Goal: Task Accomplishment & Management: Use online tool/utility

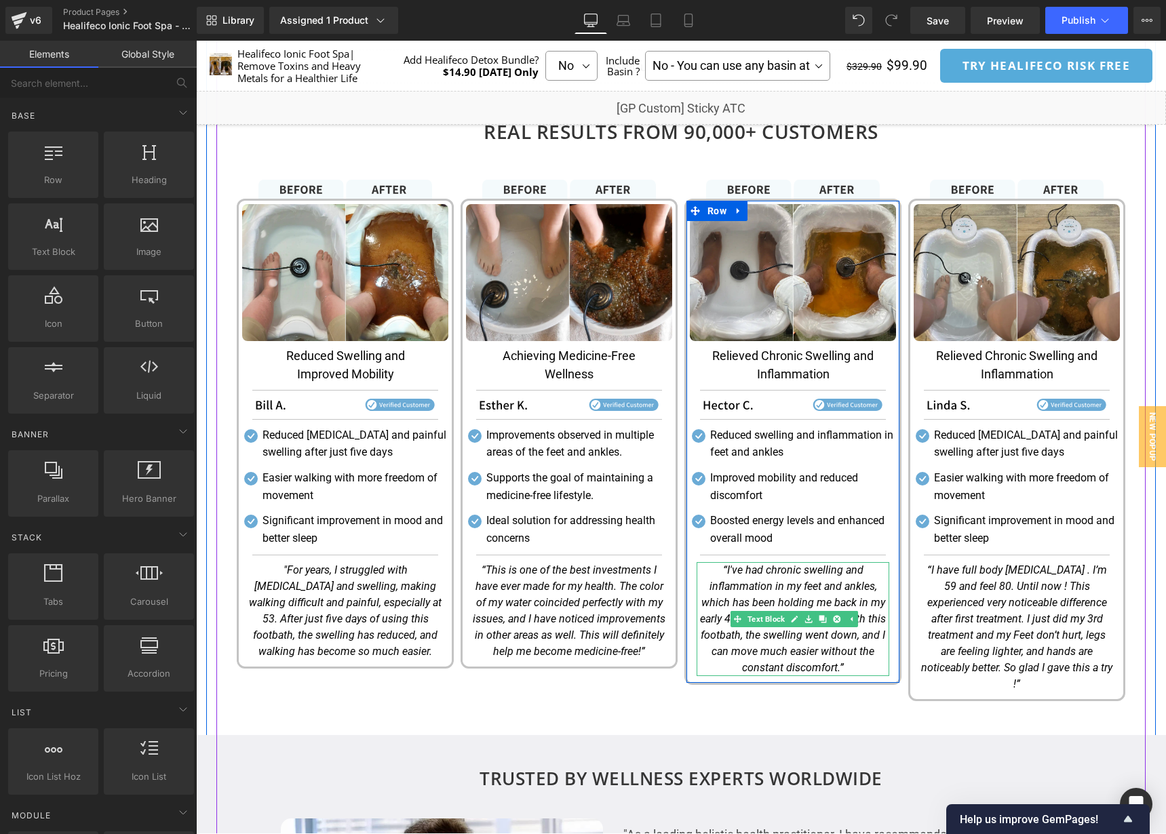
click at [777, 589] on icon "“I've had chronic swelling and inflammation in my feet and ankles, which has be…" at bounding box center [793, 619] width 186 height 111
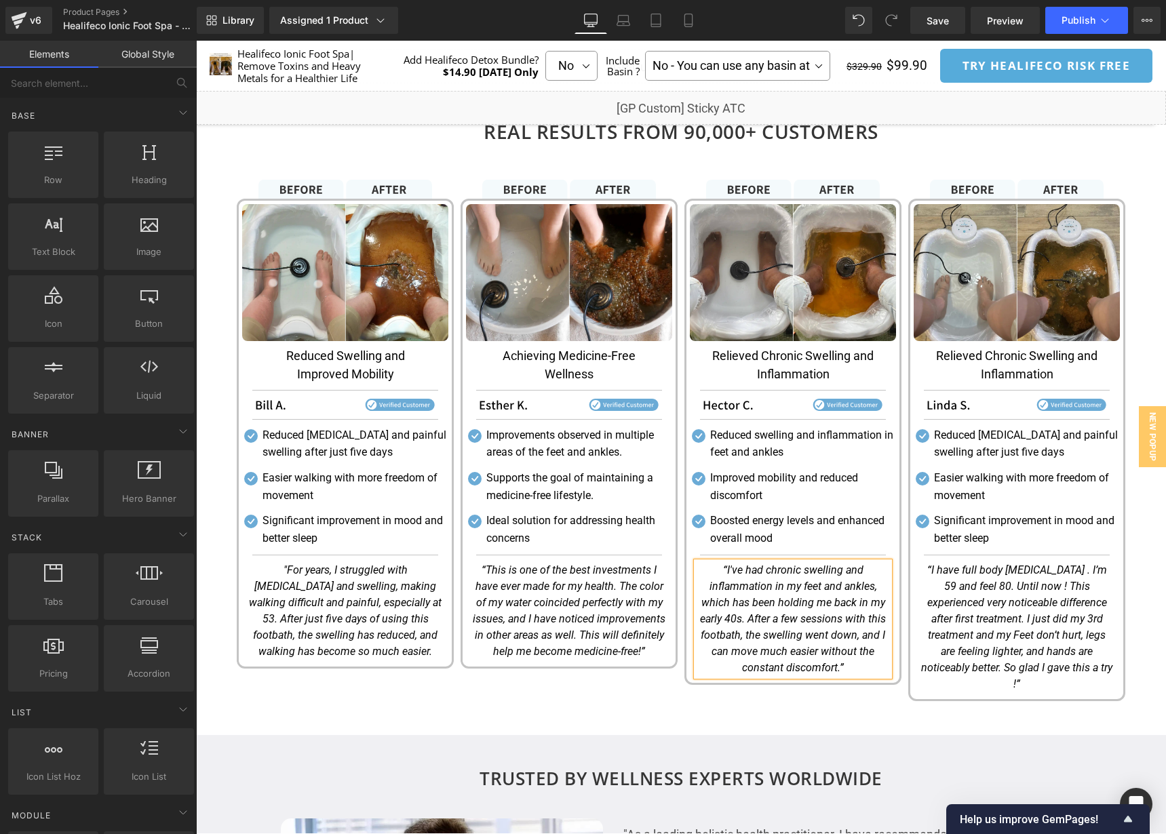
click at [777, 589] on icon "“I've had chronic swelling and inflammation in my feet and ankles, which has be…" at bounding box center [793, 619] width 186 height 111
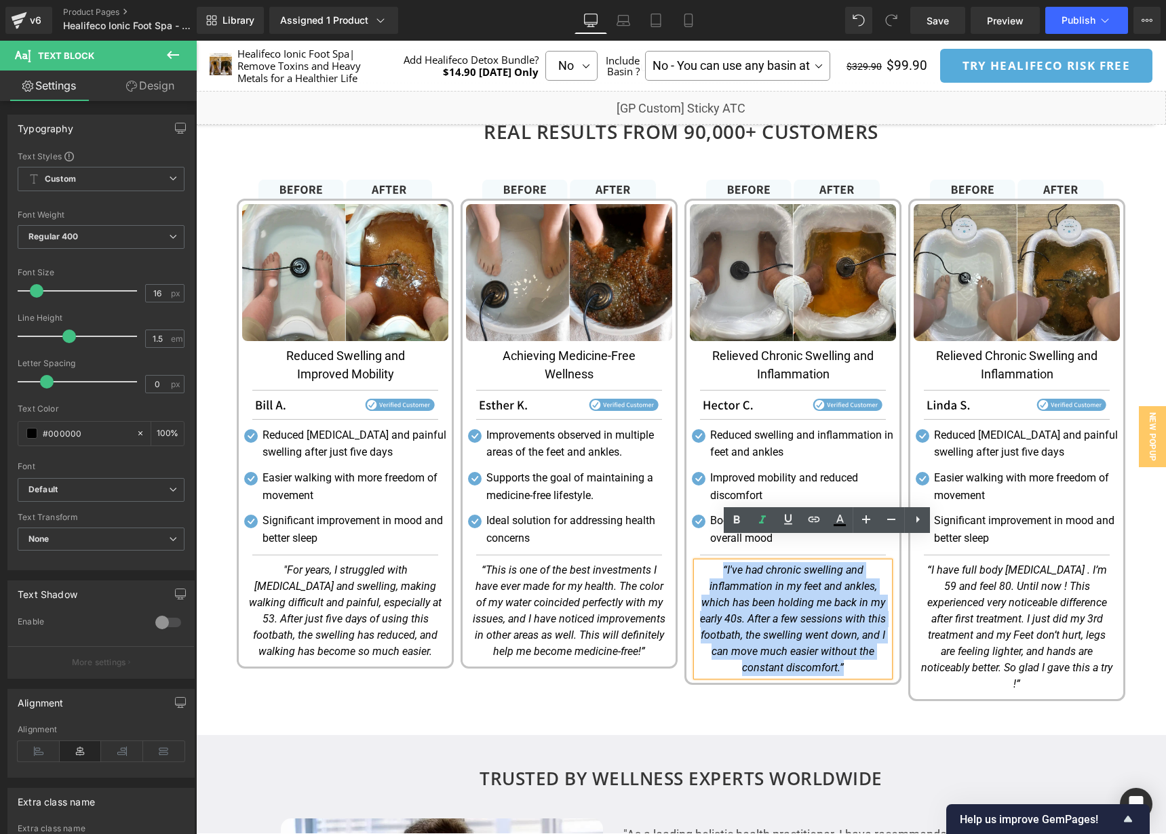
copy icon "“I've had chronic swelling and inflammation in my feet and ankles, which has be…"
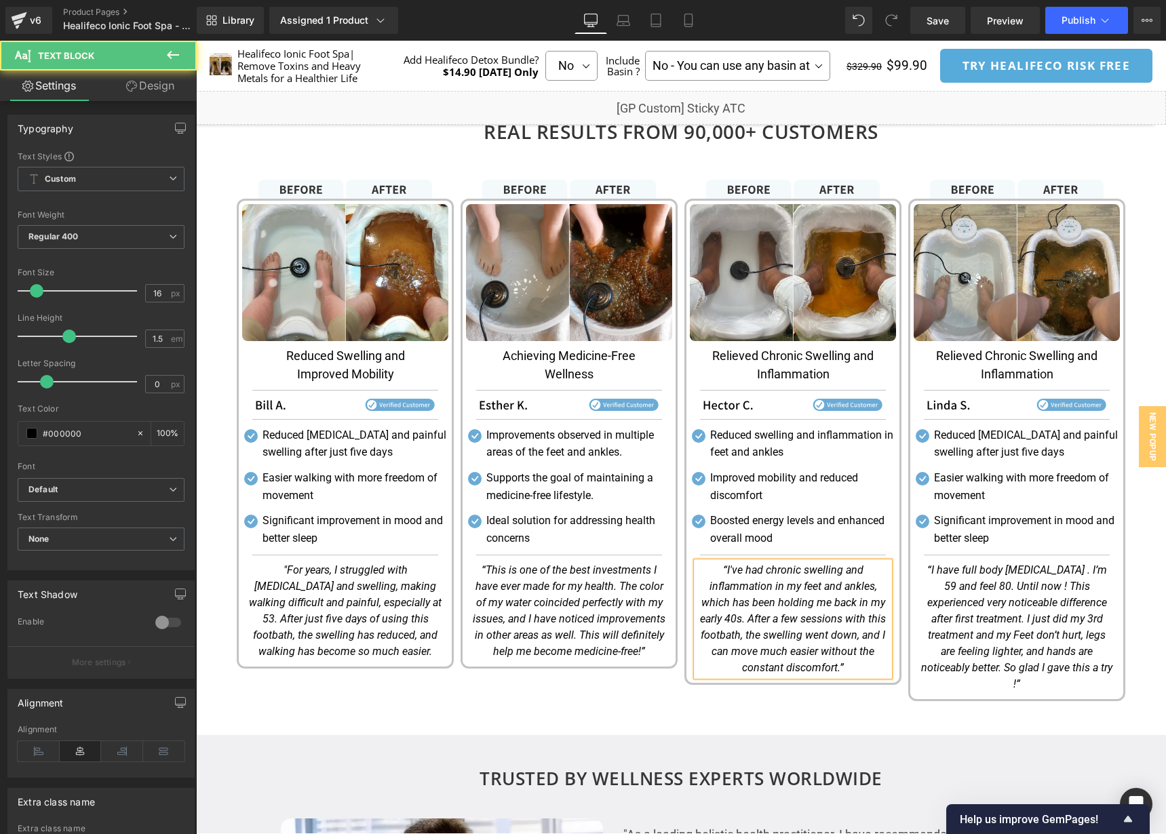
click at [859, 649] on icon "“I've had chronic swelling and inflammation in my feet and ankles, which has be…" at bounding box center [793, 619] width 186 height 111
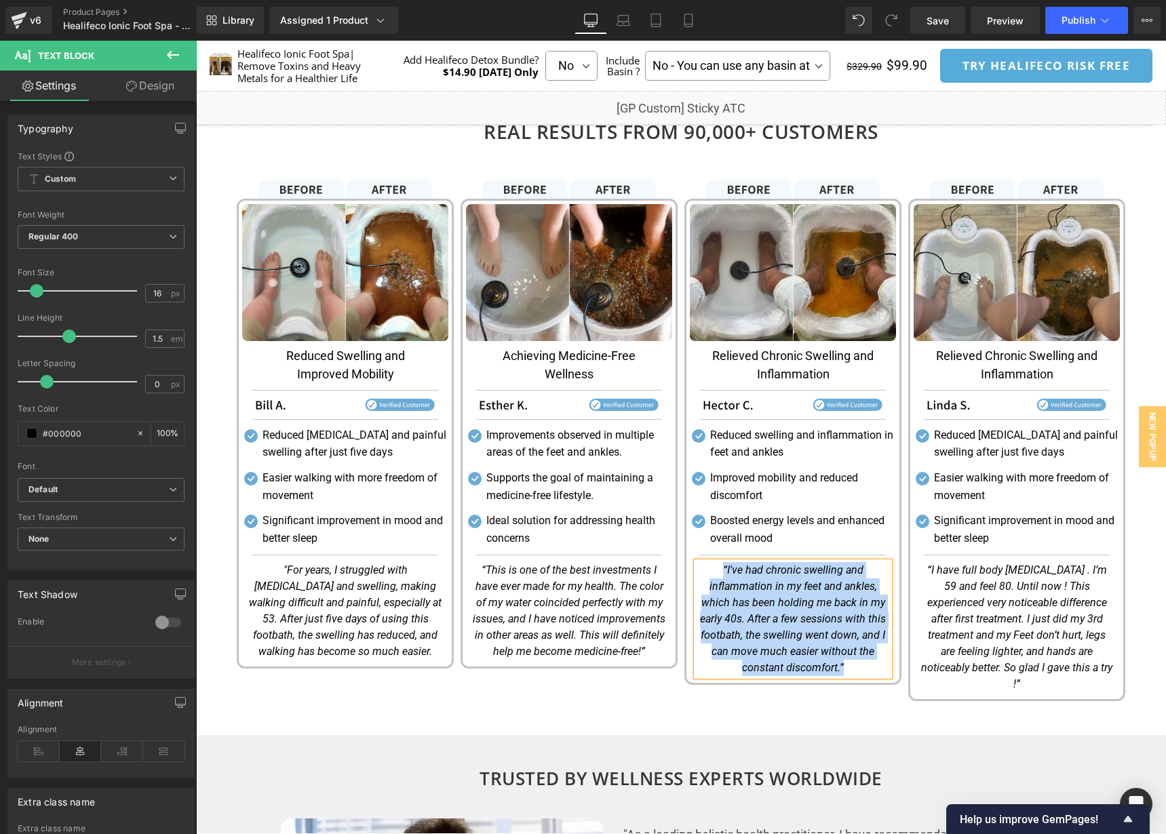
paste div
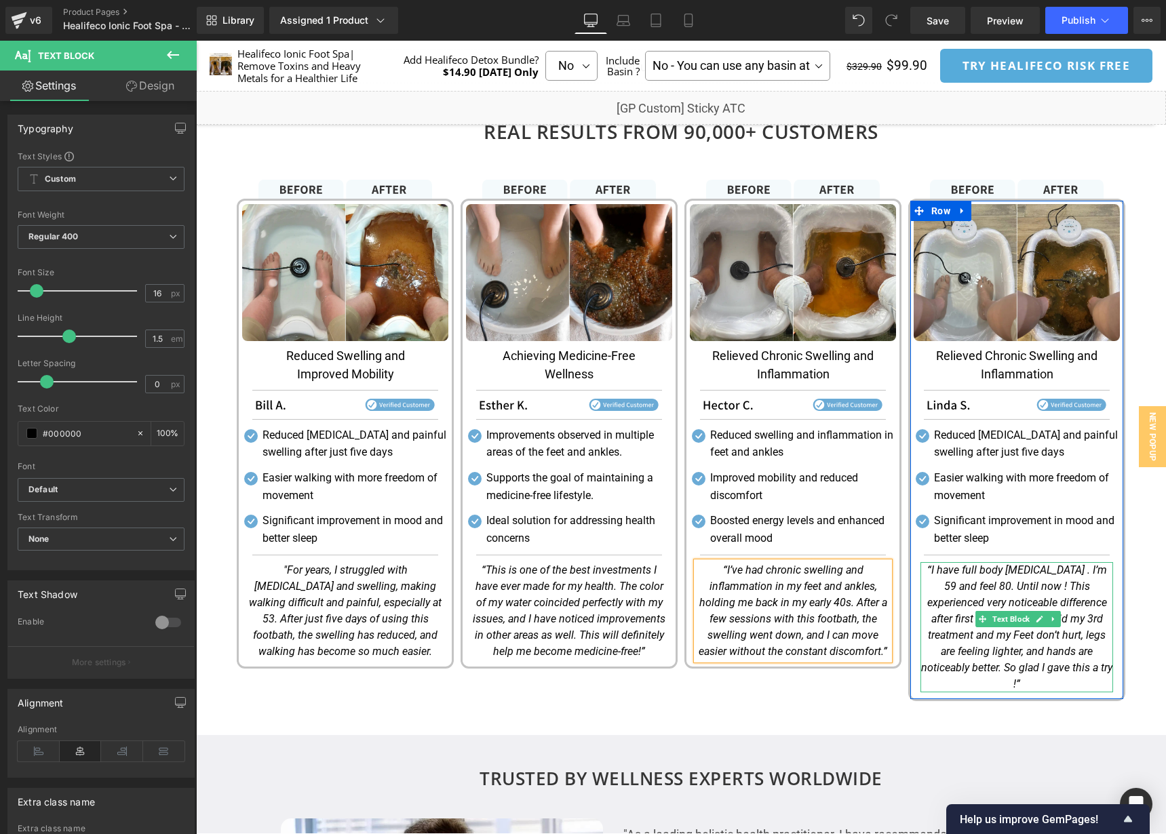
click at [1016, 635] on icon "“I have full body arthritis . I’m 59 and feel 80. Until now ! This experienced …" at bounding box center [1016, 627] width 191 height 127
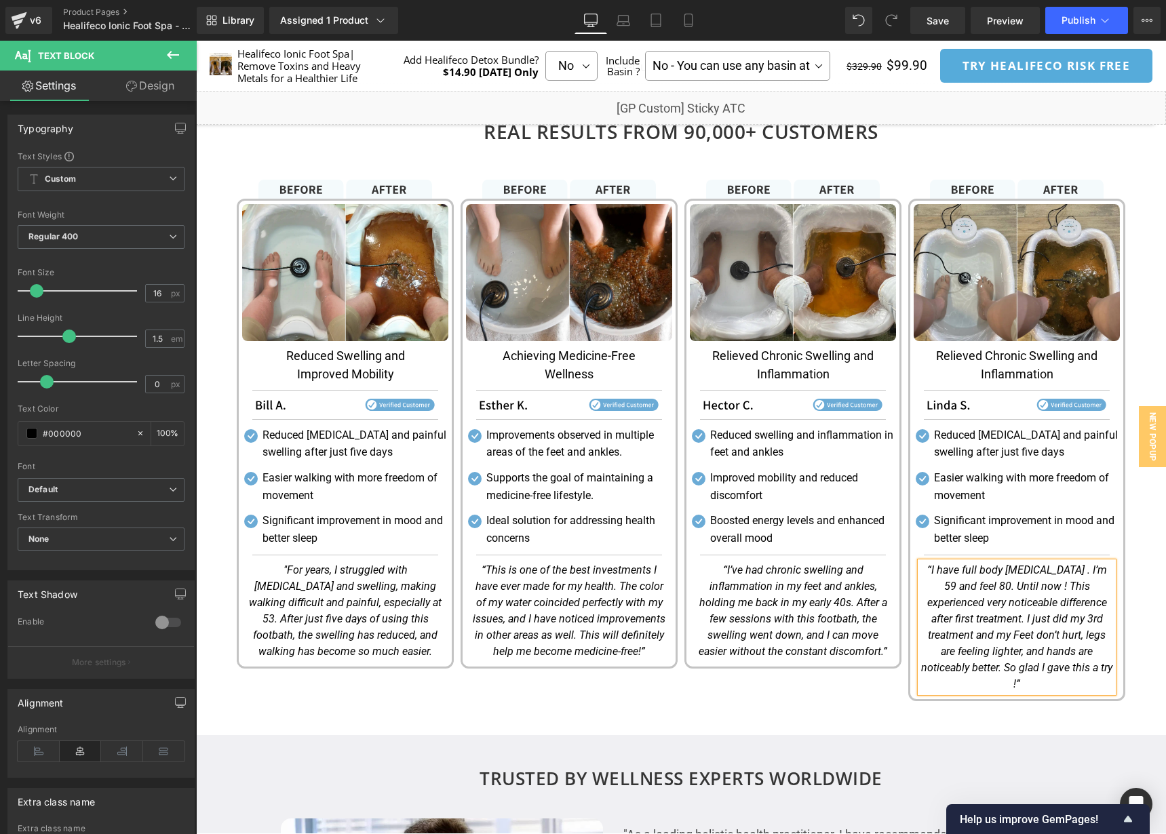
click at [1052, 622] on icon "“I have full body arthritis . I’m 59 and feel 80. Until now ! This experienced …" at bounding box center [1016, 627] width 191 height 127
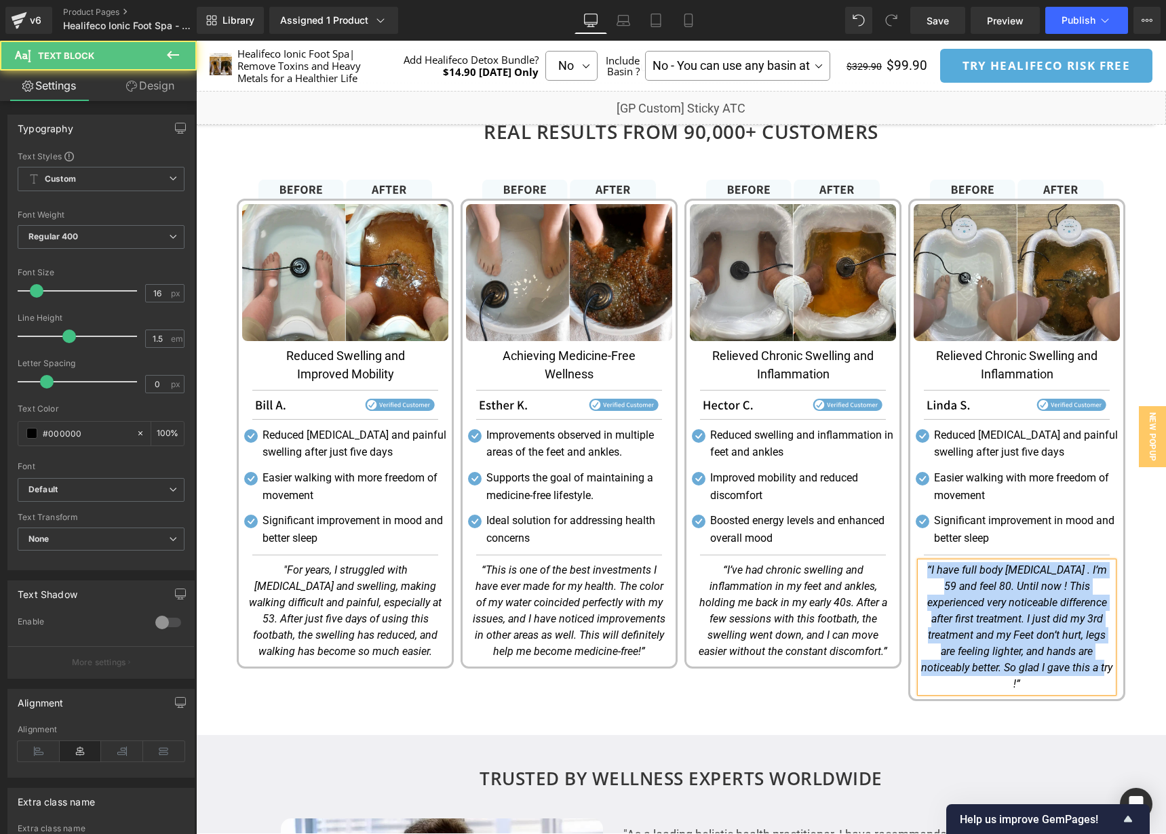
paste div
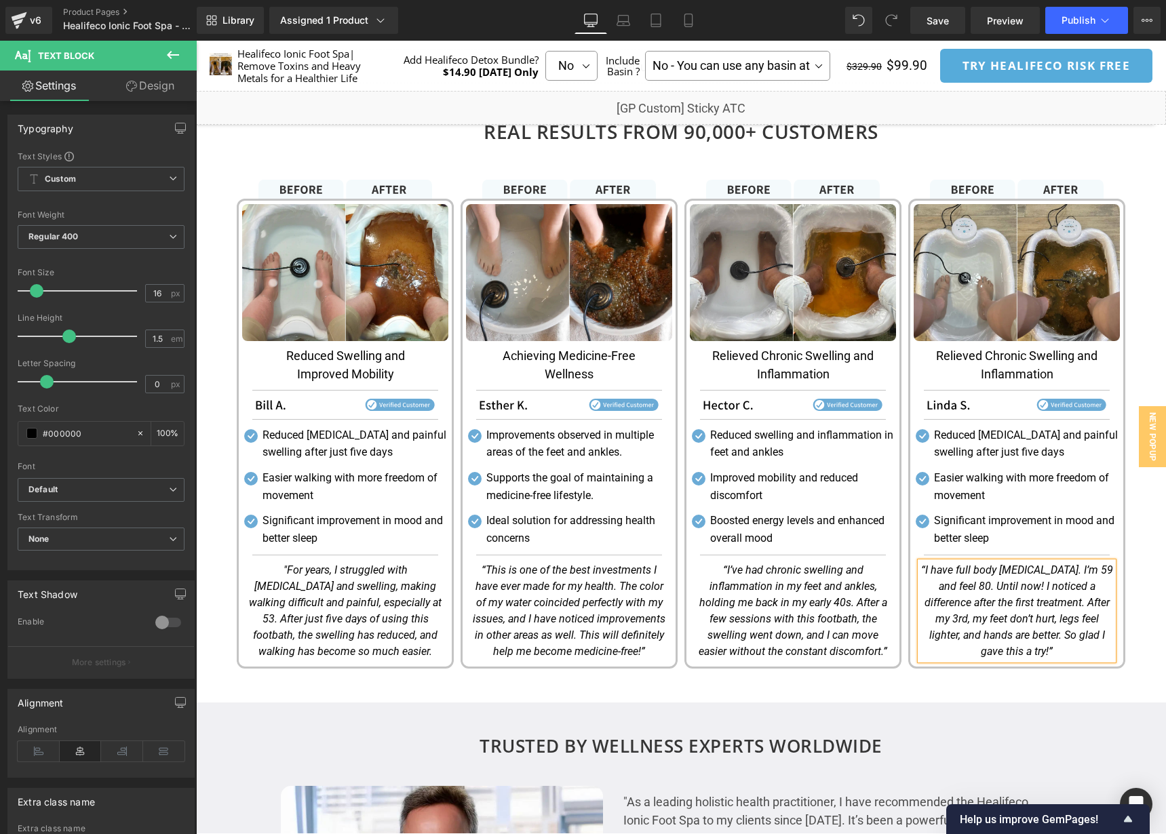
click at [1070, 607] on icon "“I have full body arthritis. I’m 59 and feel 80. Until now! I noticed a differe…" at bounding box center [1017, 611] width 192 height 94
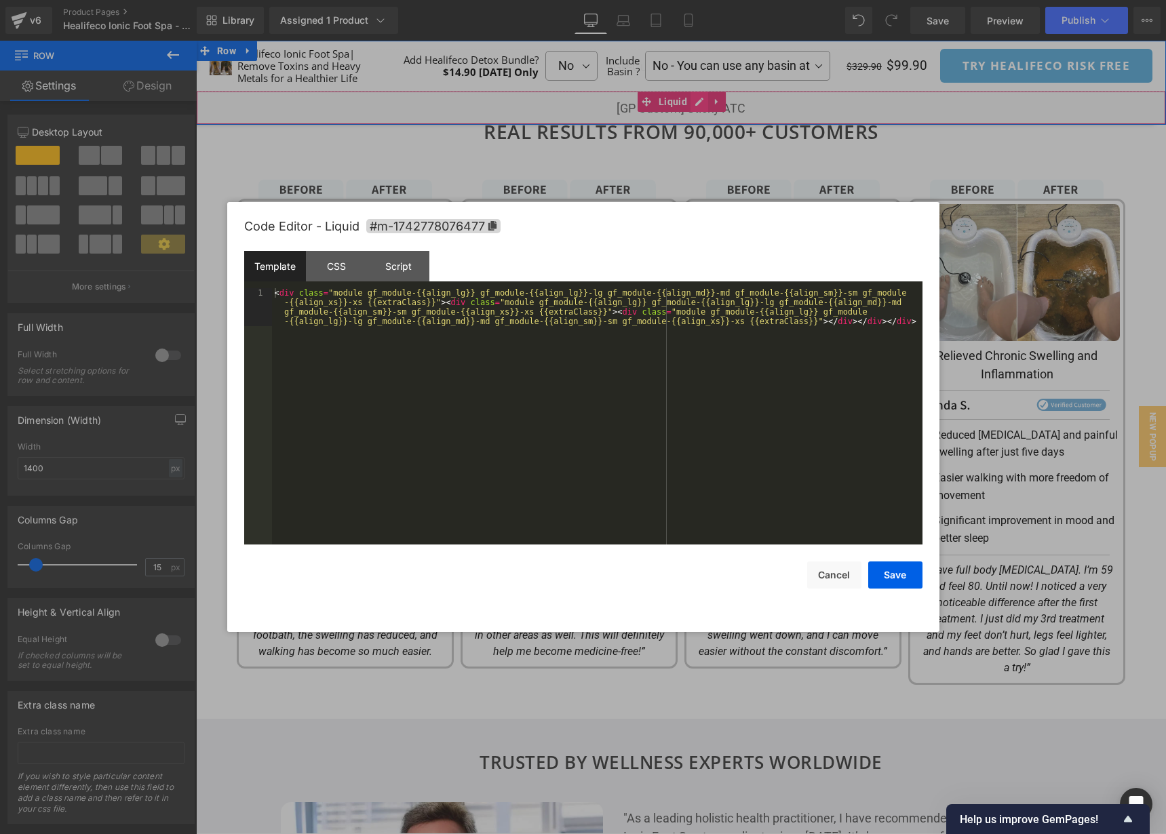
click at [700, 104] on div "Liquid" at bounding box center [681, 108] width 970 height 34
click at [718, 400] on div "< div class = "module gf_module-{{align_lg}} gf_module-{{align_lg}}-lg gf_modul…" at bounding box center [597, 454] width 651 height 332
click at [347, 263] on div "CSS" at bounding box center [337, 266] width 62 height 31
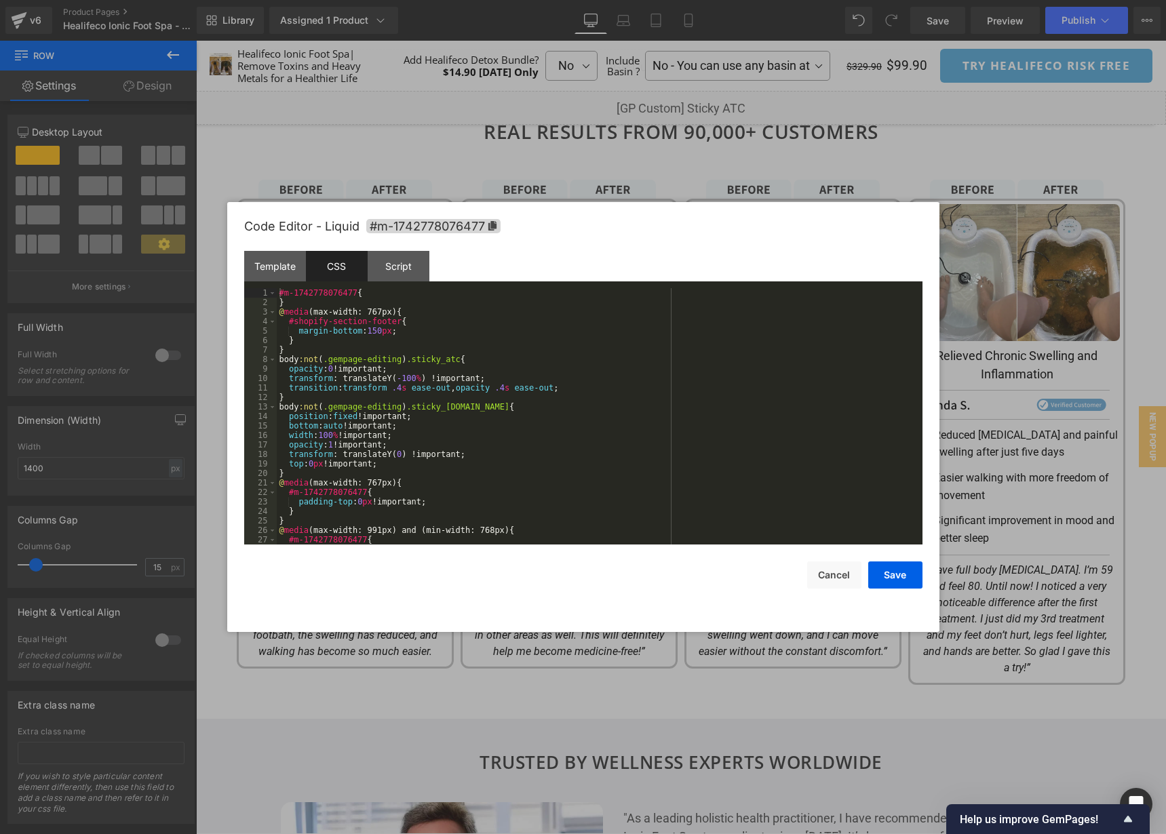
click at [770, 508] on div "#m-1742778076477 { } @ media (max-width: 767px) { #shopify-section-footer { mar…" at bounding box center [597, 425] width 640 height 275
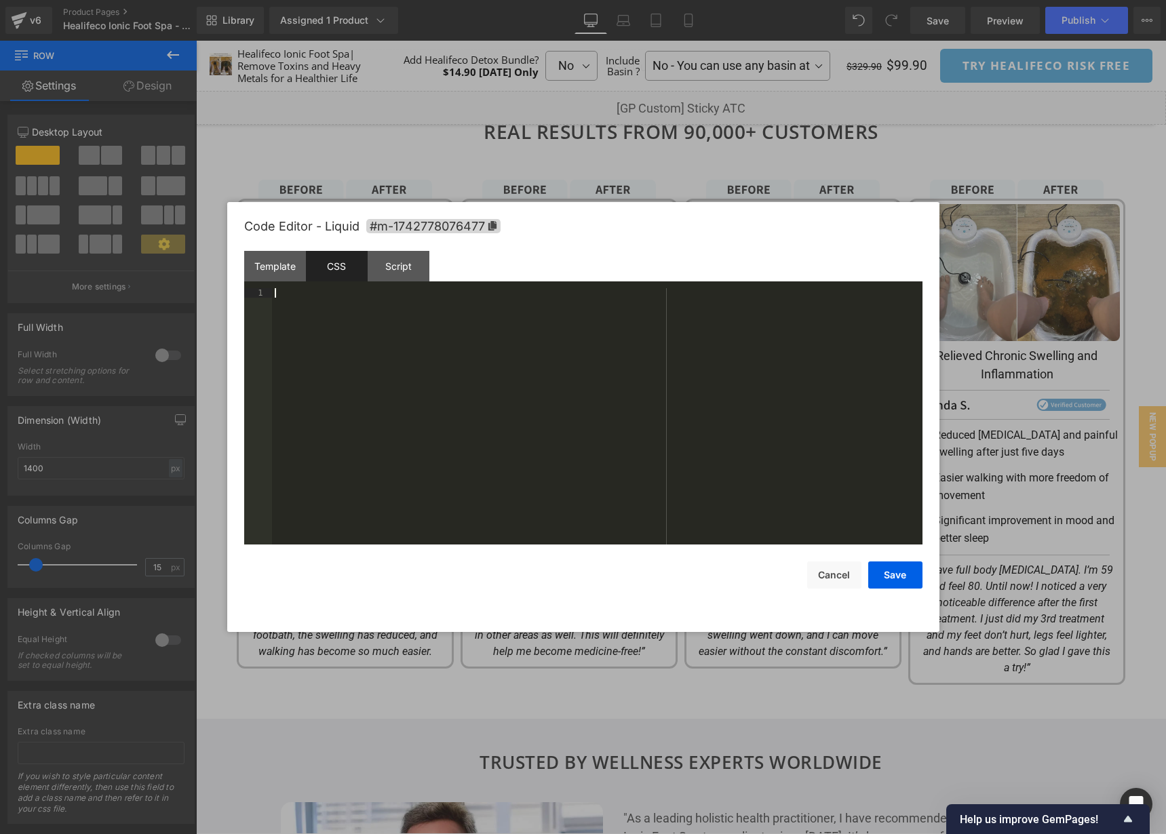
scroll to position [294, 0]
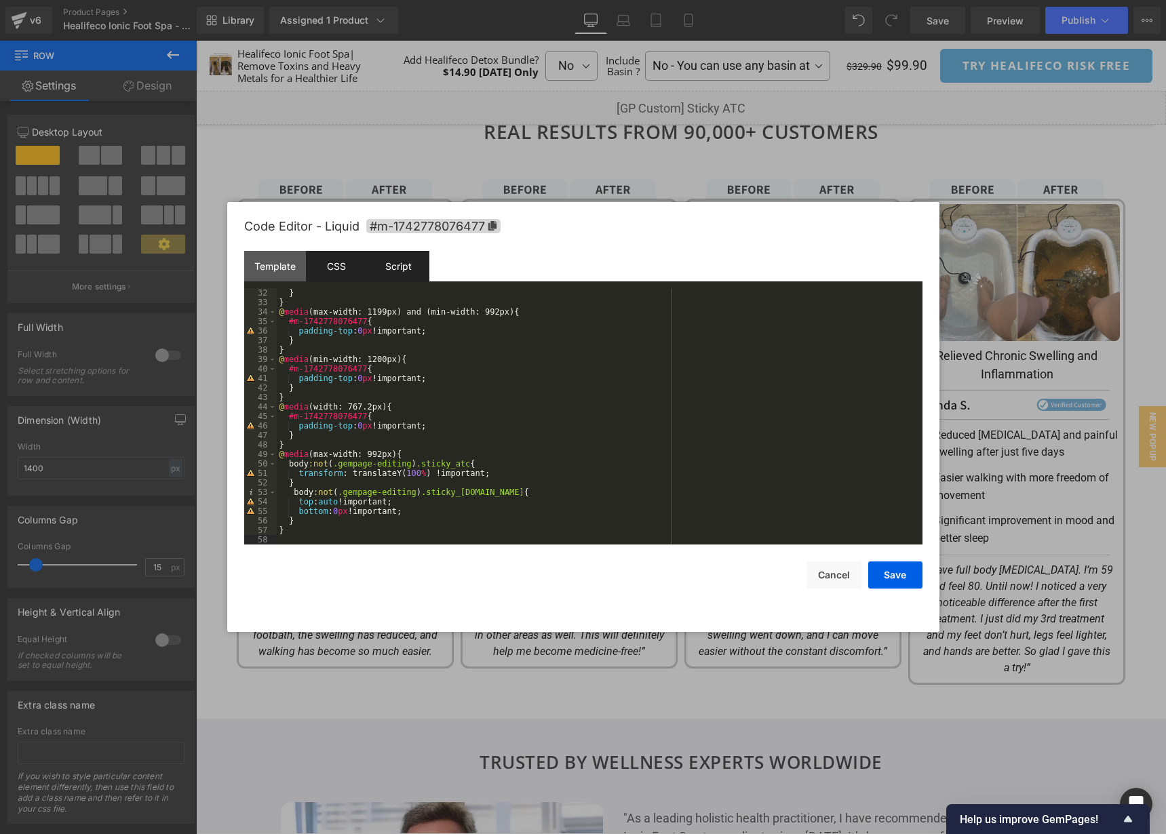
click at [397, 260] on div "Script" at bounding box center [399, 266] width 62 height 31
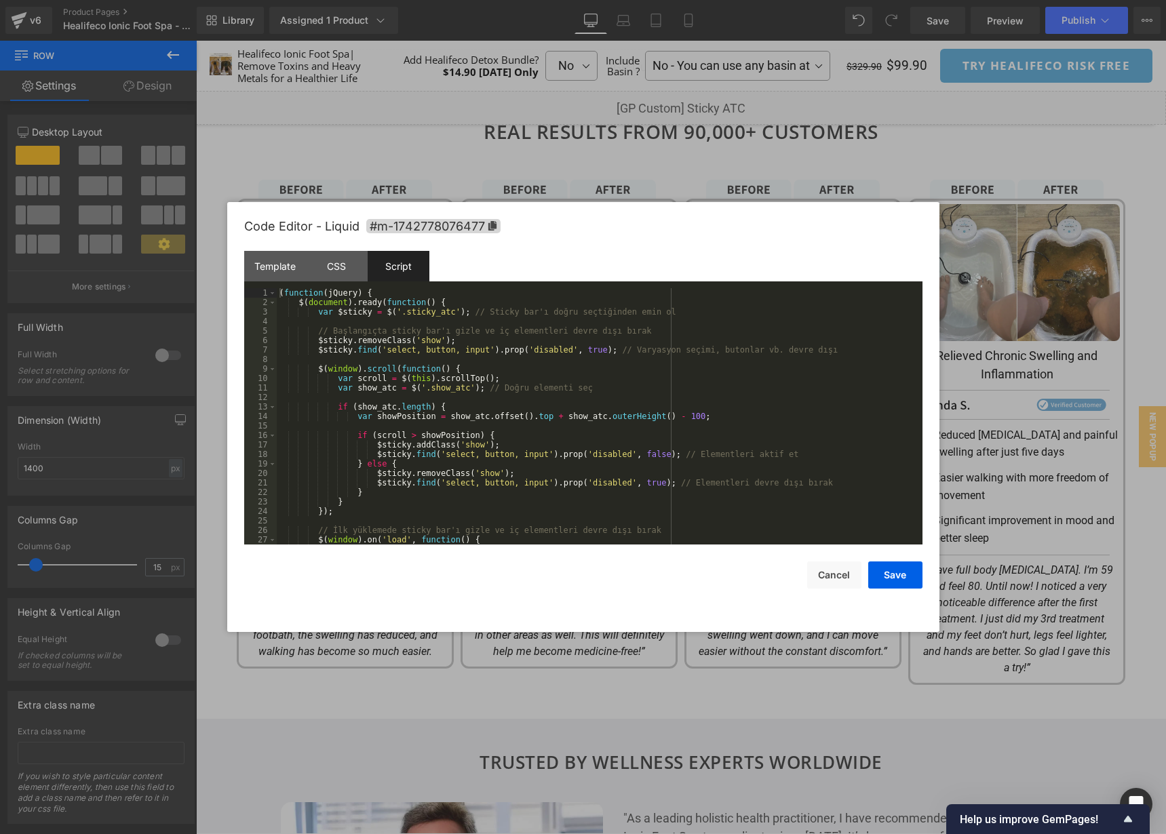
click at [825, 427] on div "( function ( jQuery ) { $ ( document ) . ready ( function ( ) { var $sticky = $…" at bounding box center [597, 425] width 640 height 275
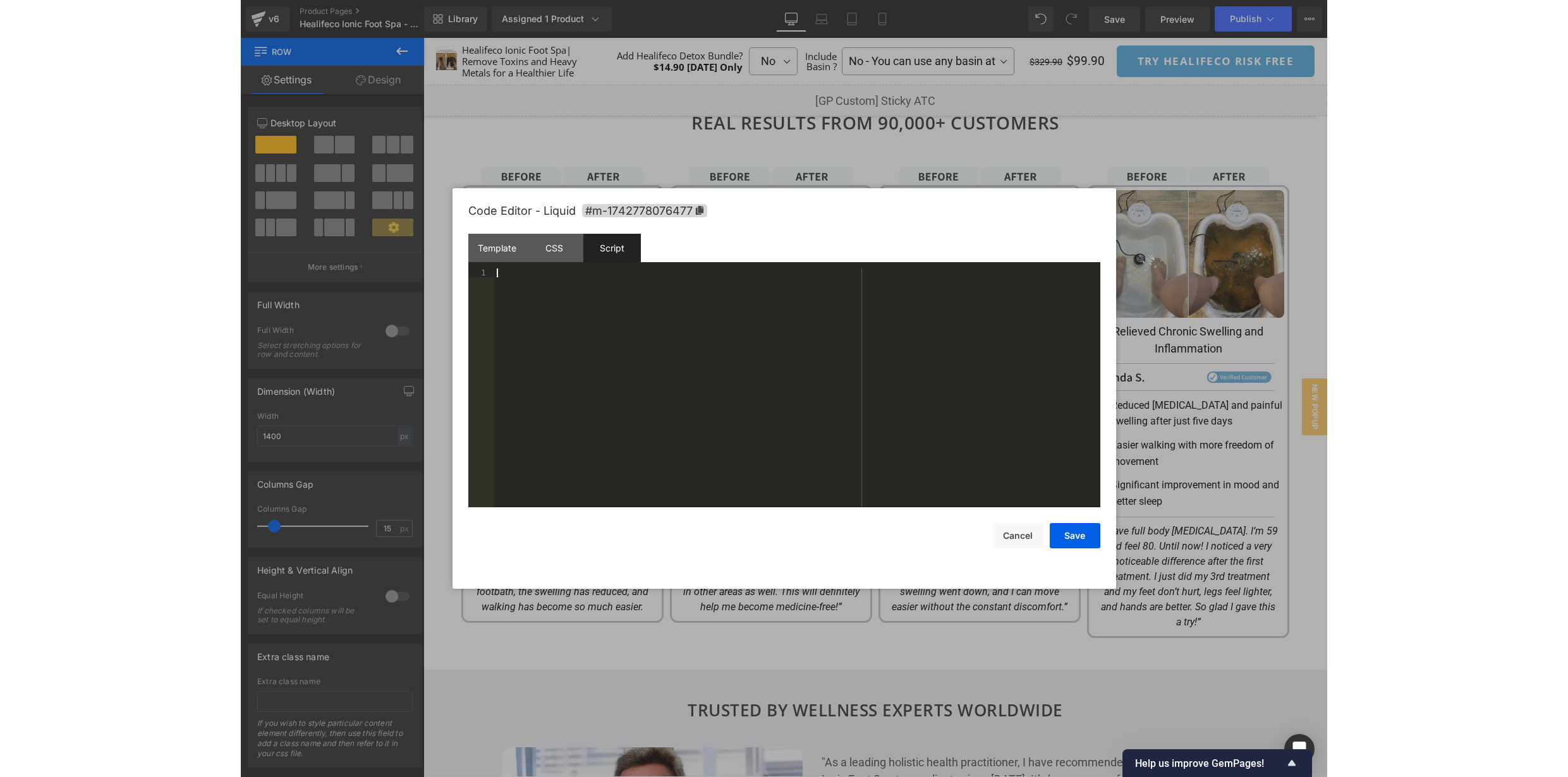
scroll to position [61, 0]
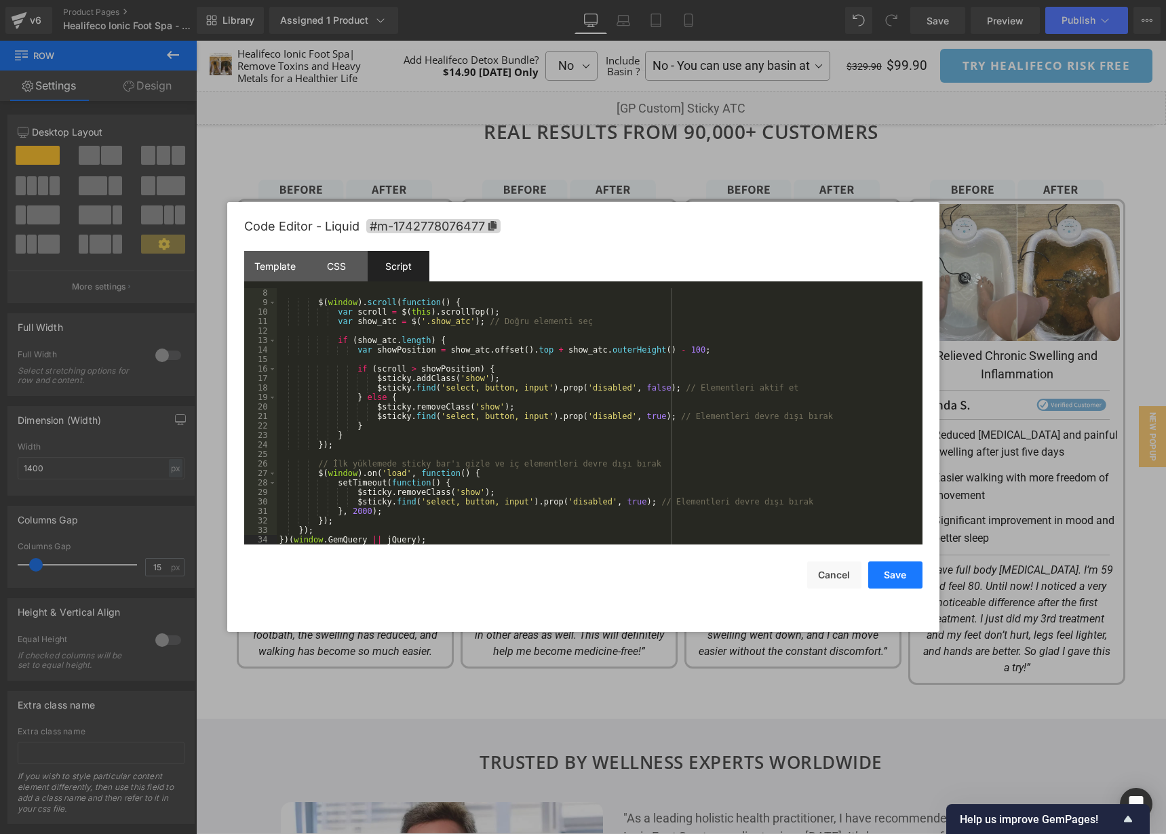
click at [905, 587] on button "Save" at bounding box center [895, 575] width 54 height 27
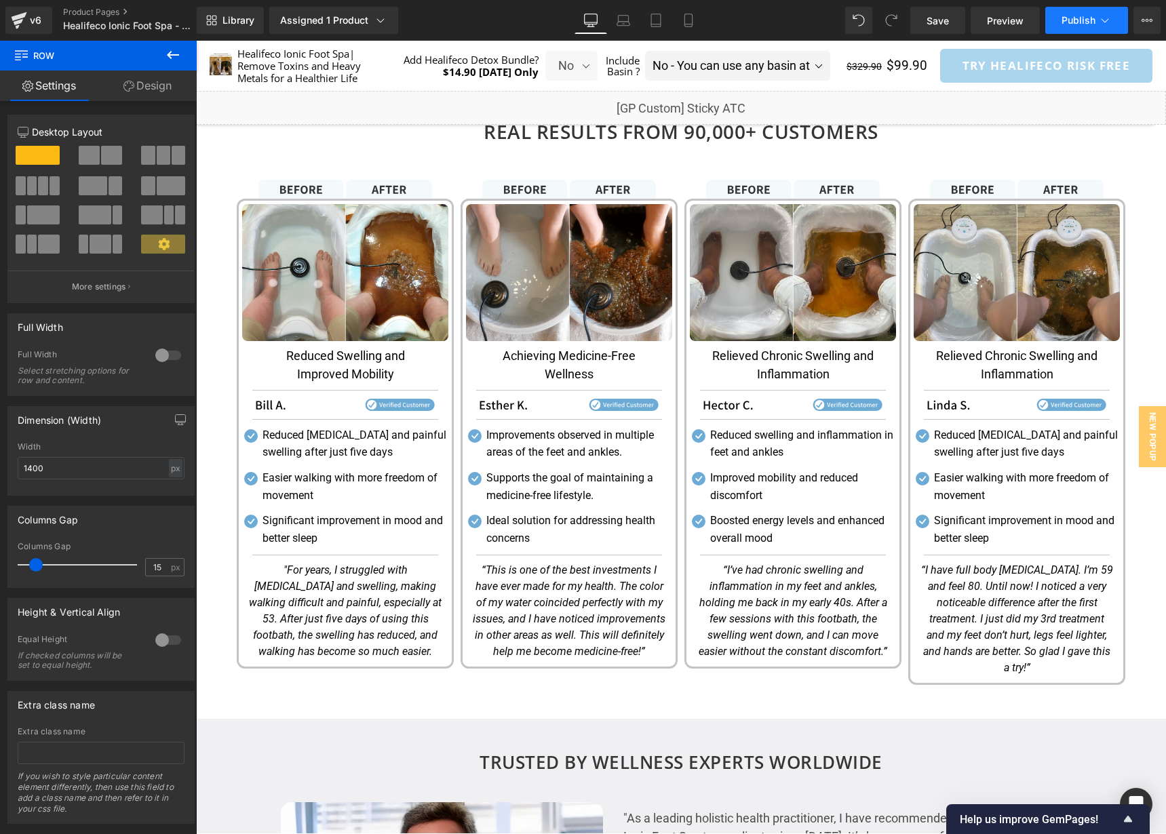
click at [1088, 18] on span "Publish" at bounding box center [1079, 20] width 34 height 11
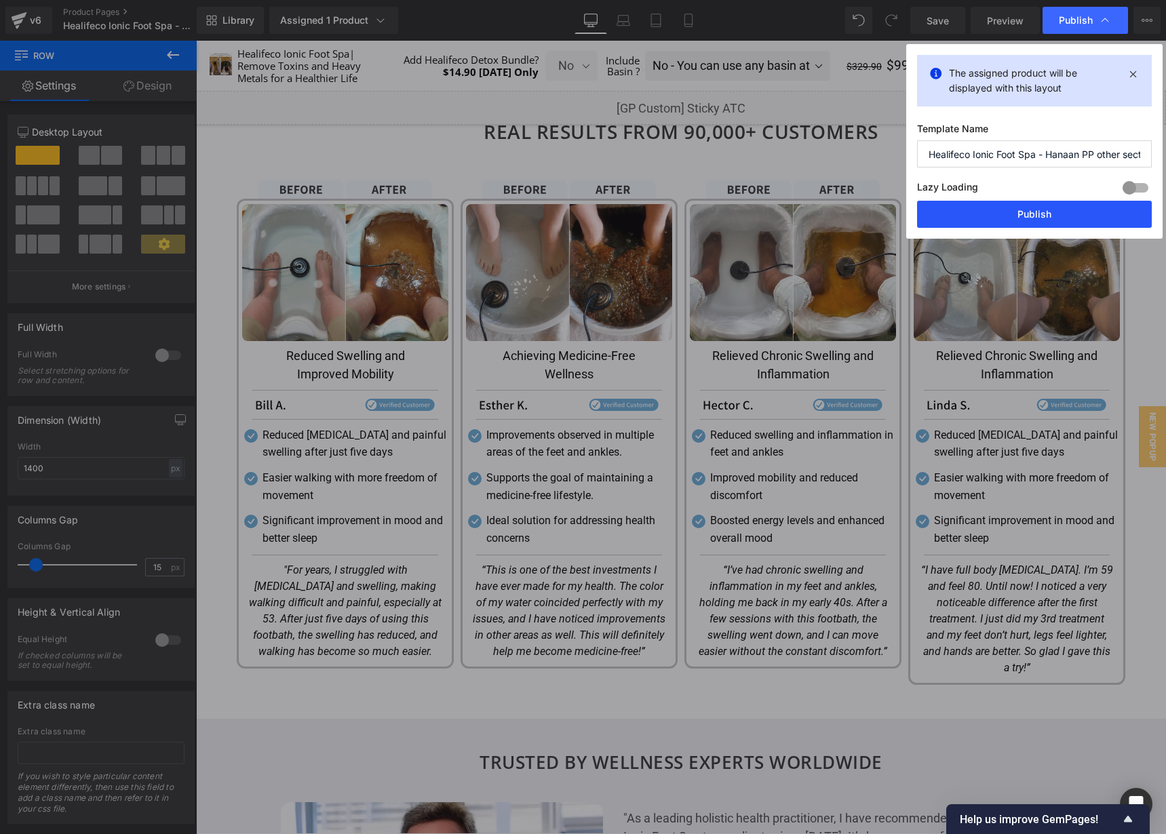
click at [1103, 217] on button "Publish" at bounding box center [1034, 214] width 235 height 27
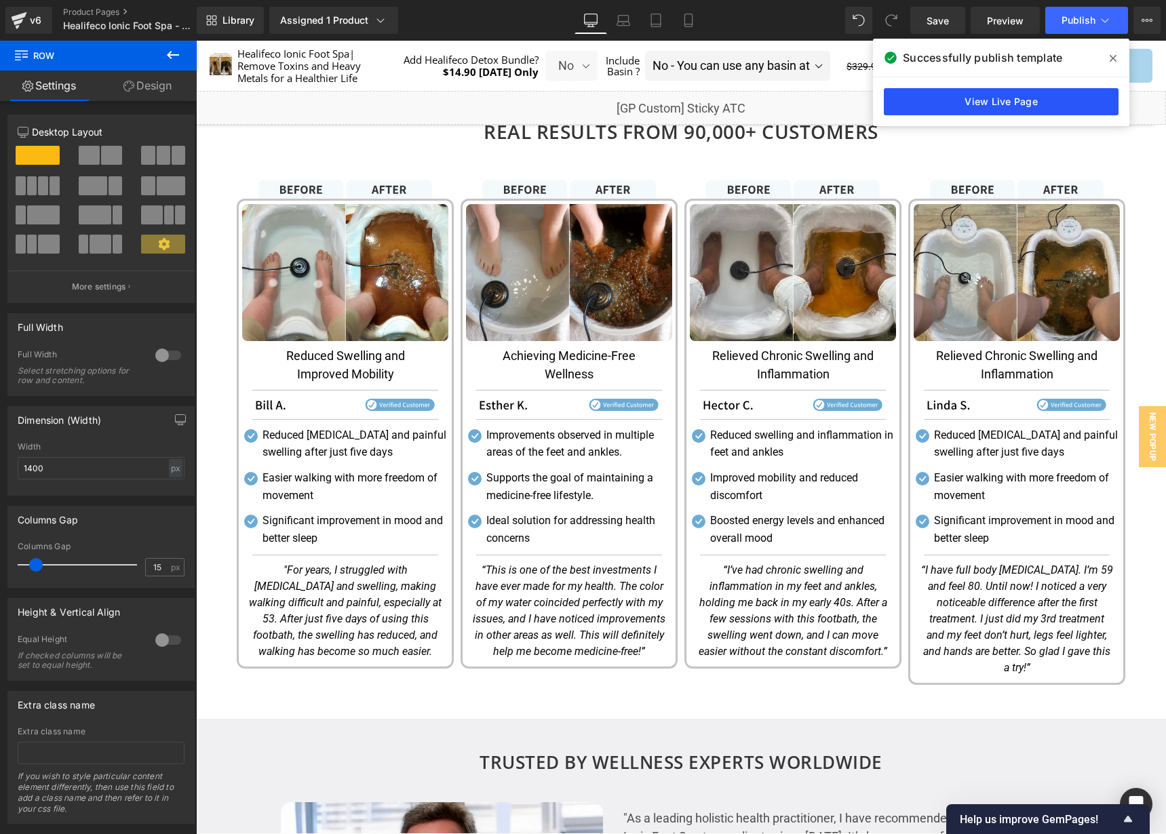
click at [1001, 94] on link "View Live Page" at bounding box center [1001, 101] width 235 height 27
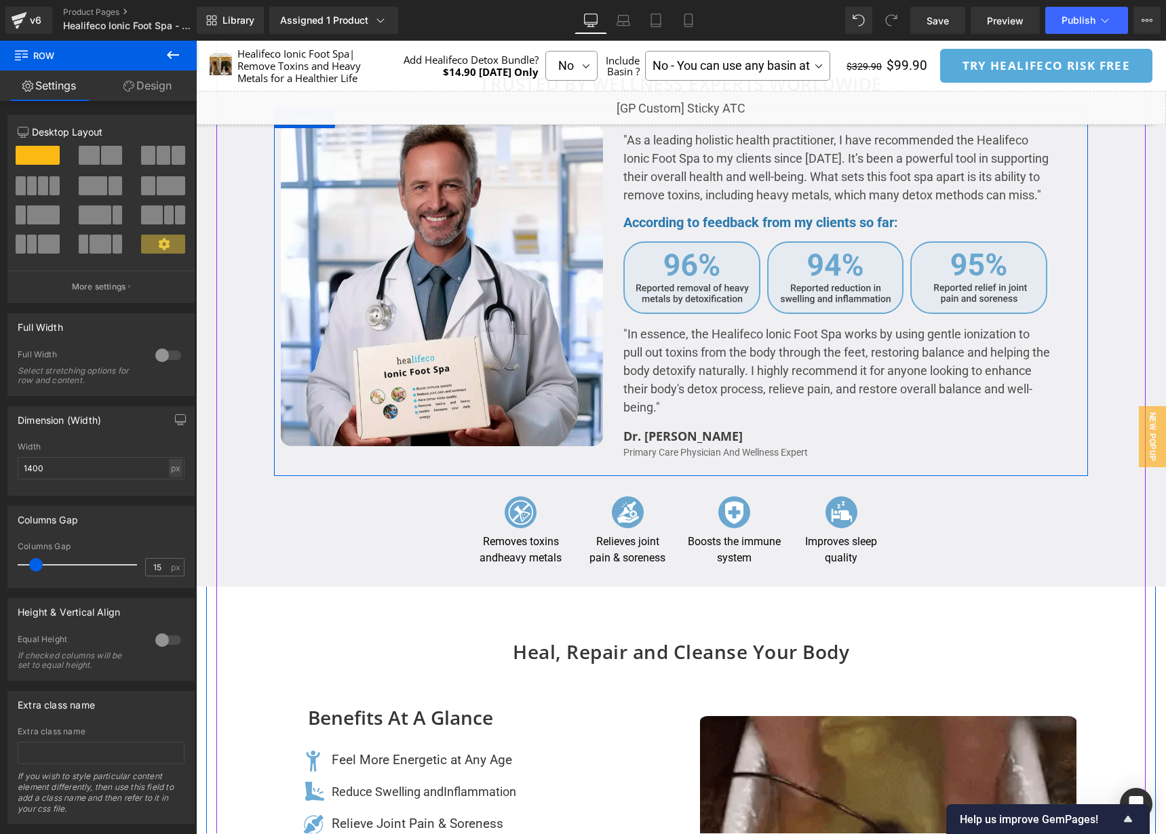
scroll to position [2473, 0]
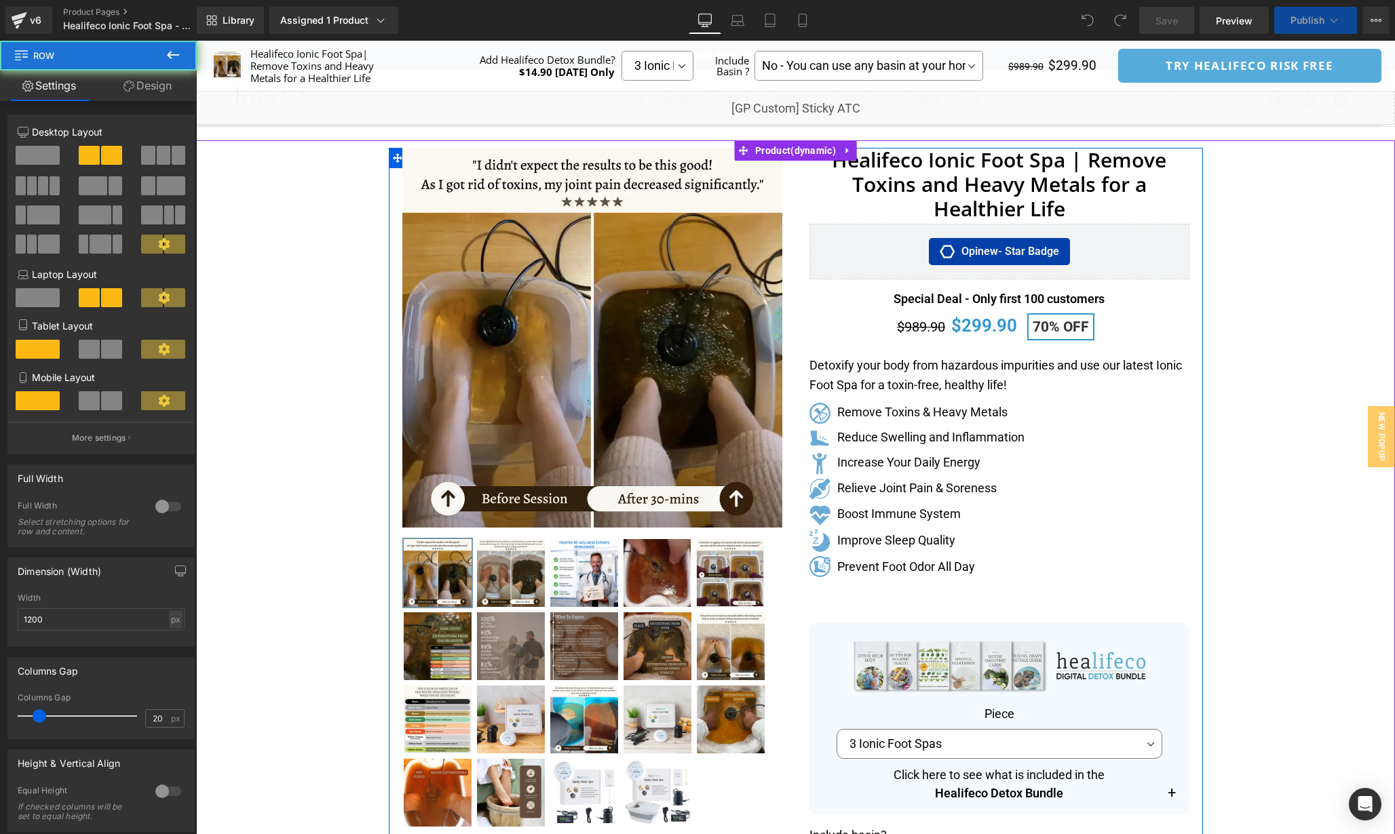
click at [994, 729] on select "3 Ionic Foot Spas 2 Ionic Foot Spas 1 Ionic Foot Spa" at bounding box center [999, 744] width 326 height 30
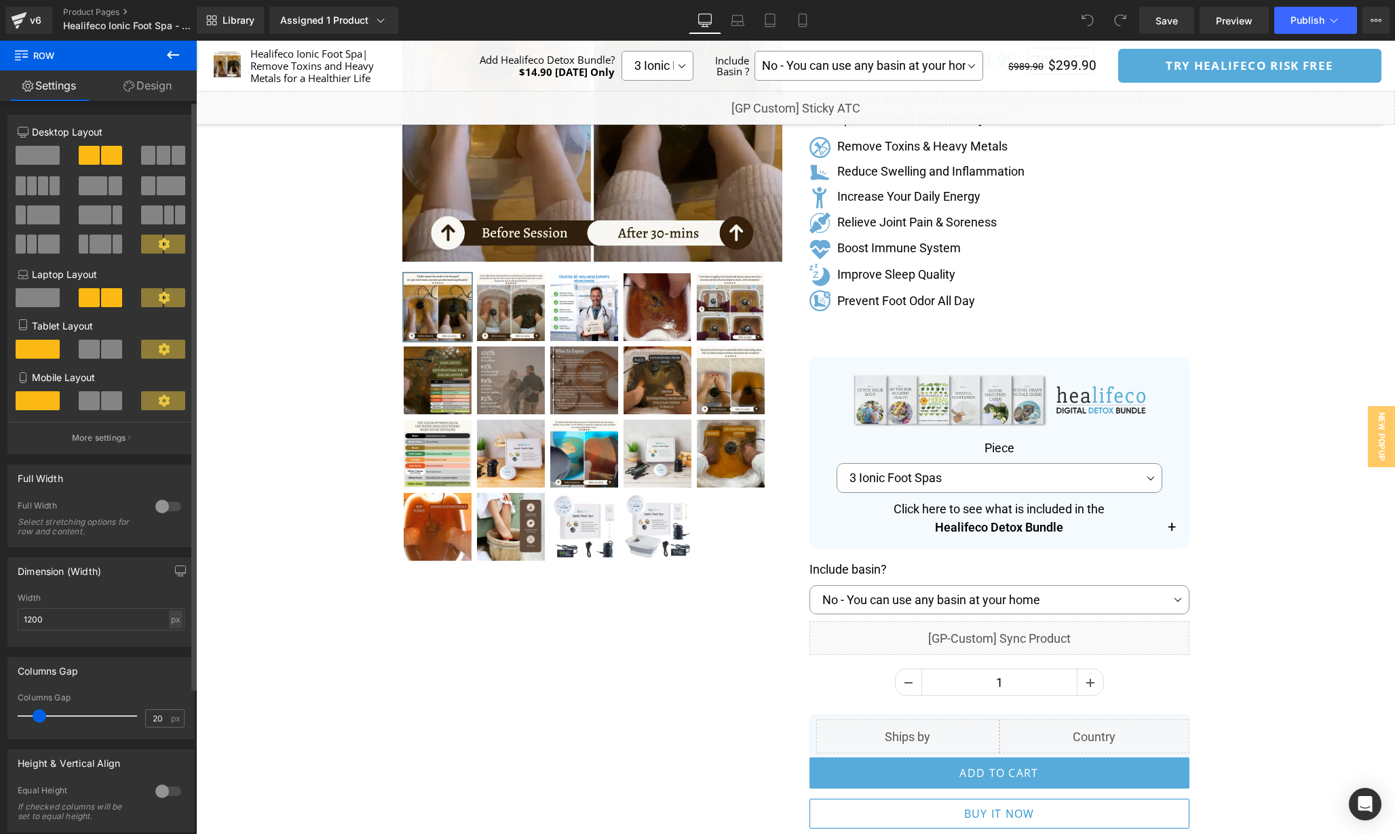
scroll to position [261, 0]
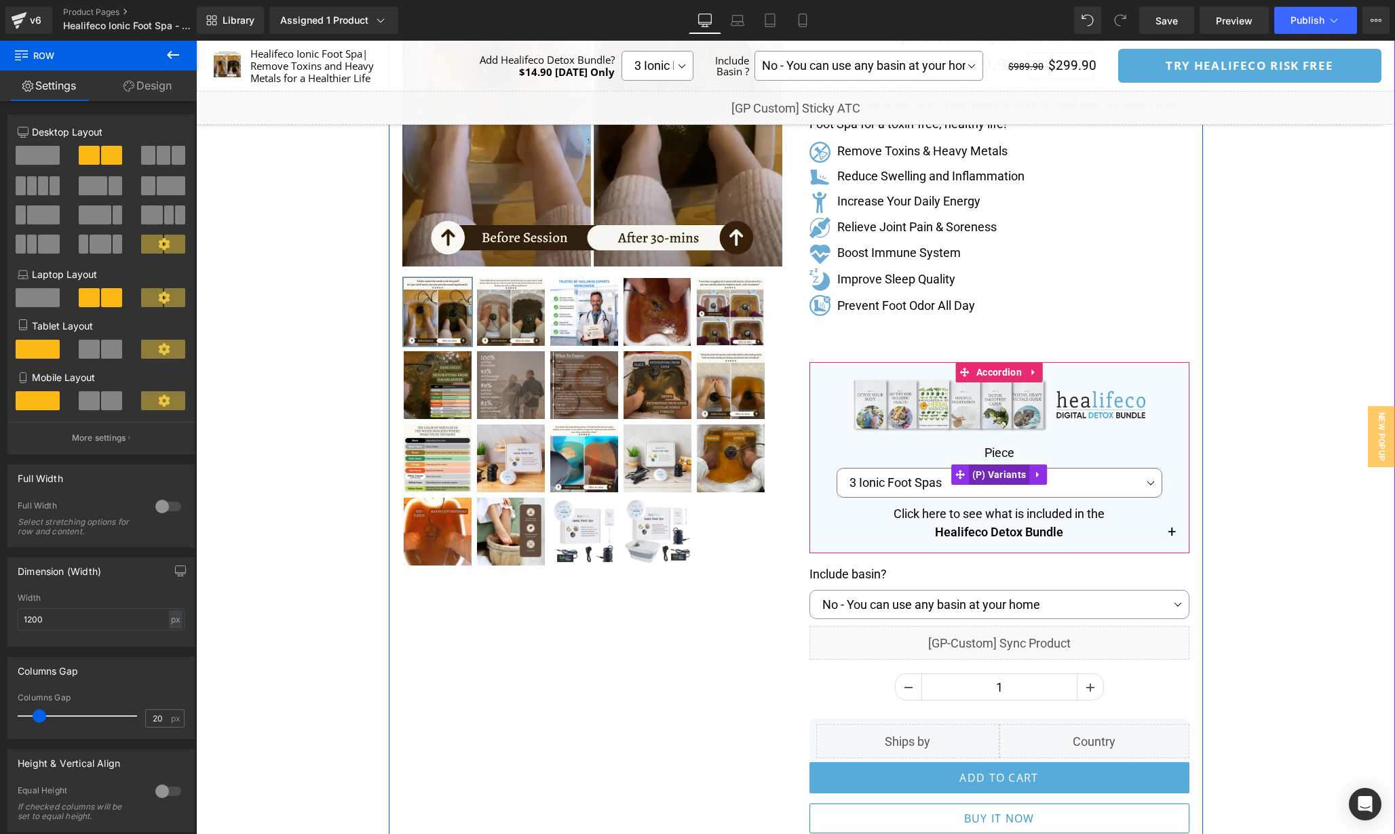
click at [1002, 478] on span "(P) Variants" at bounding box center [999, 475] width 61 height 20
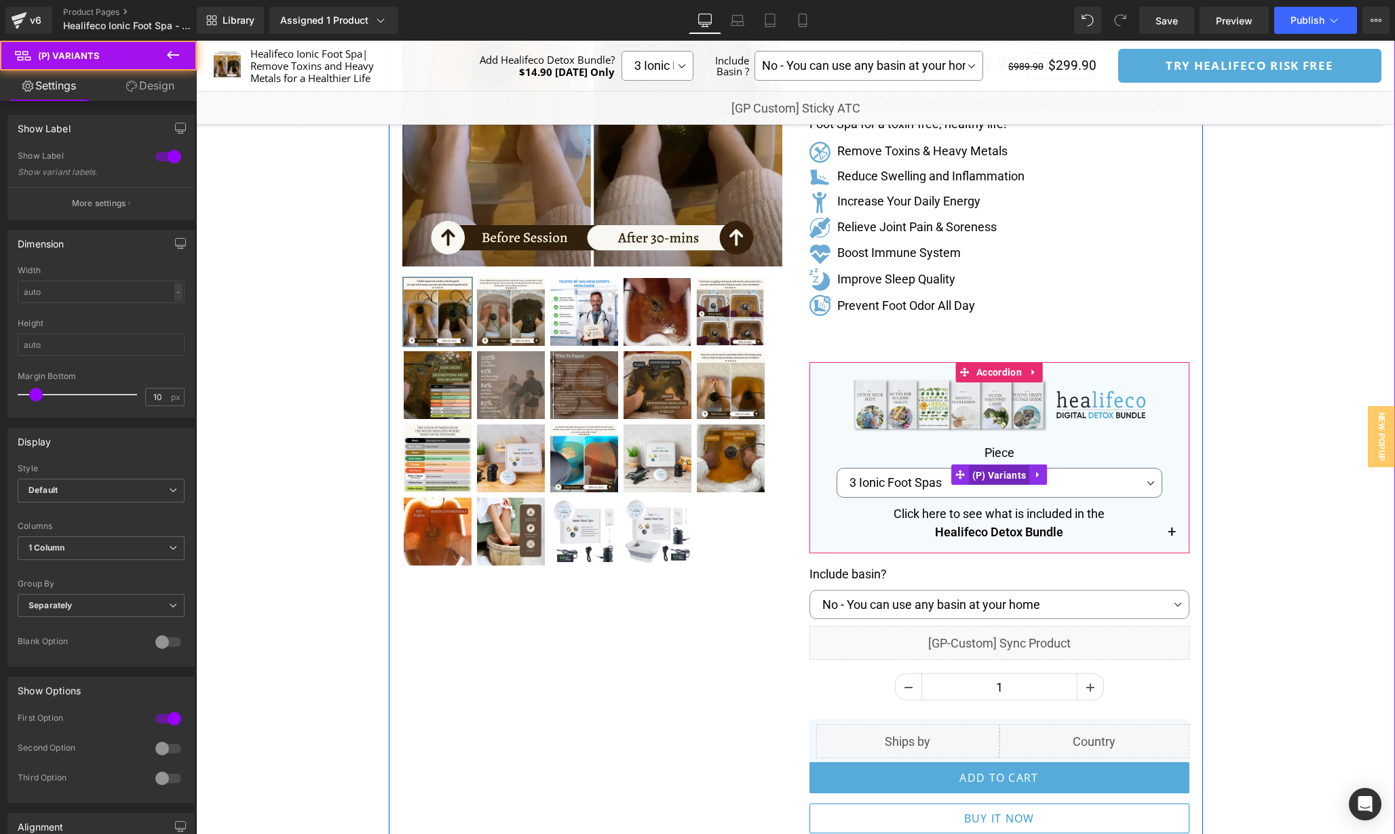
click at [1001, 478] on span "(P) Variants" at bounding box center [999, 475] width 61 height 20
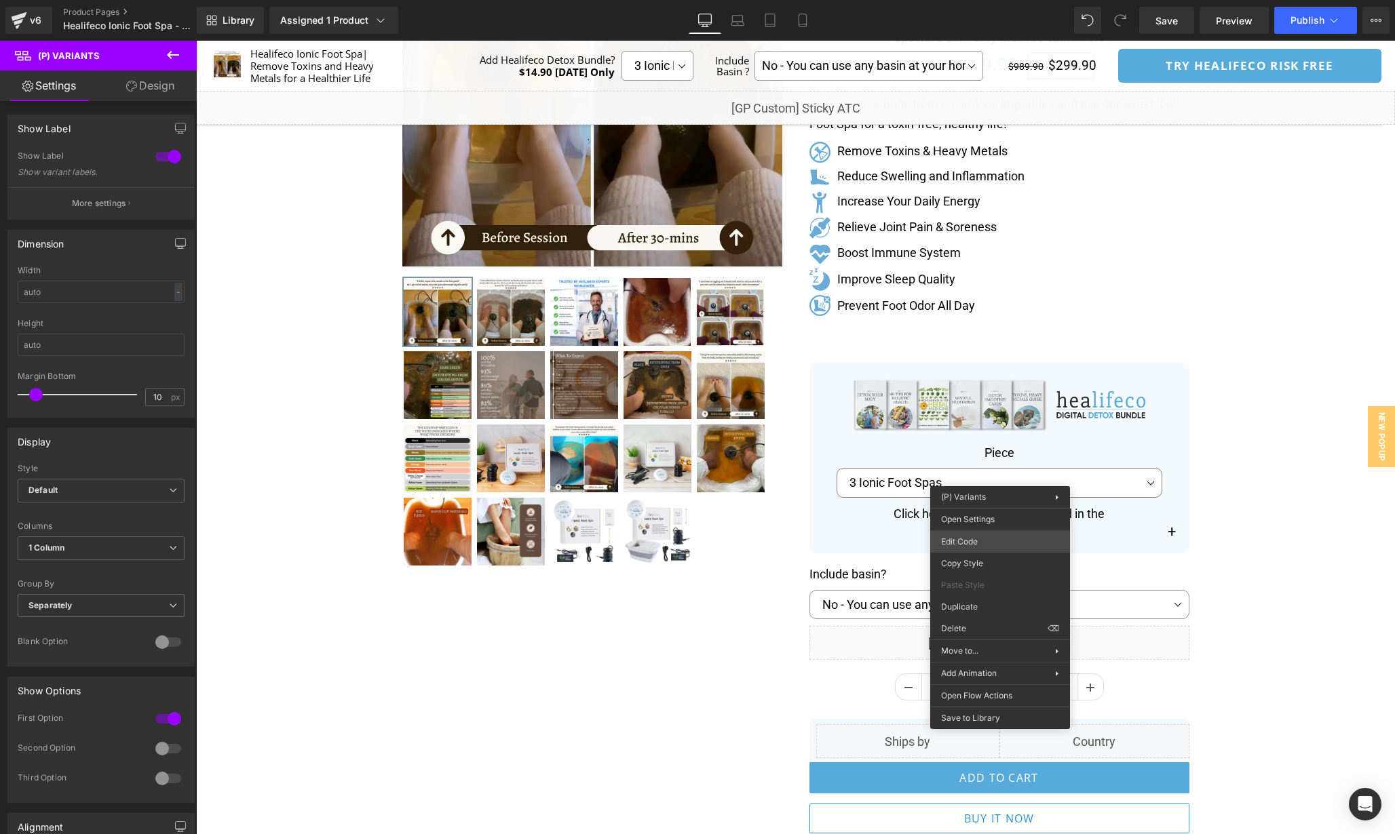
click at [1009, 0] on div "(P) Variants You are previewing how the will restyle your page. You can not edi…" at bounding box center [697, 0] width 1395 height 0
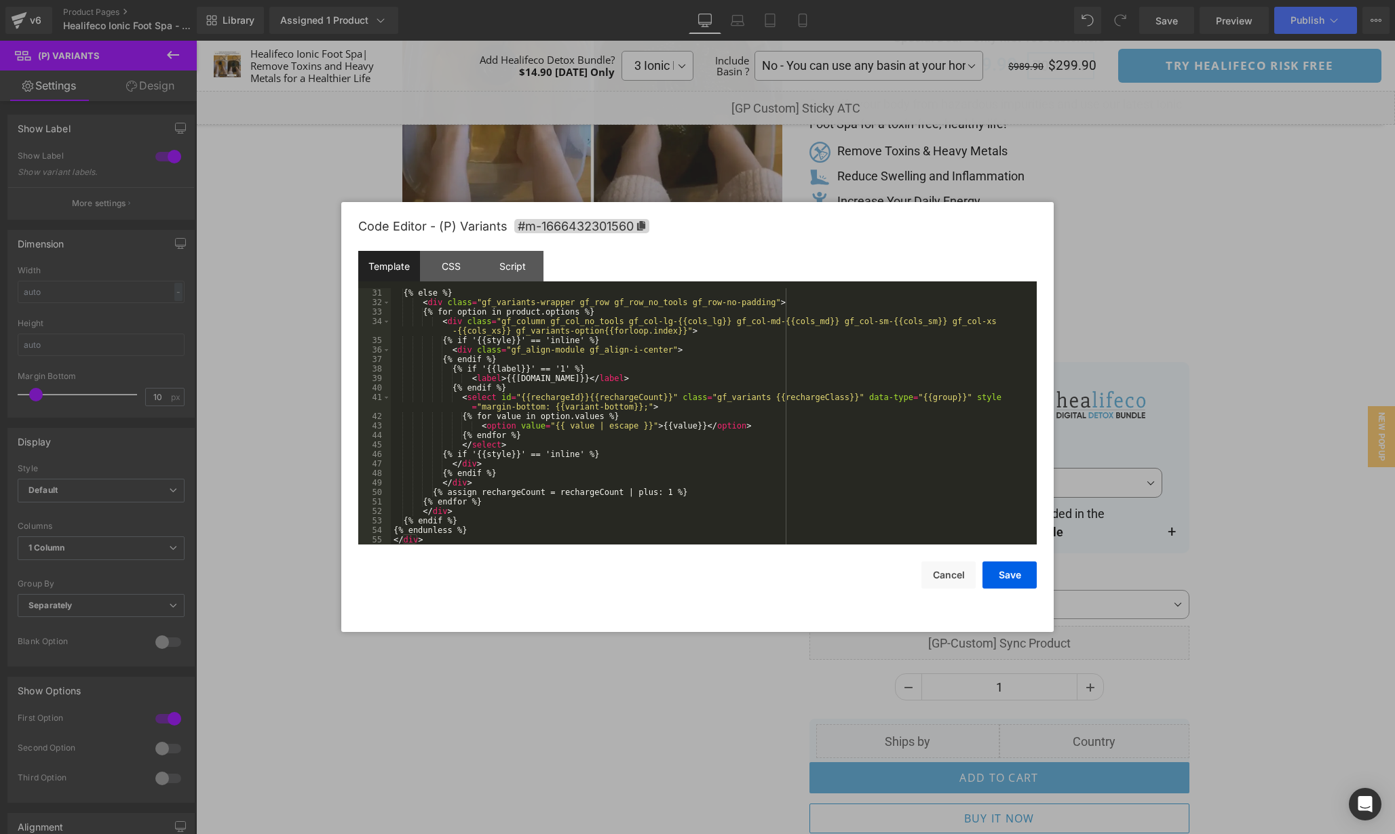
scroll to position [332, 0]
click at [444, 276] on div "CSS" at bounding box center [451, 266] width 62 height 31
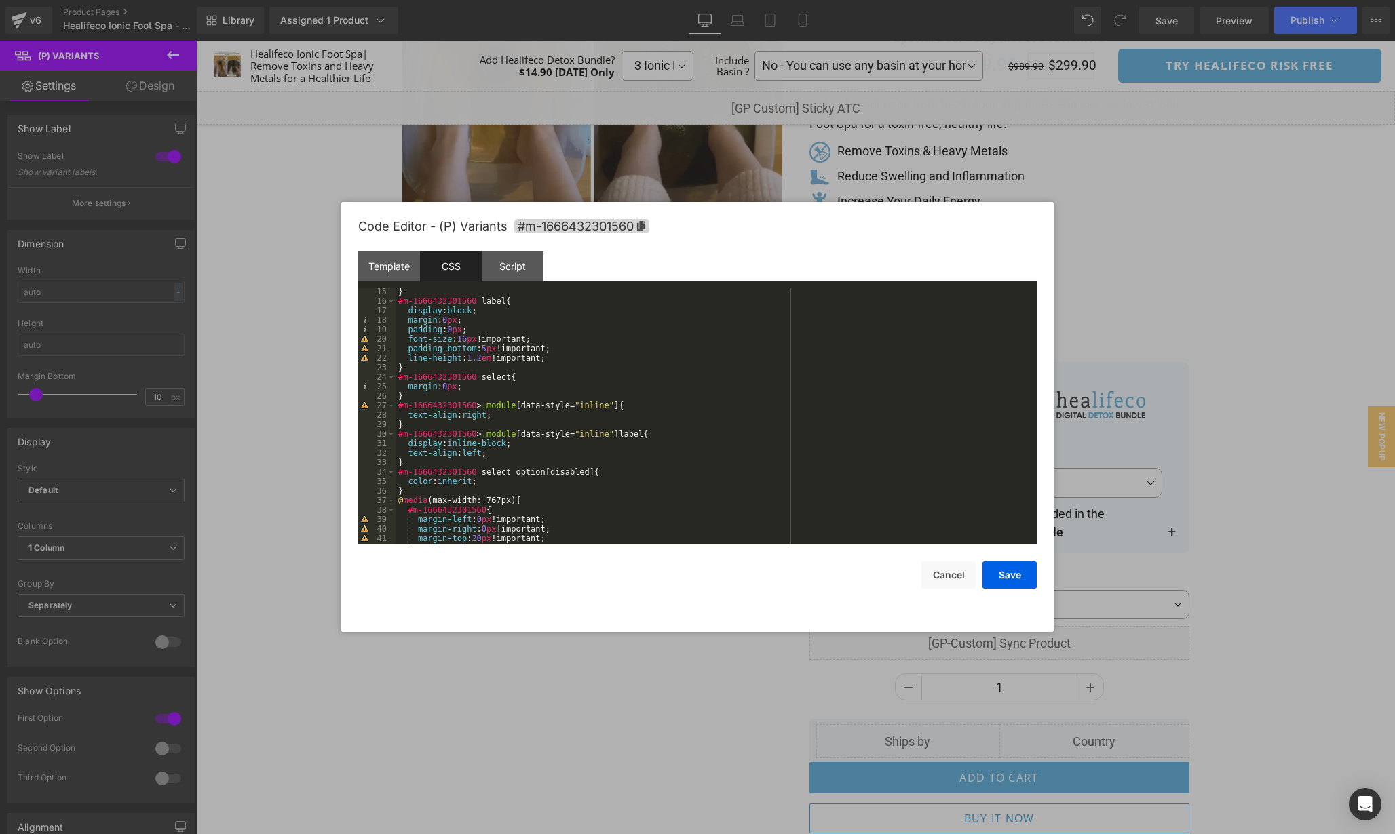
scroll to position [0, 0]
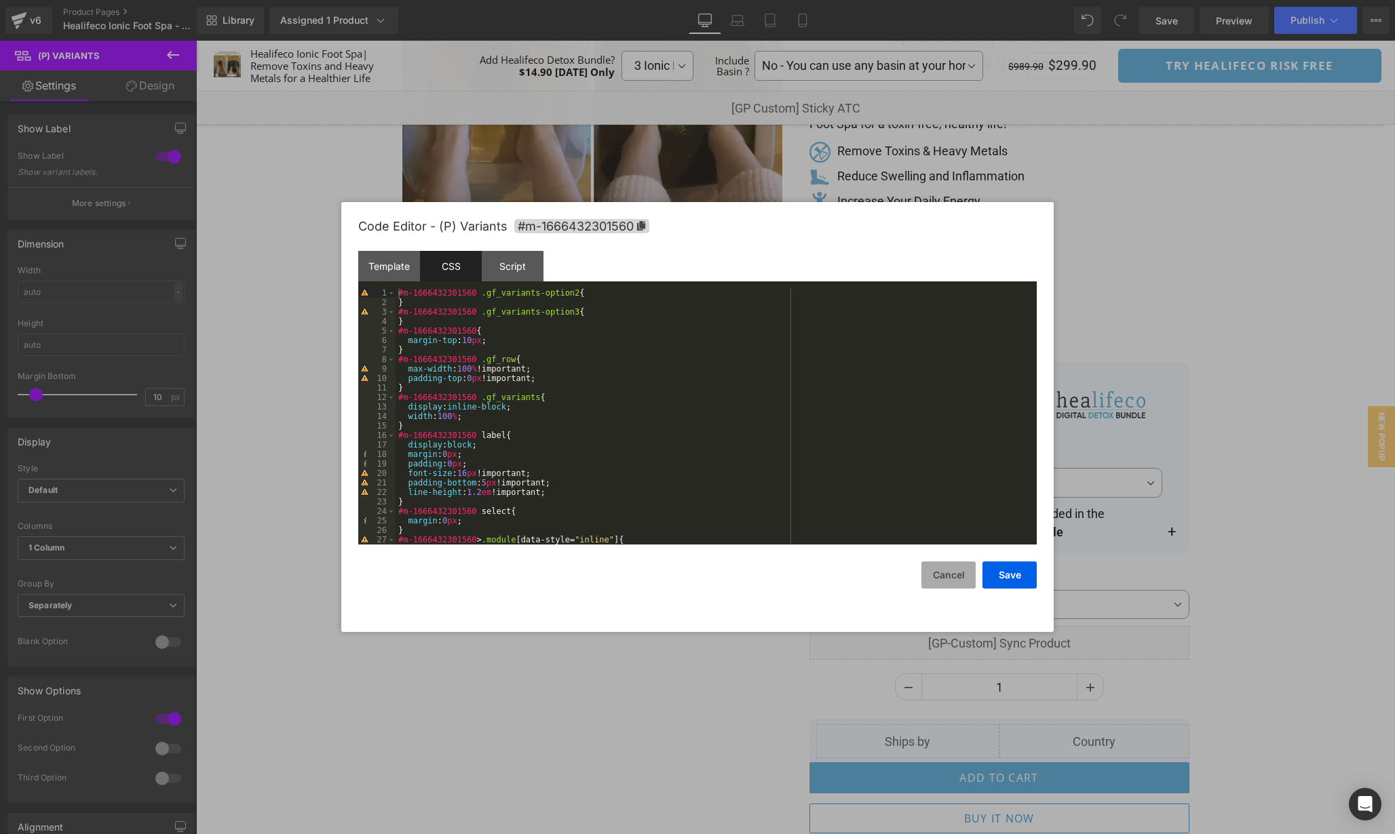
click at [940, 566] on button "Cancel" at bounding box center [948, 575] width 54 height 27
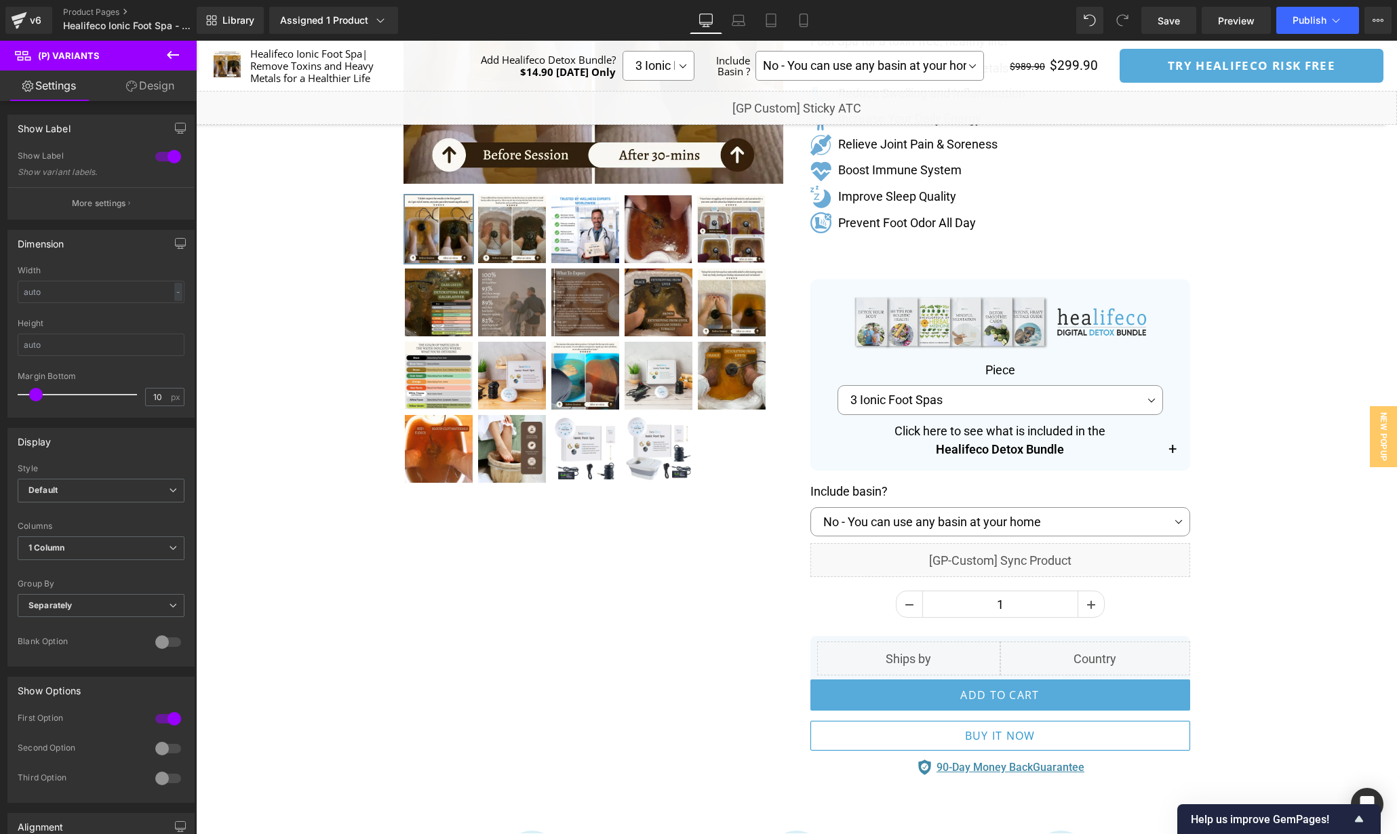
scroll to position [343, 0]
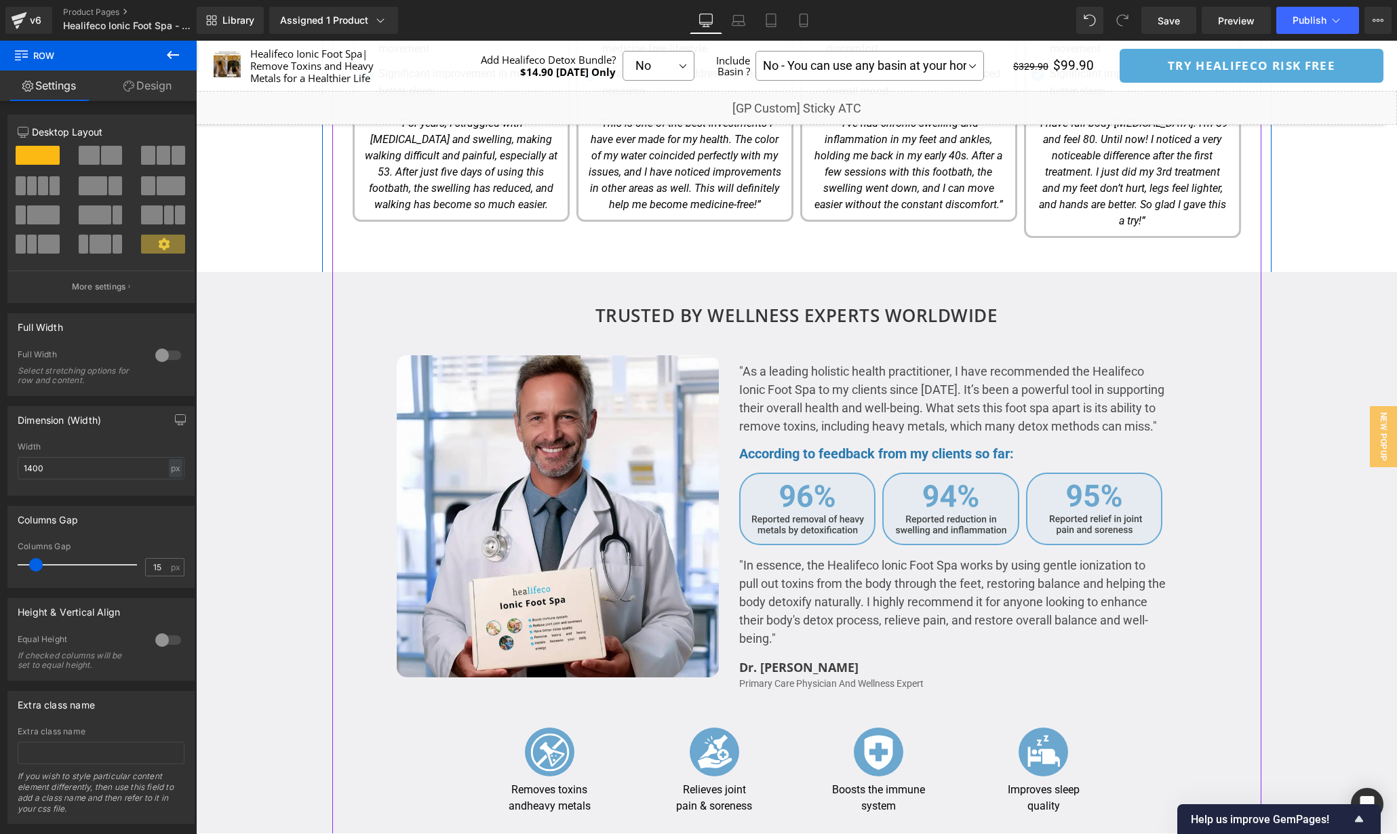
scroll to position [2209, 0]
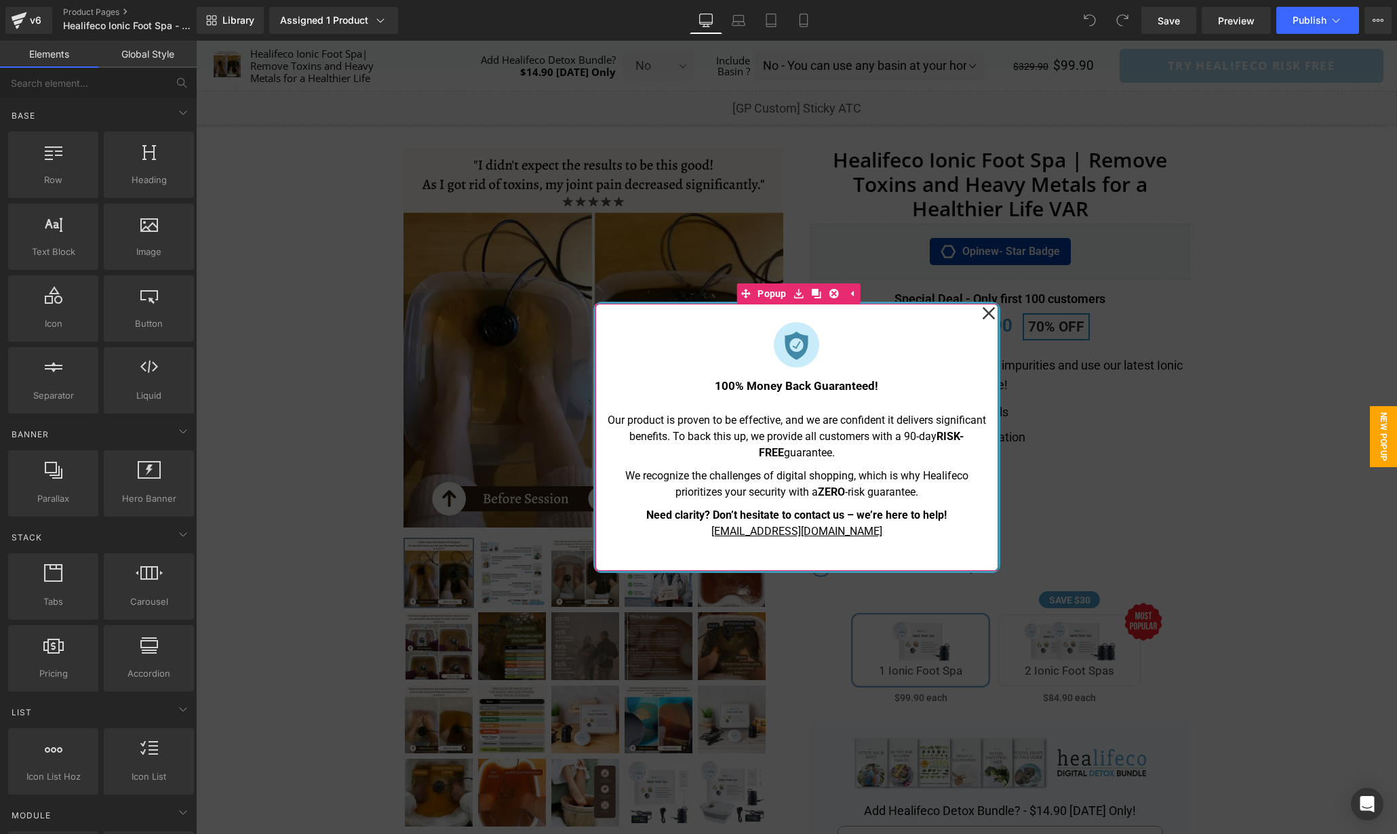
click at [988, 315] on icon at bounding box center [989, 313] width 14 height 68
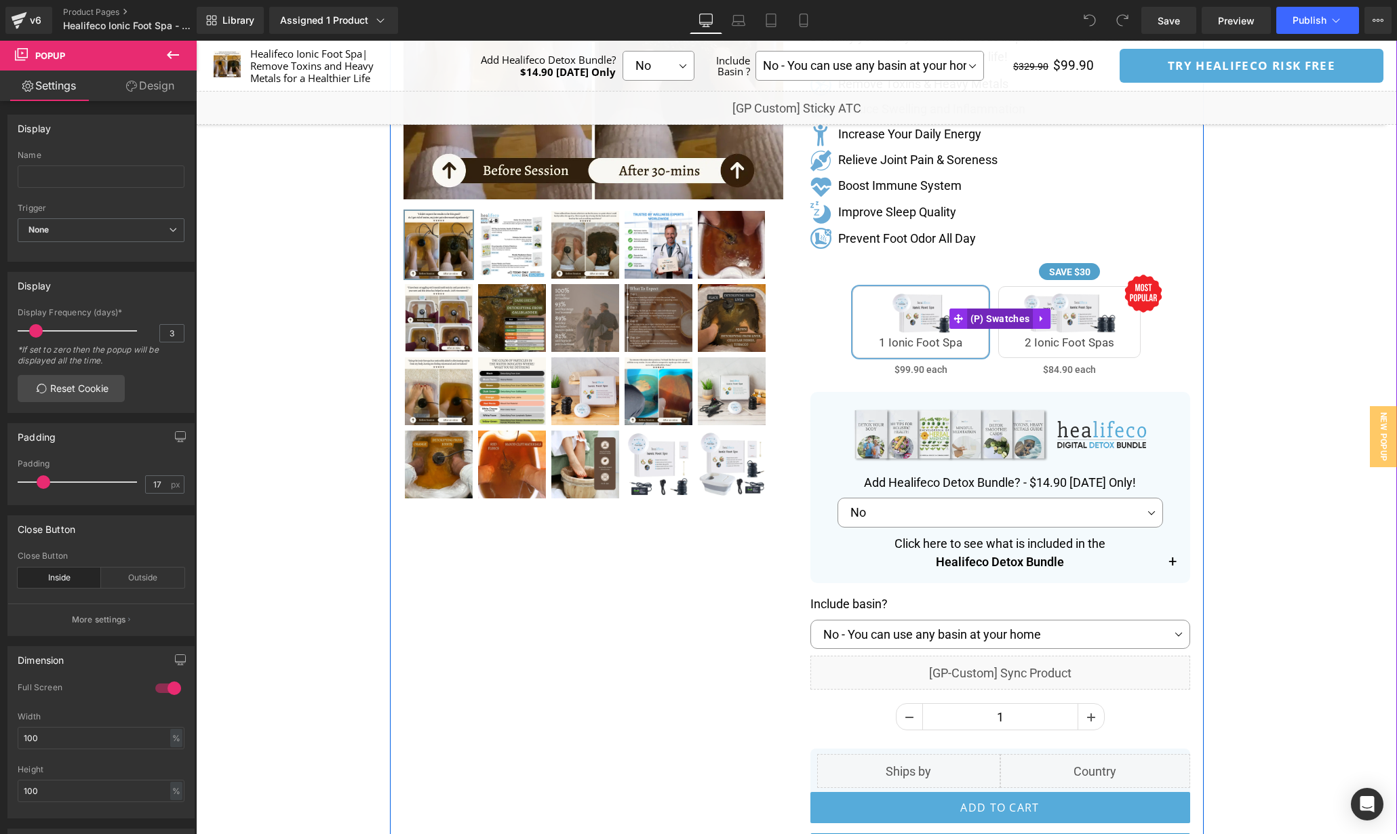
scroll to position [315, 0]
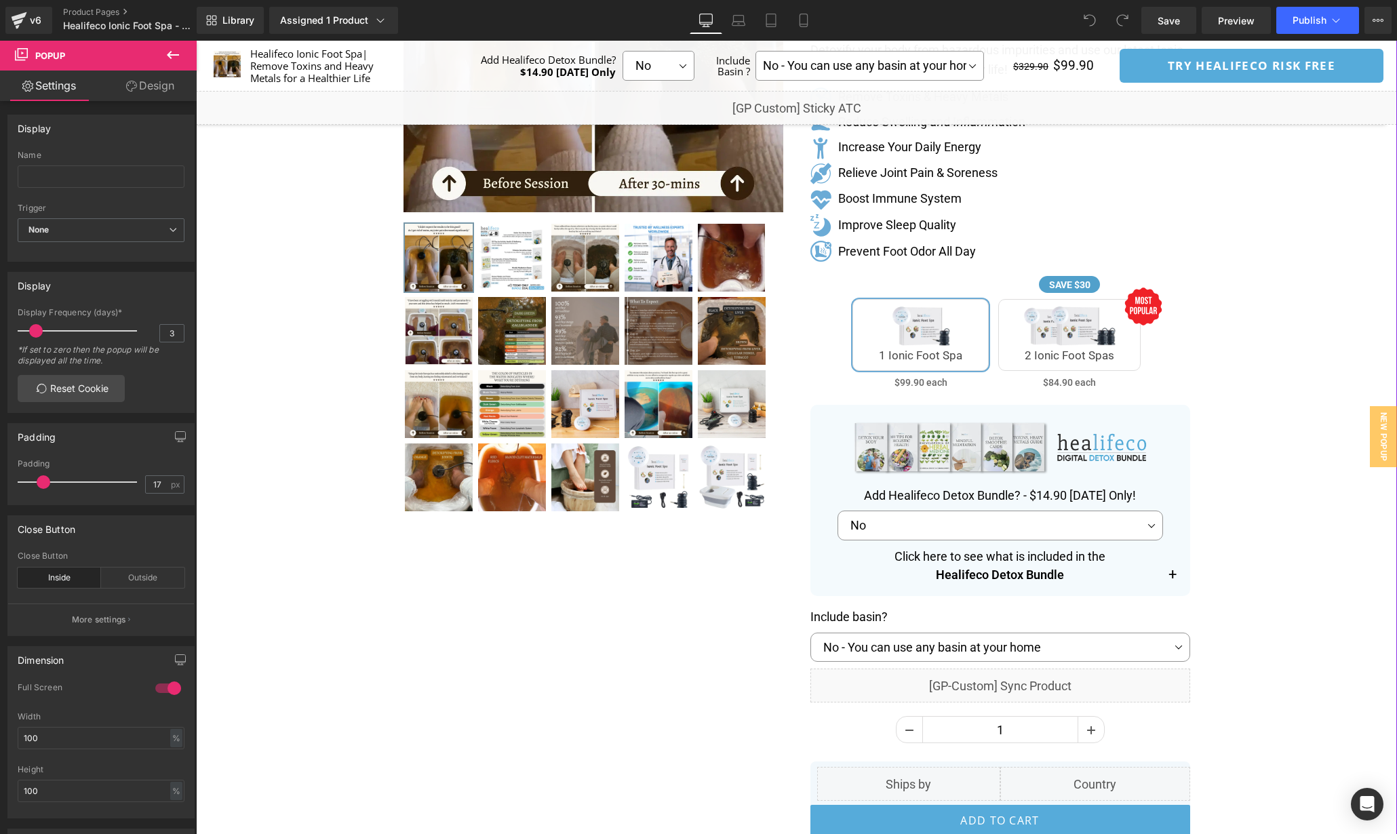
click at [1224, 326] on div "Separator" at bounding box center [796, 374] width 1201 height 1098
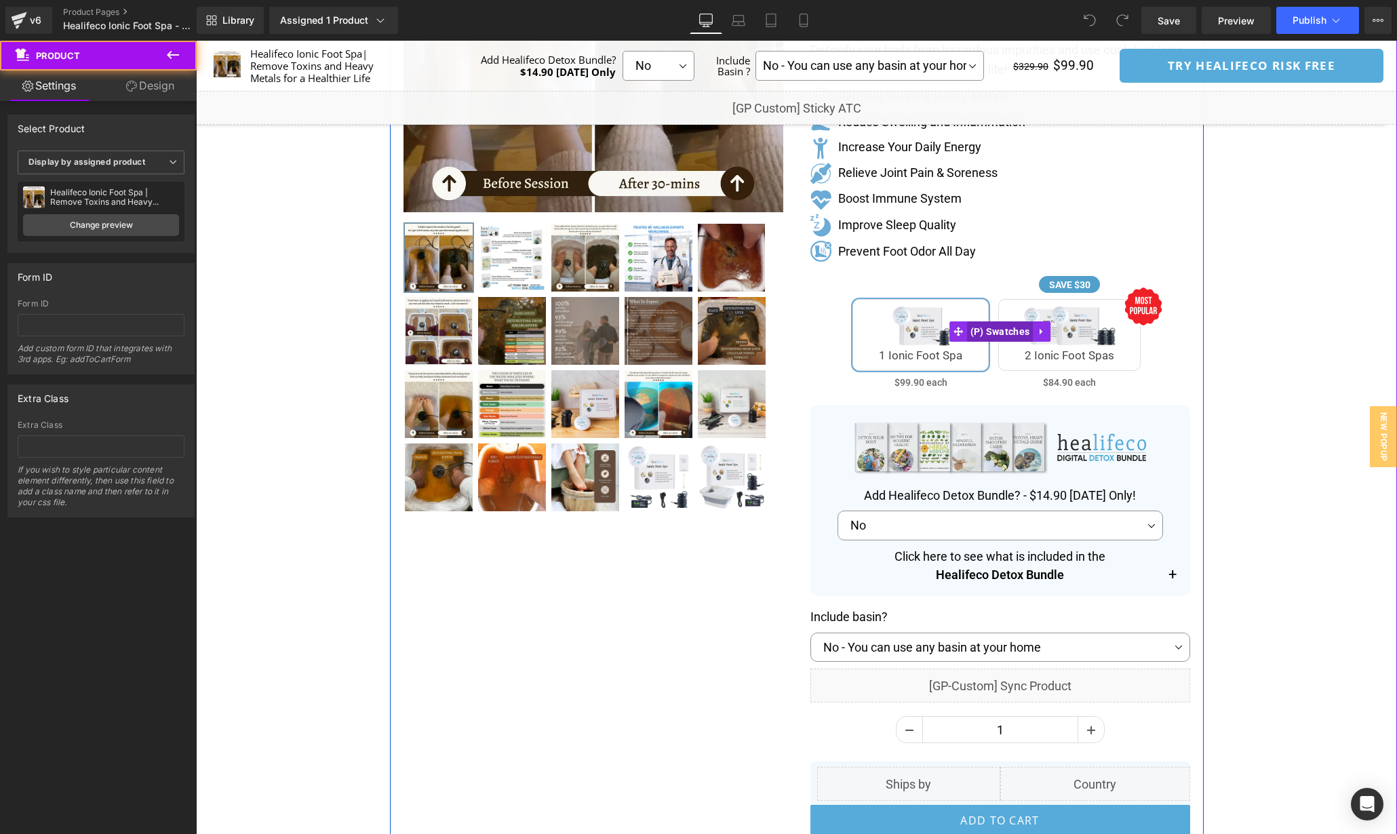
click at [1002, 335] on span "(P) Swatches" at bounding box center [1000, 332] width 66 height 20
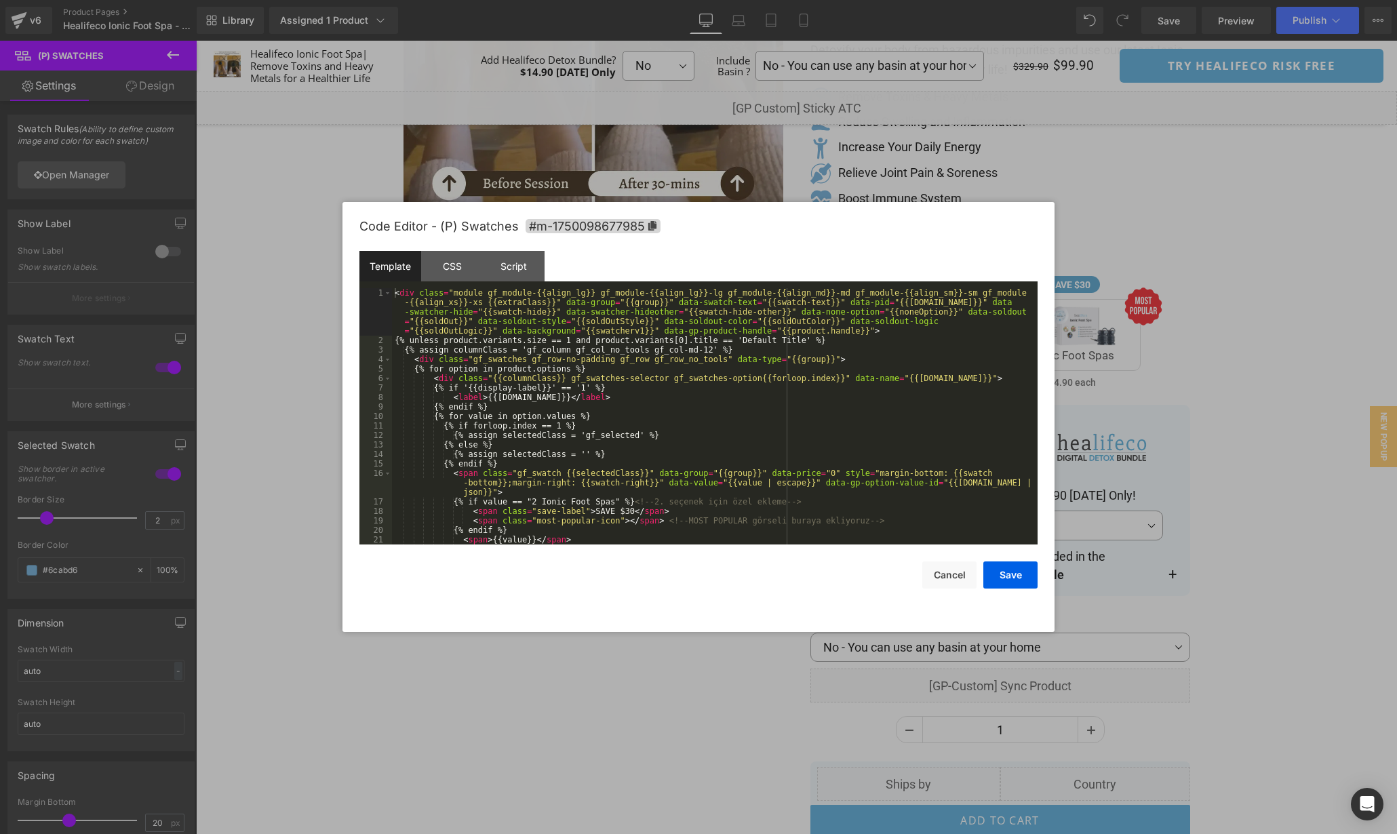
click at [1005, 0] on div "(P) Swatches You are previewing how the will restyle your page. You can not edi…" at bounding box center [698, 0] width 1397 height 0
click at [459, 269] on div "CSS" at bounding box center [452, 266] width 62 height 31
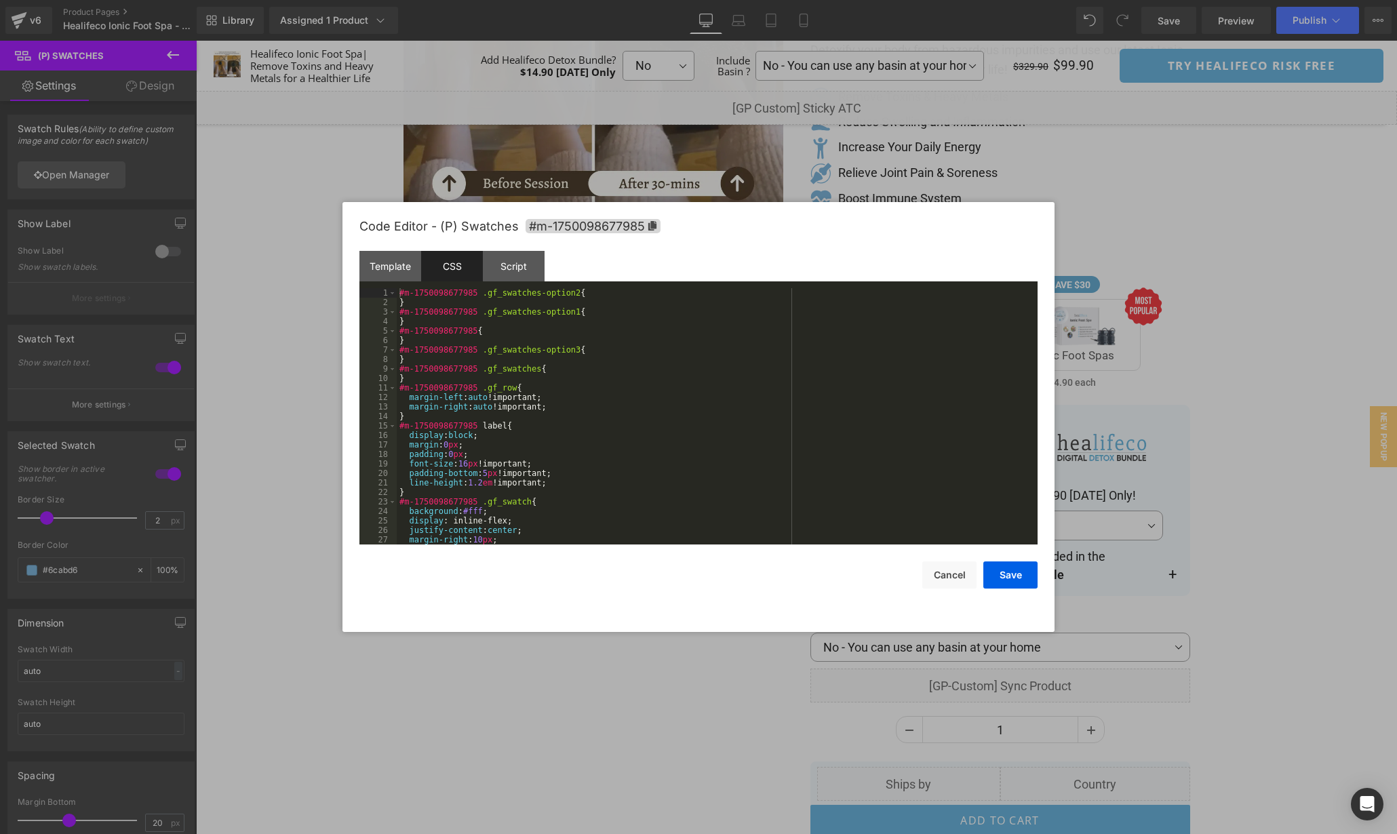
click at [736, 404] on div "#m-1750098677985 .gf_swatches-option2 { } #m-1750098677985 .gf_swatches-option1…" at bounding box center [715, 425] width 636 height 275
click at [623, 465] on div "#m-1750098677985 .gf_swatches-option2 { } #m-1750098677985 .gf_swatches-option1…" at bounding box center [715, 425] width 636 height 275
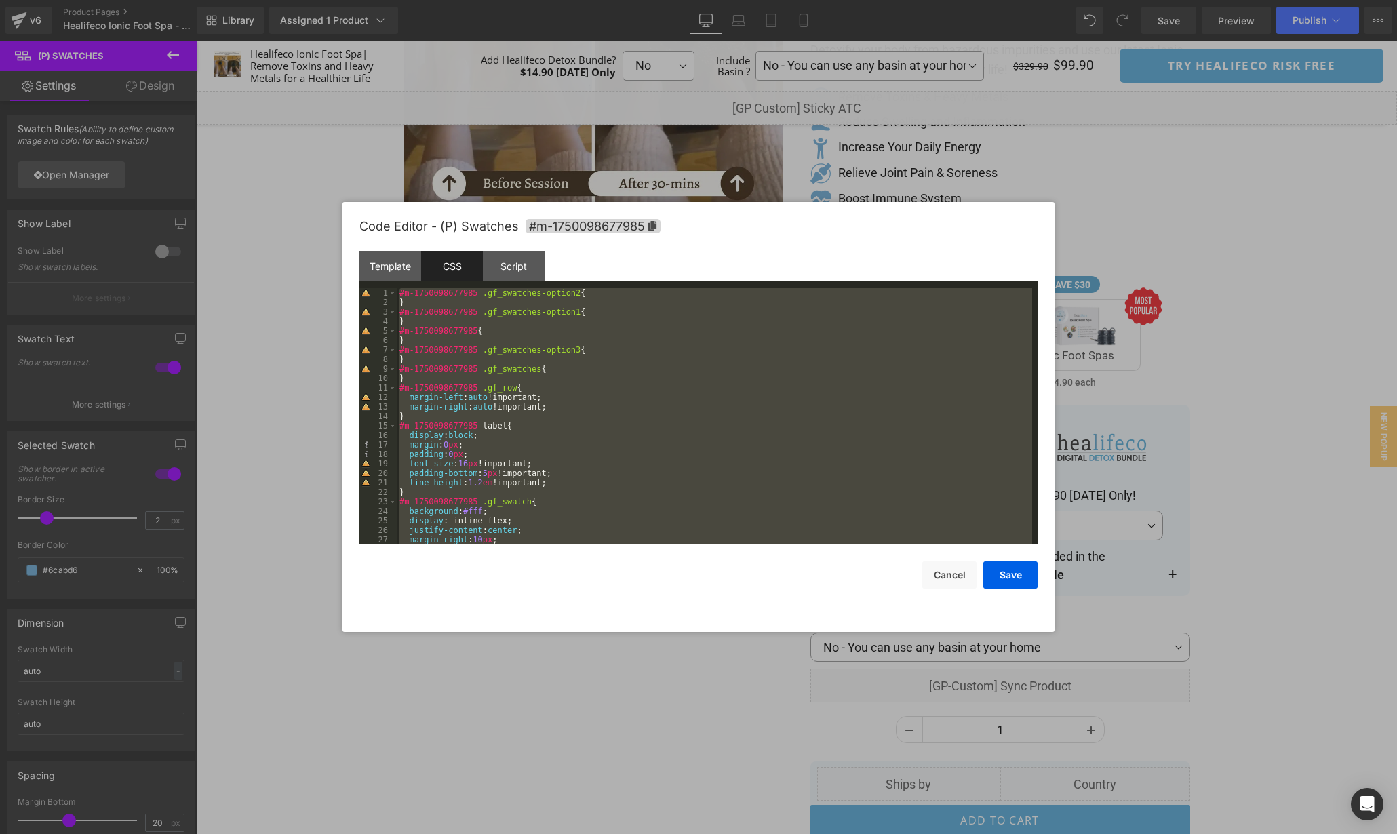
scroll to position [3229, 0]
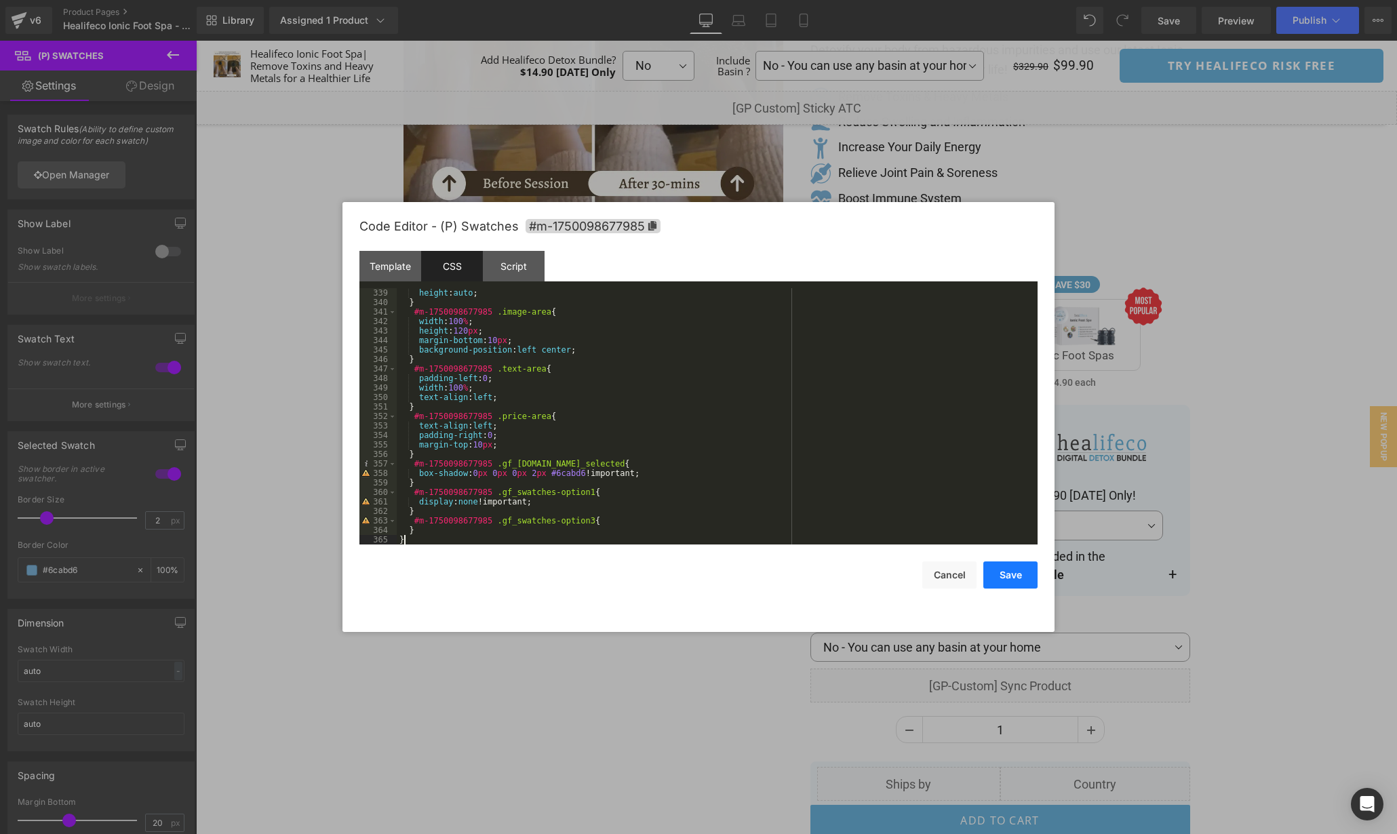
click at [1007, 573] on button "Save" at bounding box center [1011, 575] width 54 height 27
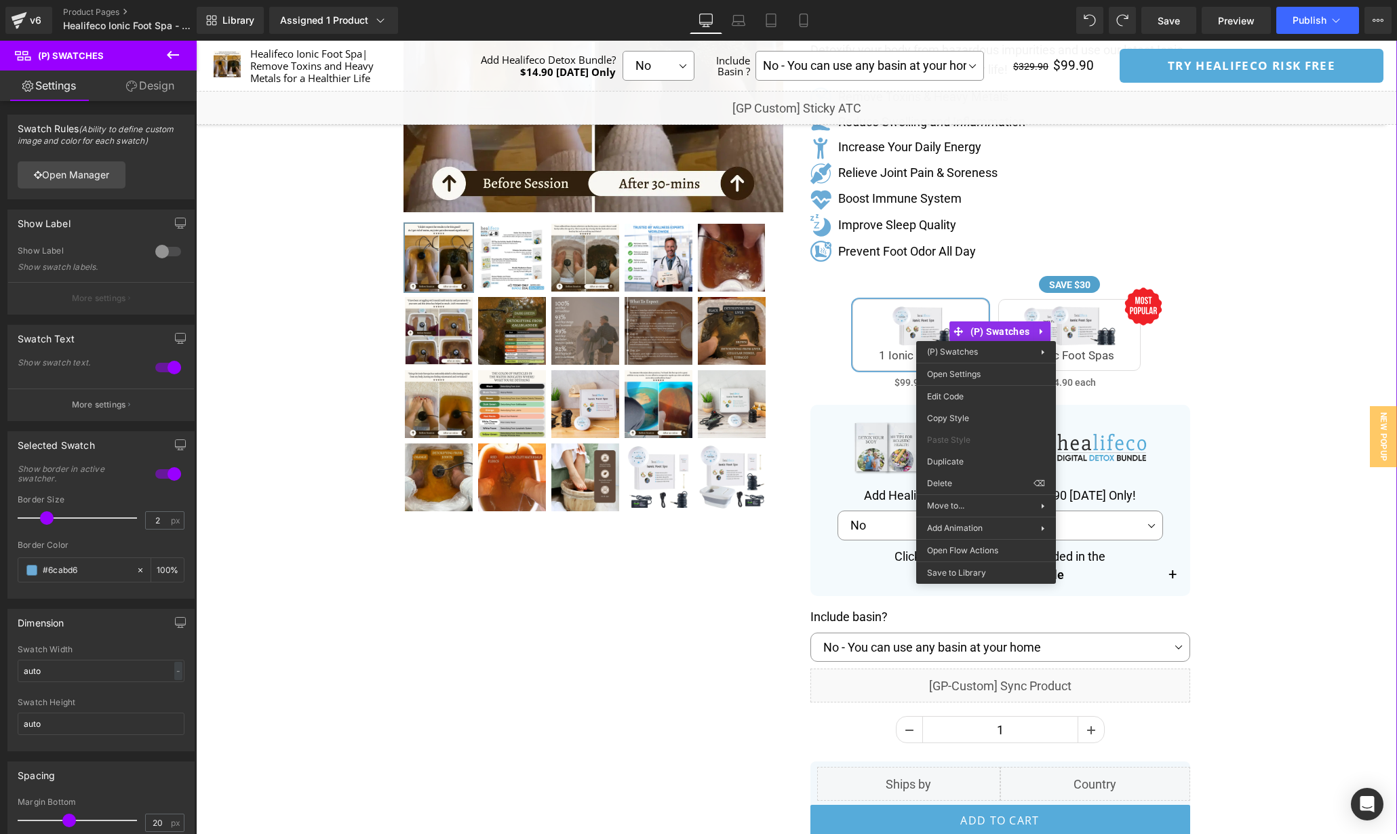
click at [1286, 249] on div "Separator" at bounding box center [796, 374] width 1201 height 1098
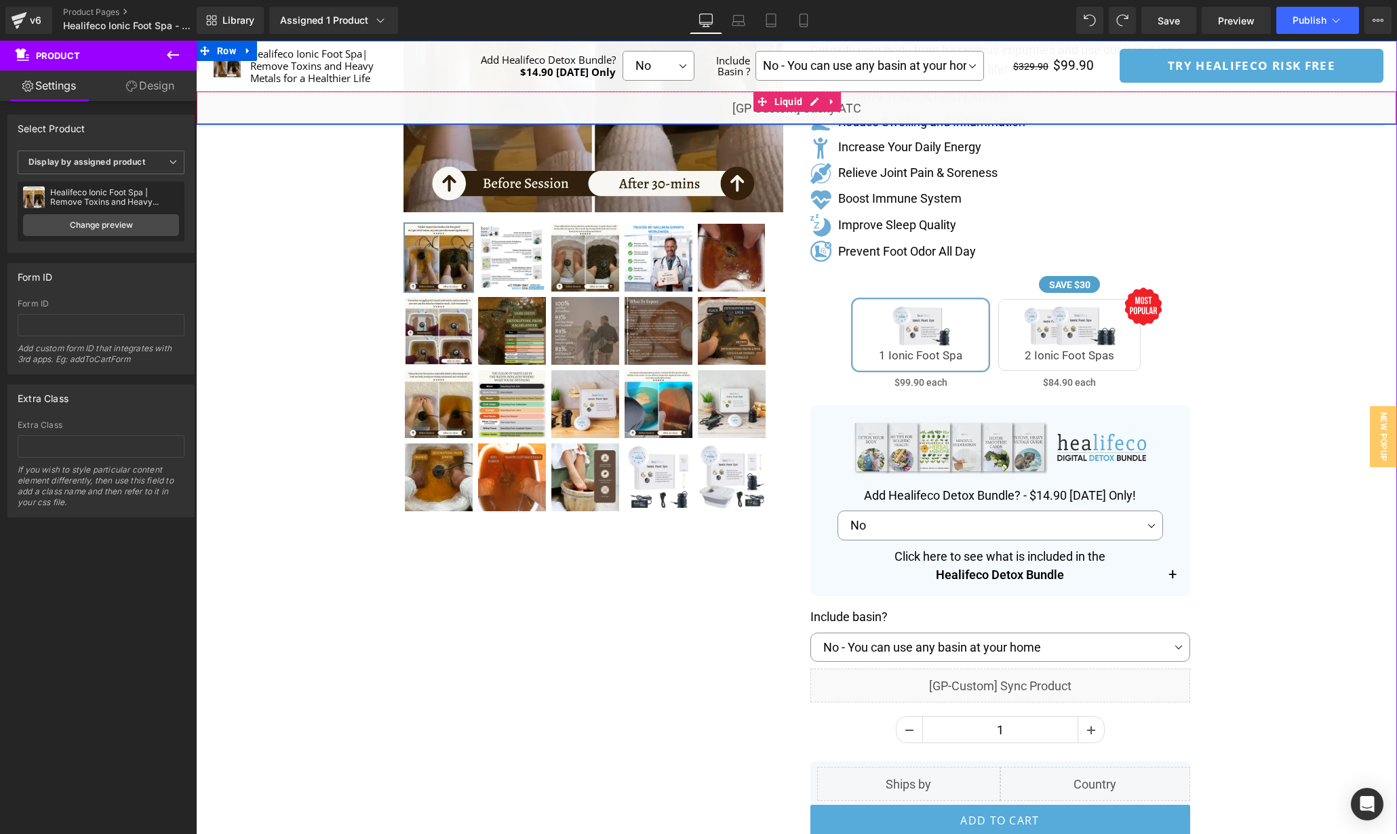
click at [807, 98] on div "Liquid" at bounding box center [796, 108] width 1201 height 34
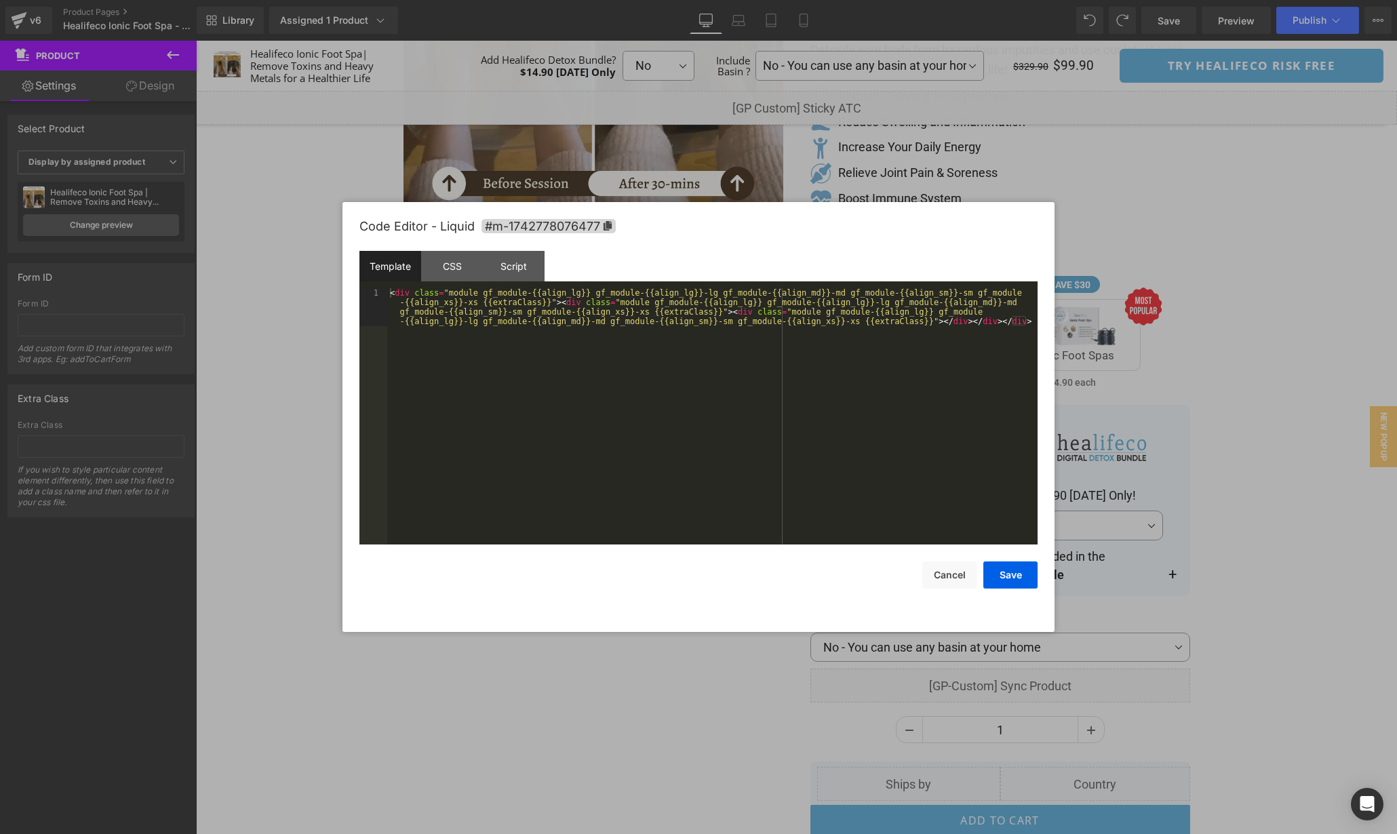
click at [816, 396] on div "< div class = "module gf_module-{{align_lg}} gf_module-{{align_lg}}-lg gf_modul…" at bounding box center [712, 454] width 651 height 332
click at [465, 271] on div "CSS" at bounding box center [452, 266] width 62 height 31
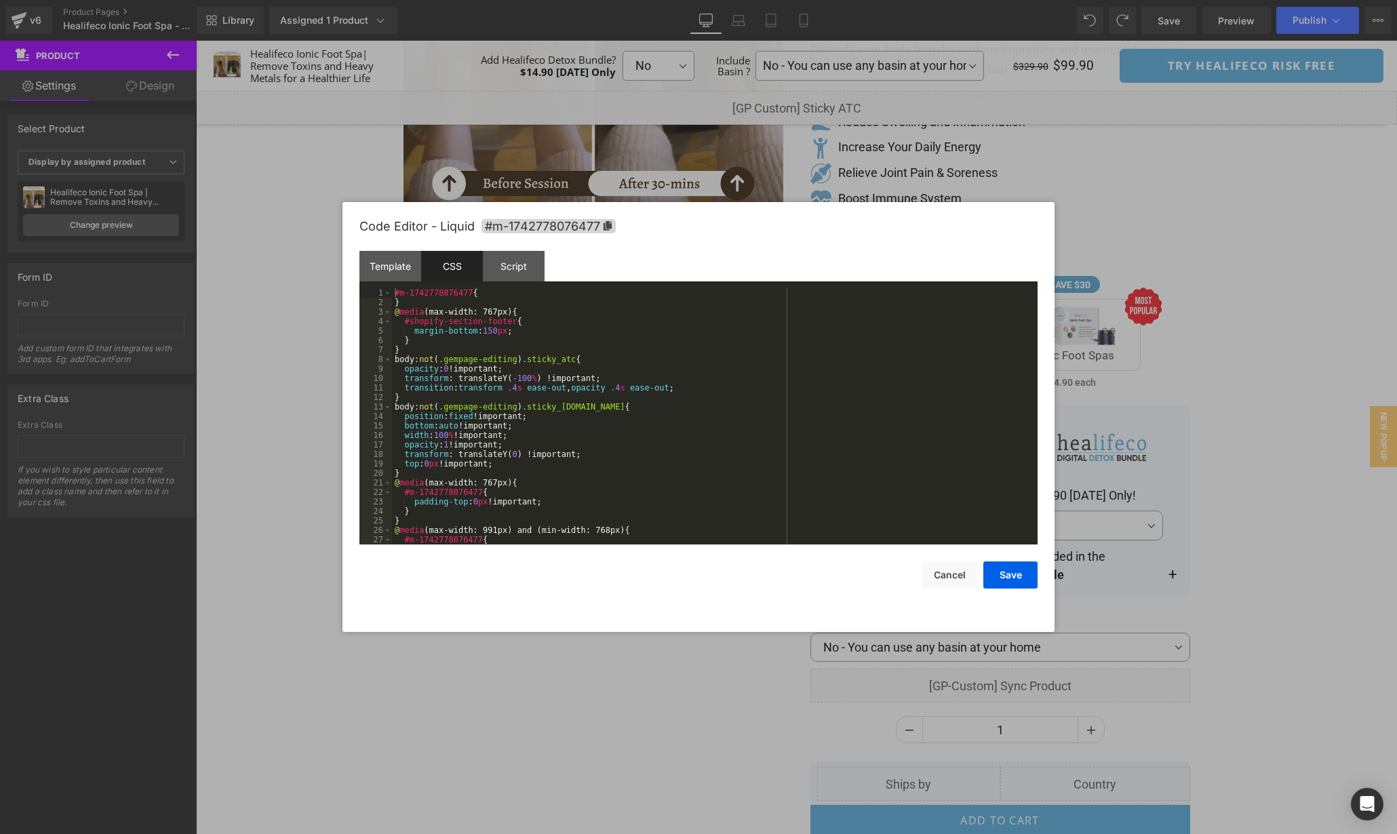
click at [826, 418] on div "#m-1742778076477 { } @ media (max-width: 767px) { #shopify-section-footer { mar…" at bounding box center [712, 425] width 640 height 275
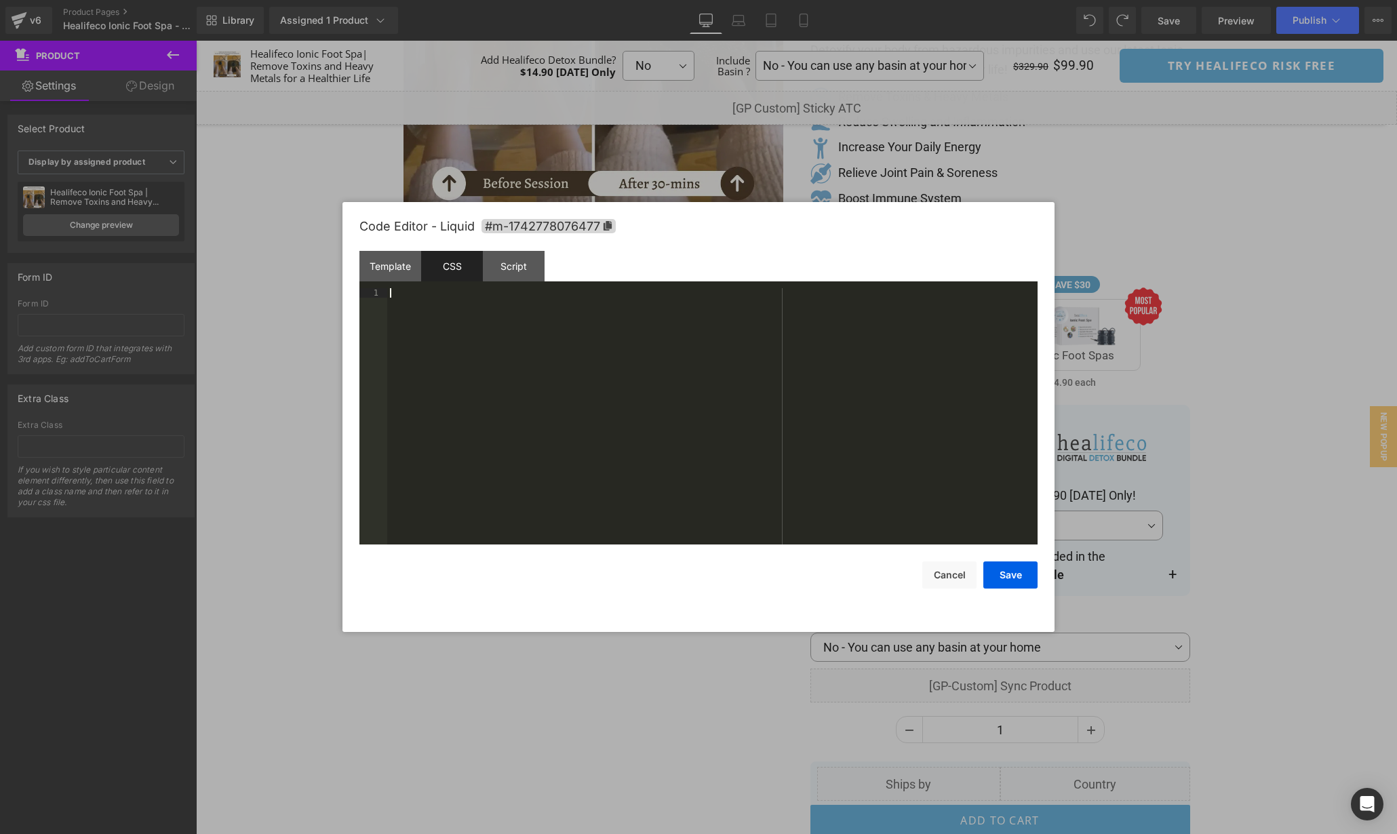
scroll to position [294, 0]
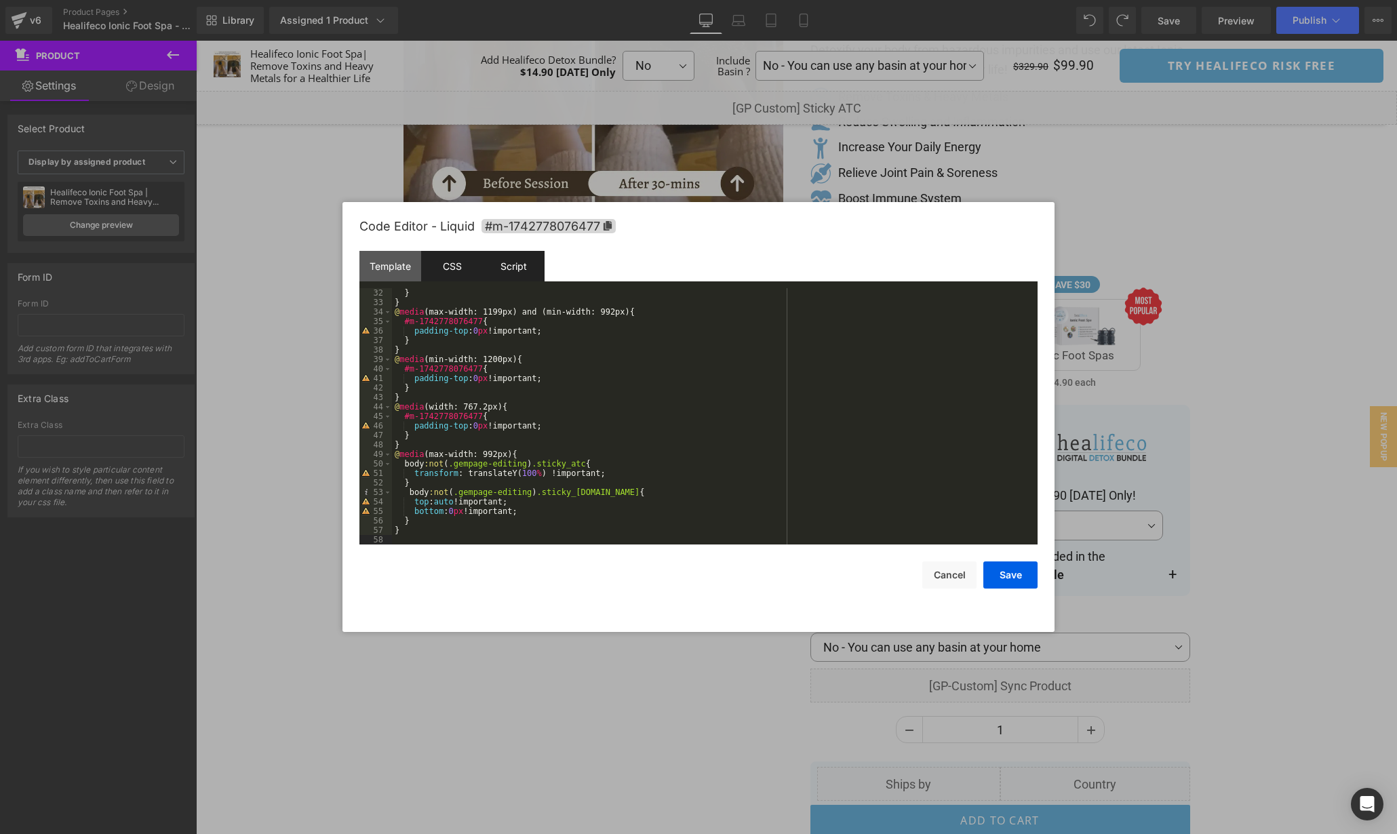
click at [525, 266] on div "Script" at bounding box center [514, 266] width 62 height 31
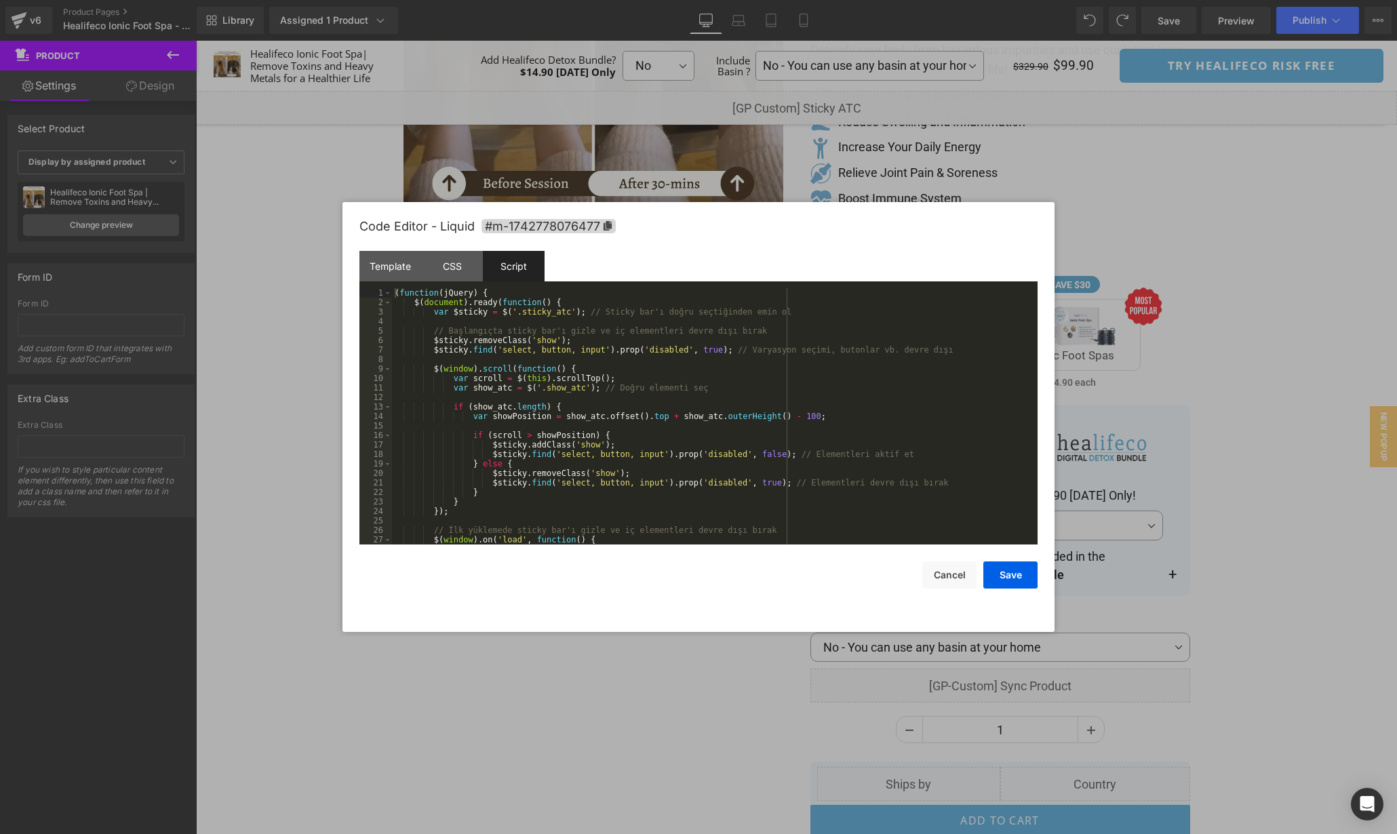
click at [913, 399] on div "( function ( jQuery ) { $ ( document ) . ready ( function ( ) { var $sticky = $…" at bounding box center [712, 425] width 640 height 275
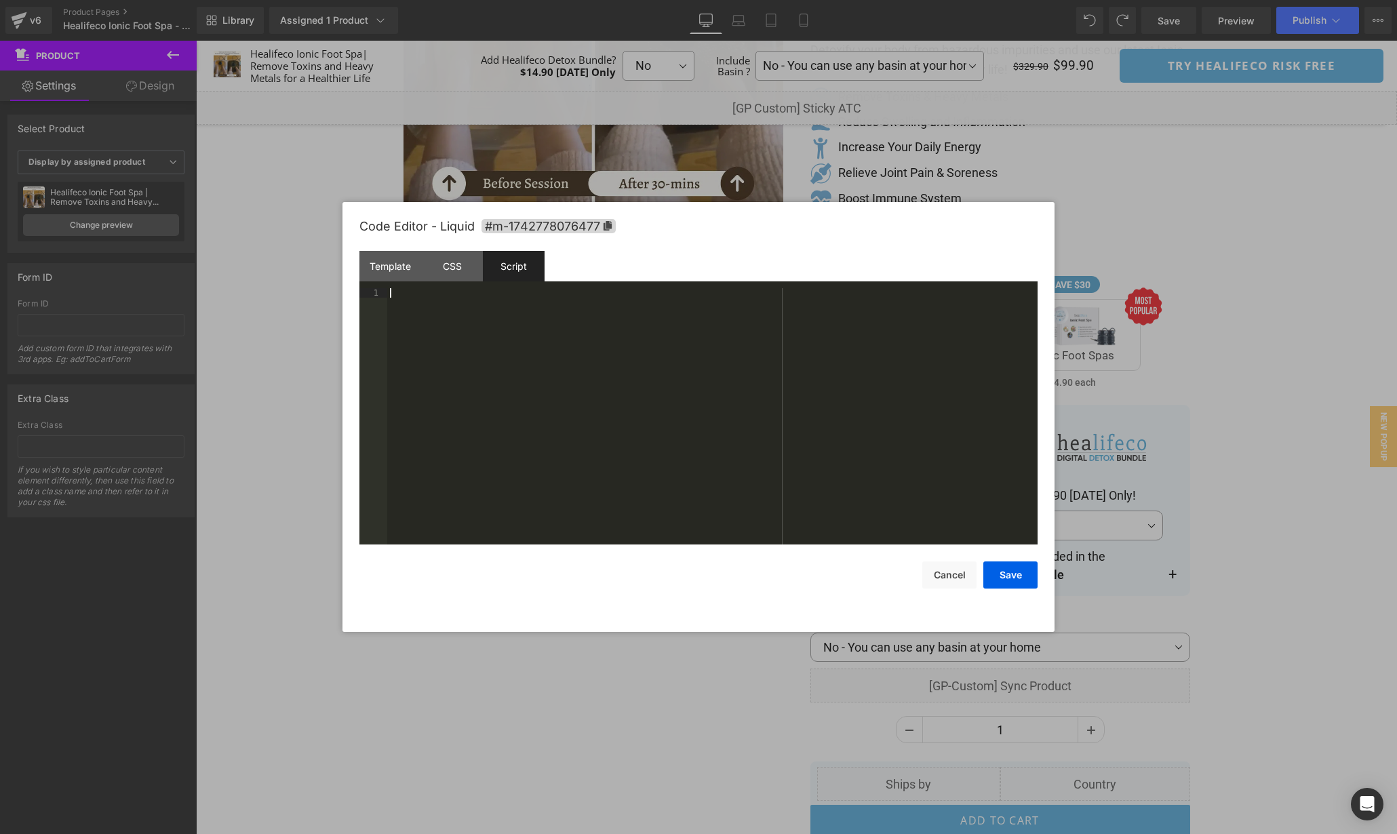
scroll to position [66, 0]
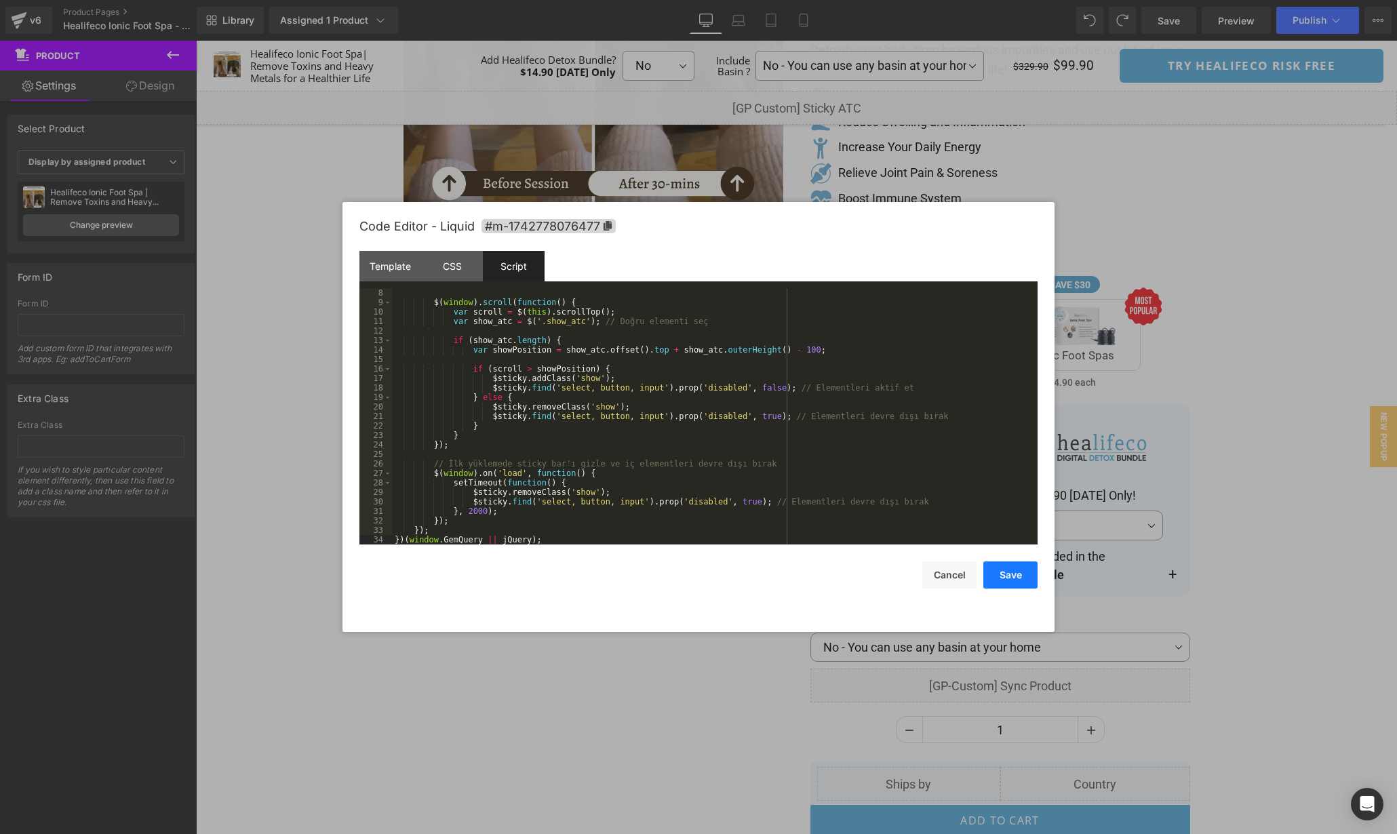
click at [1006, 578] on button "Save" at bounding box center [1011, 575] width 54 height 27
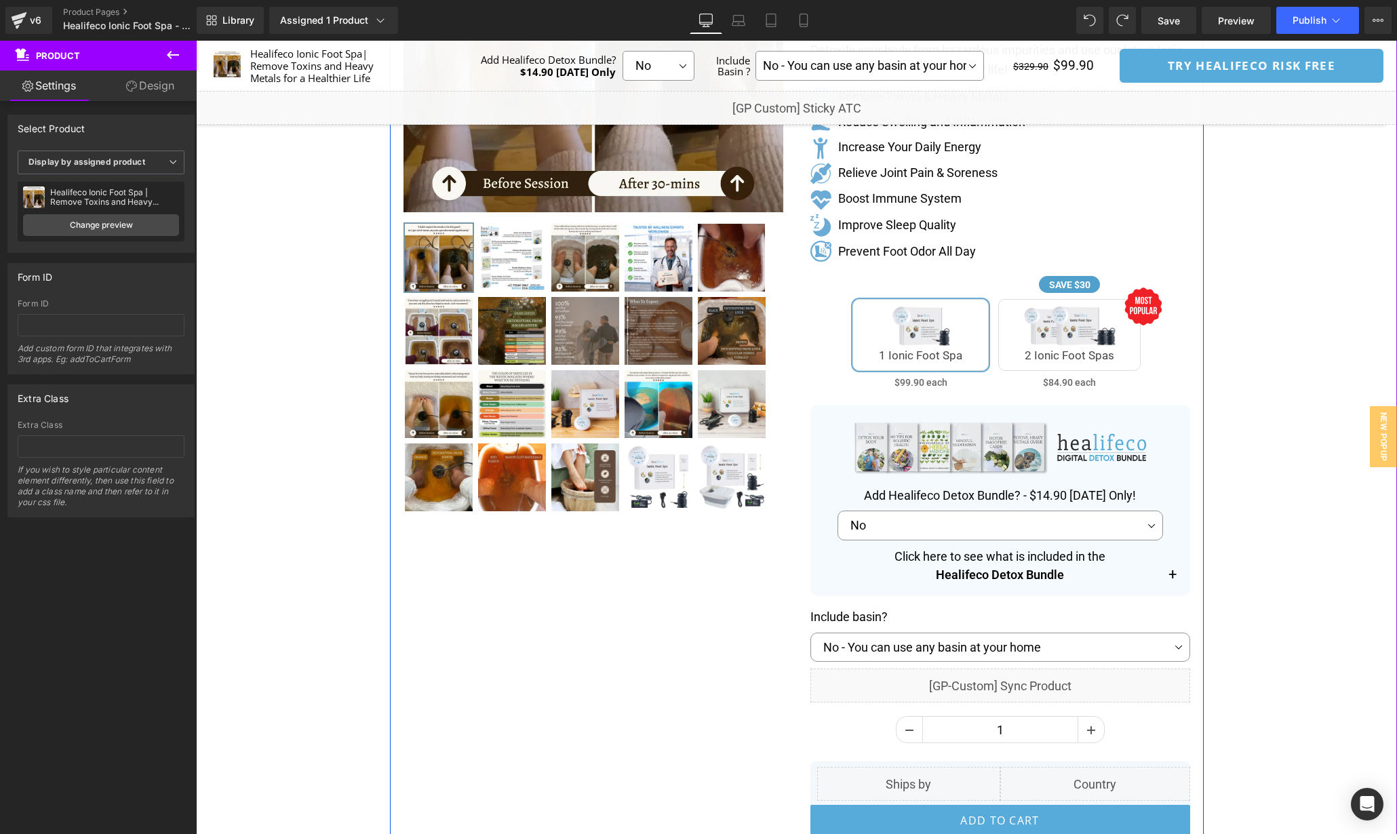
scroll to position [281, 0]
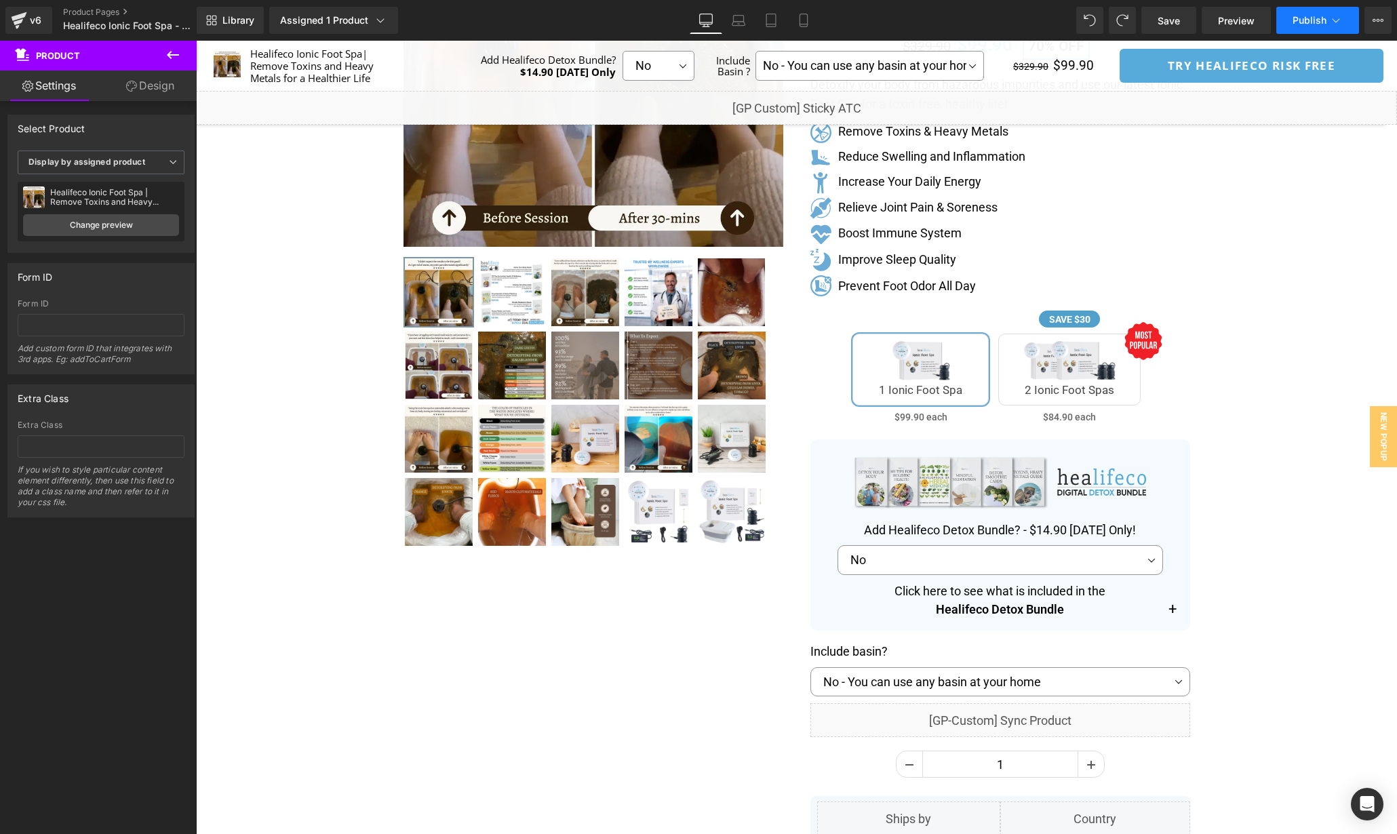
click at [1309, 24] on span "Publish" at bounding box center [1310, 20] width 34 height 11
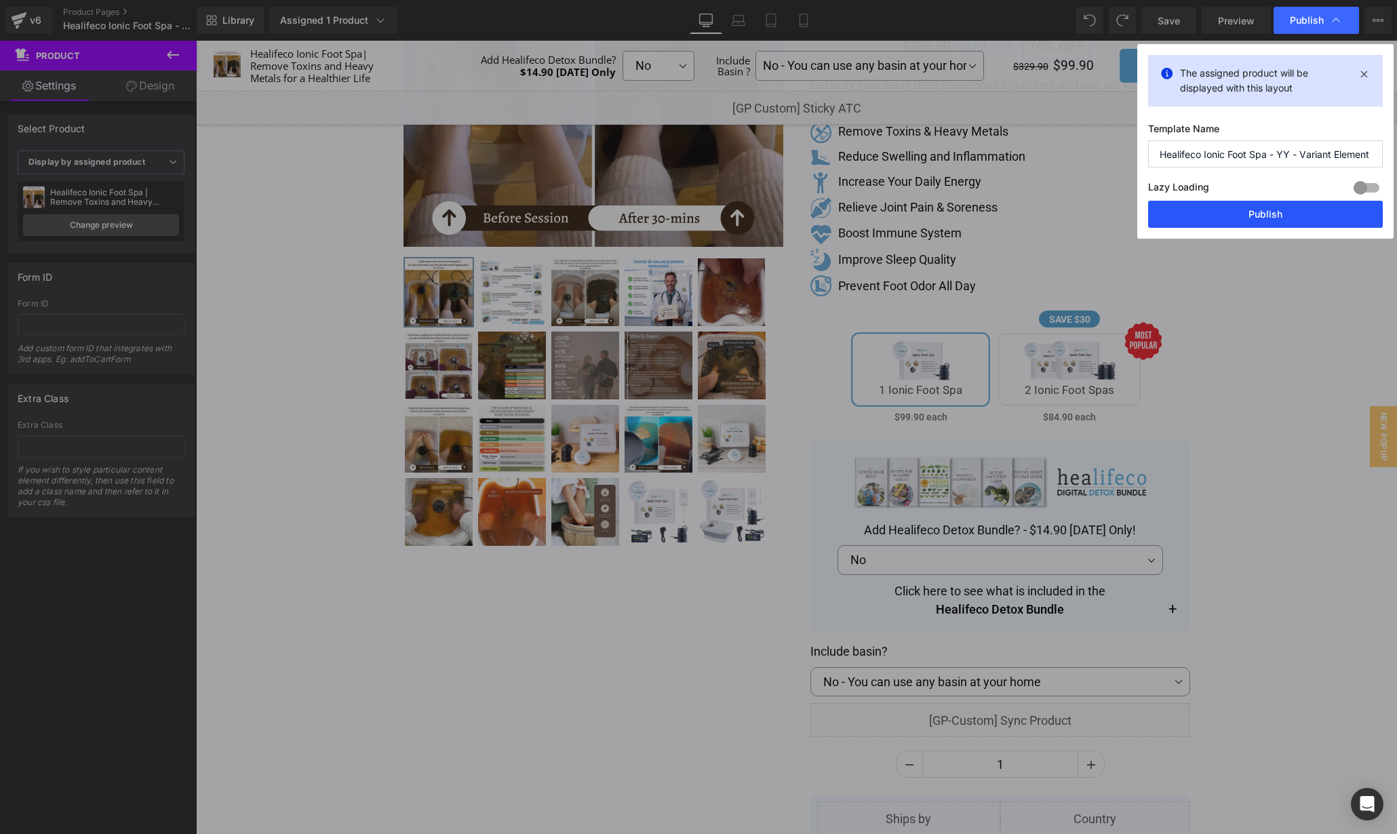
click at [1310, 207] on button "Publish" at bounding box center [1265, 214] width 235 height 27
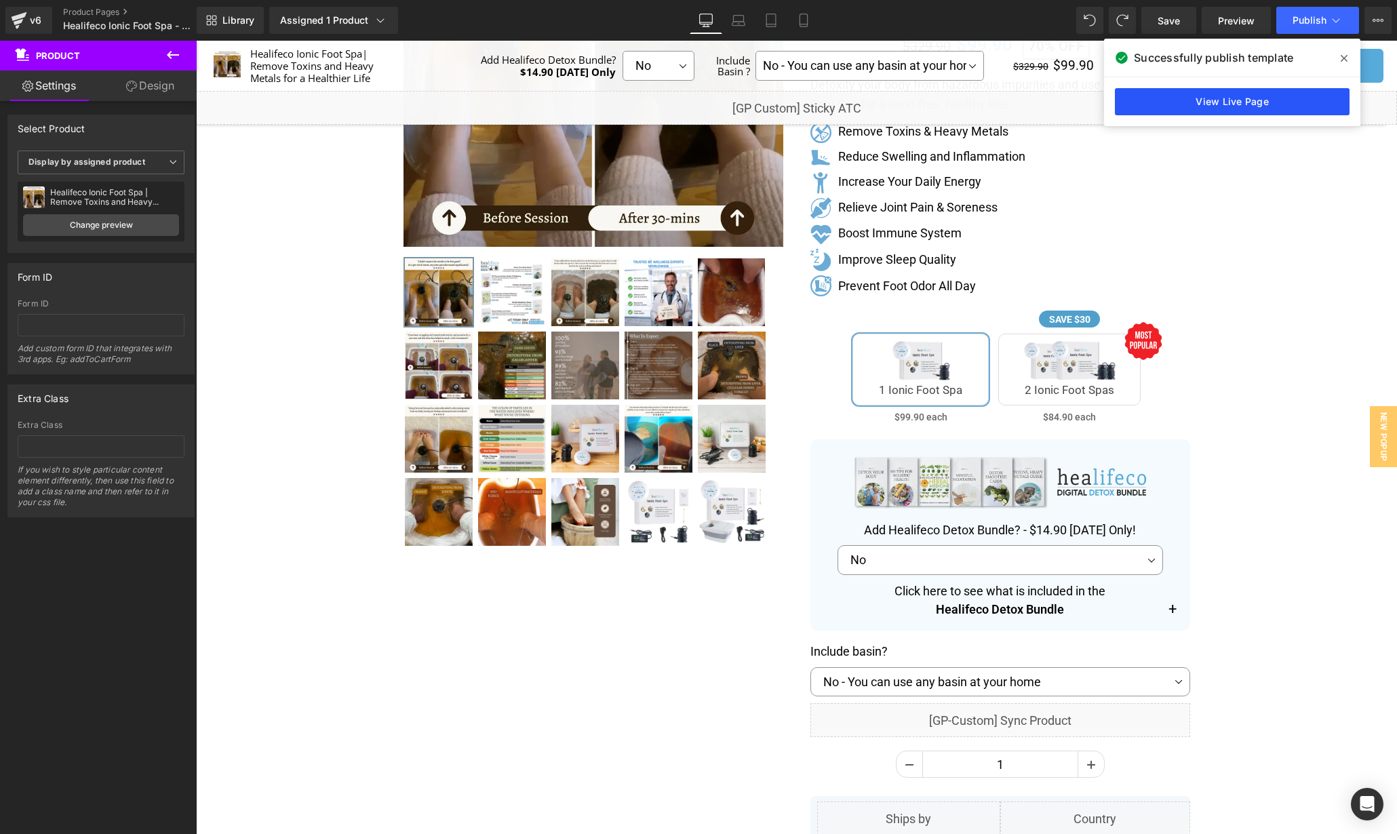
click at [1237, 97] on link "View Live Page" at bounding box center [1232, 101] width 235 height 27
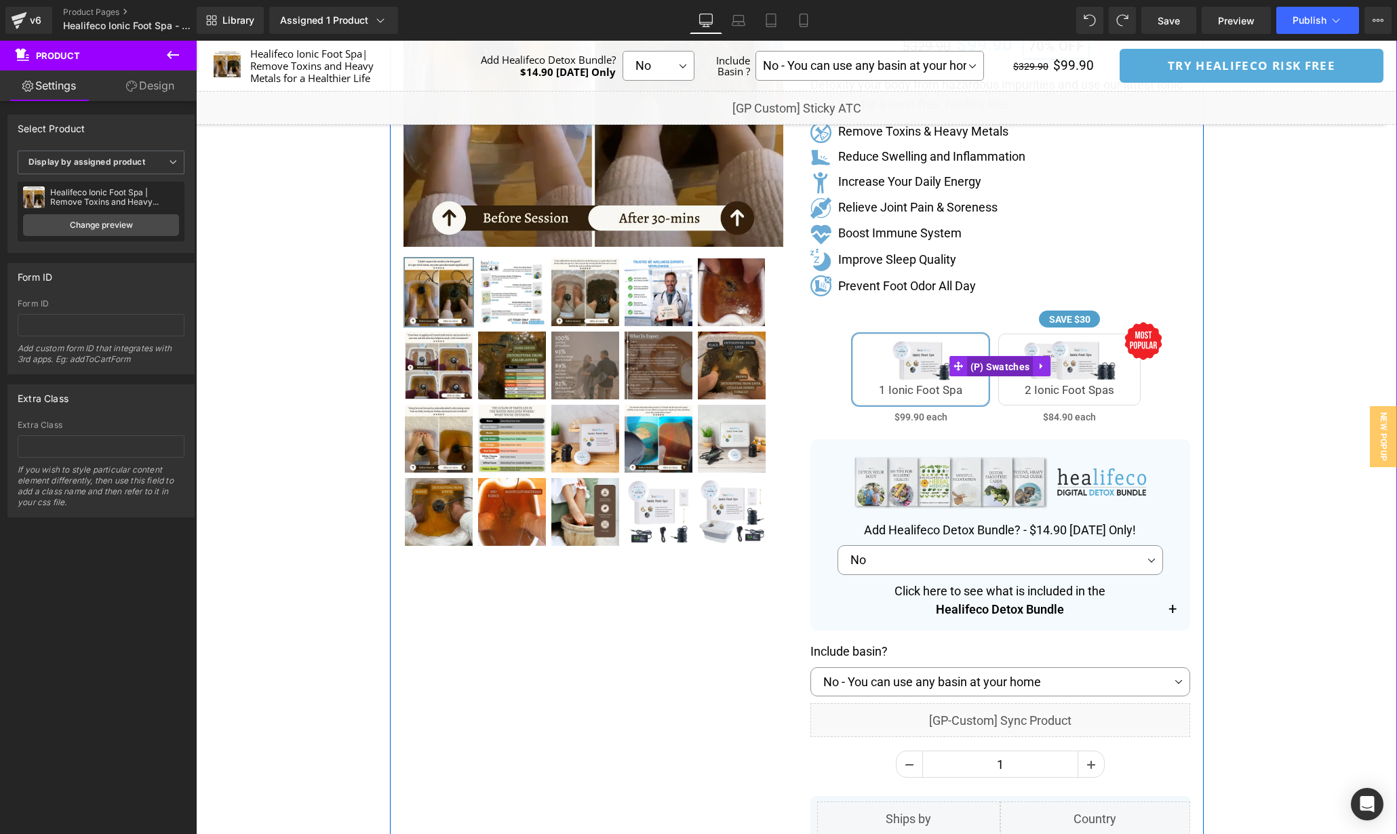
click at [1003, 368] on span "(P) Swatches" at bounding box center [1000, 367] width 66 height 20
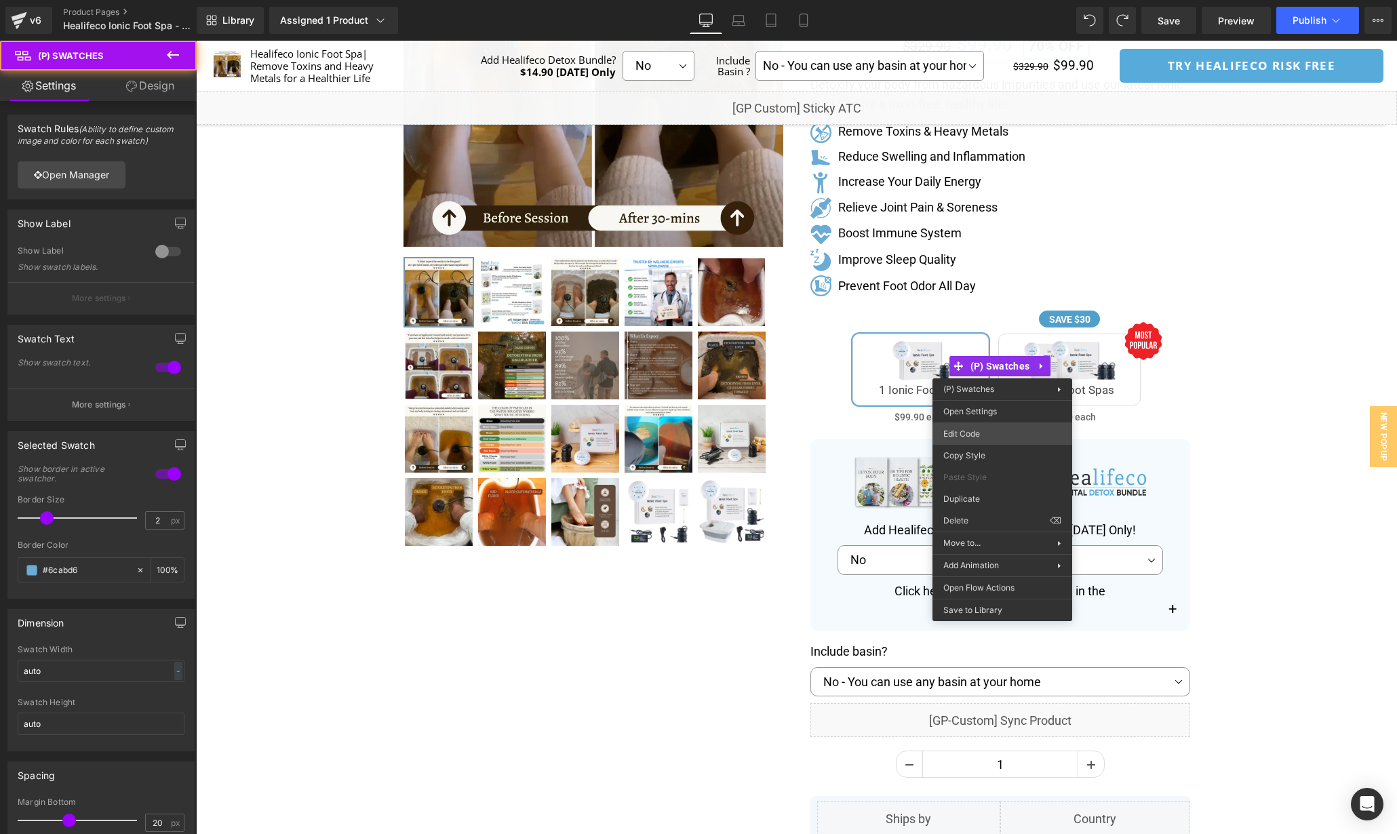
click at [1009, 0] on div "(P) Swatches You are previewing how the will restyle your page. You can not edi…" at bounding box center [698, 0] width 1397 height 0
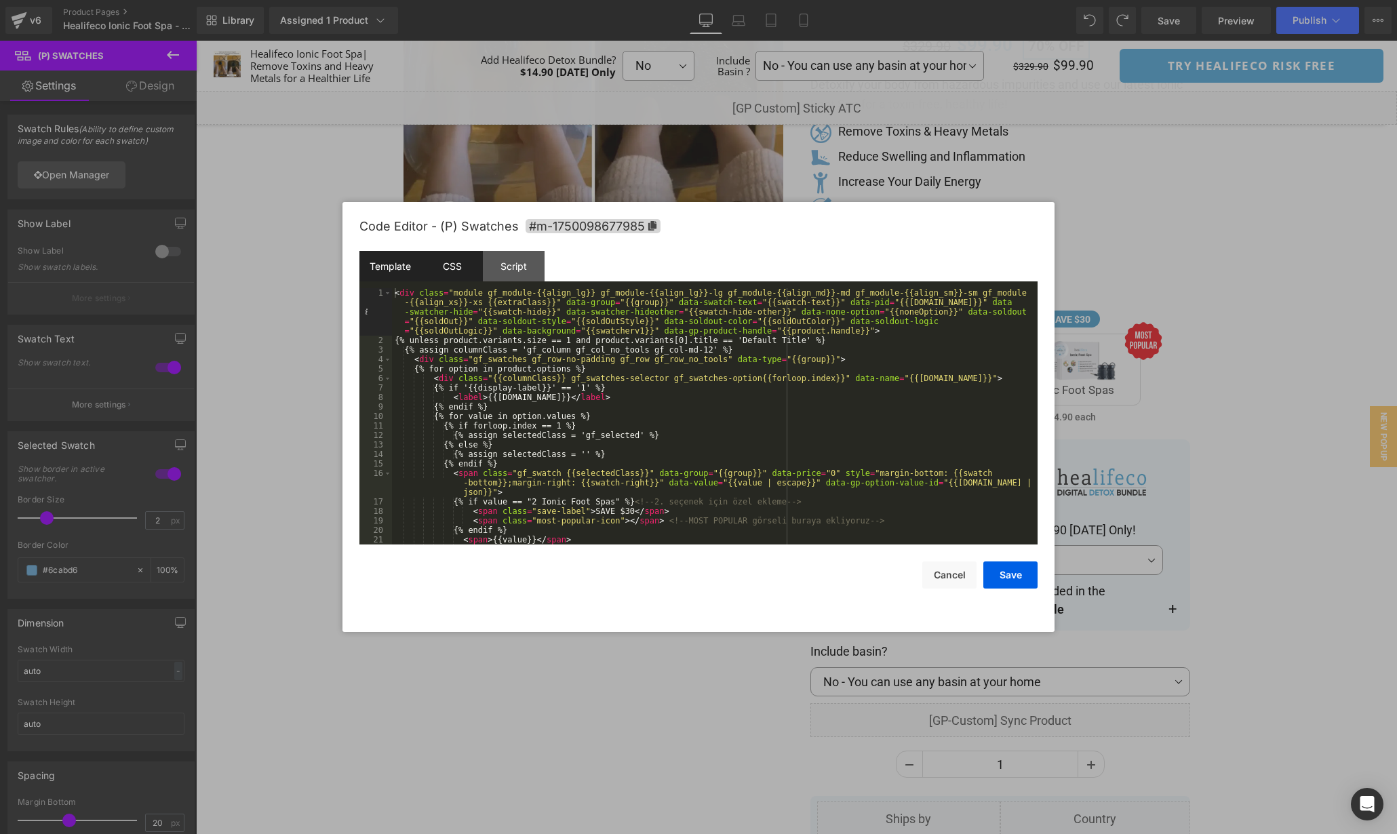
click at [463, 271] on div "CSS" at bounding box center [452, 266] width 62 height 31
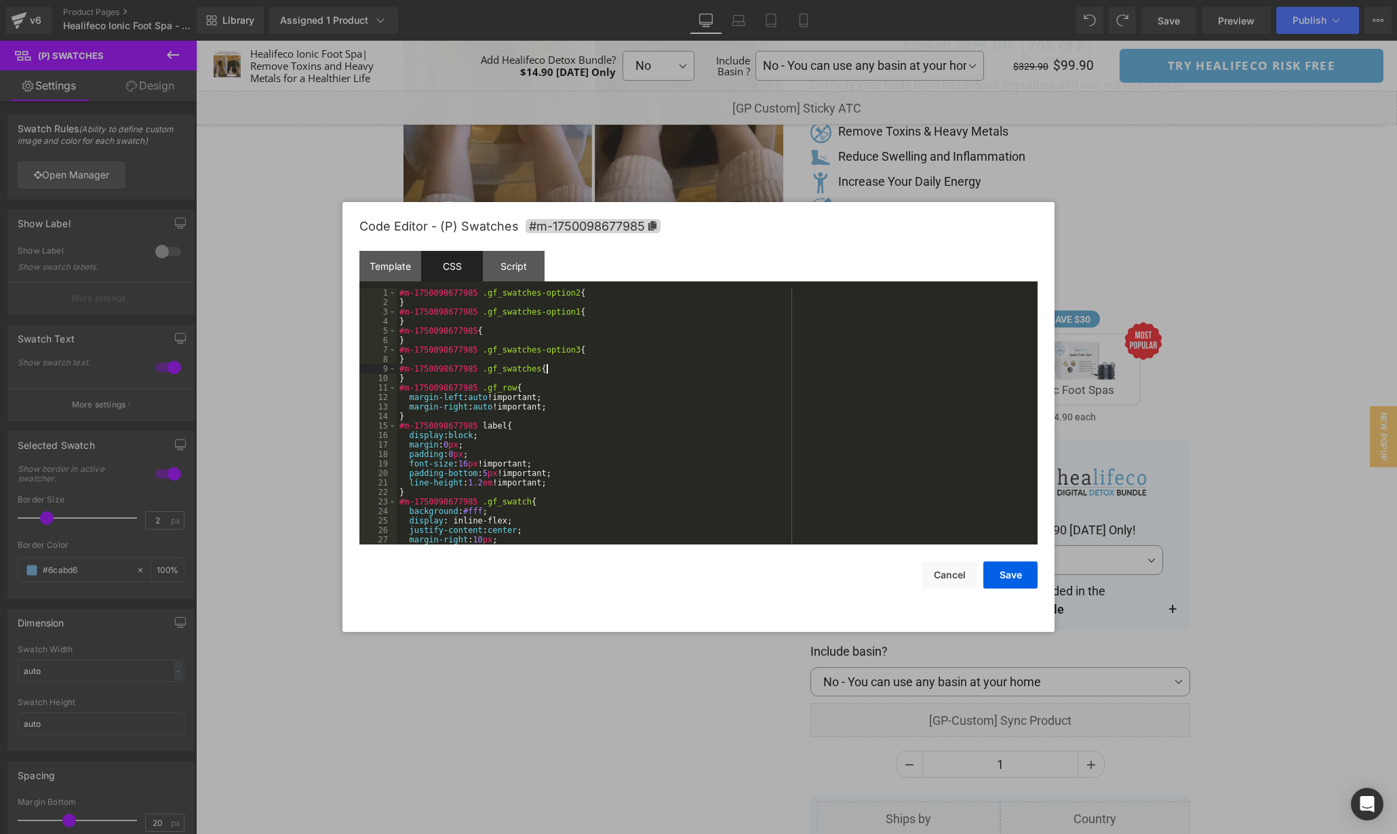
click at [653, 371] on div "#m-1750098677985 .gf_swatches-option2 { } #m-1750098677985 .gf_swatches-option1…" at bounding box center [715, 425] width 636 height 275
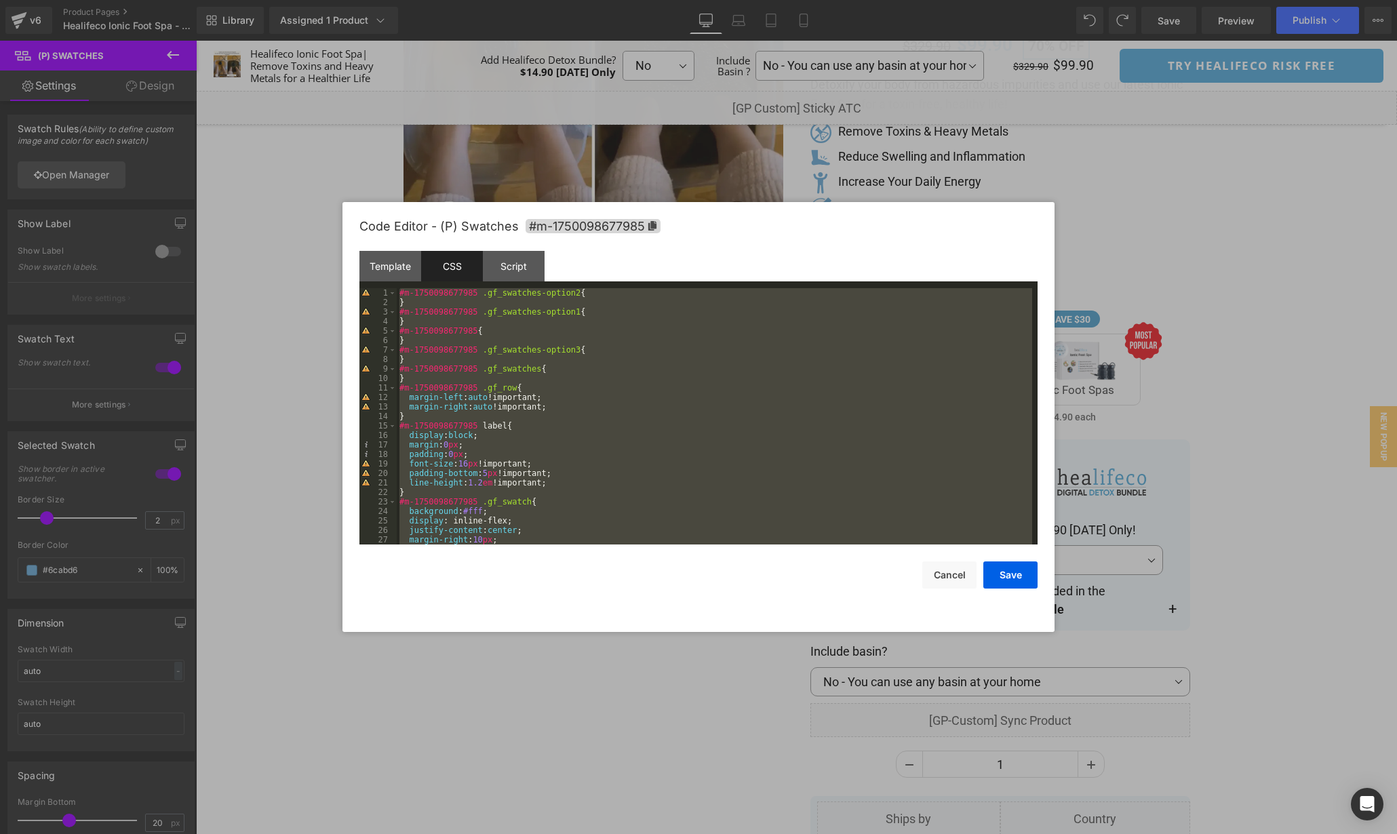
scroll to position [3172, 0]
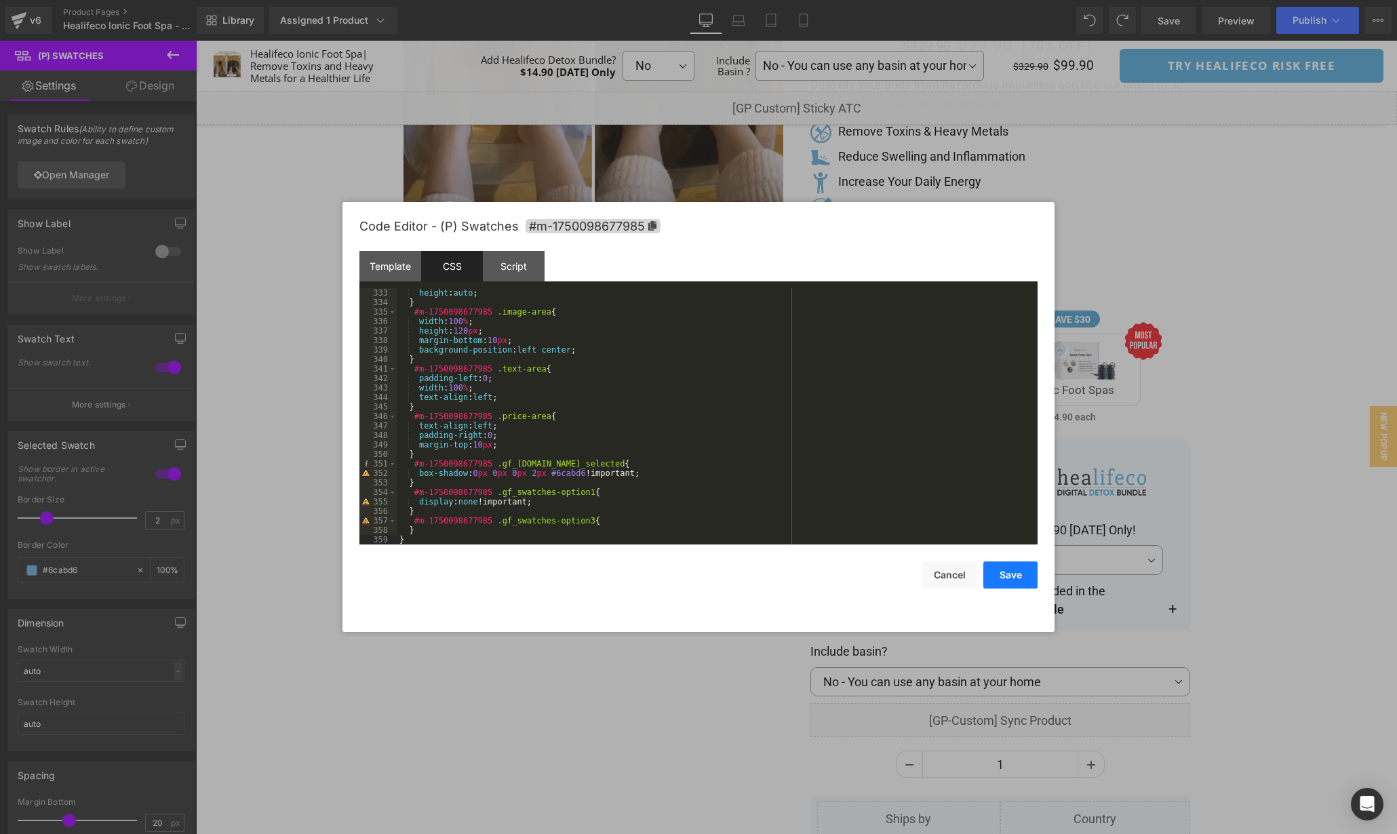
click at [1018, 568] on button "Save" at bounding box center [1011, 575] width 54 height 27
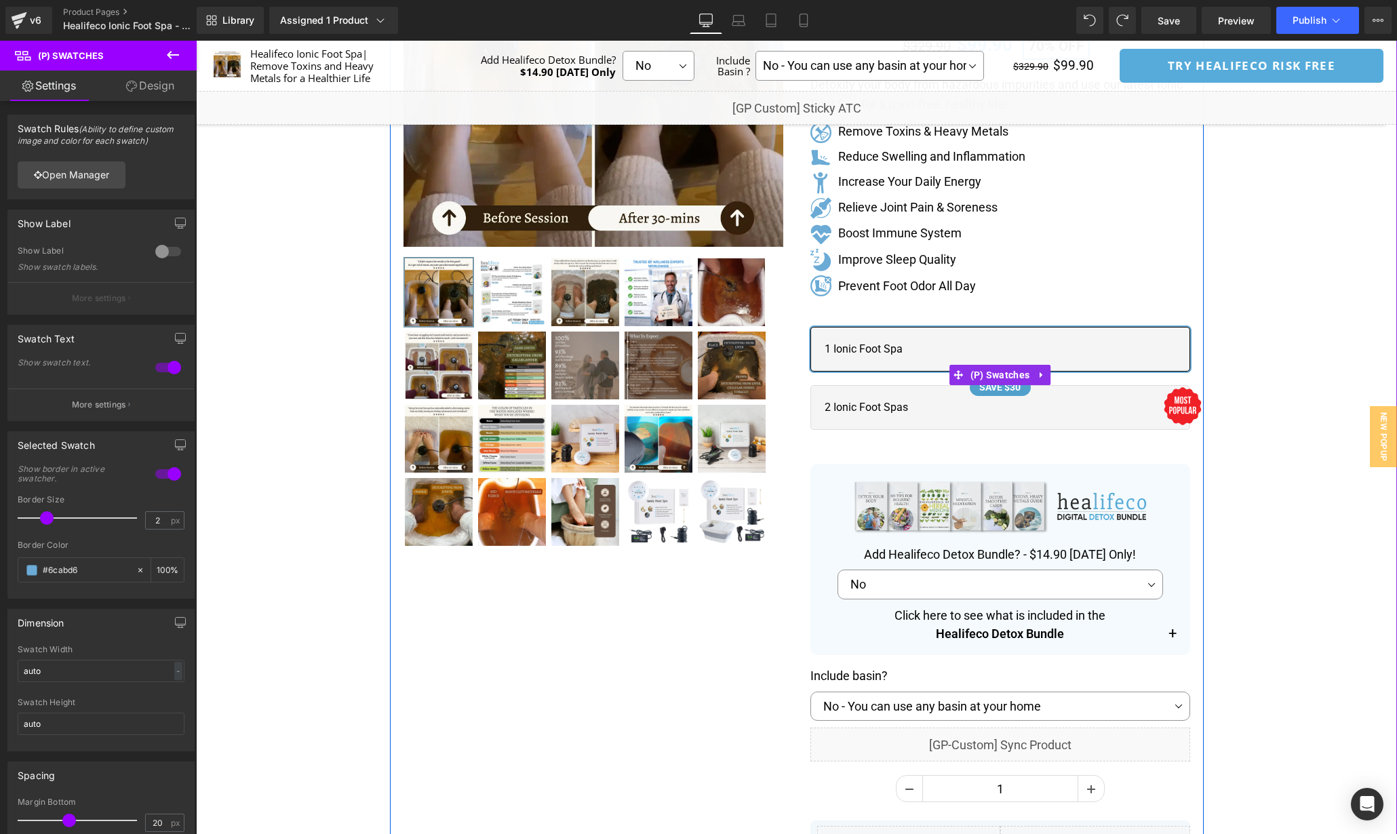
click at [1080, 415] on span "SAVE $30 2 Ionic Foot Spas" at bounding box center [1001, 407] width 380 height 45
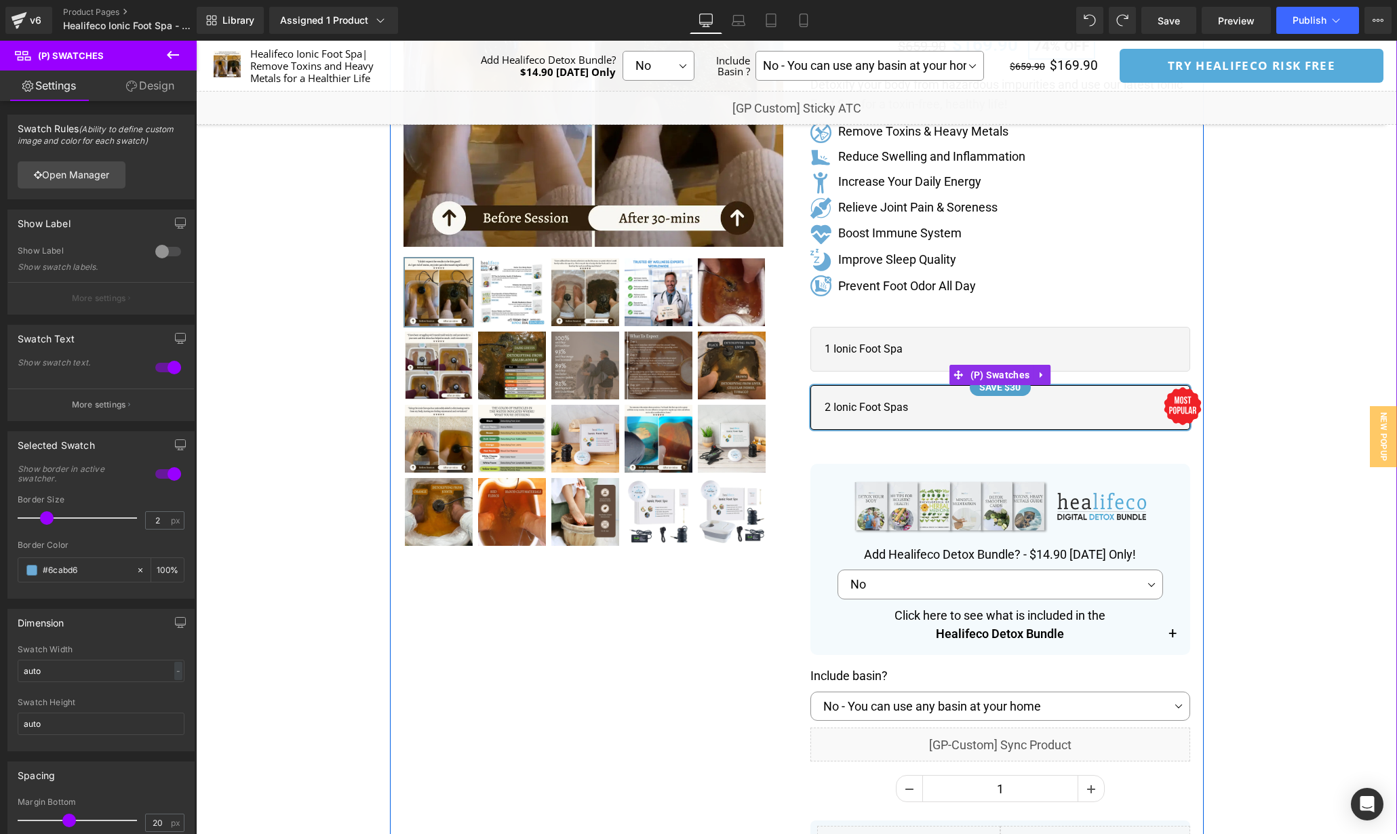
click at [1068, 341] on span "1 Ionic Foot Spa" at bounding box center [1001, 349] width 380 height 45
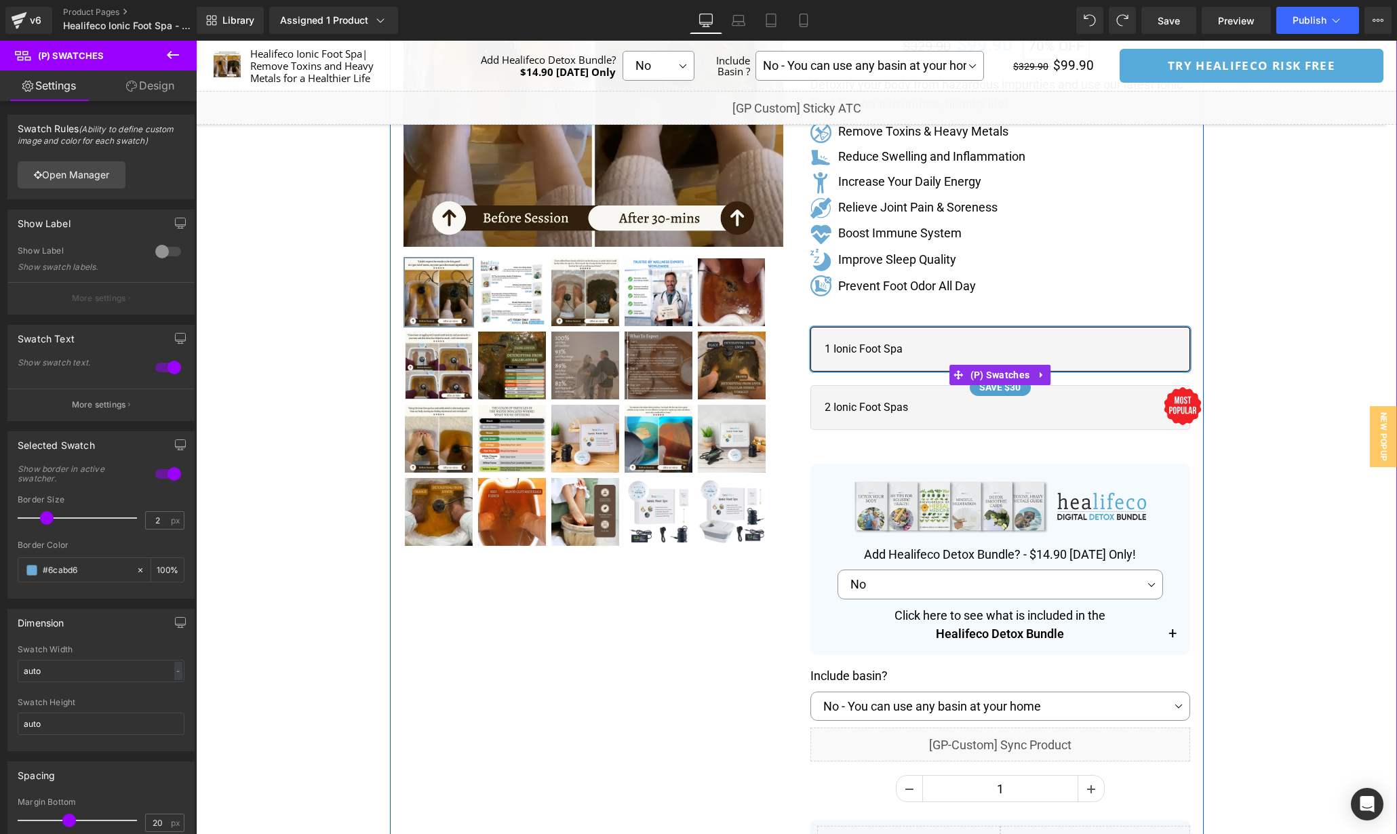
scroll to position [274, 0]
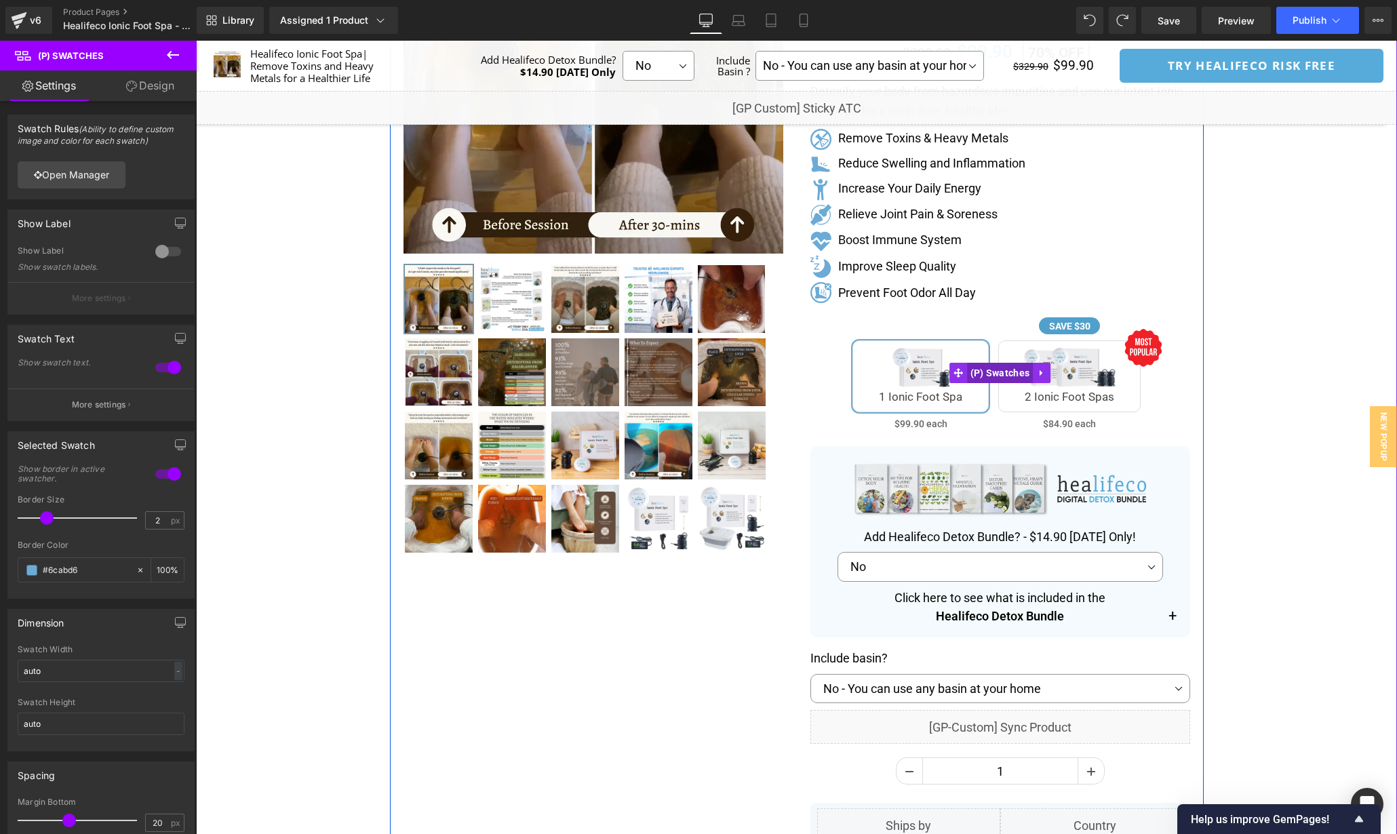
click at [1010, 374] on span "(P) Swatches" at bounding box center [1000, 373] width 66 height 20
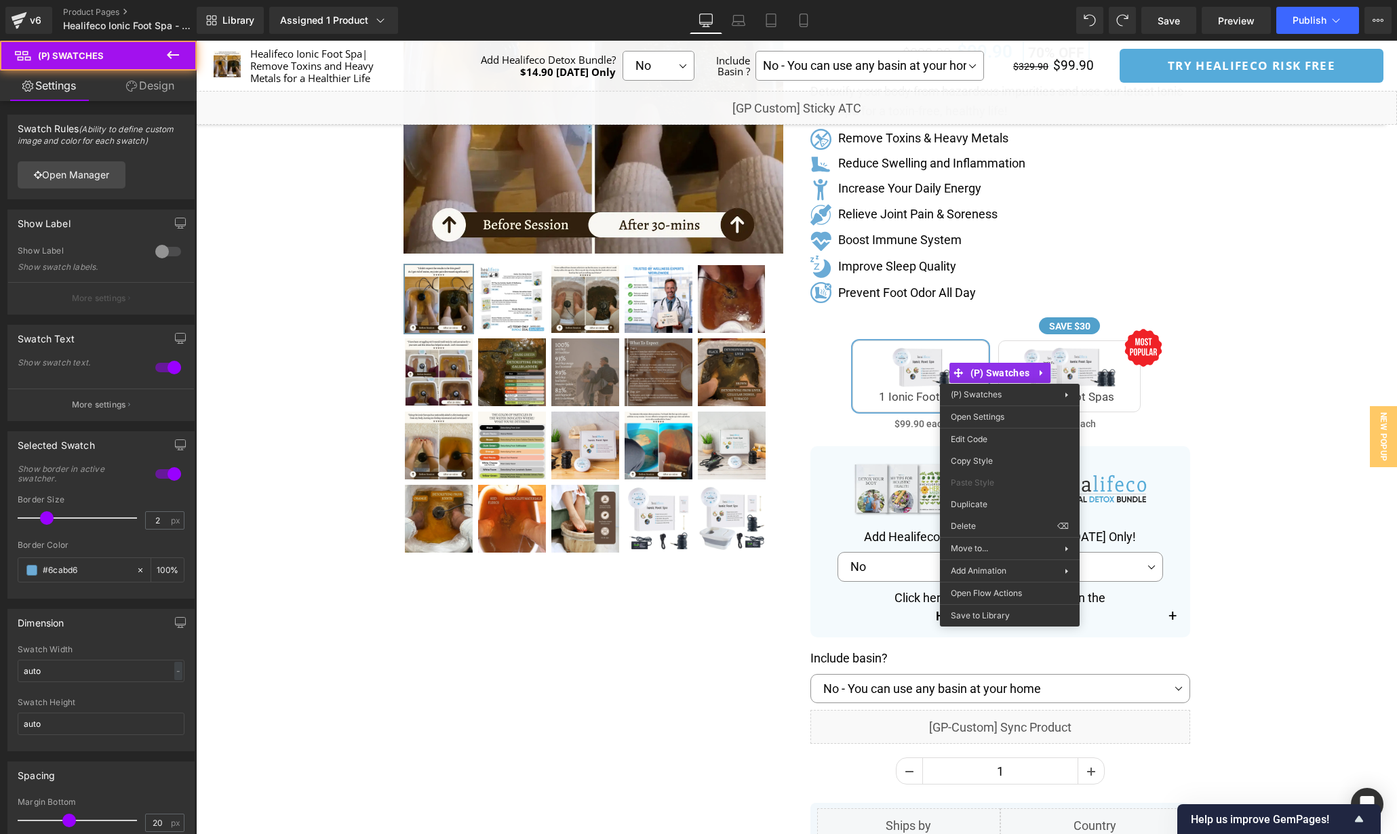
drag, startPoint x: 1216, startPoint y: 467, endPoint x: 1020, endPoint y: 427, distance: 200.2
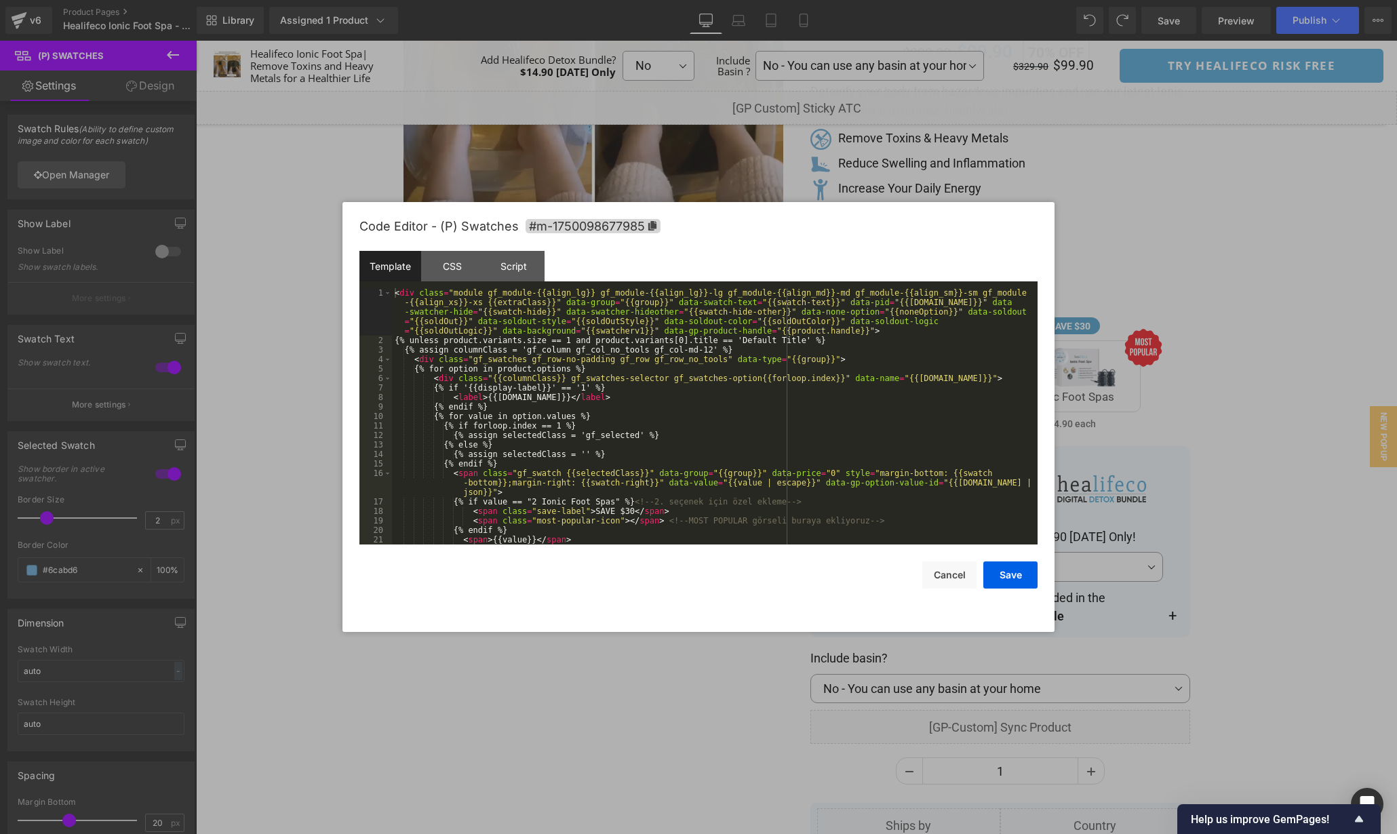
click at [998, 0] on div "(P) Swatches You are previewing how the will restyle your page. You can not edi…" at bounding box center [698, 0] width 1397 height 0
click at [446, 261] on div "CSS" at bounding box center [452, 266] width 62 height 31
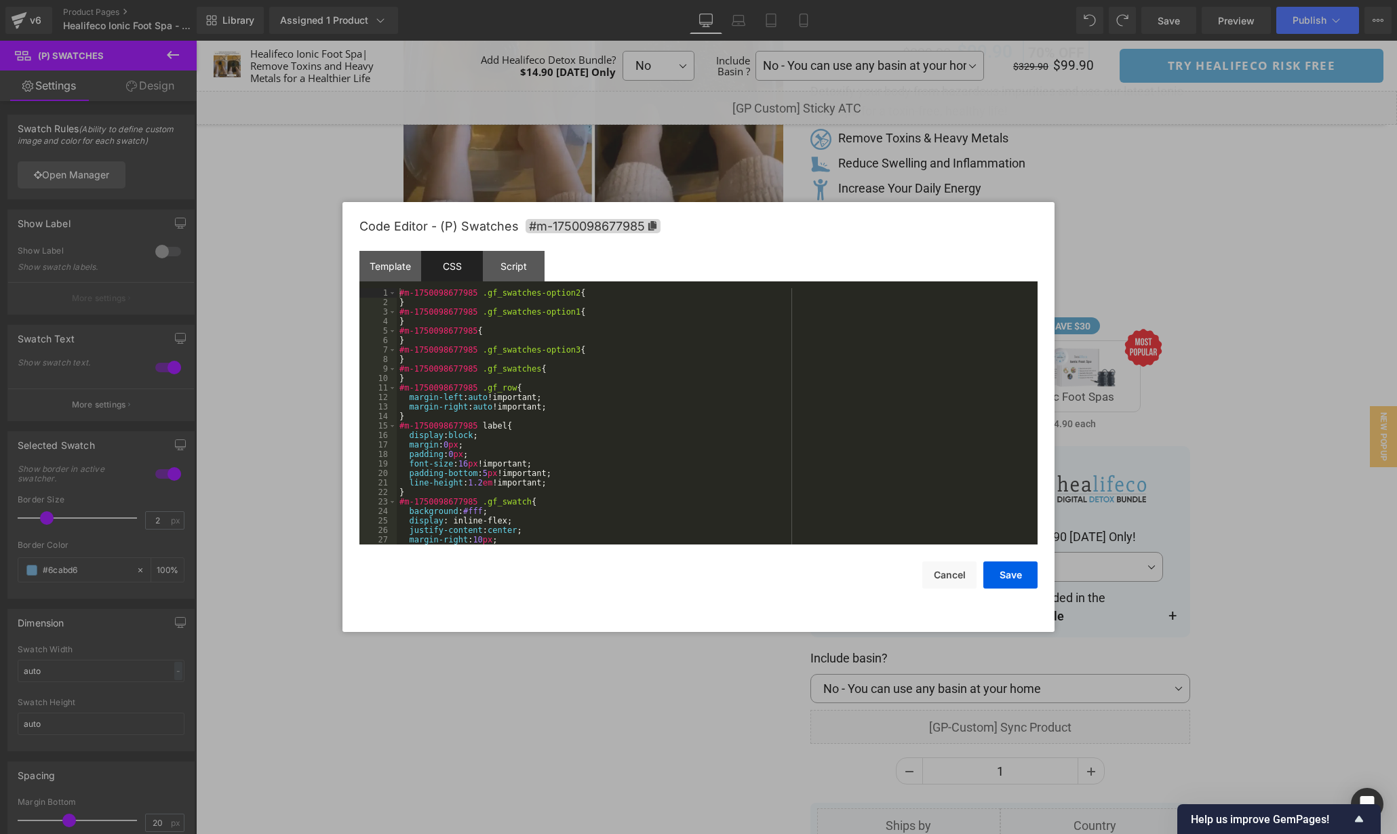
click at [710, 352] on div "#m-1750098677985 .gf_swatches-option2 { } #m-1750098677985 .gf_swatches-option1…" at bounding box center [715, 425] width 636 height 275
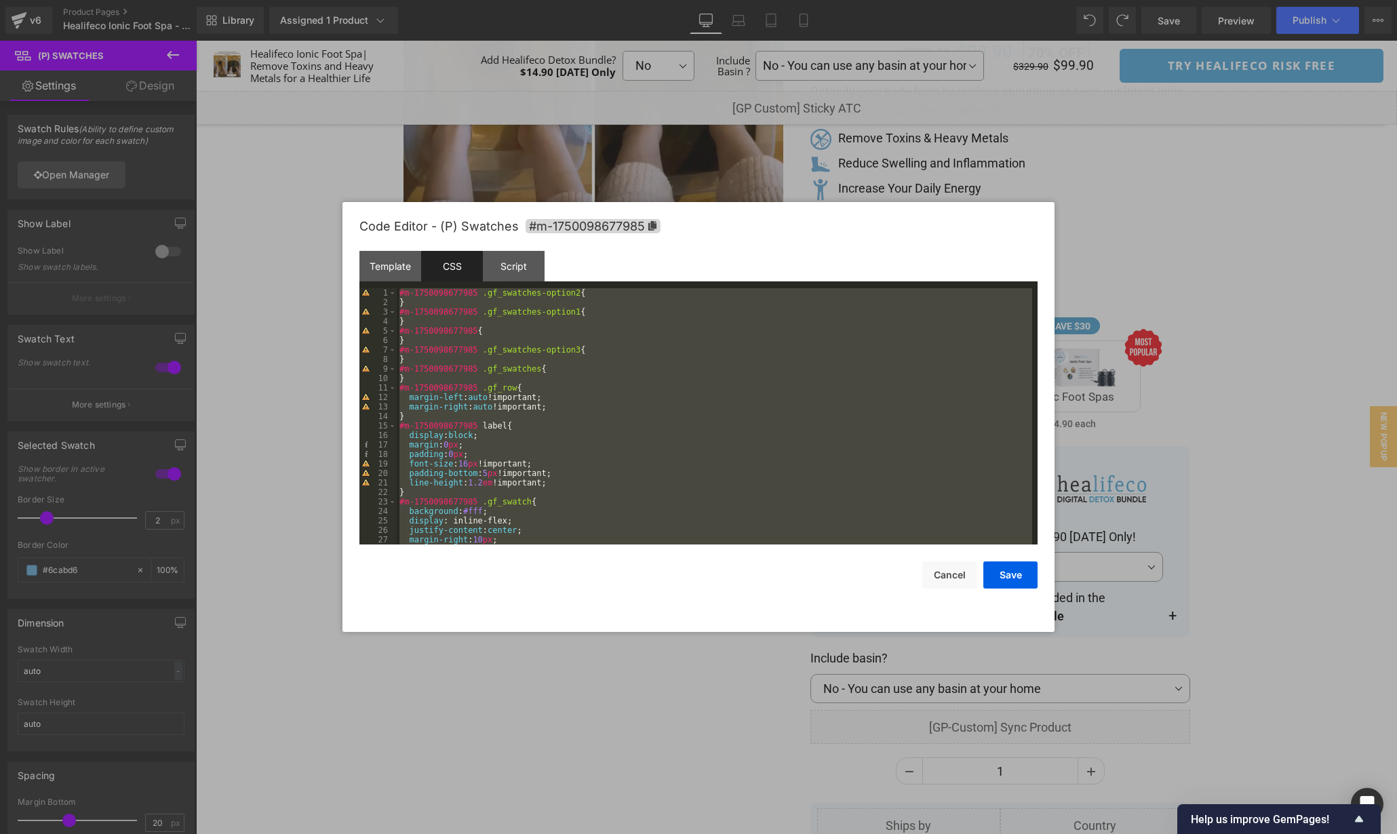
scroll to position [3115, 0]
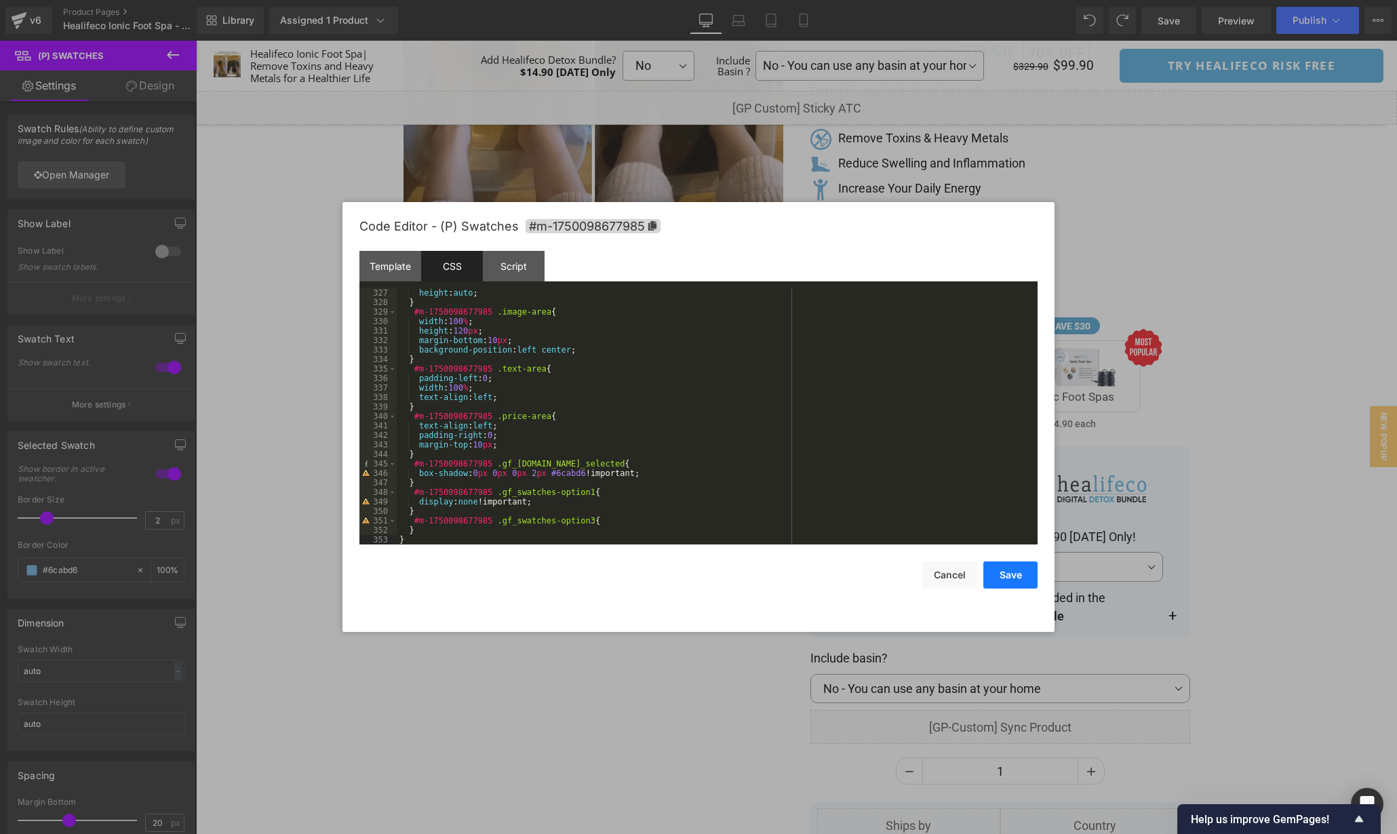
click at [999, 573] on button "Save" at bounding box center [1011, 575] width 54 height 27
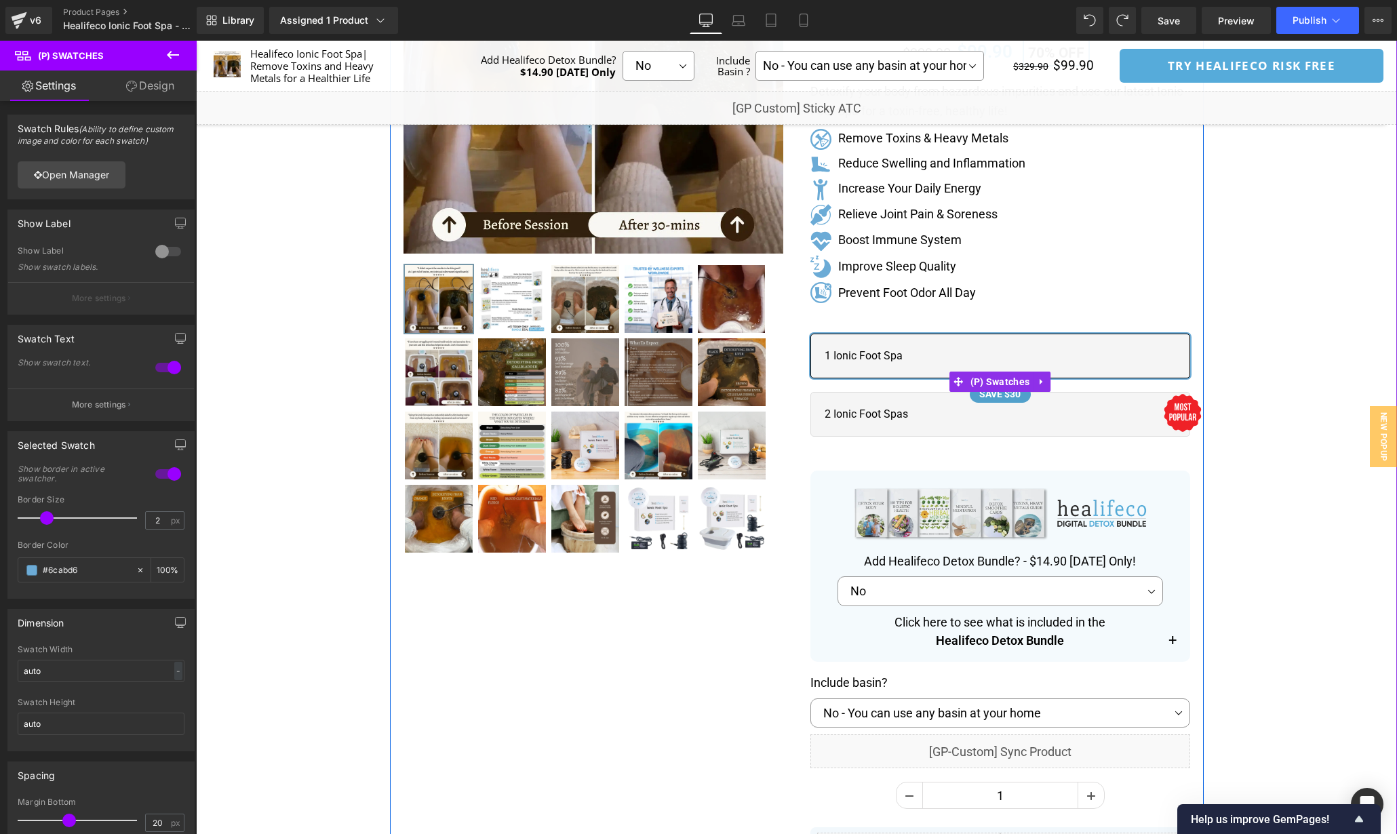
click at [993, 424] on span "SAVE $30 2 Ionic Foot Spas" at bounding box center [1001, 414] width 380 height 45
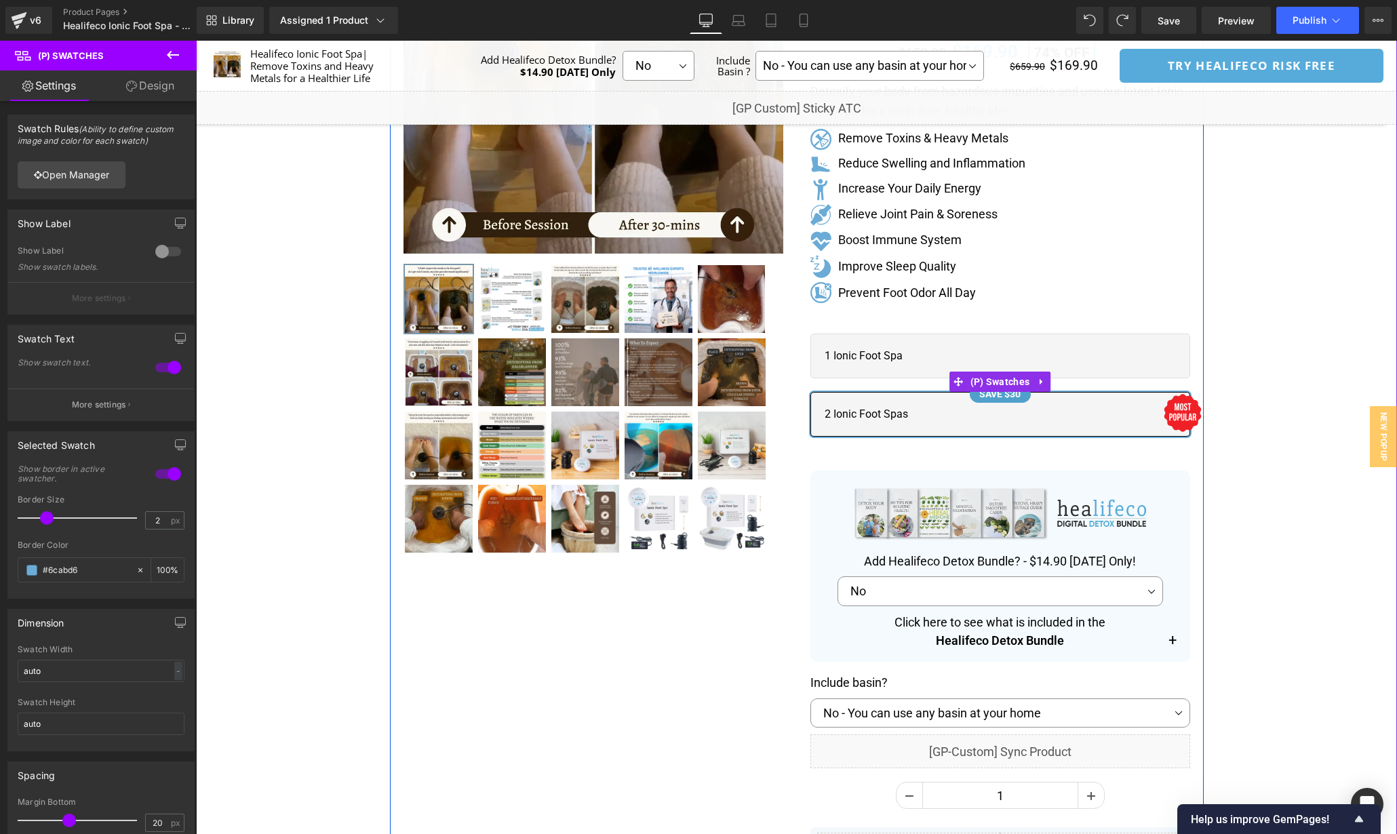
click at [868, 330] on div "No Yes No - You can use any basin at your home Yes 1 Piece - Extra $19.90 USD Y…" at bounding box center [1001, 381] width 380 height 137
click at [896, 362] on span "1 Ionic Foot Spa" at bounding box center [864, 356] width 78 height 16
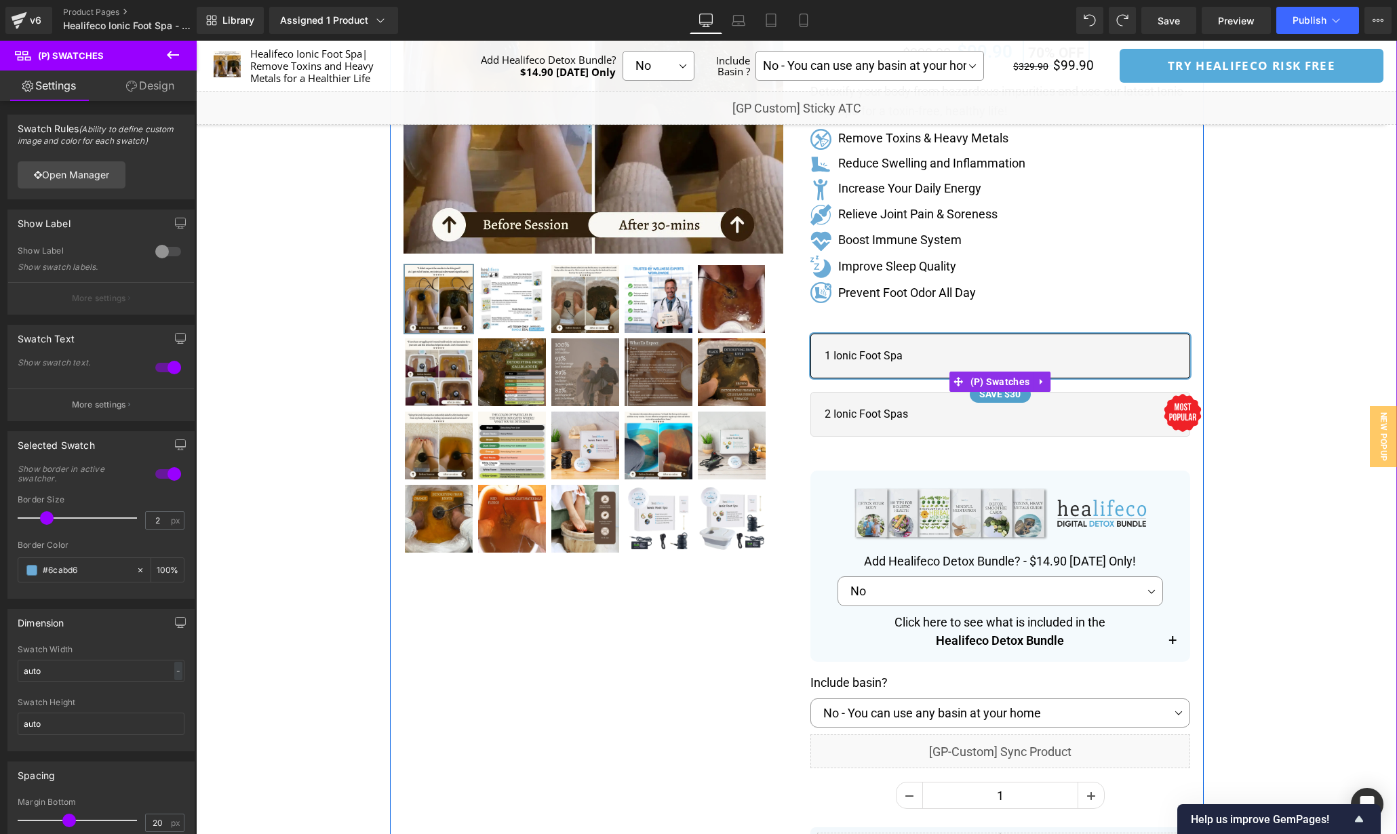
click at [926, 408] on span "SAVE $30 2 Ionic Foot Spas" at bounding box center [1001, 414] width 380 height 45
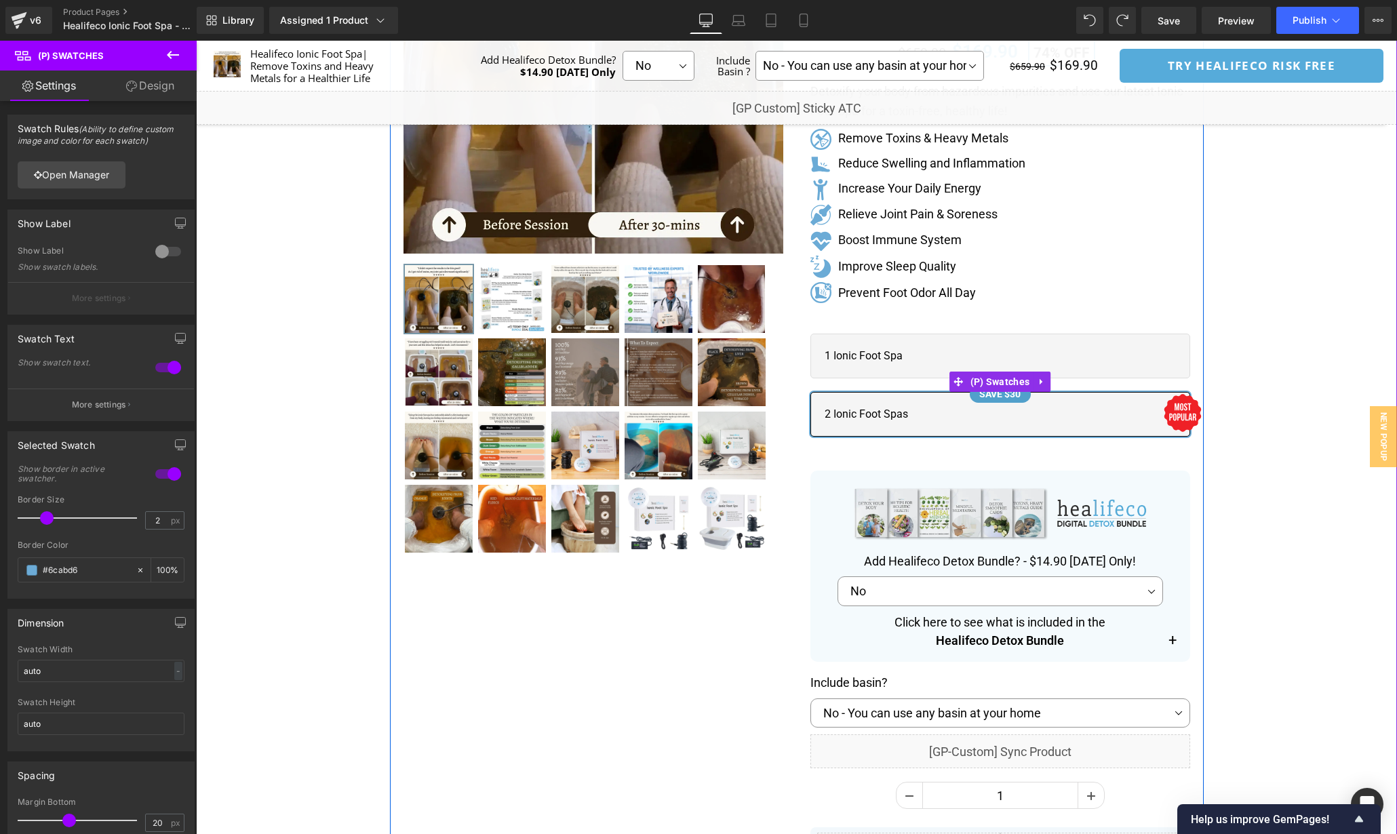
click at [904, 337] on span "1 Ionic Foot Spa" at bounding box center [1001, 356] width 380 height 45
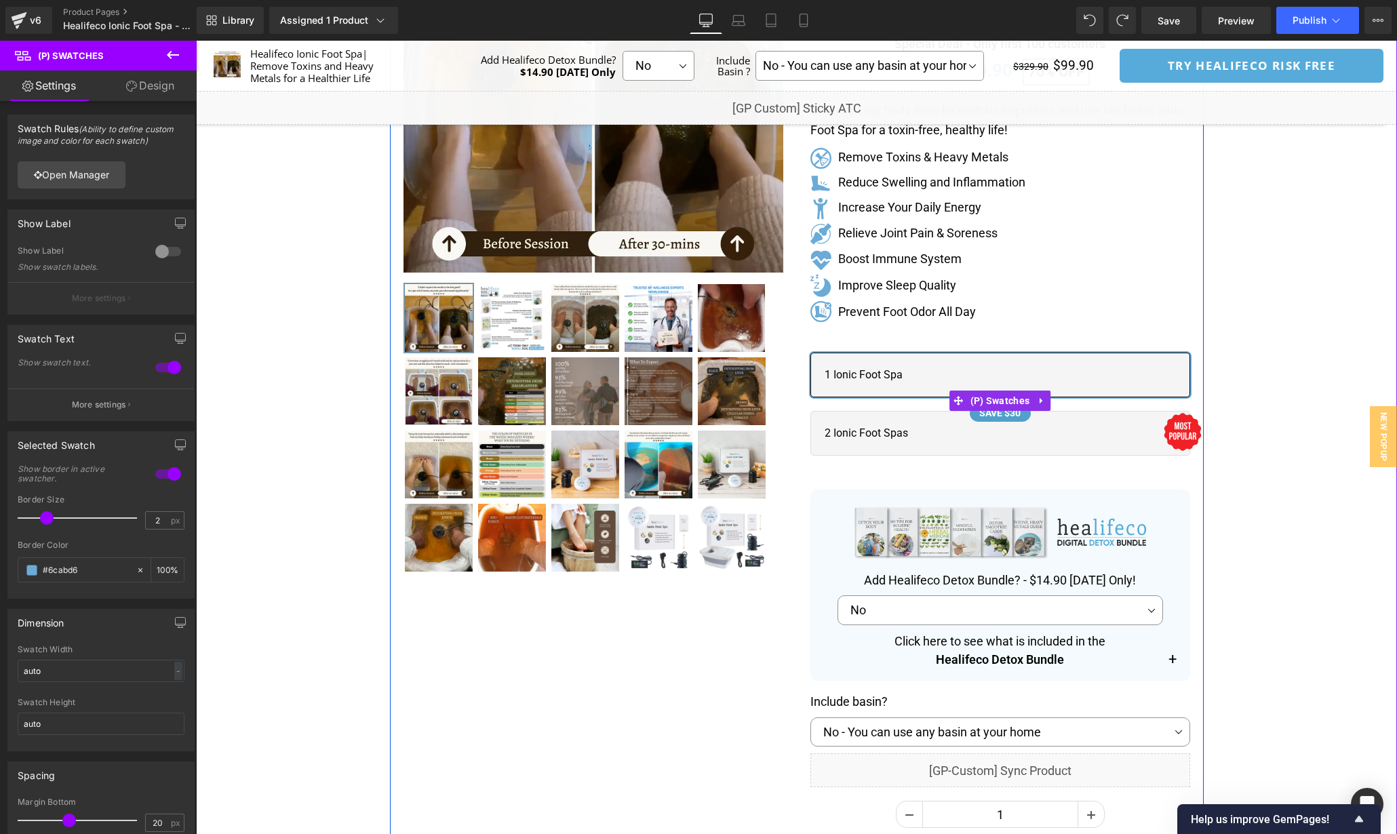
scroll to position [248, 0]
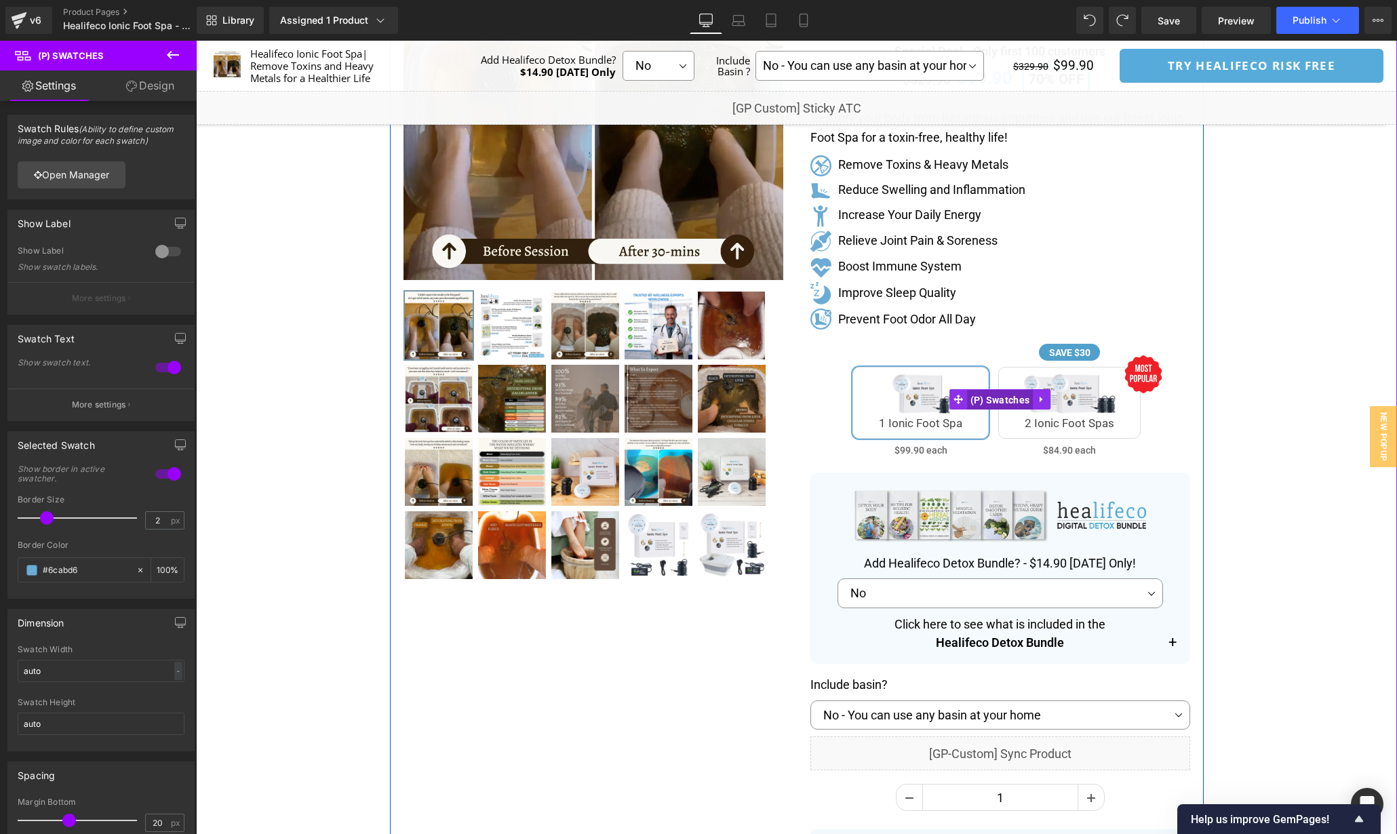
click at [1003, 403] on span "(P) Swatches" at bounding box center [1000, 400] width 66 height 20
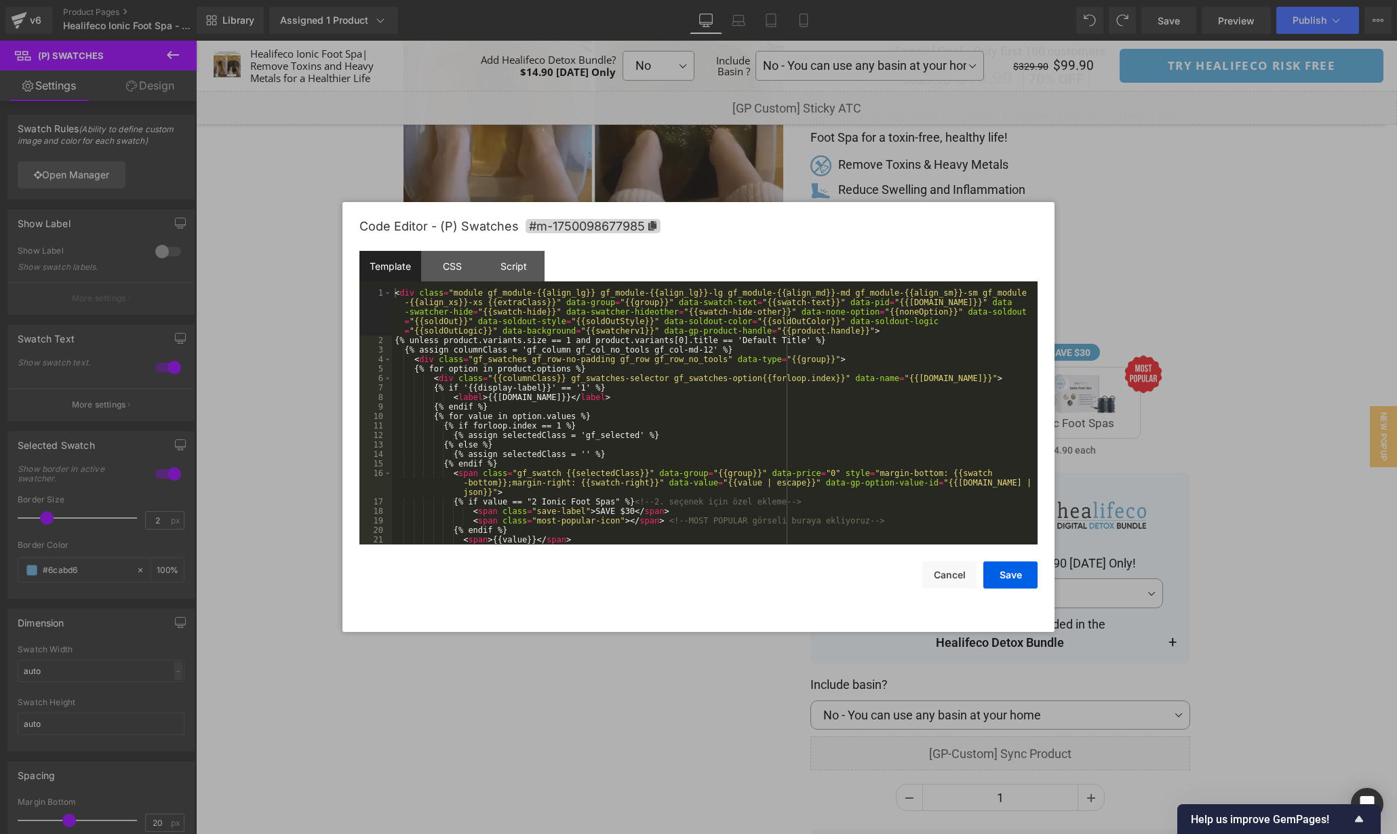
click at [980, 0] on div "(P) Swatches You are previewing how the will restyle your page. You can not edi…" at bounding box center [698, 0] width 1397 height 0
click at [425, 267] on div "CSS" at bounding box center [452, 266] width 62 height 31
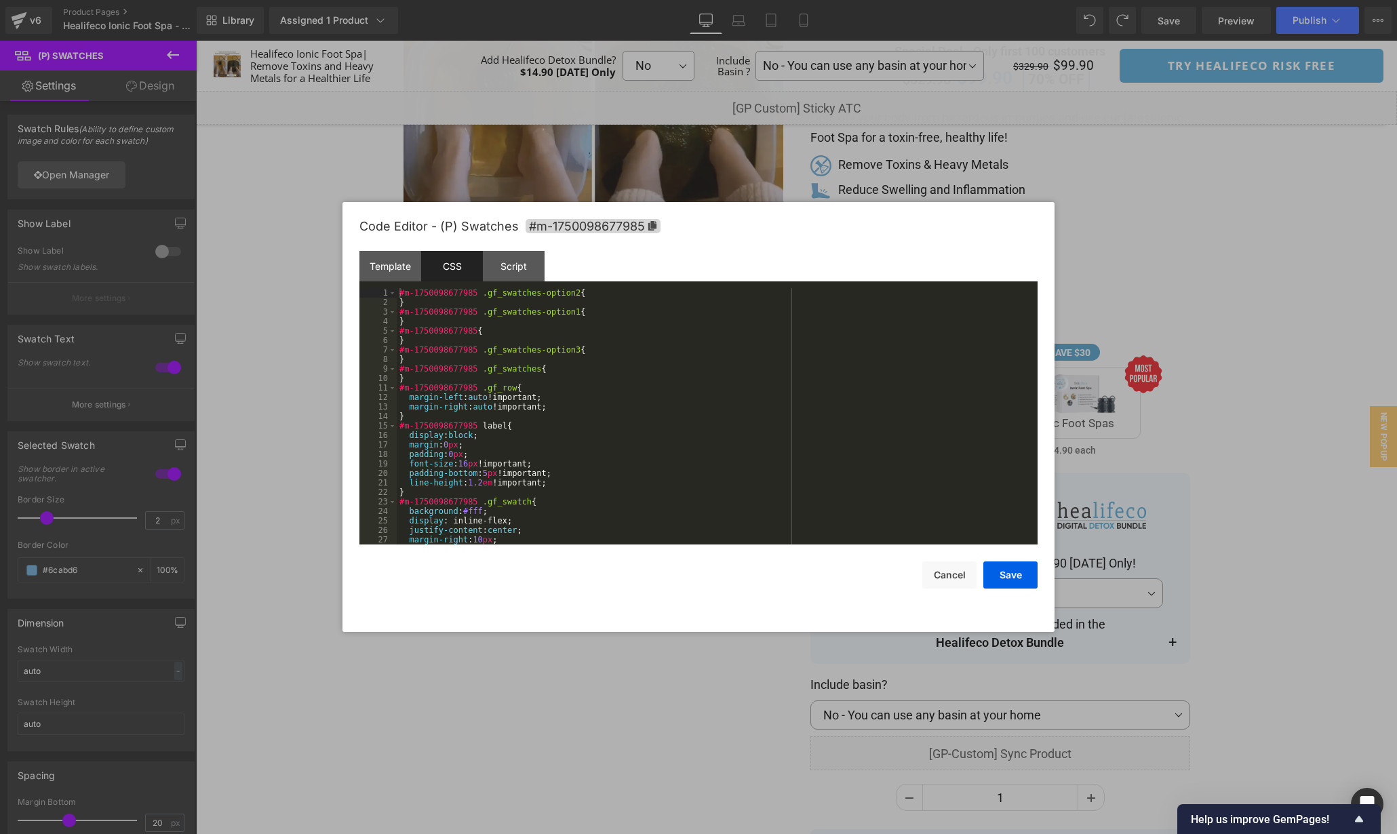
click at [754, 413] on div "#m-1750098677985 .gf_swatches-option2 { } #m-1750098677985 .gf_swatches-option1…" at bounding box center [715, 425] width 636 height 275
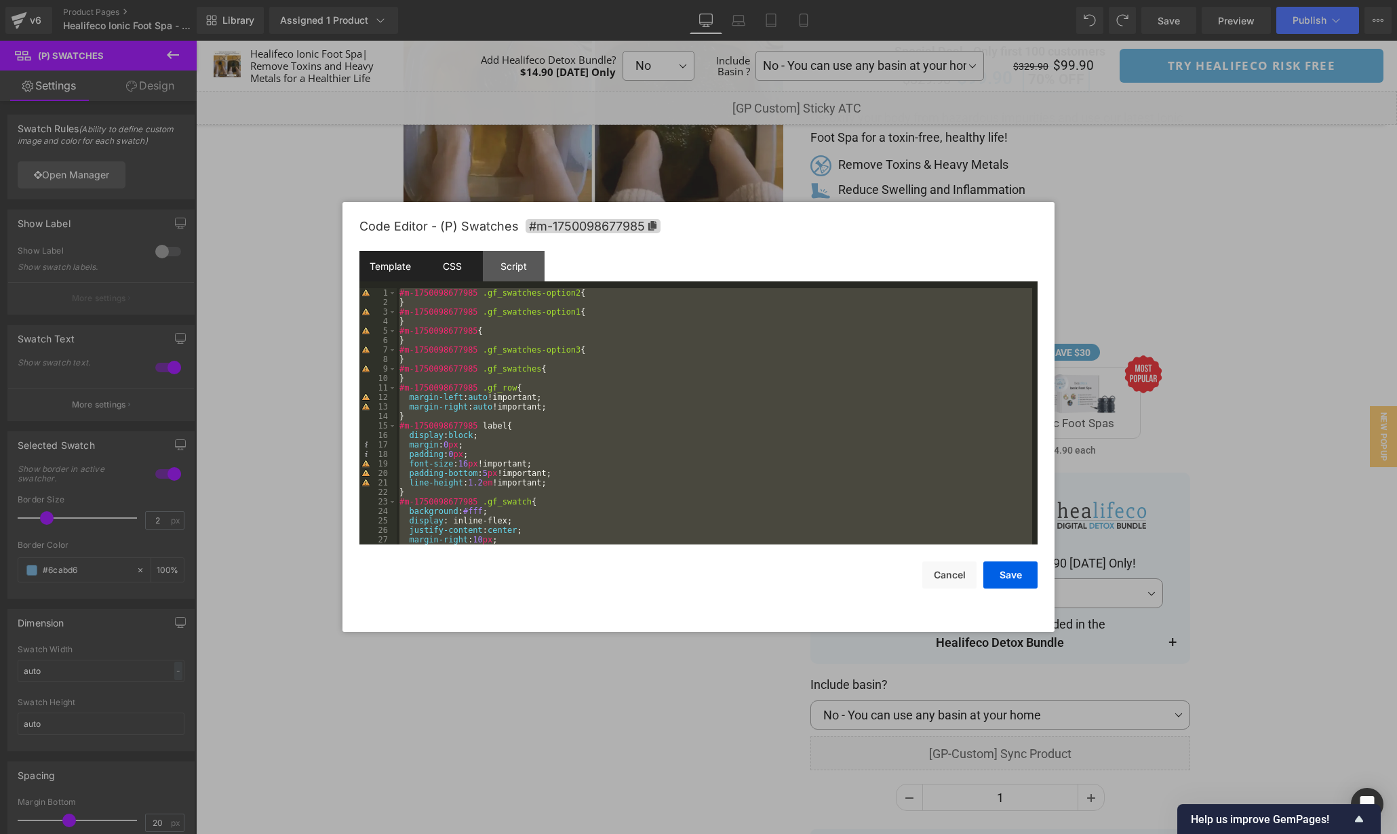
click at [386, 258] on div "Template" at bounding box center [391, 266] width 62 height 31
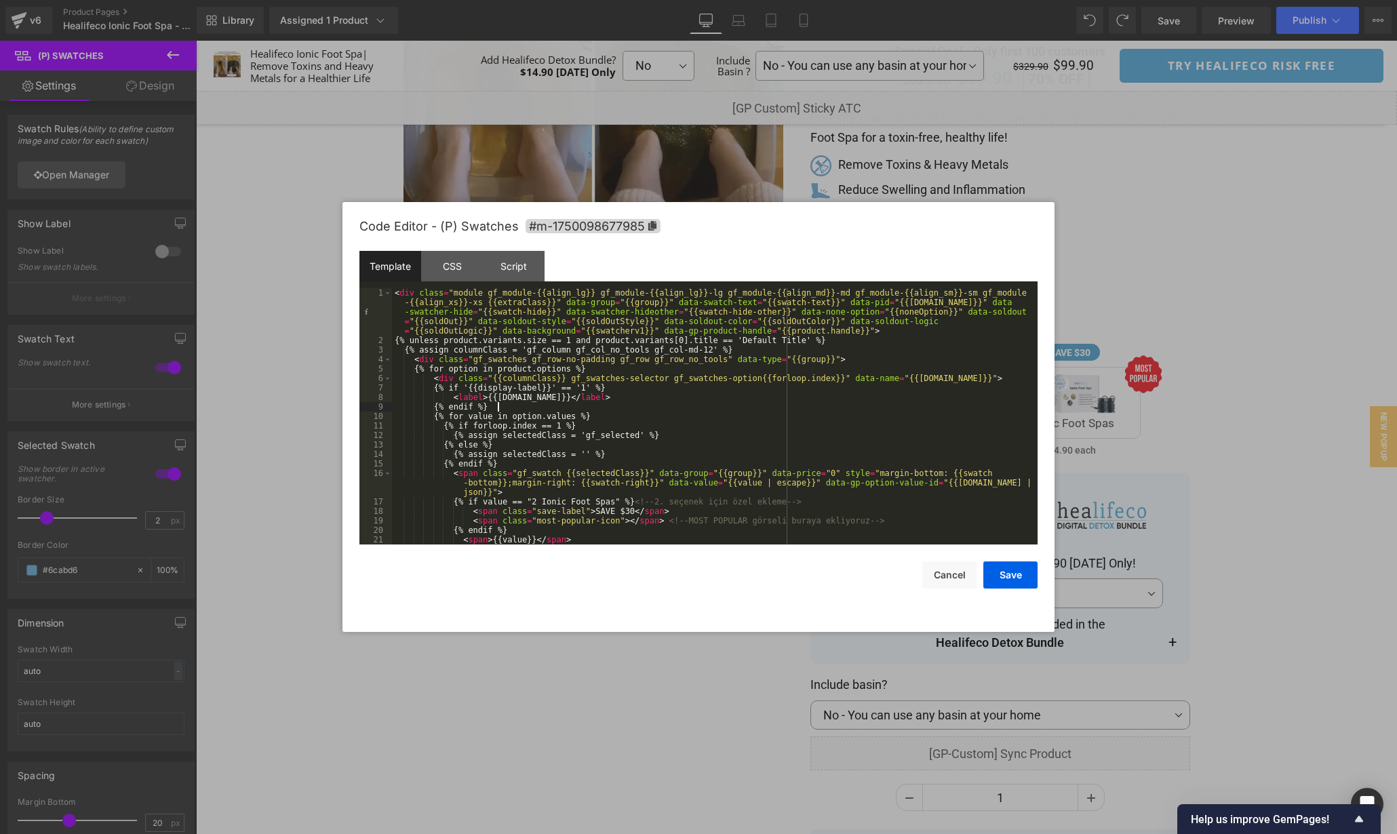
click at [708, 410] on div "< div class = "module gf_module-{{align_lg}} gf_module-{{align_lg}}-lg gf_modul…" at bounding box center [712, 444] width 640 height 313
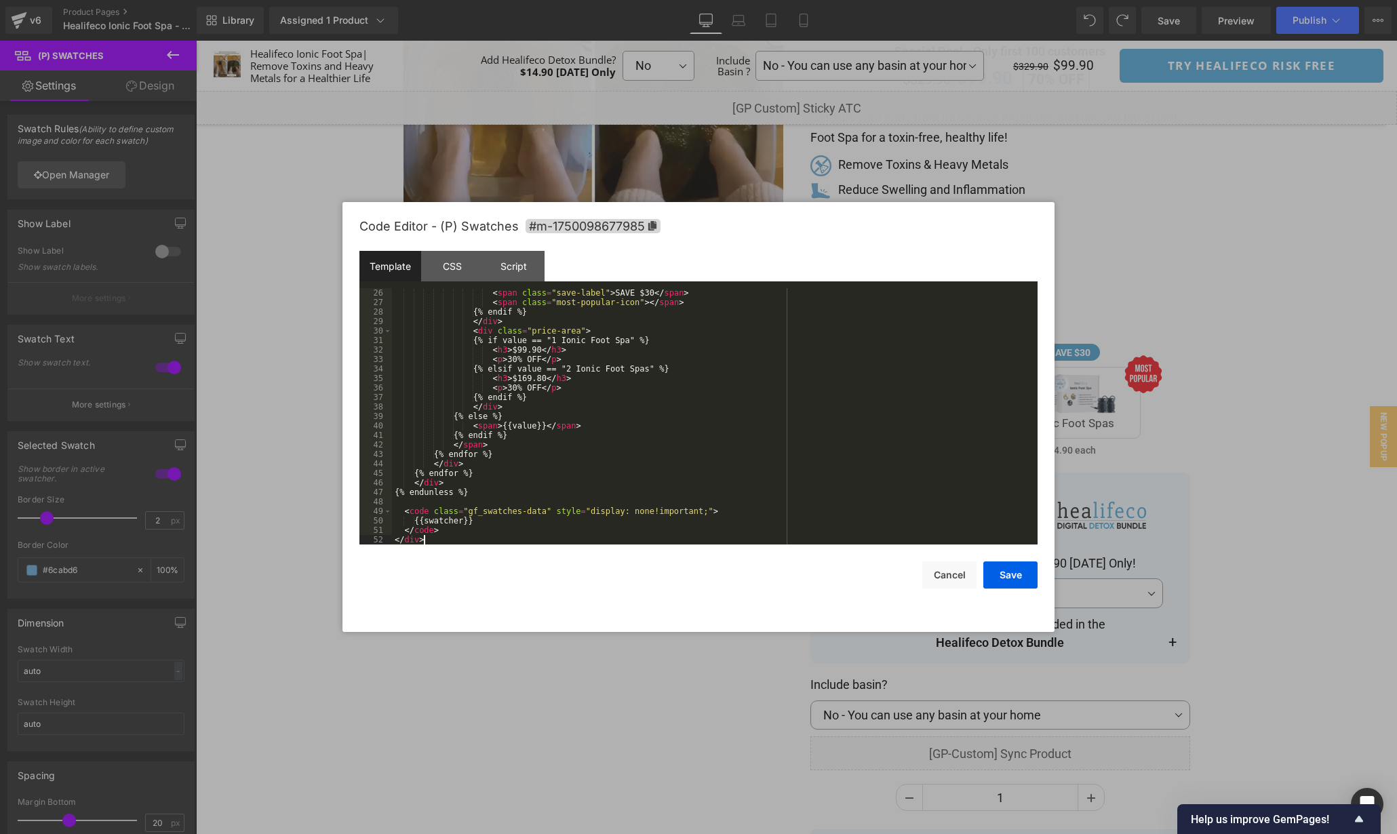
scroll to position [0, 0]
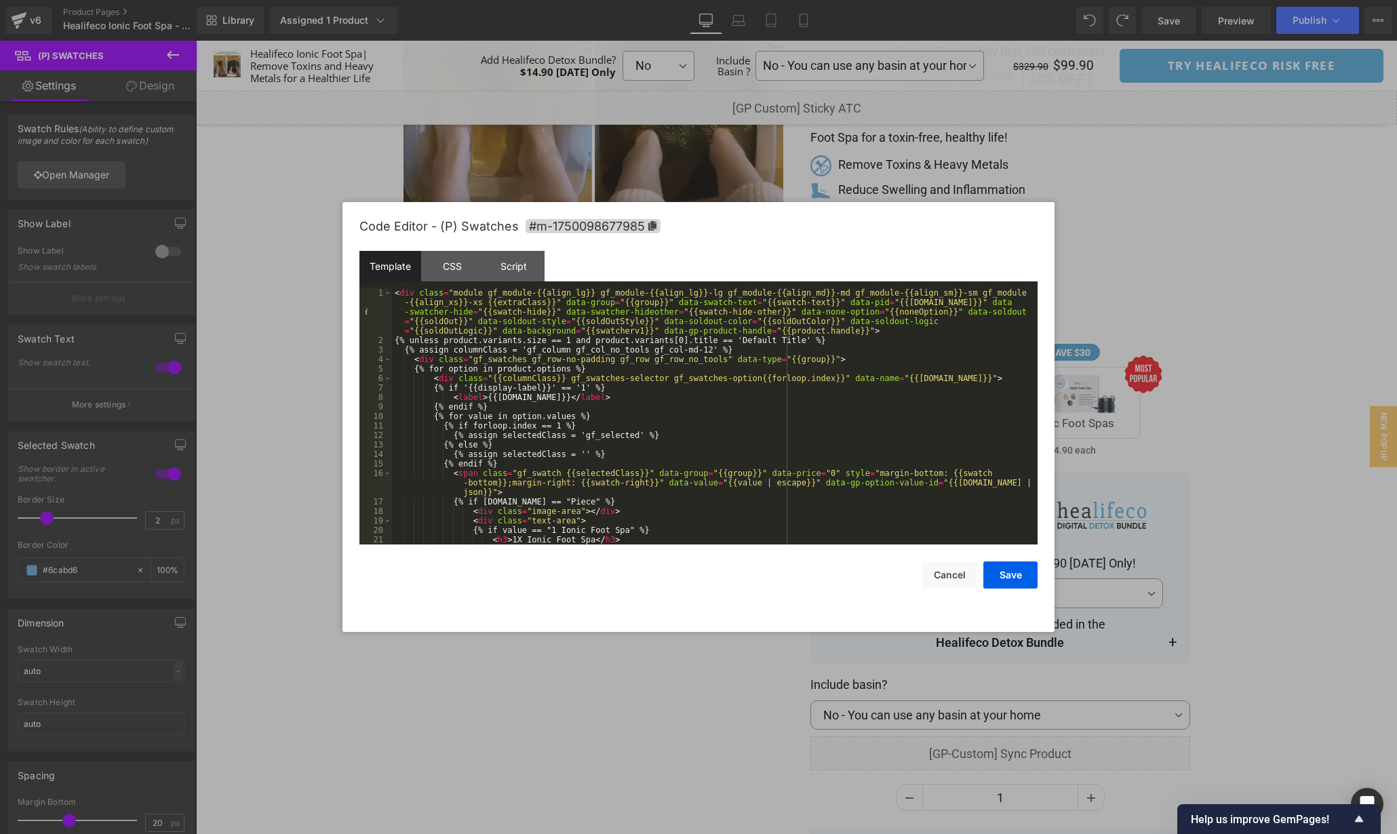
click at [465, 283] on div "Template CSS Script Data" at bounding box center [699, 269] width 678 height 37
click at [463, 274] on div "CSS" at bounding box center [452, 266] width 62 height 31
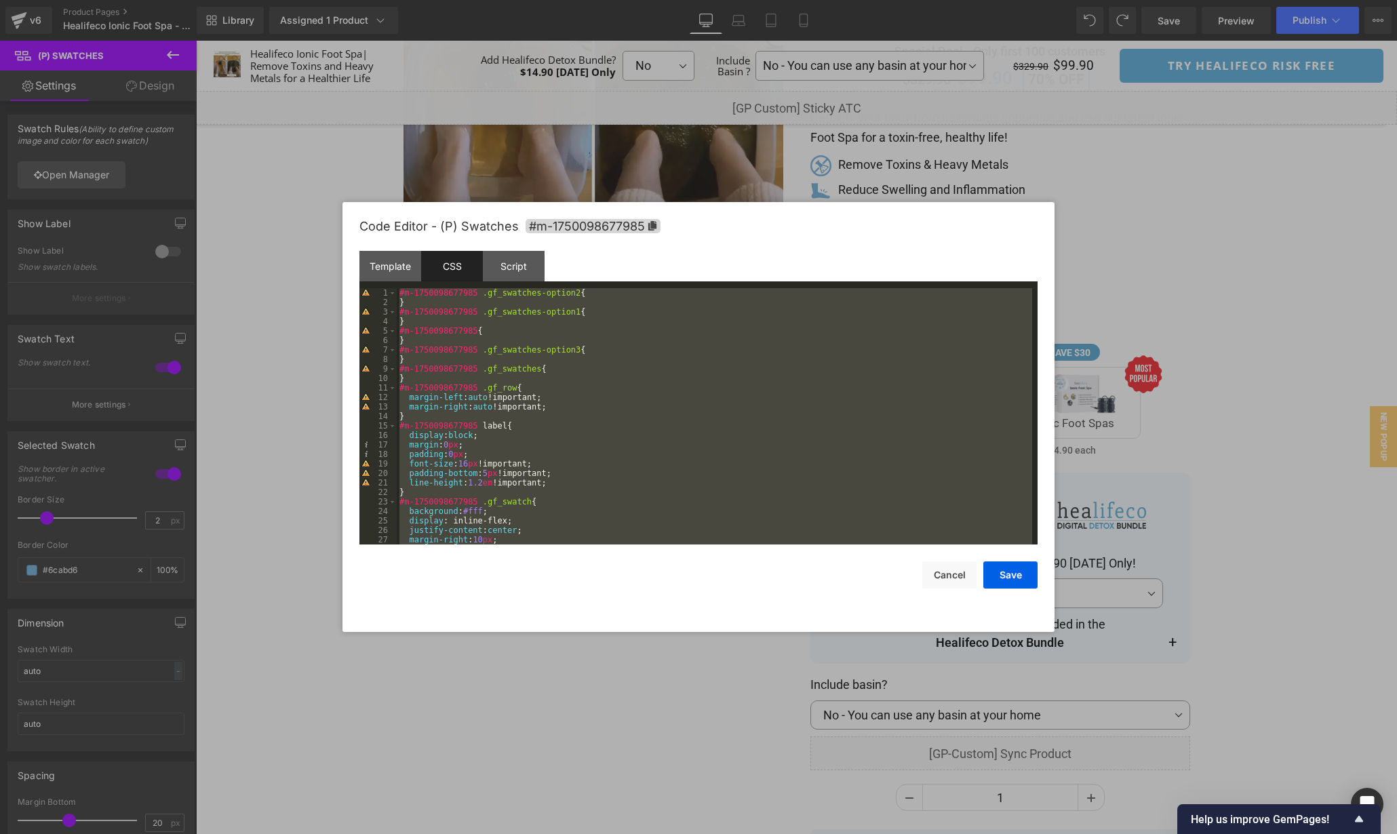
click at [676, 330] on div "#m-1750098677985 .gf_swatches-option2 { } #m-1750098677985 .gf_swatches-option1…" at bounding box center [715, 425] width 636 height 275
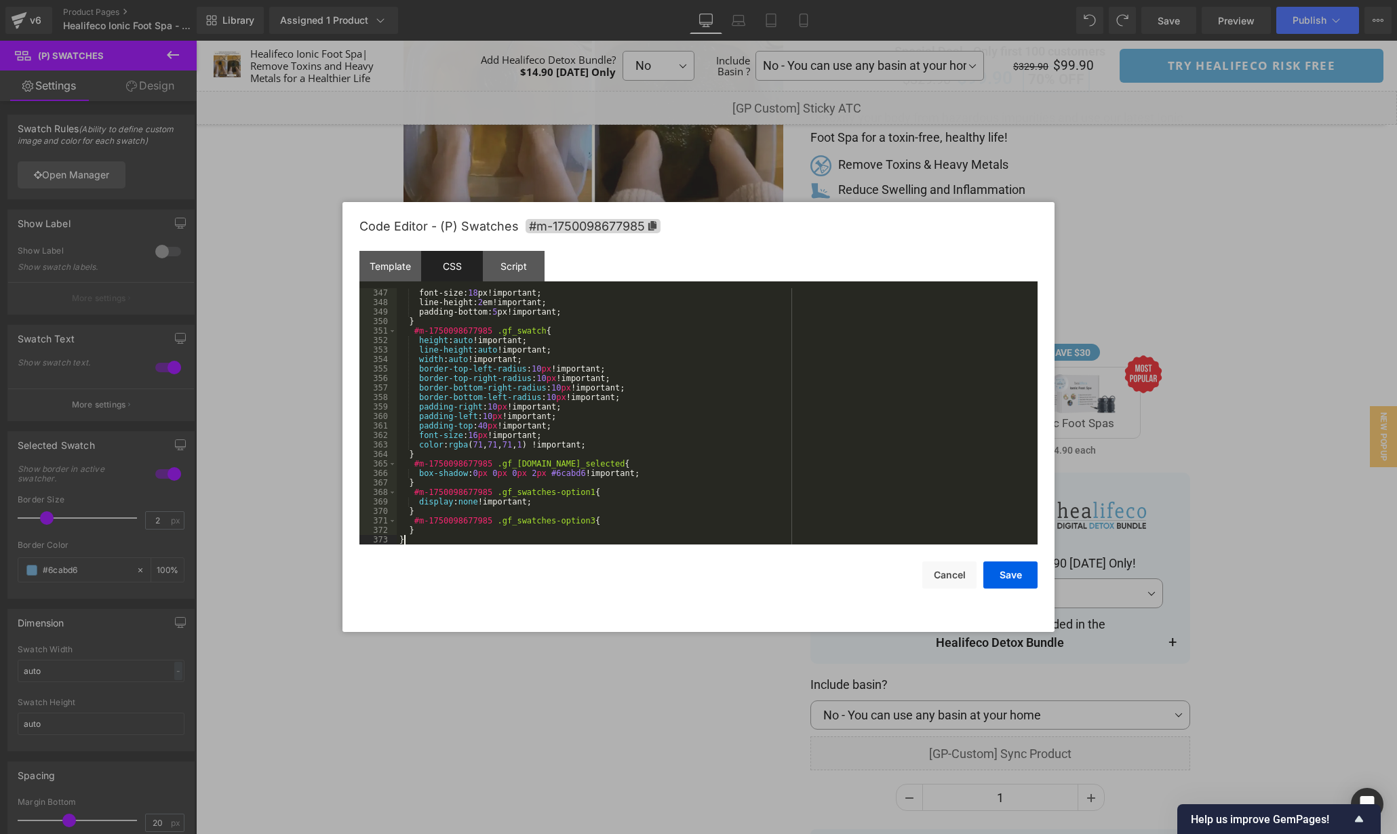
scroll to position [3305, 0]
click at [1009, 569] on button "Save" at bounding box center [1011, 575] width 54 height 27
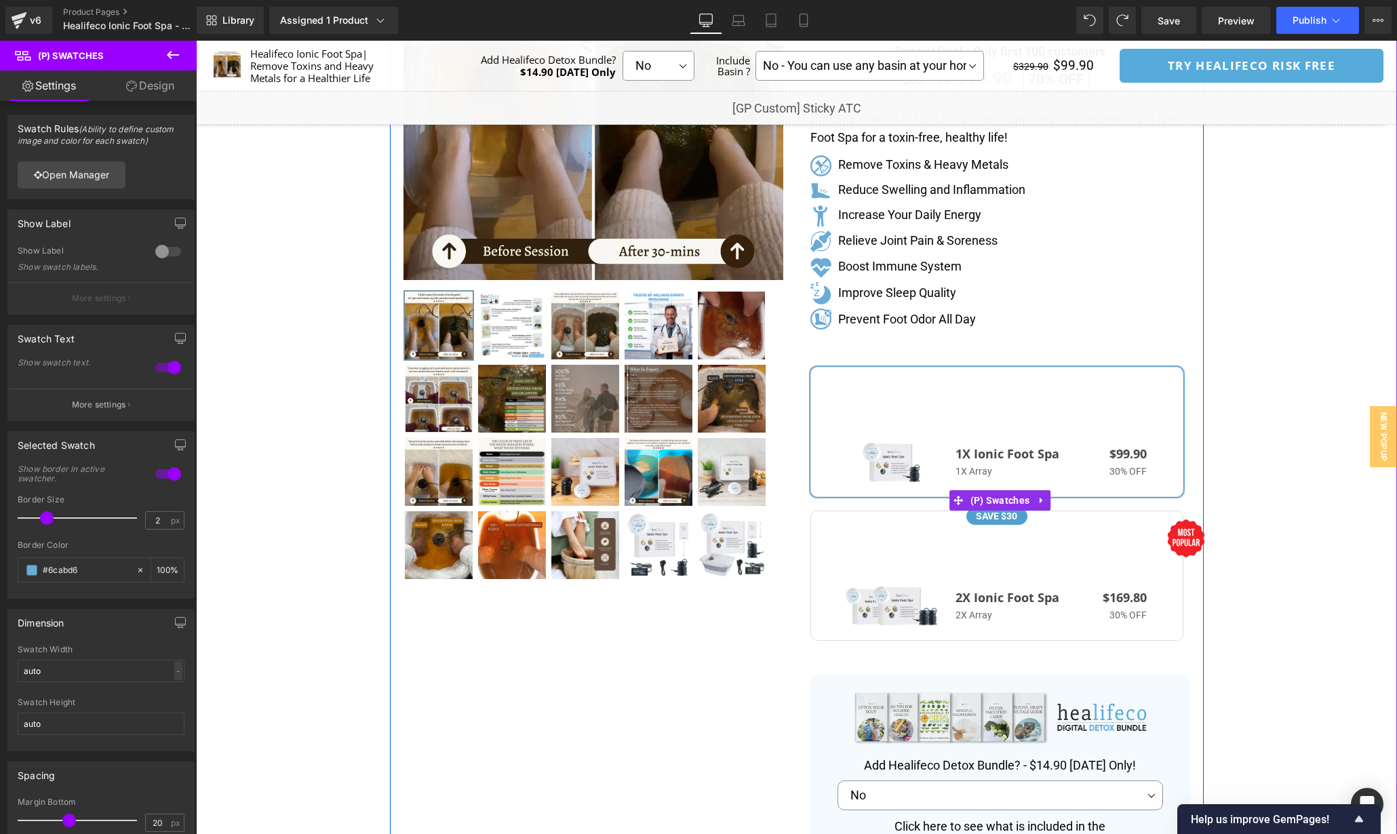
click at [1065, 565] on span "2X Ionic Foot Spa 2X Array SAVE $30 $169.80 30% OFF" at bounding box center [997, 576] width 373 height 130
click at [1064, 459] on h3 "1X Ionic Foot Spa" at bounding box center [1033, 454] width 154 height 15
click at [1077, 552] on span "2X Ionic Foot Spa 2X Array SAVE $30 $169.80 30% OFF" at bounding box center [997, 576] width 373 height 130
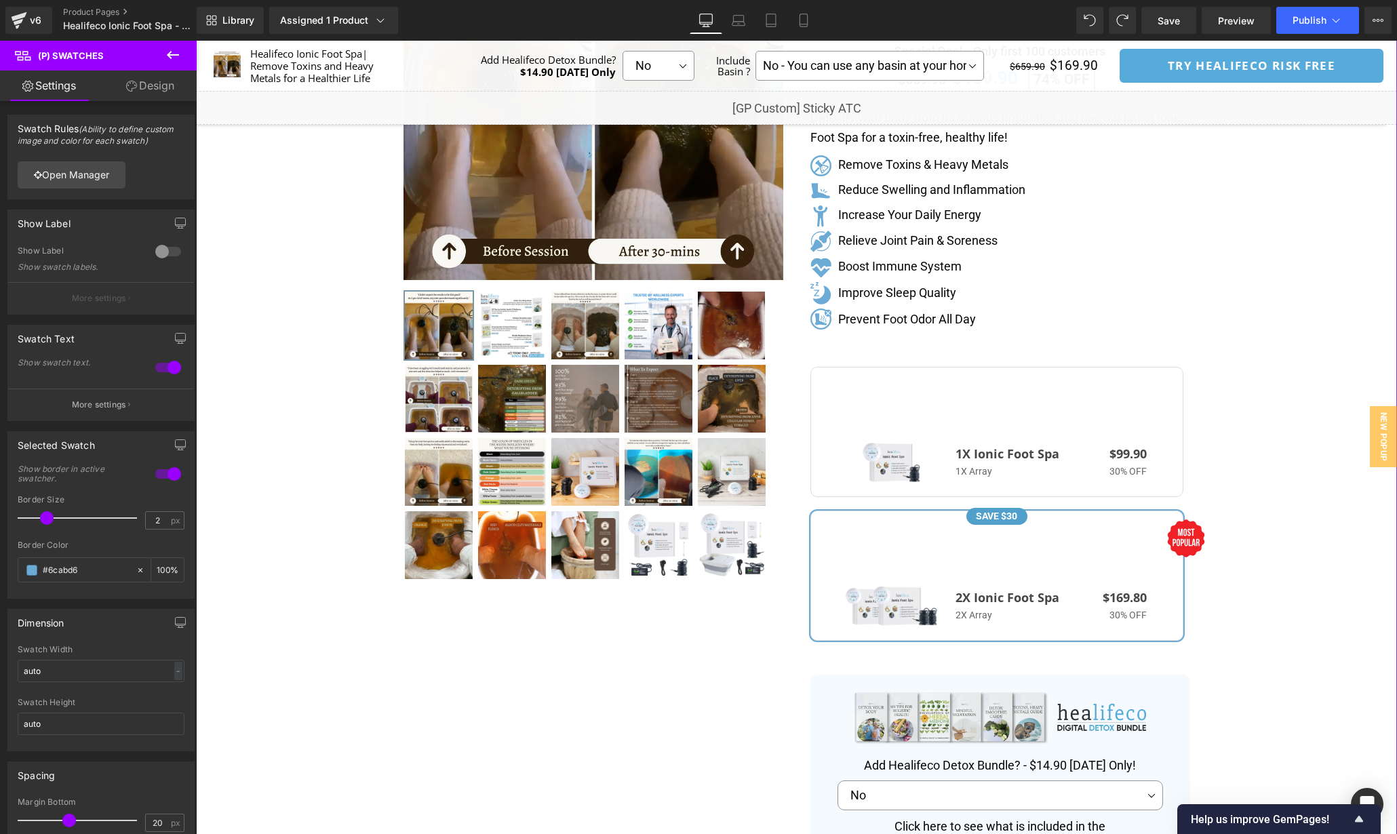
click at [1314, 471] on div "Separator" at bounding box center [796, 543] width 1201 height 1300
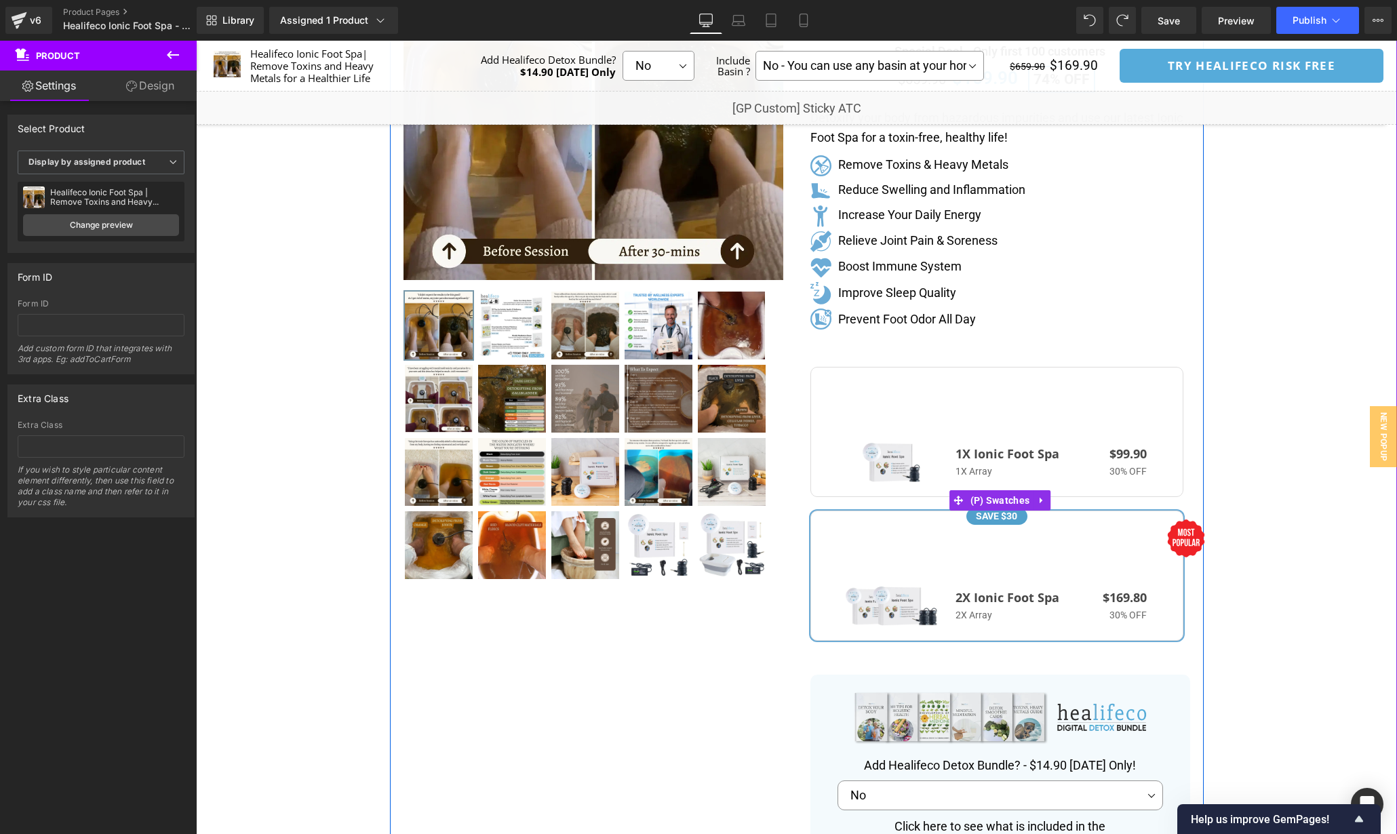
click at [1051, 449] on h3 "1X Ionic Foot Spa" at bounding box center [1033, 454] width 154 height 15
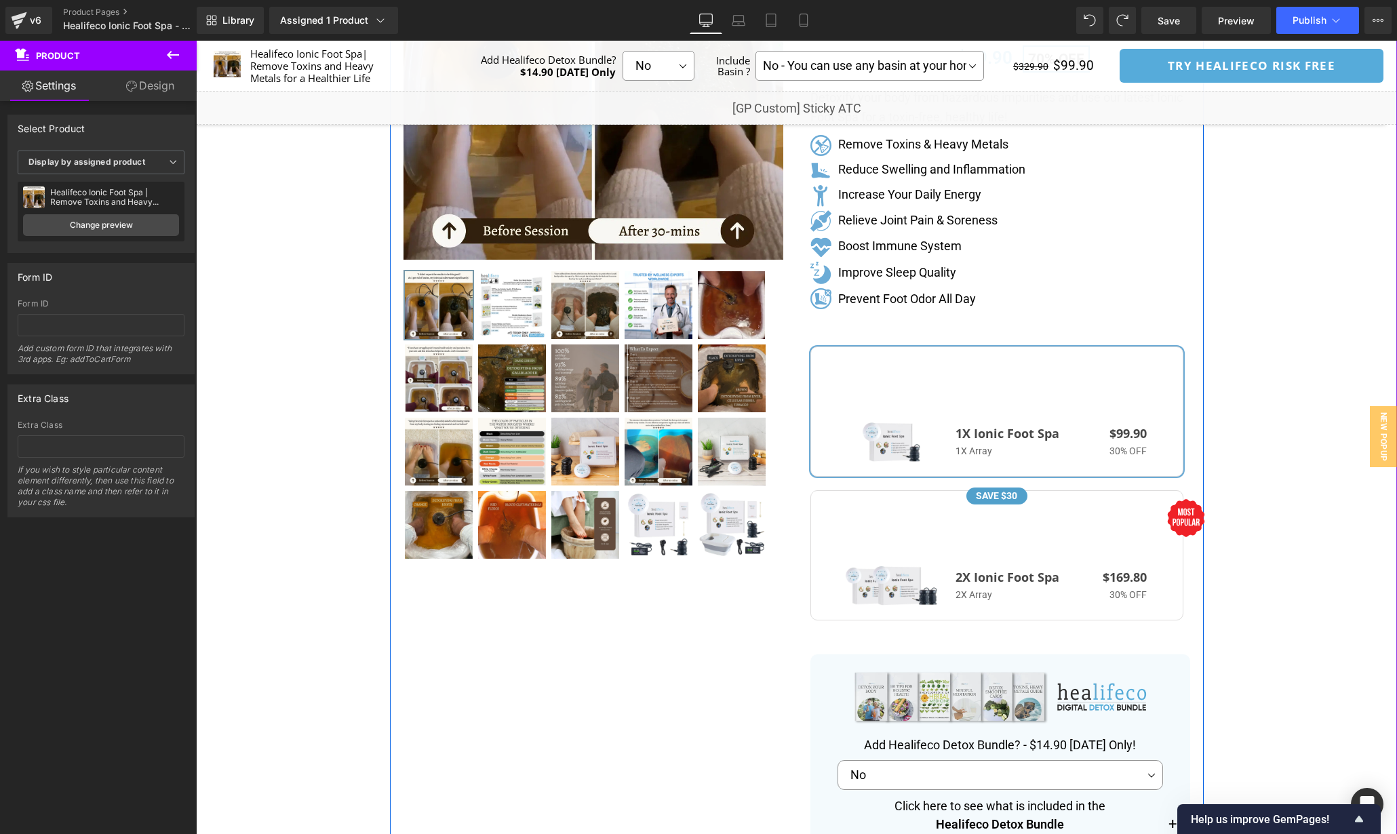
scroll to position [277, 0]
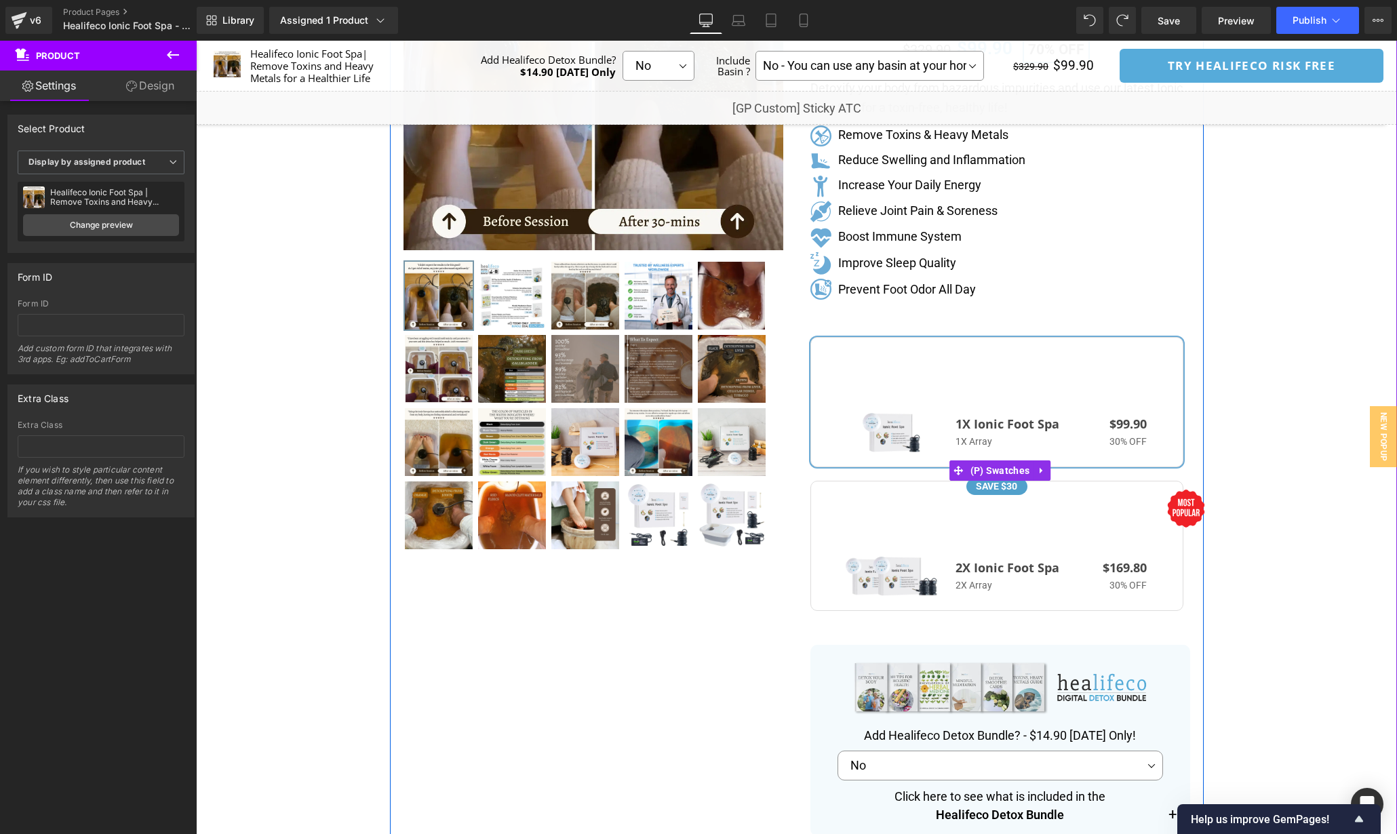
click at [1062, 520] on span "2X Ionic Foot Spa 2X Array SAVE $30 $169.80 30% OFF" at bounding box center [997, 546] width 373 height 130
click at [1029, 425] on h3 "1X Ionic Foot Spa" at bounding box center [1033, 424] width 154 height 15
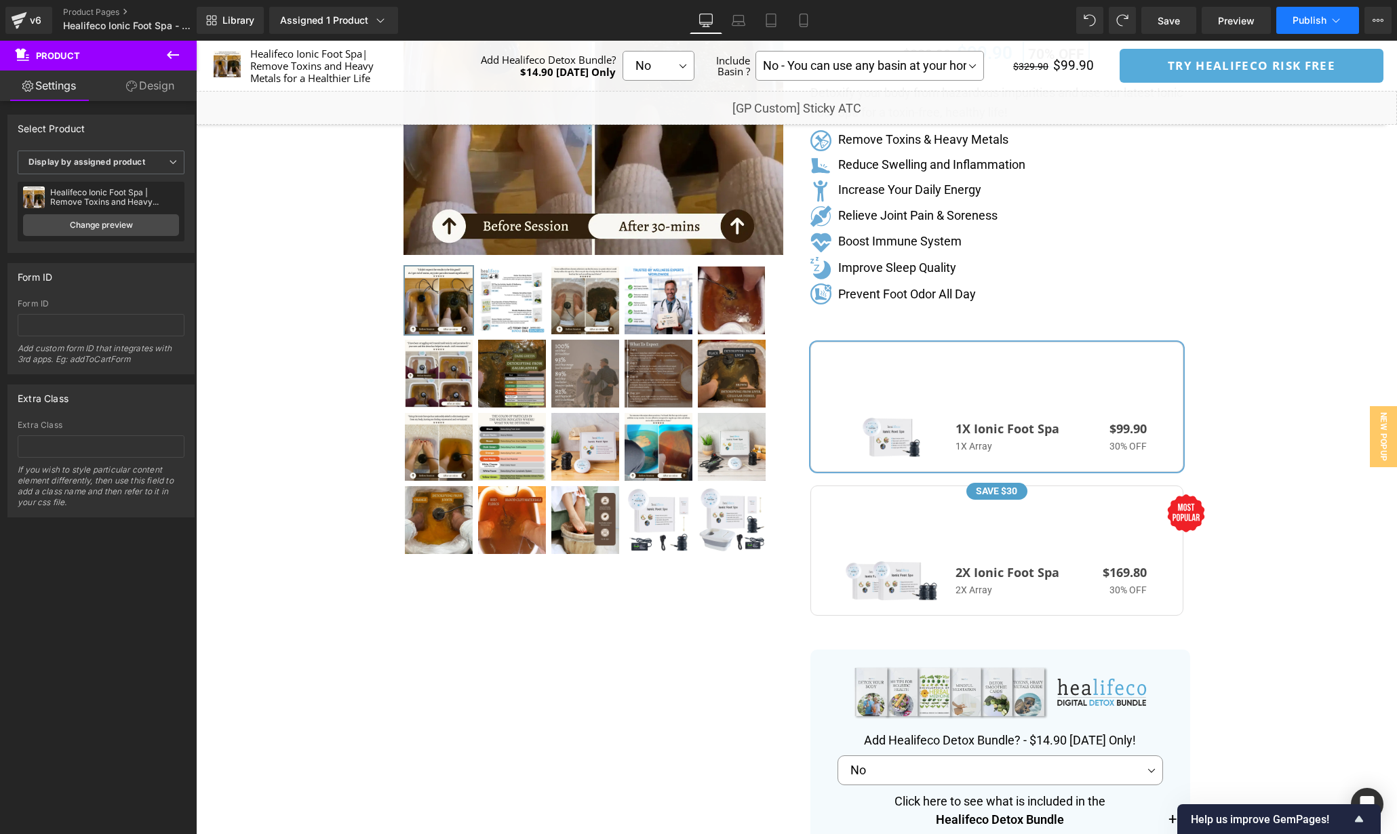
click at [1309, 20] on span "Publish" at bounding box center [1310, 20] width 34 height 11
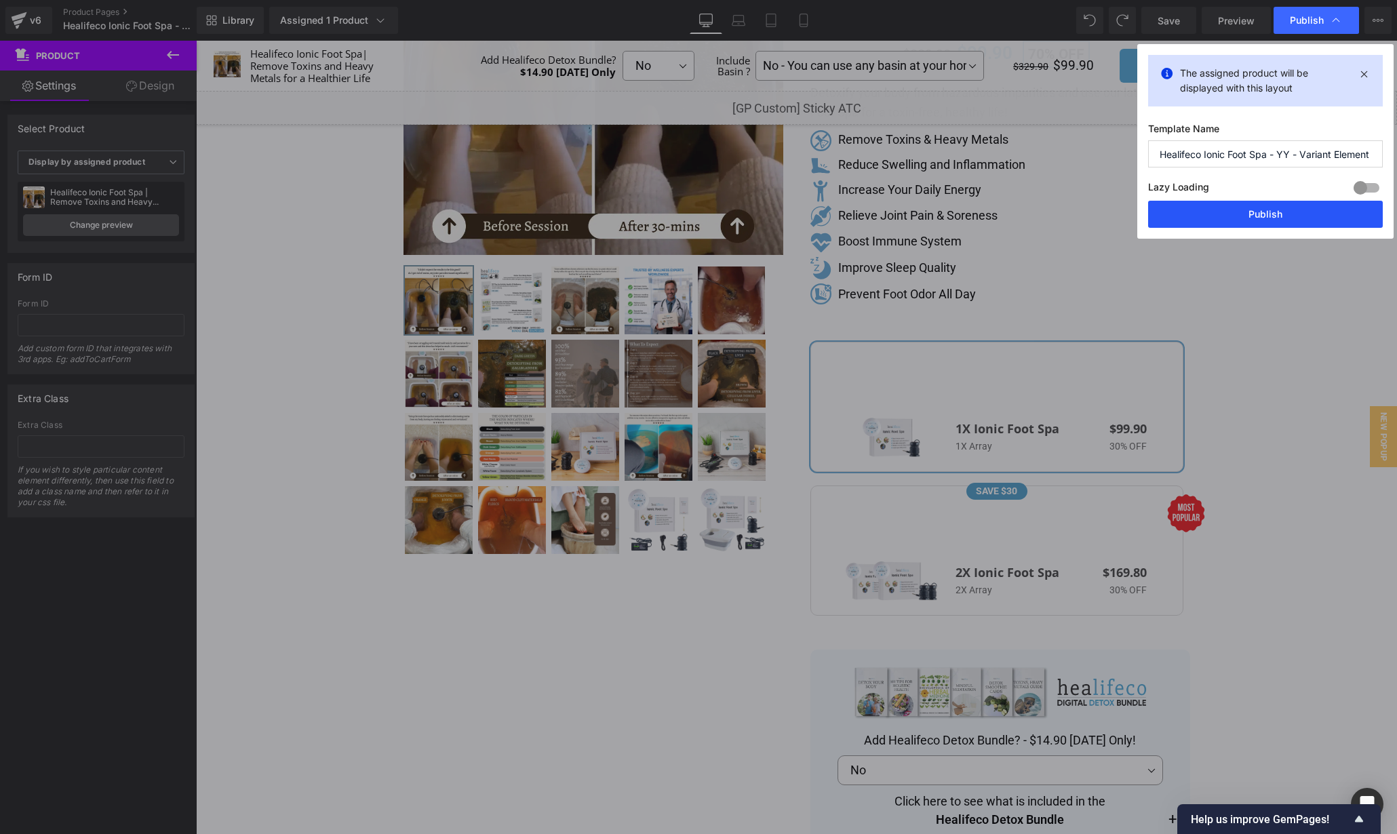
click at [1298, 221] on button "Publish" at bounding box center [1265, 214] width 235 height 27
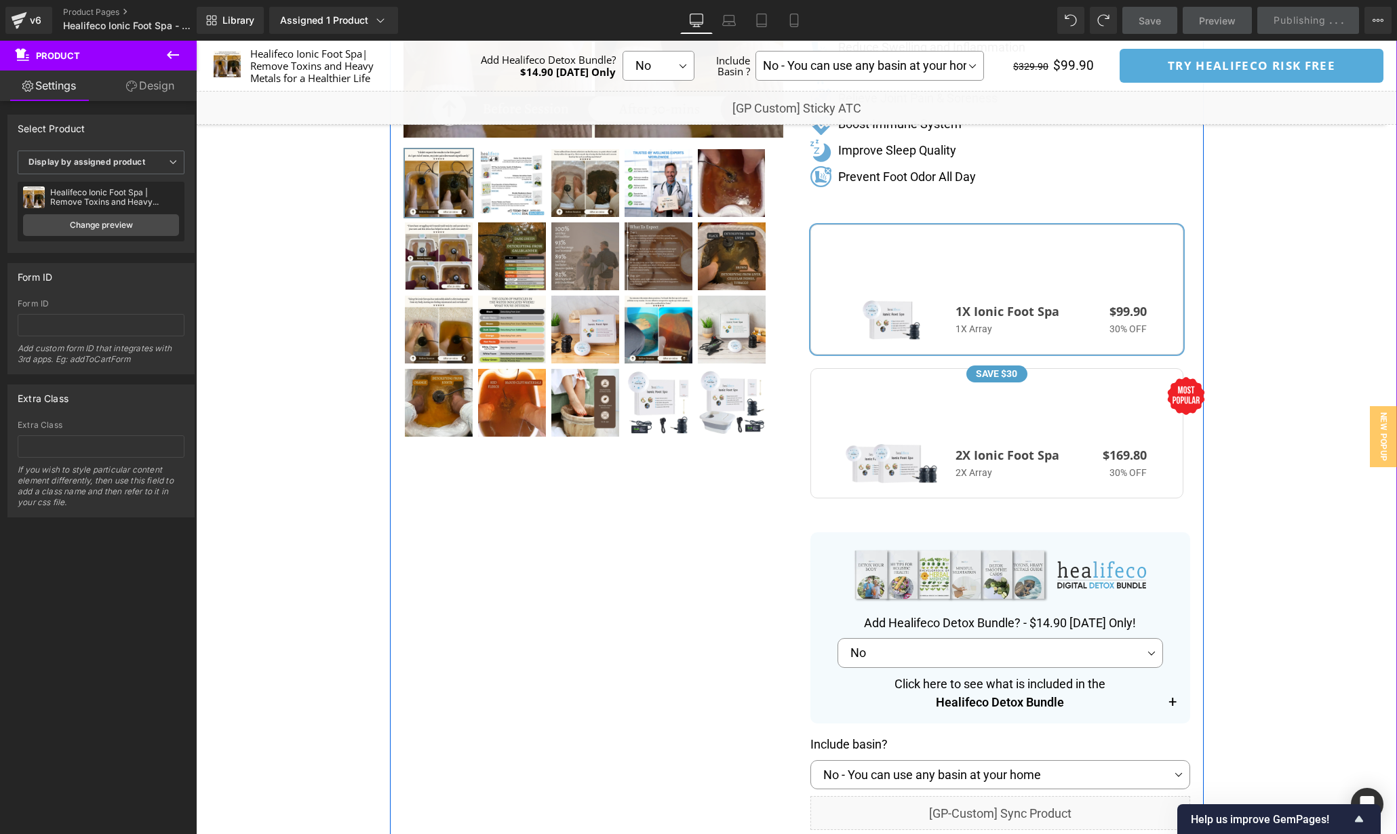
scroll to position [387, 0]
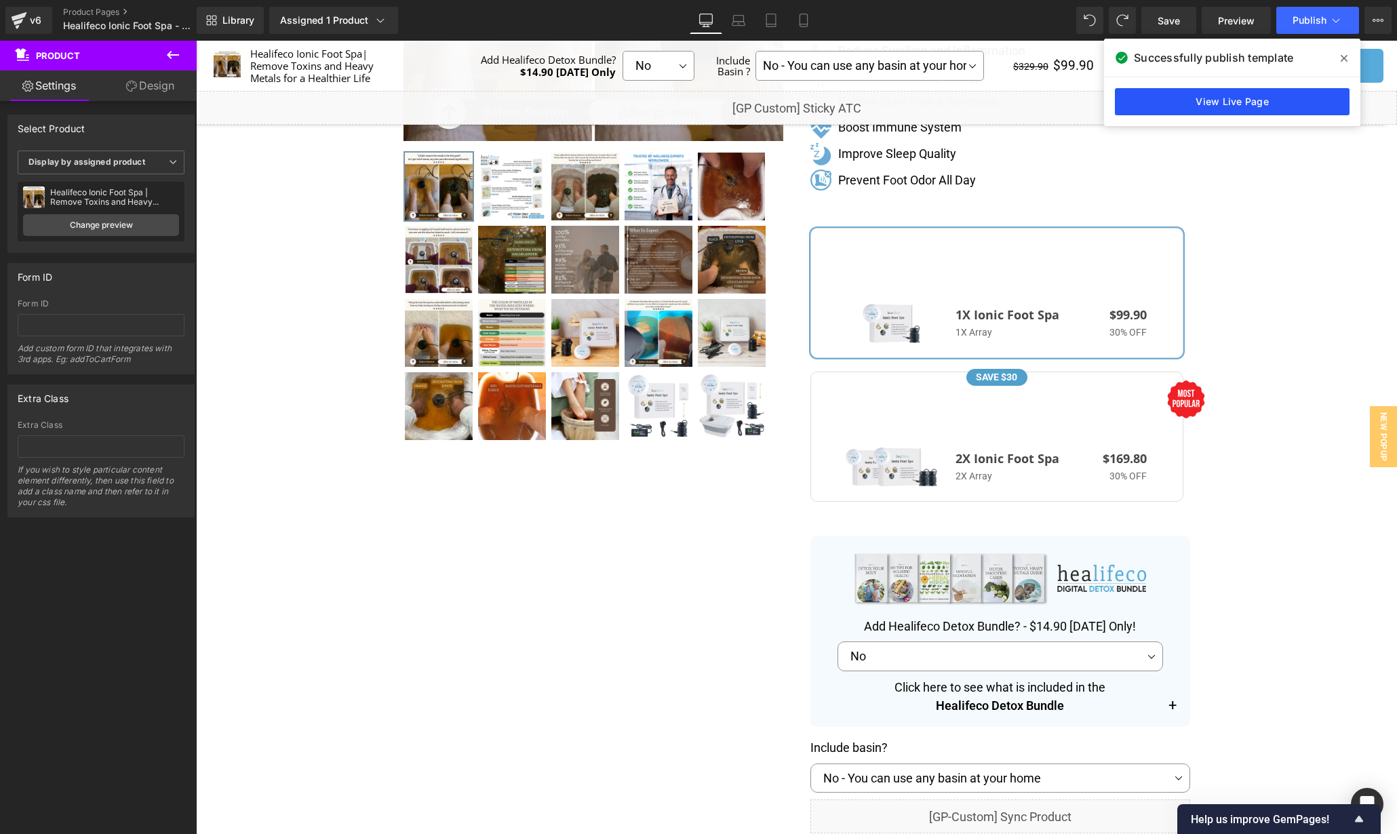
click at [1212, 93] on link "View Live Page" at bounding box center [1232, 101] width 235 height 27
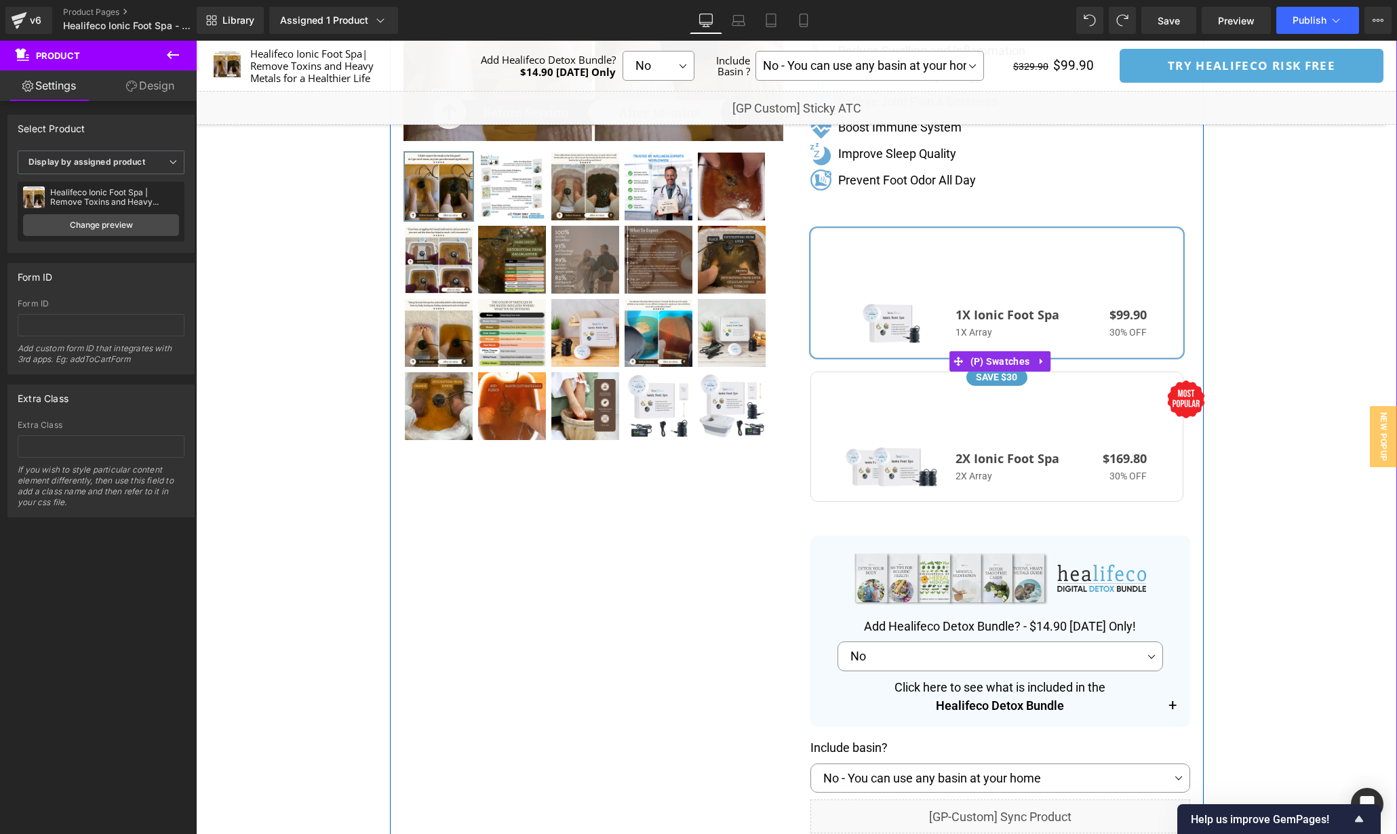
scroll to position [376, 0]
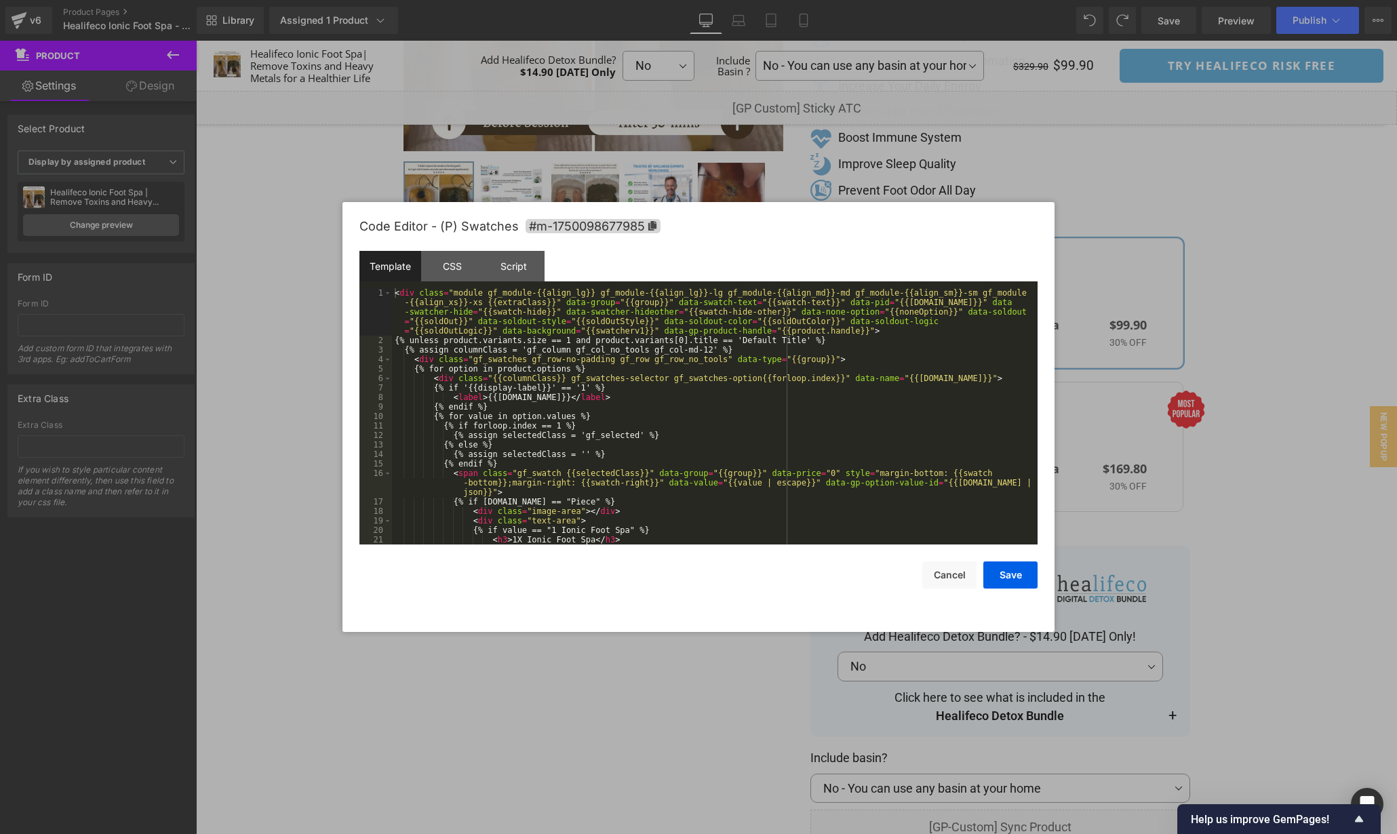
click at [1011, 0] on div "(P) Swatches You are previewing how the will restyle your page. You can not edi…" at bounding box center [698, 0] width 1397 height 0
click at [448, 263] on div "CSS" at bounding box center [452, 266] width 62 height 31
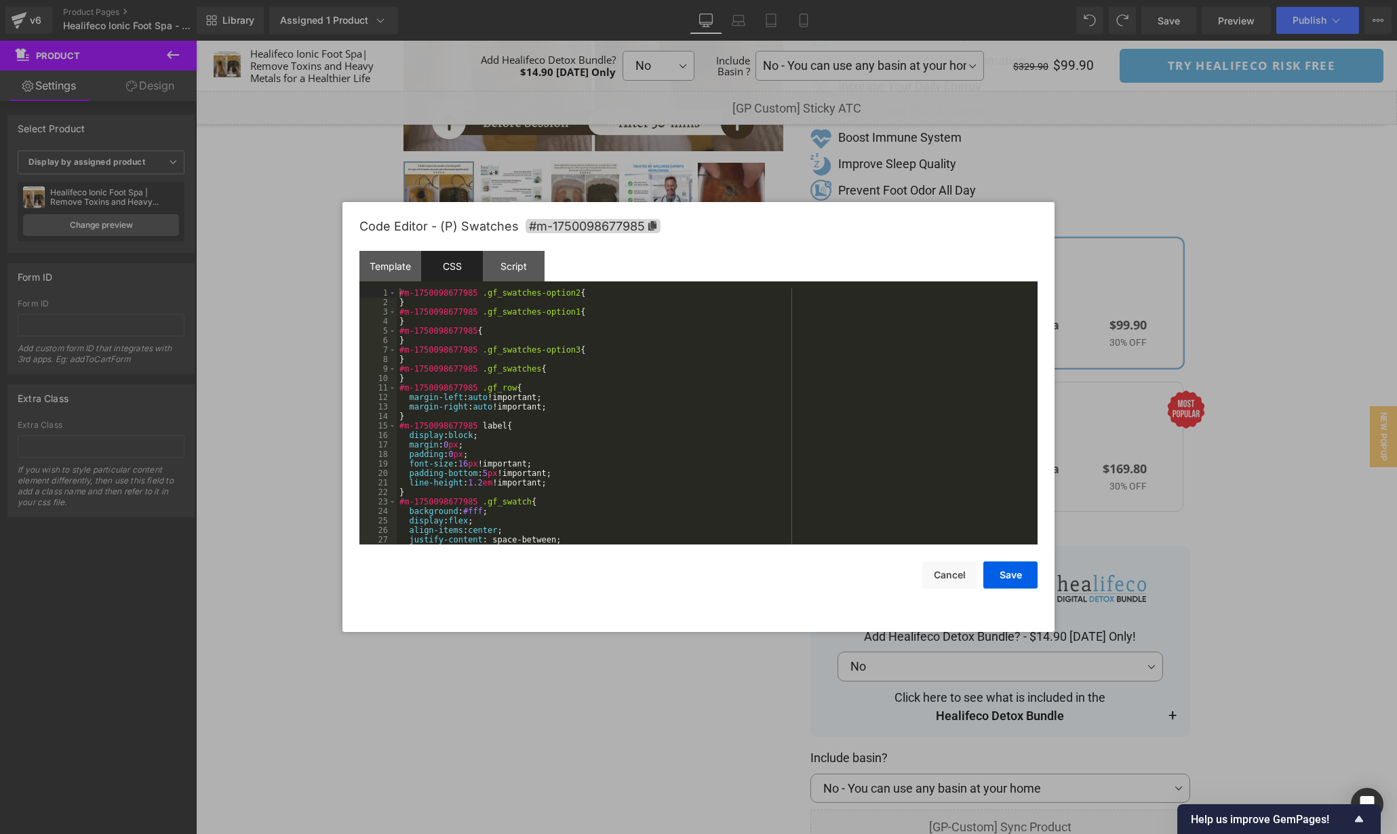
click at [771, 445] on div "#m-1750098677985 .gf_swatches-option2 { } #m-1750098677985 .gf_swatches-option1…" at bounding box center [715, 425] width 636 height 275
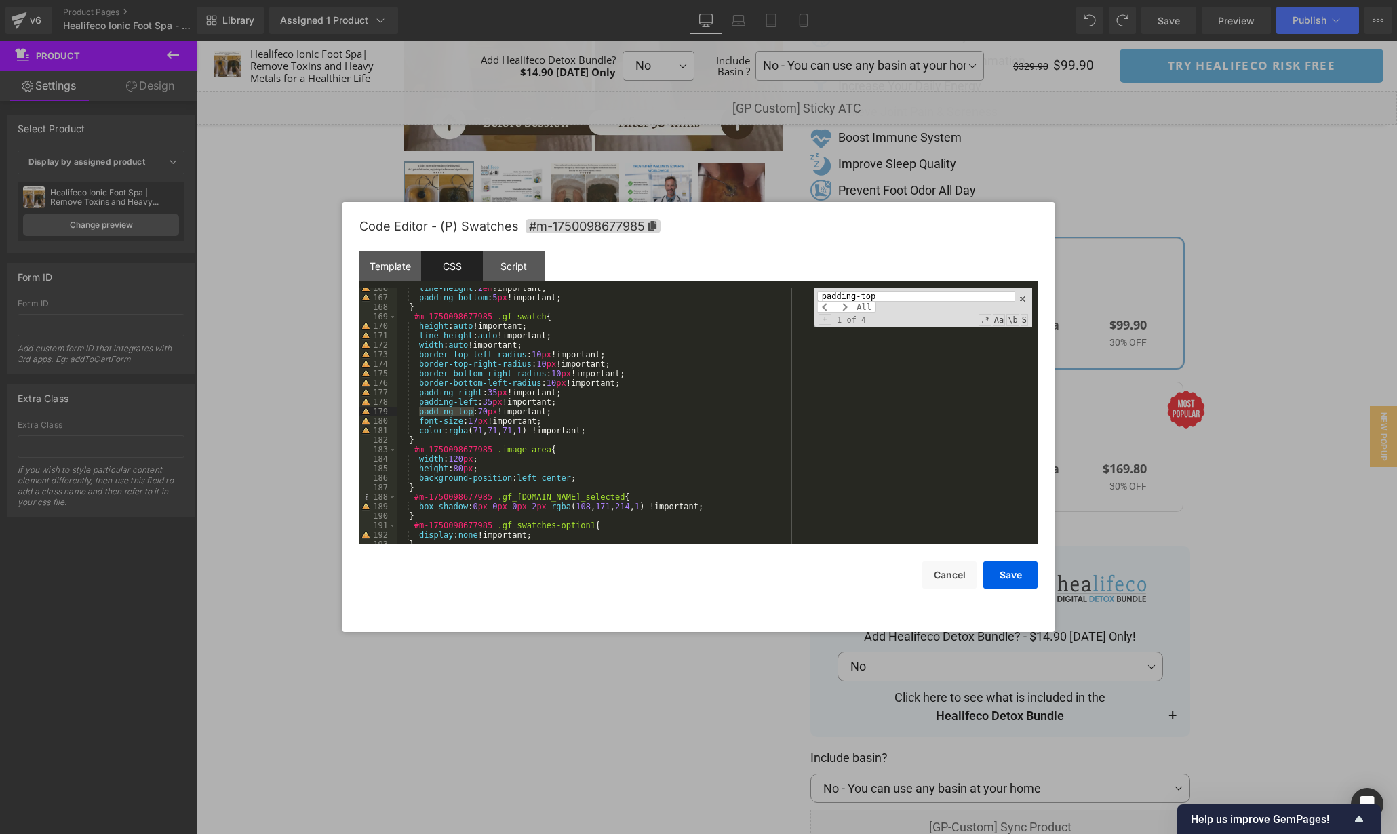
scroll to position [1591, 0]
type input "padding-top"
drag, startPoint x: 575, startPoint y: 414, endPoint x: 329, endPoint y: 410, distance: 246.3
click at [329, 410] on body "(P) Swatches You are previewing how the will restyle your page. You can not edi…" at bounding box center [698, 417] width 1397 height 834
click at [1021, 564] on button "Save" at bounding box center [1011, 575] width 54 height 27
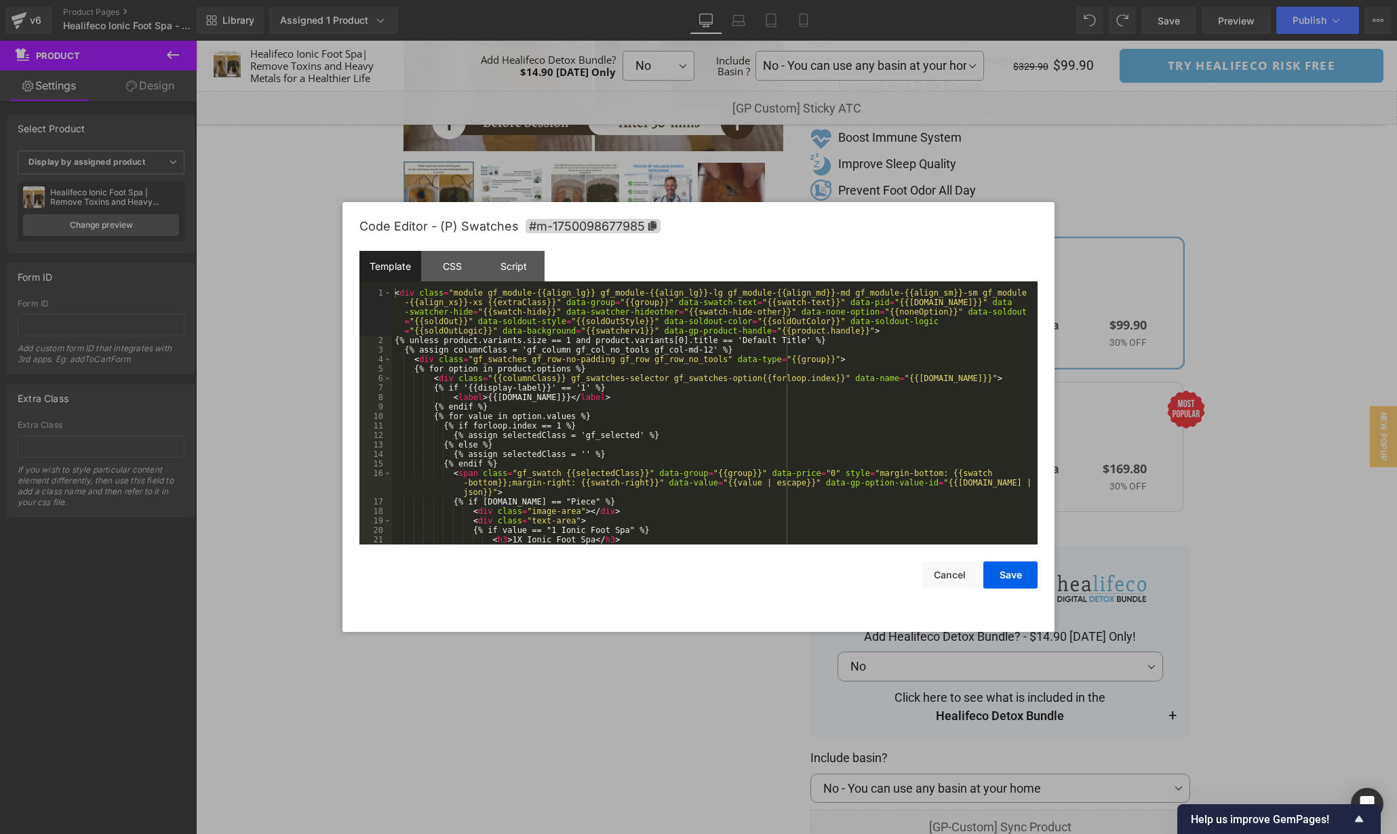
click at [998, 0] on div "(P) Swatches You are previewing how the will restyle your page. You can not edi…" at bounding box center [698, 0] width 1397 height 0
click at [459, 275] on div "CSS" at bounding box center [452, 266] width 62 height 31
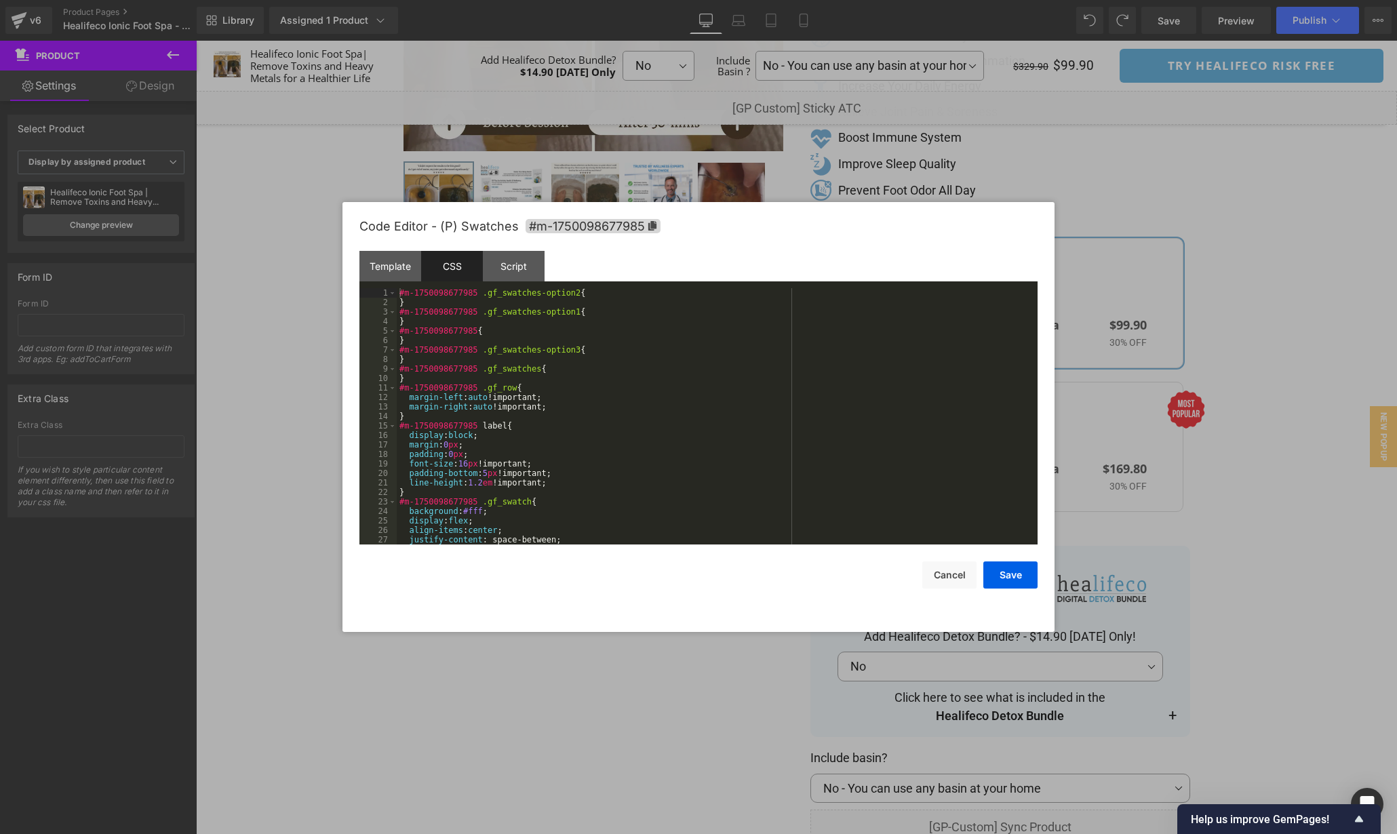
click at [721, 412] on div "#m-1750098677985 .gf_swatches-option2 { } #m-1750098677985 .gf_swatches-option1…" at bounding box center [715, 425] width 636 height 275
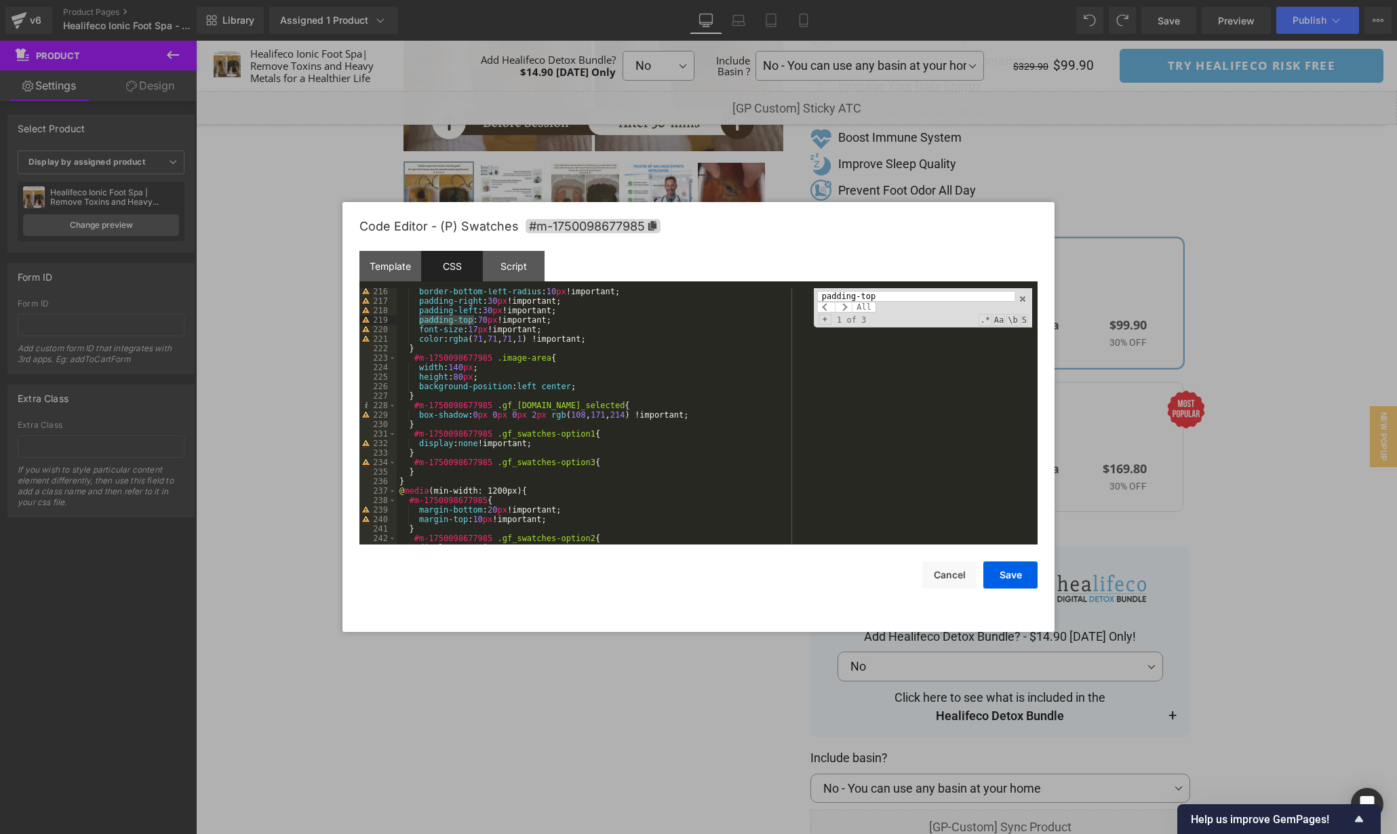
scroll to position [1953, 0]
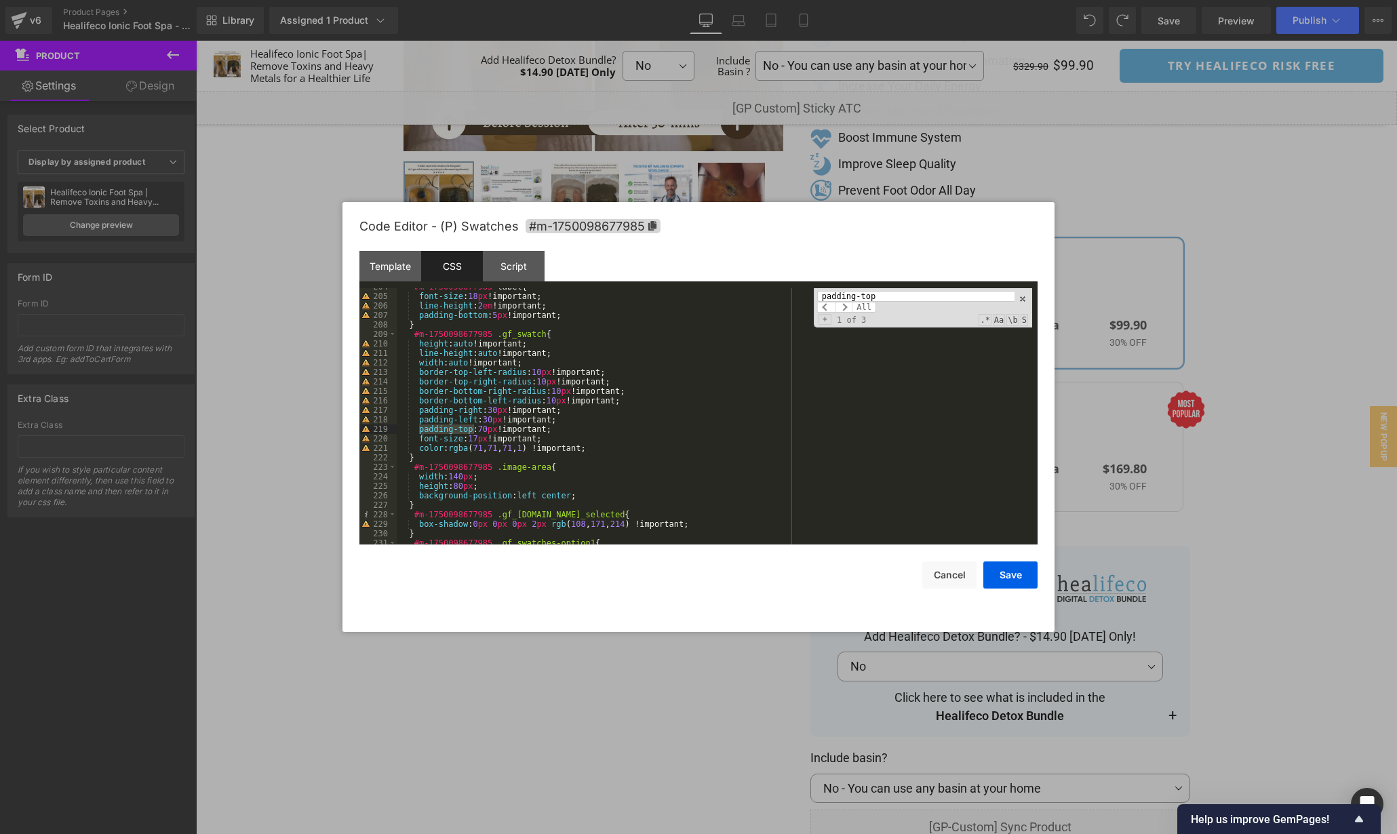
type input "padding-top"
drag, startPoint x: 568, startPoint y: 430, endPoint x: 349, endPoint y: 430, distance: 219.8
click at [349, 430] on div "Code Editor - (P) Swatches #m-1750098677985 Template CSS Script Data 1 2 3 4 5 …" at bounding box center [699, 417] width 712 height 430
click at [839, 309] on span at bounding box center [844, 307] width 18 height 11
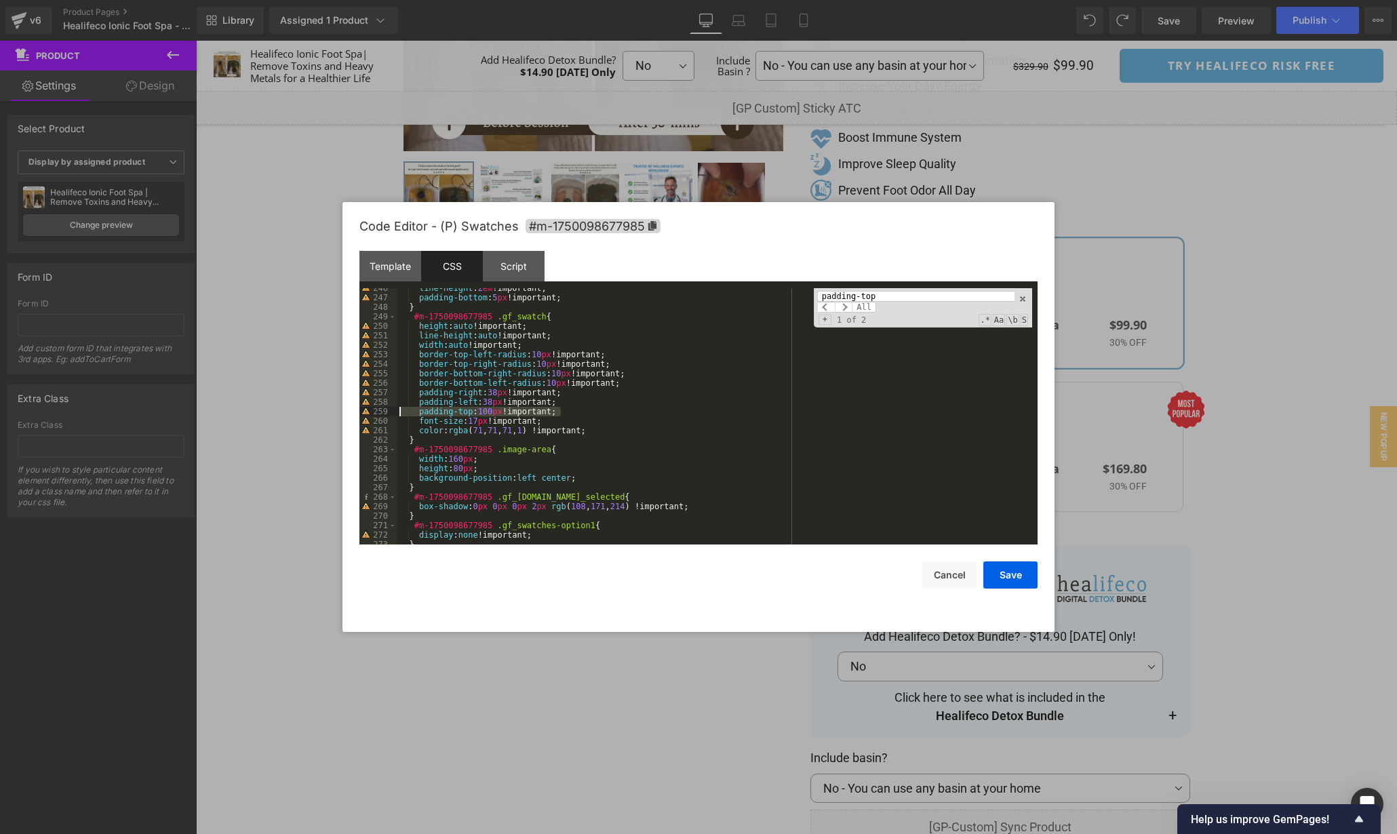
drag, startPoint x: 589, startPoint y: 412, endPoint x: 374, endPoint y: 412, distance: 214.4
click at [374, 412] on pre "246 247 248 249 250 251 252 253 254 255 256 257 258 259 260 261 262 263 264 265…" at bounding box center [699, 416] width 678 height 256
click at [849, 311] on span at bounding box center [844, 307] width 18 height 11
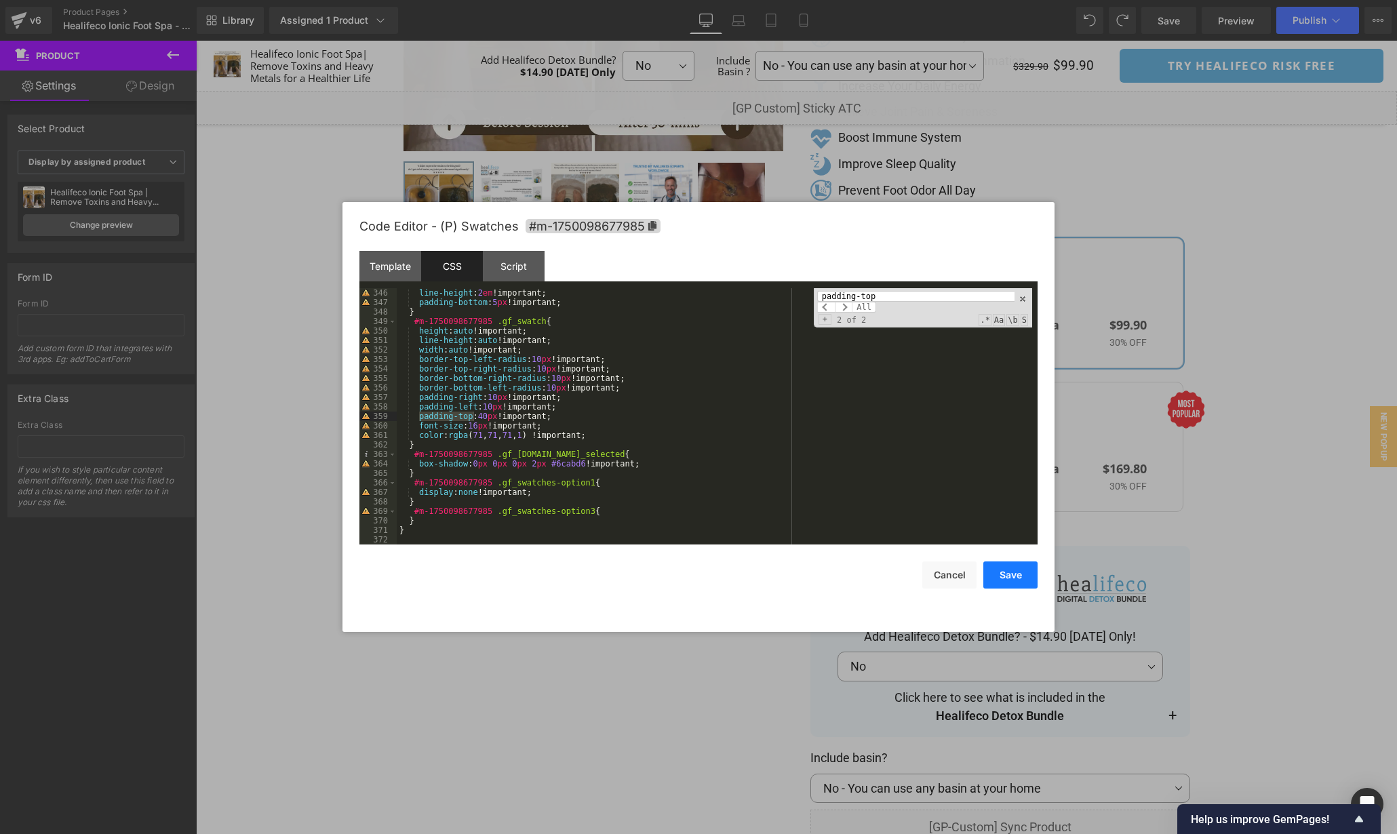
click at [1009, 584] on button "Save" at bounding box center [1011, 575] width 54 height 27
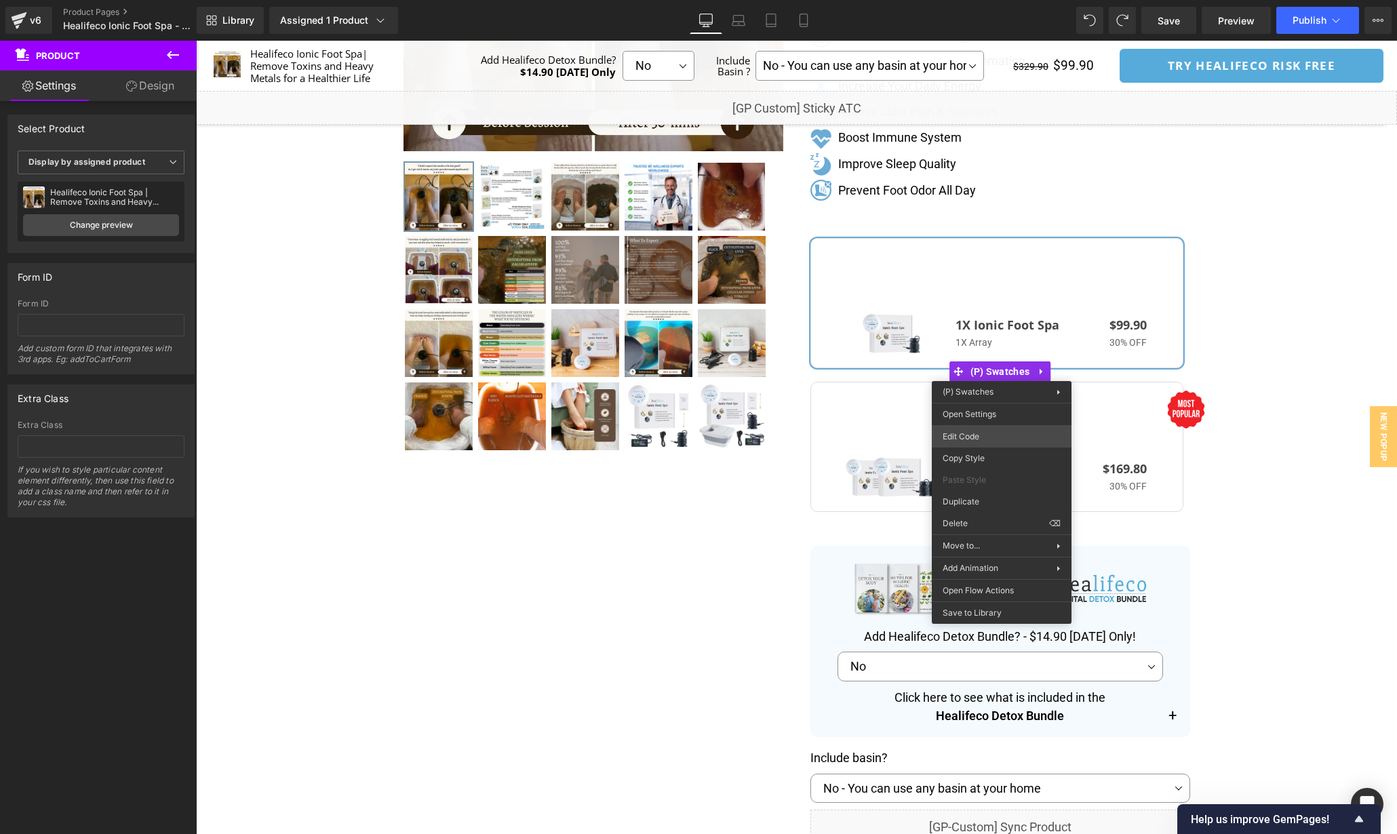
click at [992, 0] on div "(P) Swatches You are previewing how the will restyle your page. You can not edi…" at bounding box center [698, 0] width 1397 height 0
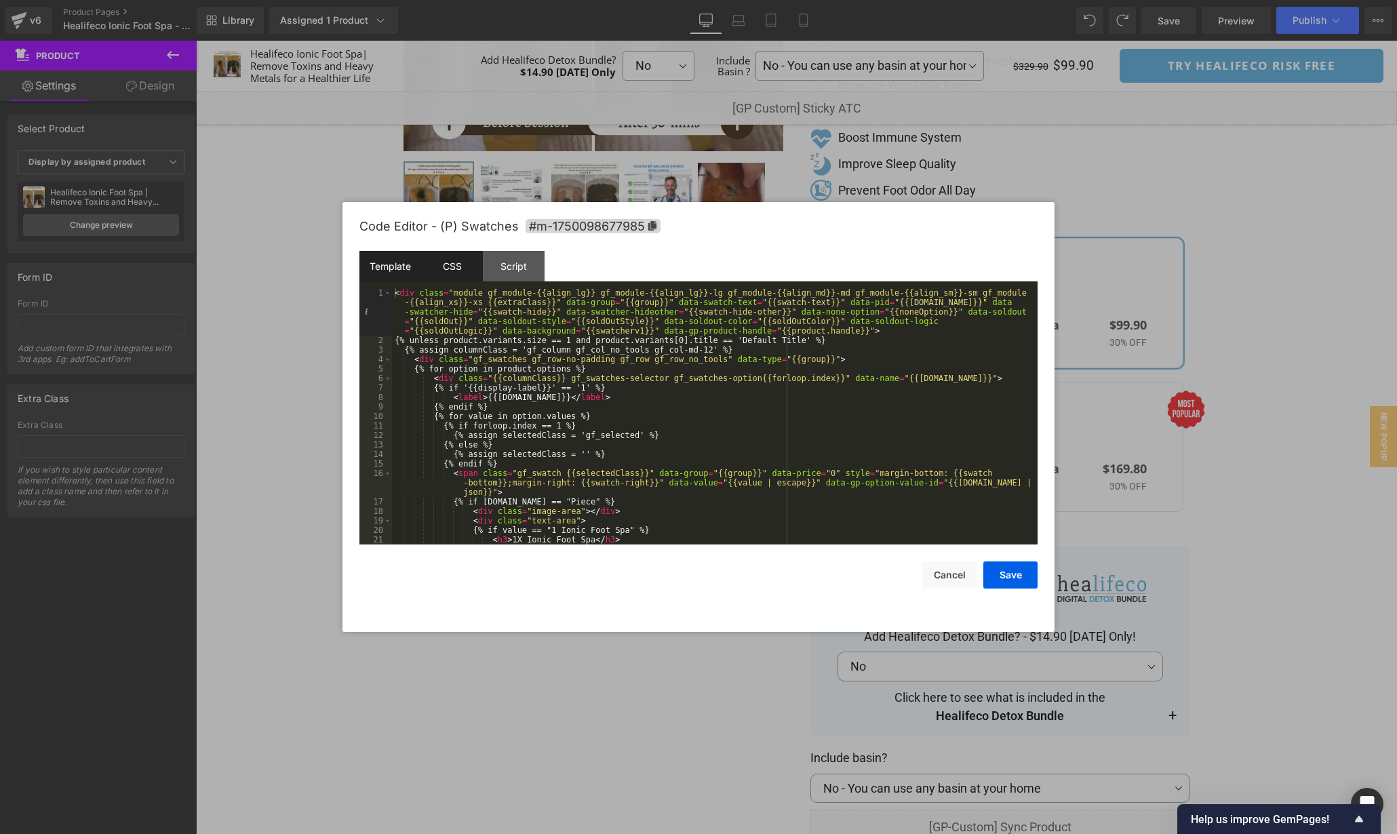
click at [451, 260] on div "CSS" at bounding box center [452, 266] width 62 height 31
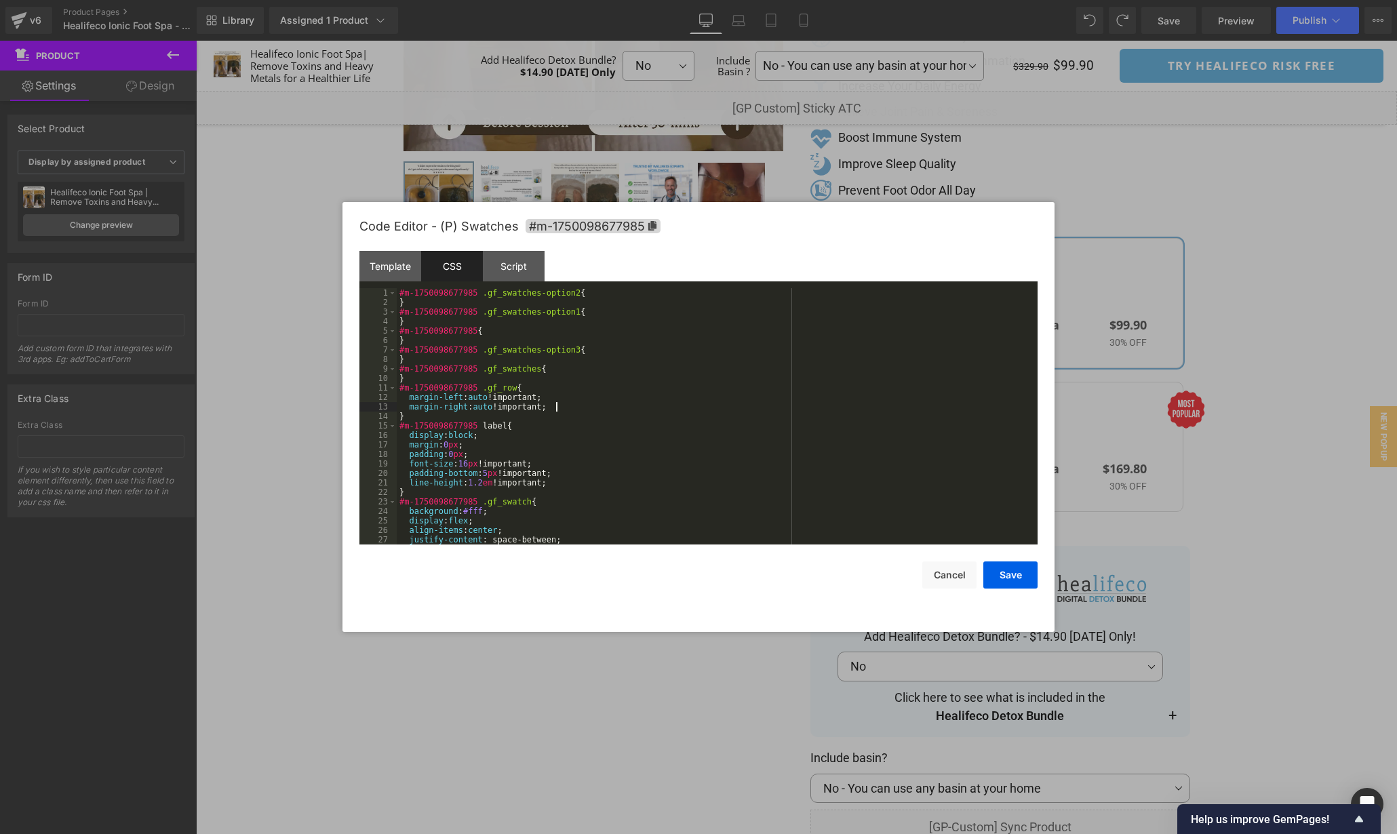
click at [737, 410] on div "#m-1750098677985 .gf_swatches-option2 { } #m-1750098677985 .gf_swatches-option1…" at bounding box center [715, 425] width 636 height 275
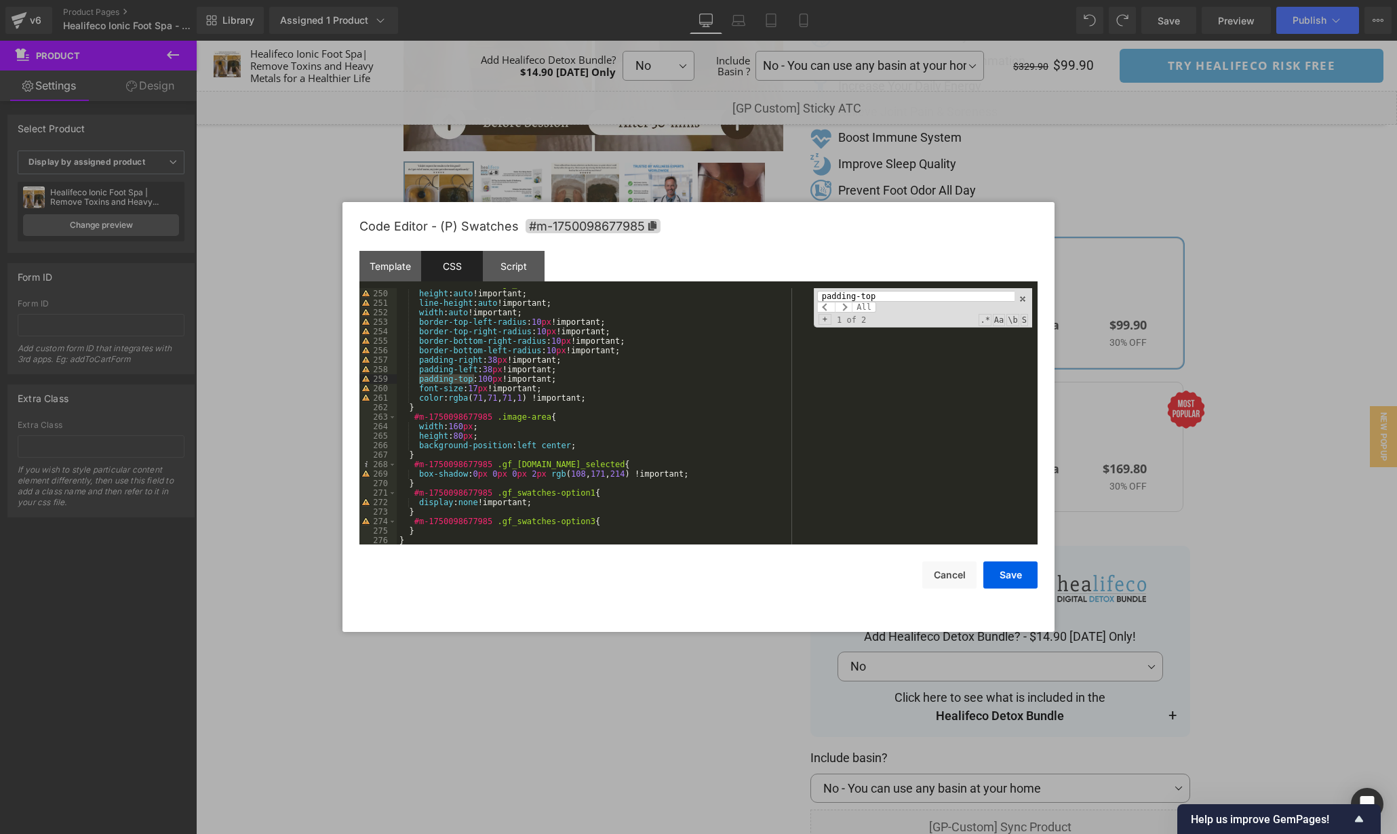
scroll to position [2381, 0]
type input "padding-top"
click at [841, 307] on span at bounding box center [844, 307] width 18 height 11
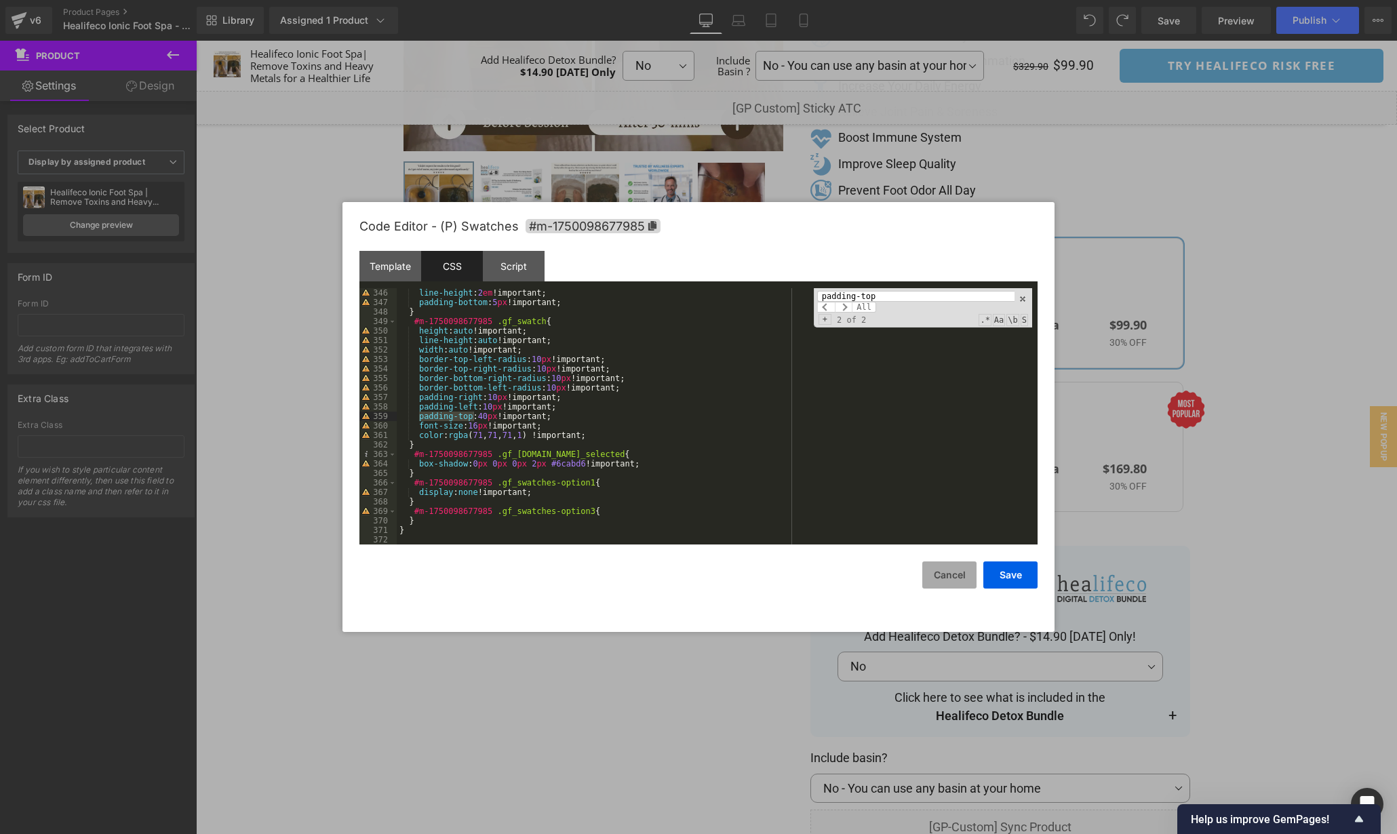
click at [953, 571] on button "Cancel" at bounding box center [950, 575] width 54 height 27
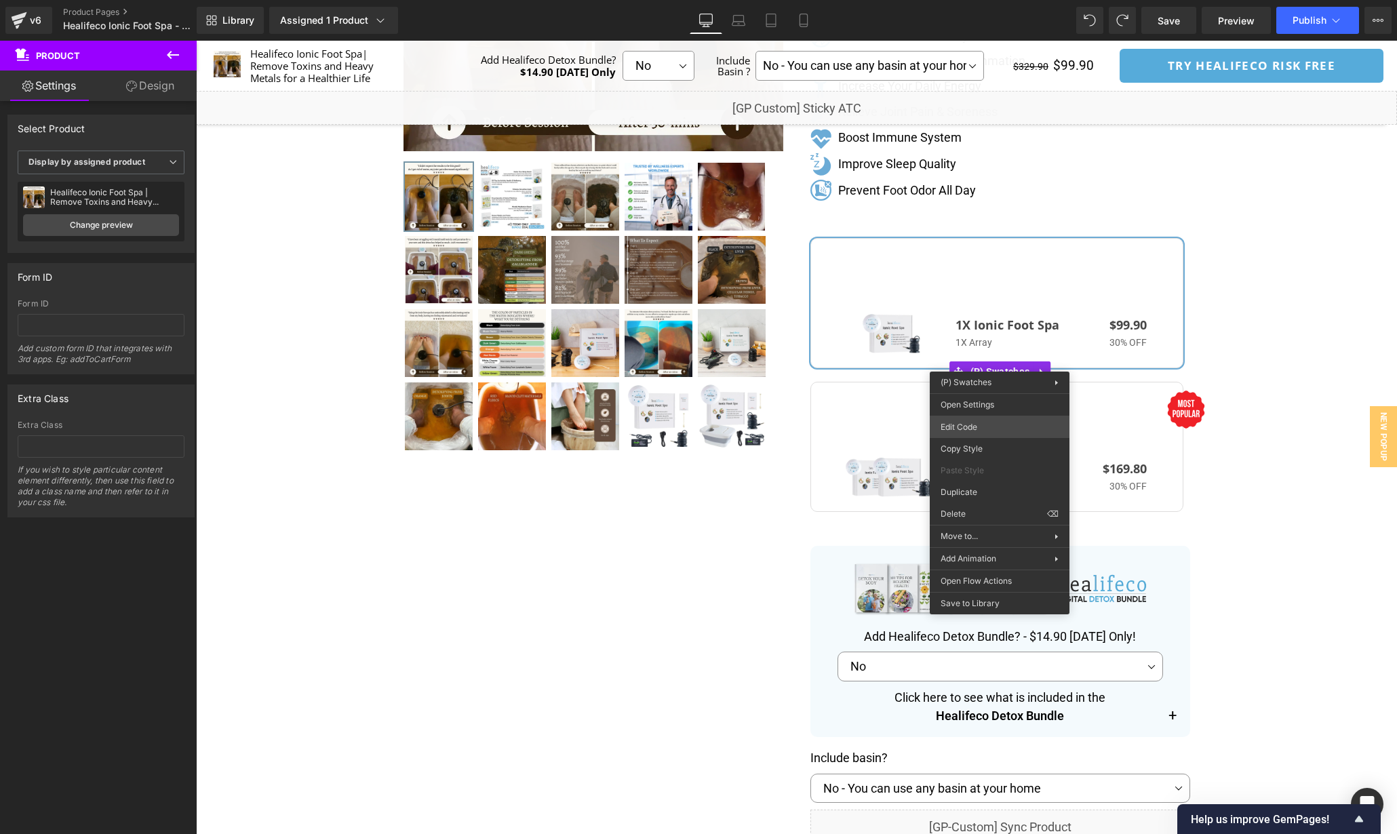
click at [987, 0] on div "(P) Swatches You are previewing how the will restyle your page. You can not edi…" at bounding box center [698, 0] width 1397 height 0
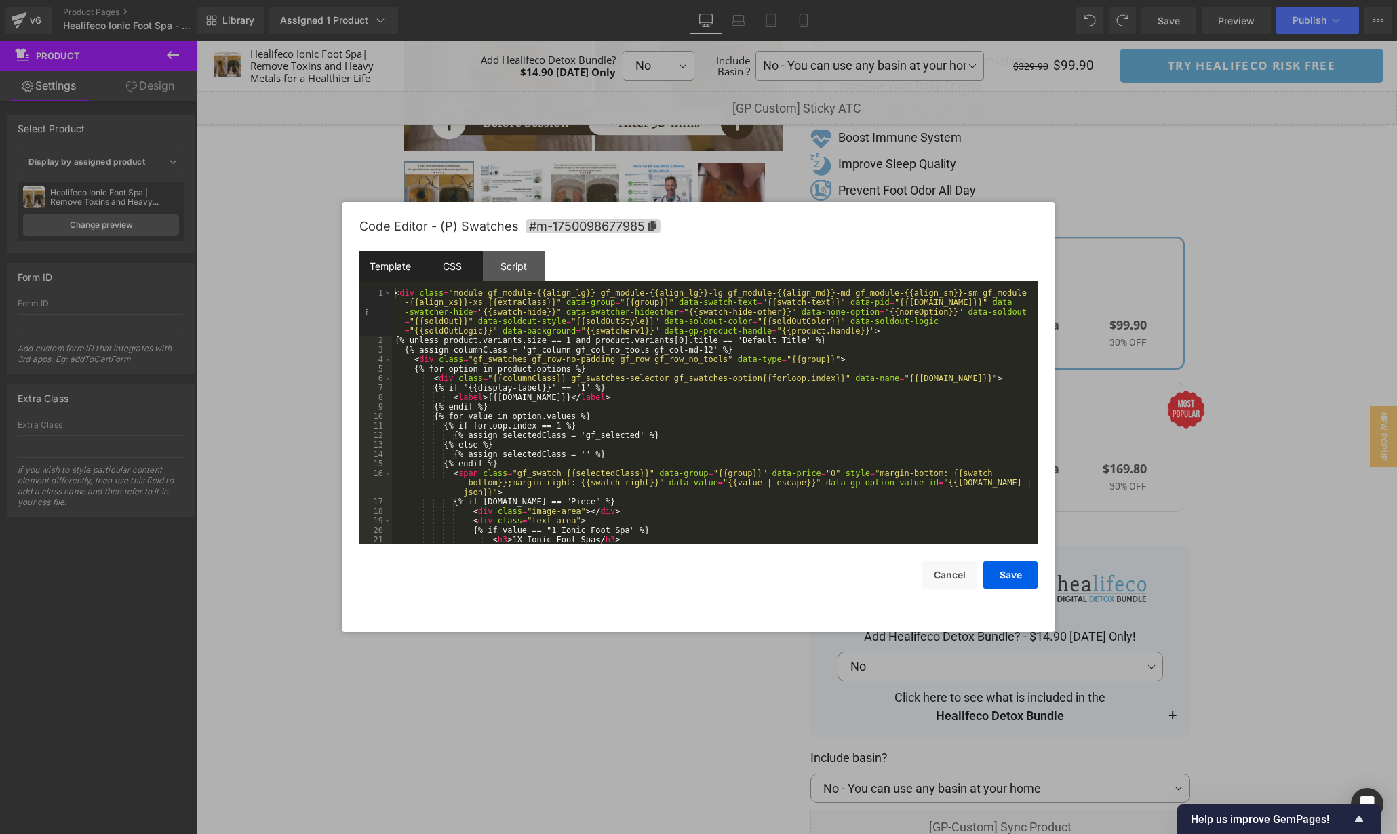
click at [459, 271] on div "CSS" at bounding box center [452, 266] width 62 height 31
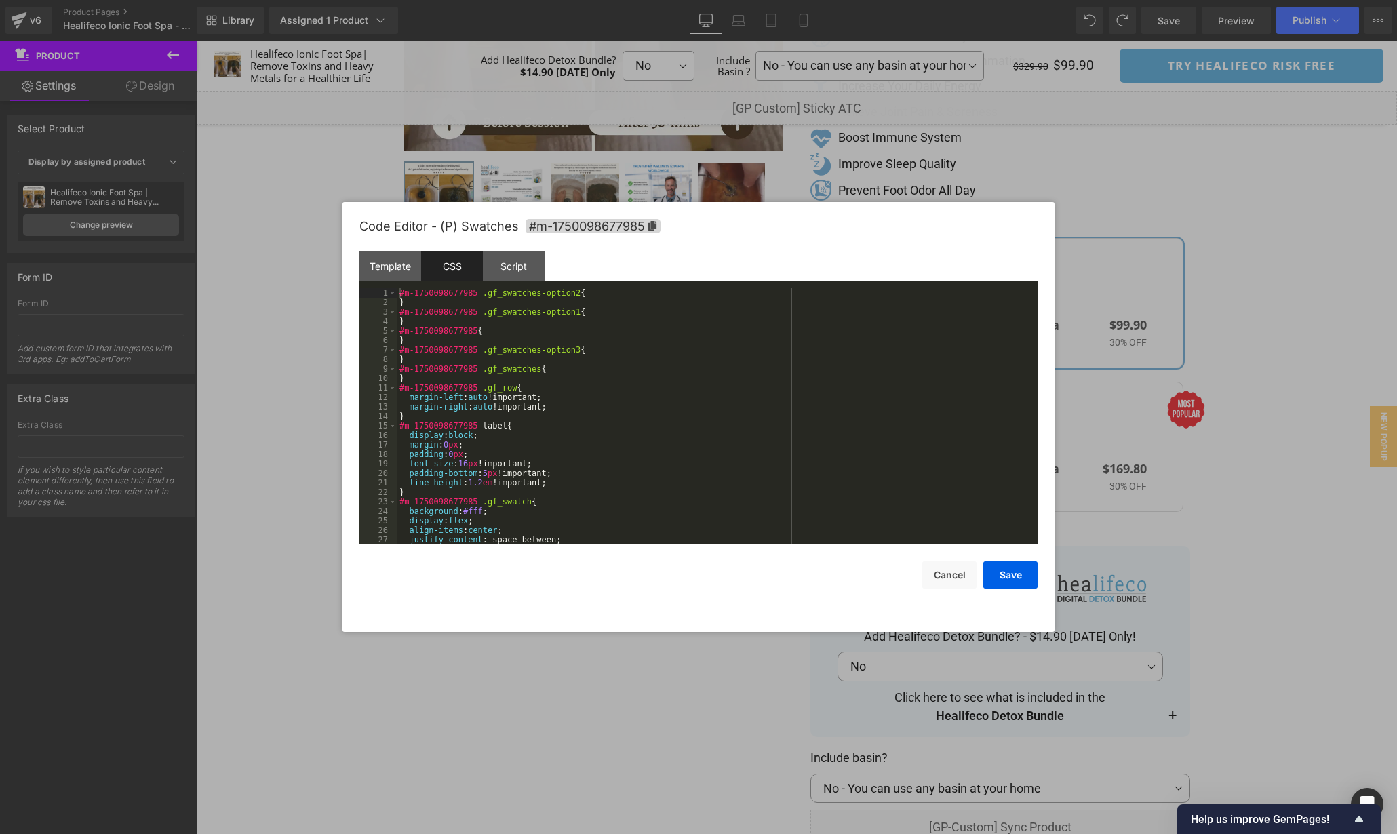
click at [852, 405] on div "#m-1750098677985 .gf_swatches-option2 { } #m-1750098677985 .gf_swatches-option1…" at bounding box center [715, 425] width 636 height 275
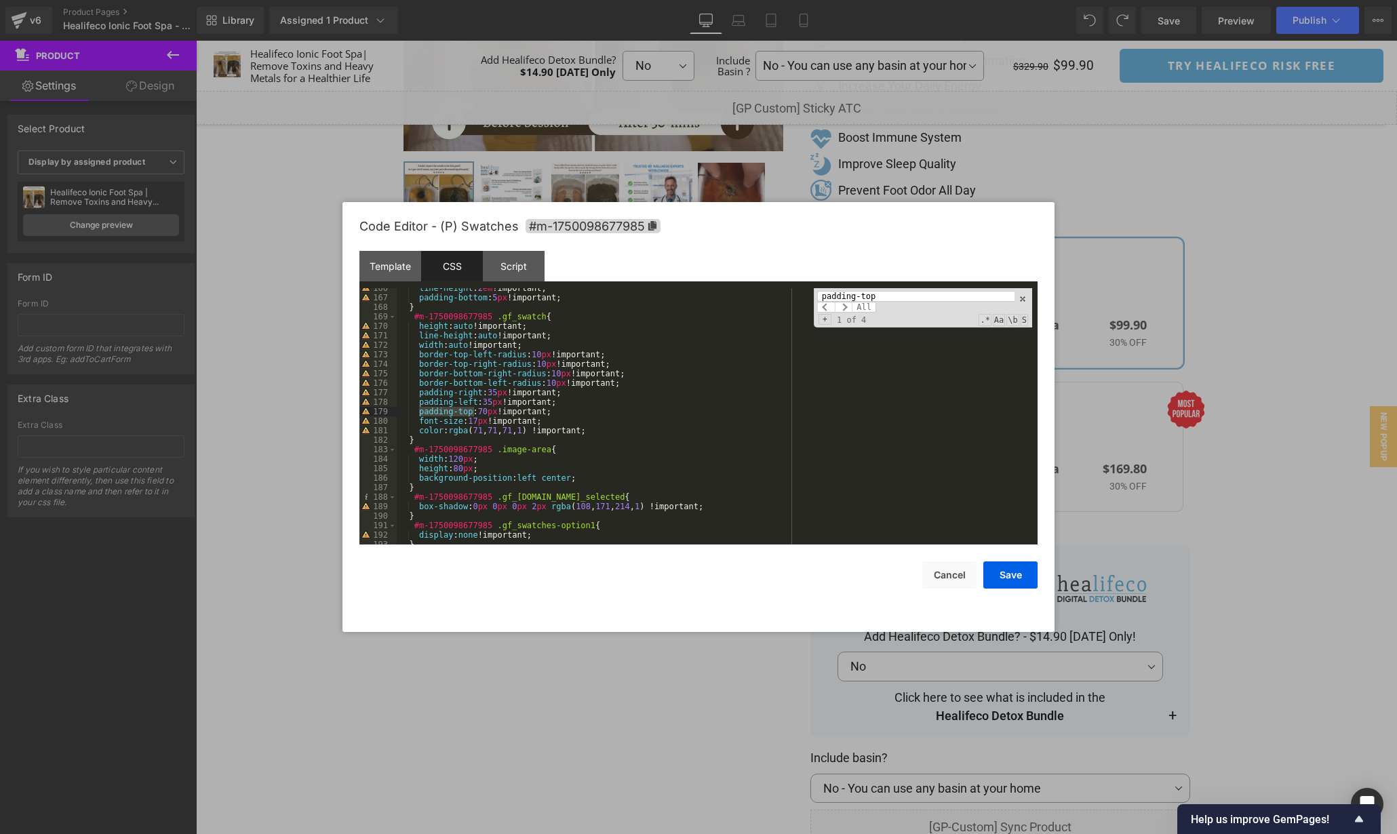
type input "padding-top"
drag, startPoint x: 492, startPoint y: 410, endPoint x: 484, endPoint y: 410, distance: 8.1
click at [484, 410] on div "line-height : 2 em !important; padding-bottom : 5 px !important; } #m-175009867…" at bounding box center [715, 421] width 636 height 275
click at [847, 308] on span at bounding box center [844, 307] width 18 height 11
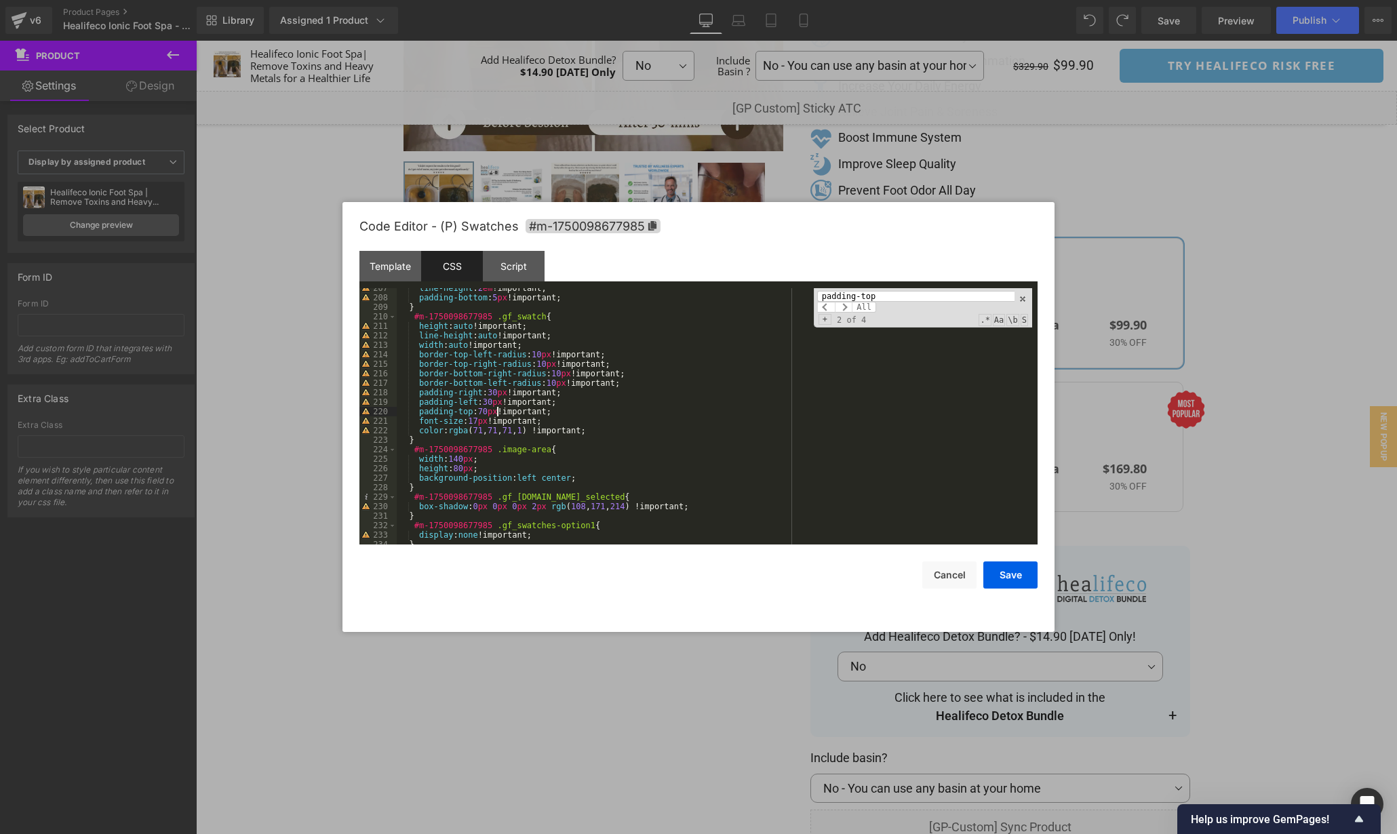
click at [496, 411] on div "line-height : 2 em !important; padding-bottom : 5 px !important; } #m-175009867…" at bounding box center [715, 421] width 636 height 275
drag, startPoint x: 490, startPoint y: 410, endPoint x: 484, endPoint y: 410, distance: 6.8
click at [483, 410] on div "line-height : 2 em !important; padding-bottom : 5 px !important; } #m-175009867…" at bounding box center [715, 421] width 636 height 275
click at [846, 309] on span at bounding box center [844, 307] width 18 height 11
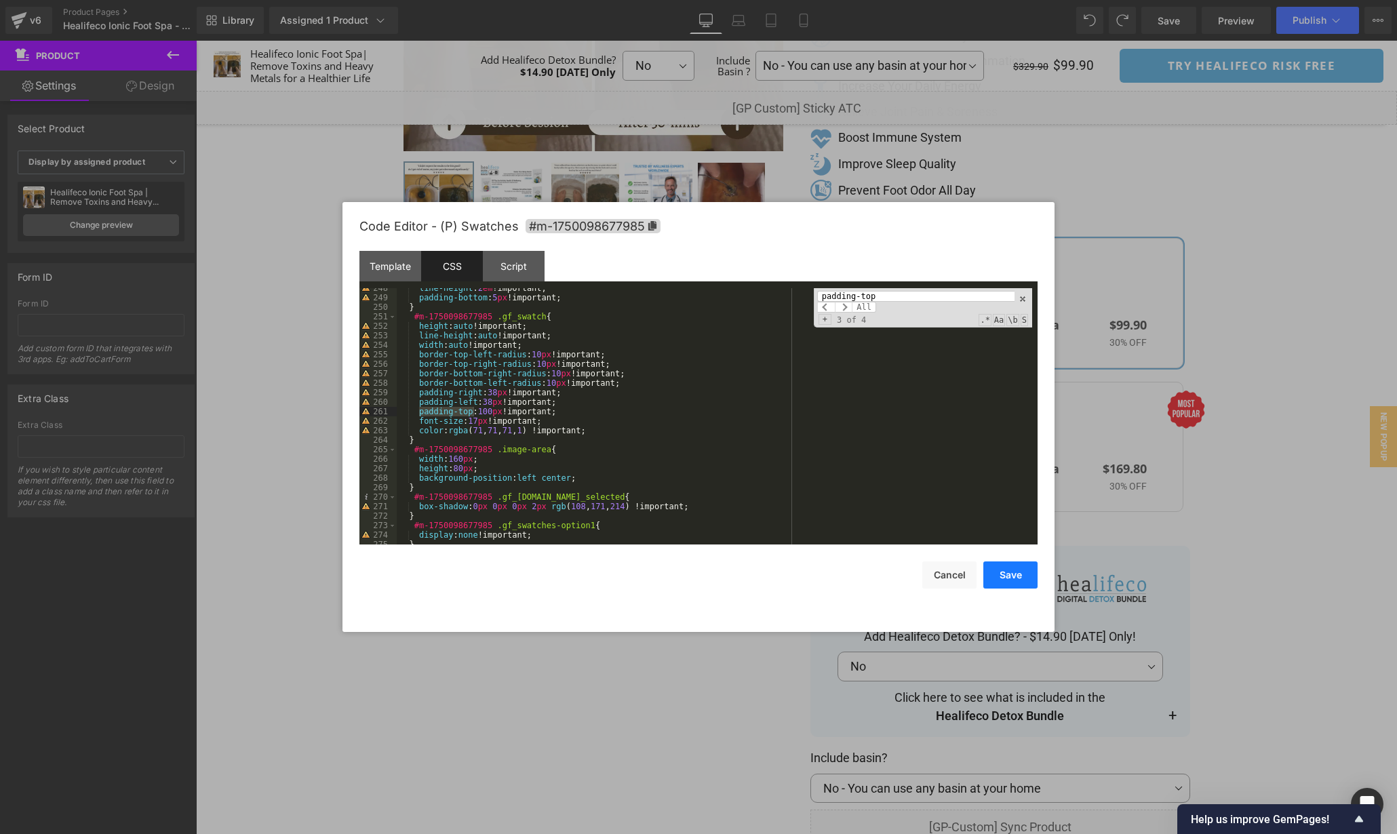
click at [1005, 577] on button "Save" at bounding box center [1011, 575] width 54 height 27
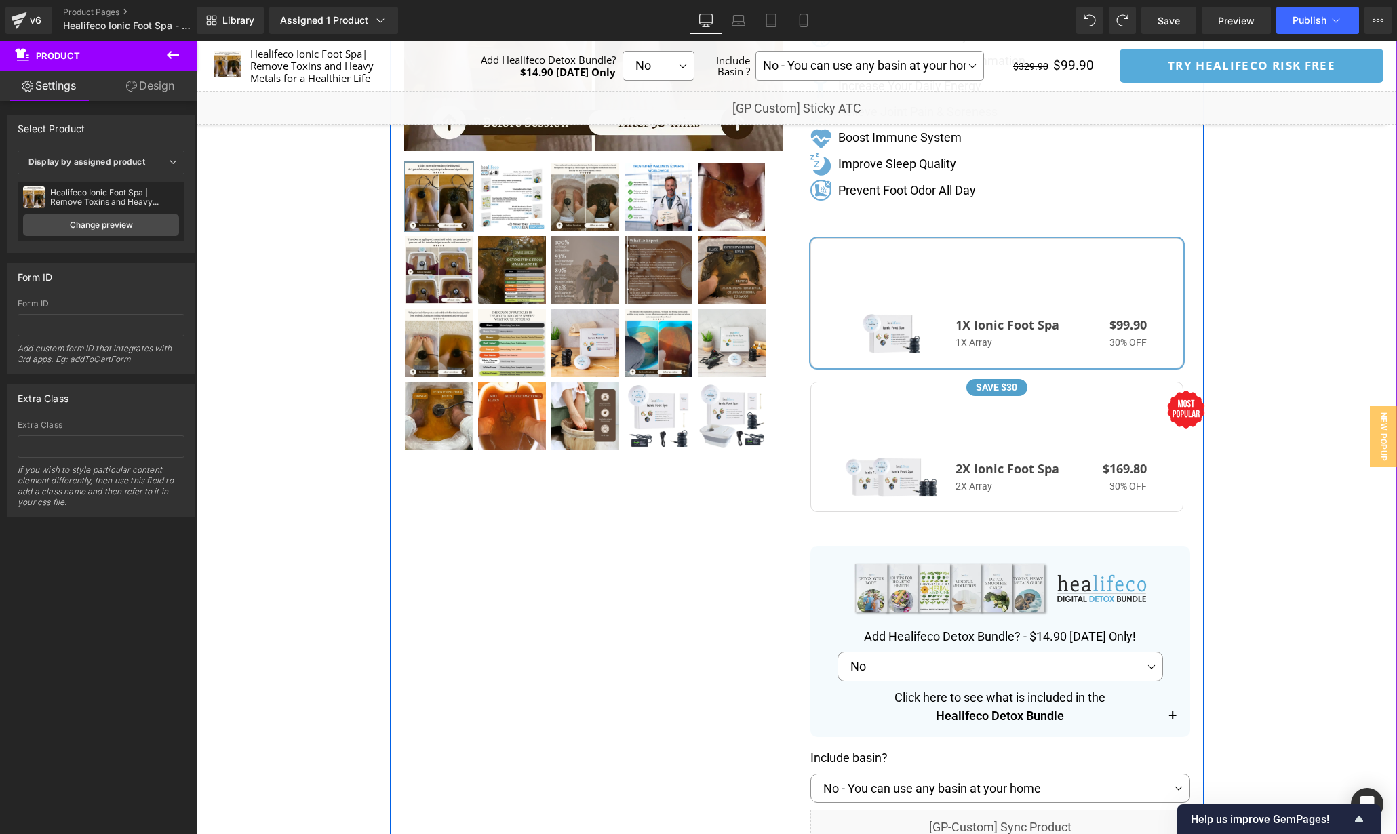
click at [797, 380] on div "Healifeco Ionic Foot Spa | Remove Toxins and Heavy Metals for a Healthier Life …" at bounding box center [1000, 413] width 407 height 1285
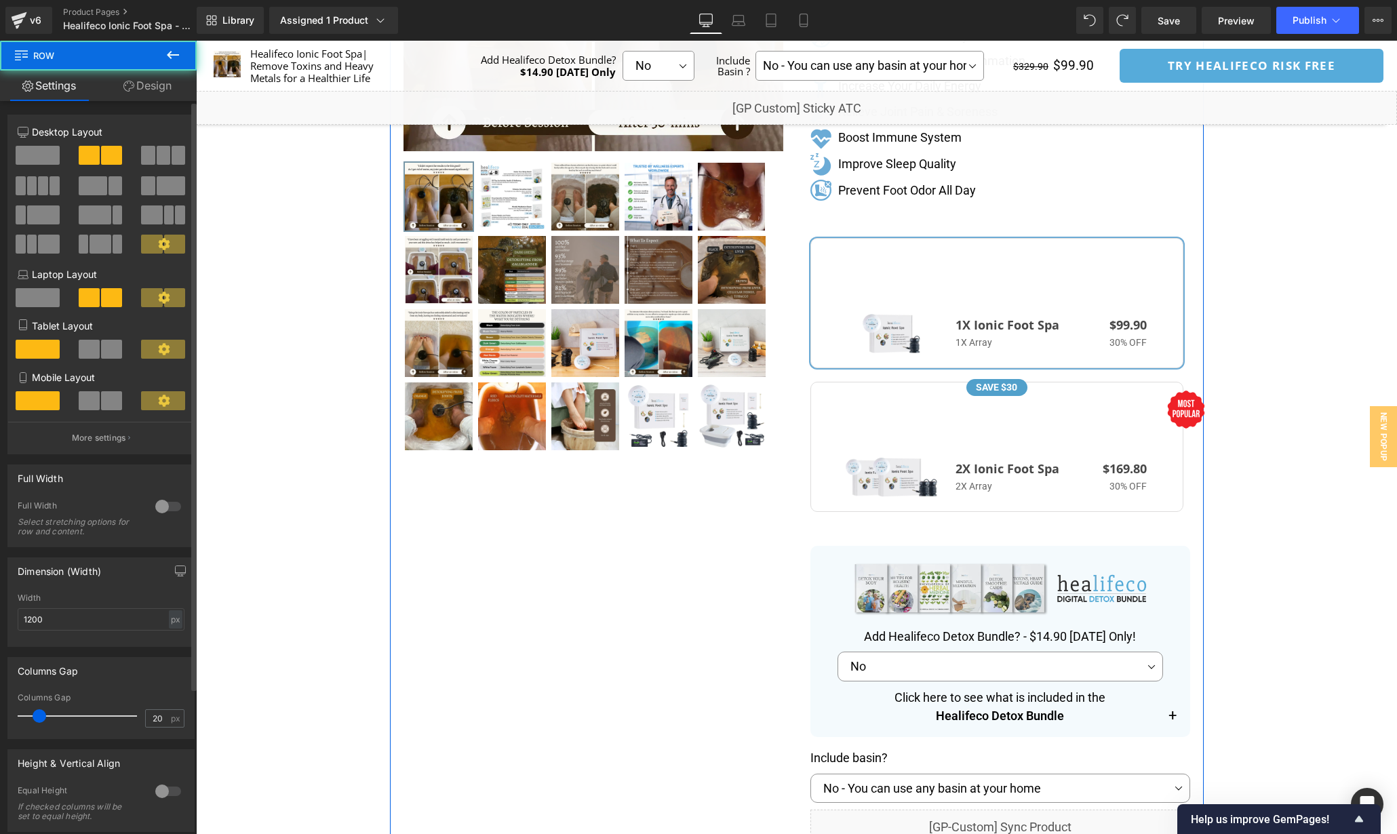
scroll to position [182, 0]
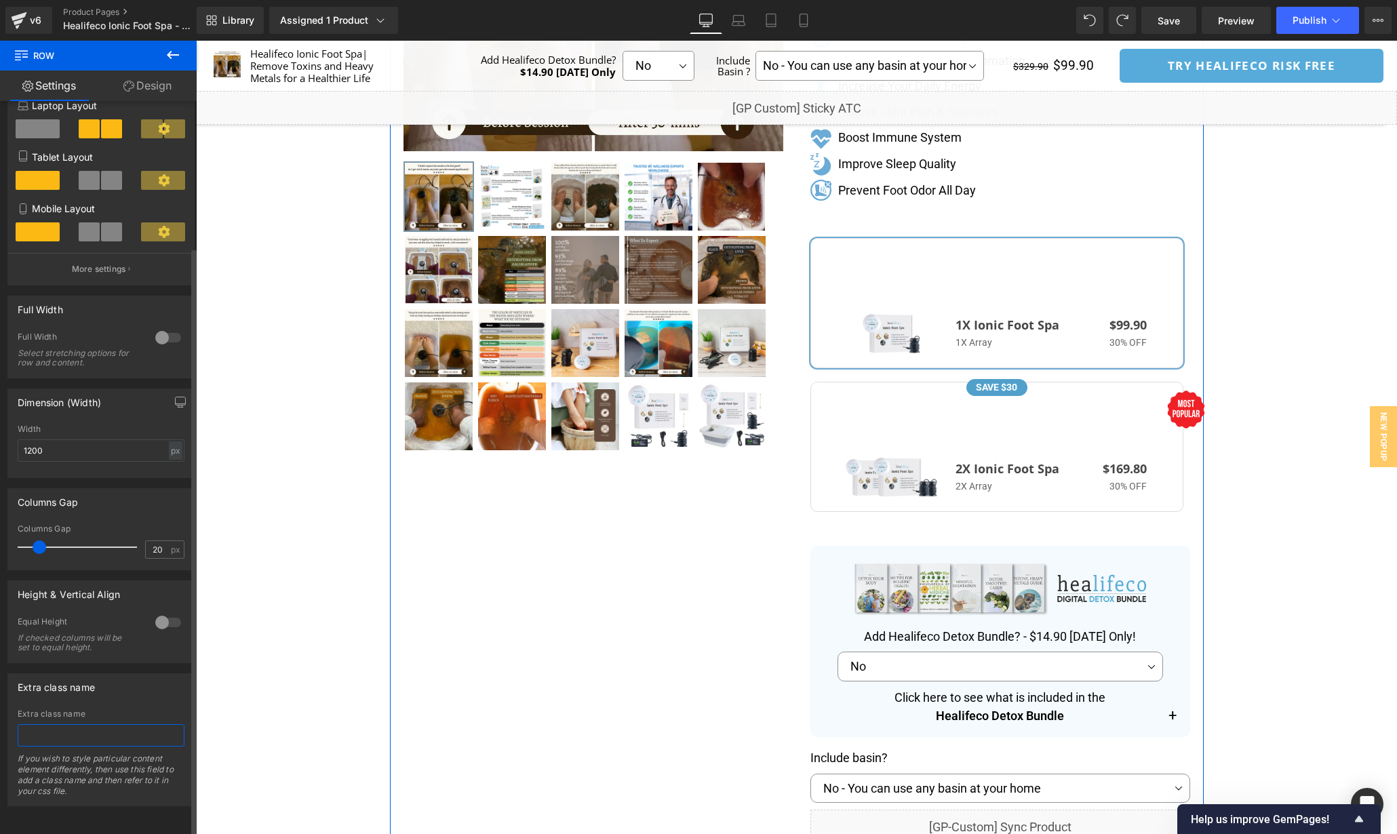
click at [83, 731] on input "text" at bounding box center [101, 735] width 167 height 22
type input "oio"
click at [90, 710] on div "Extra class name" at bounding box center [101, 714] width 167 height 9
click at [78, 724] on input "oio" at bounding box center [101, 735] width 167 height 22
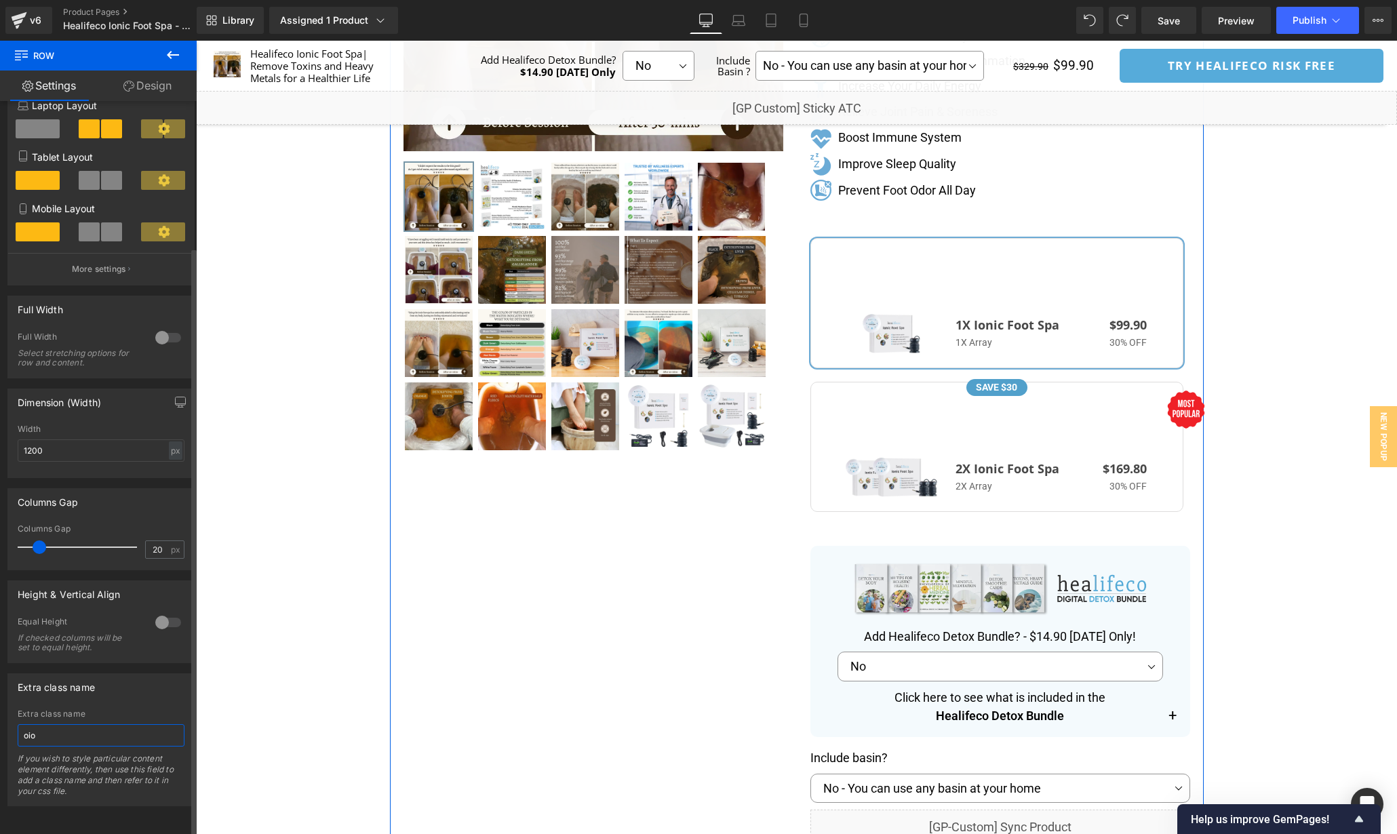
click at [78, 724] on input "oio" at bounding box center [101, 735] width 167 height 22
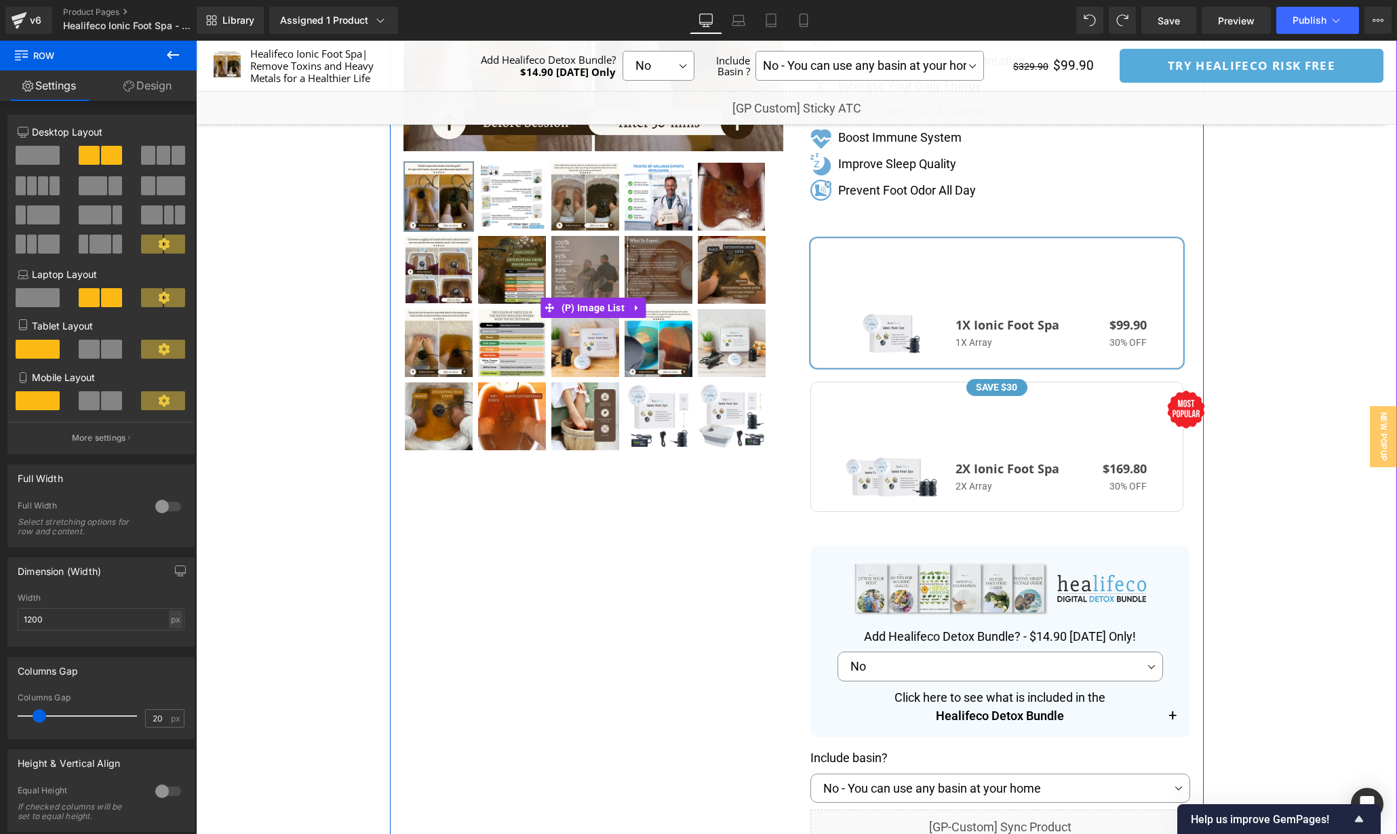
scroll to position [0, 0]
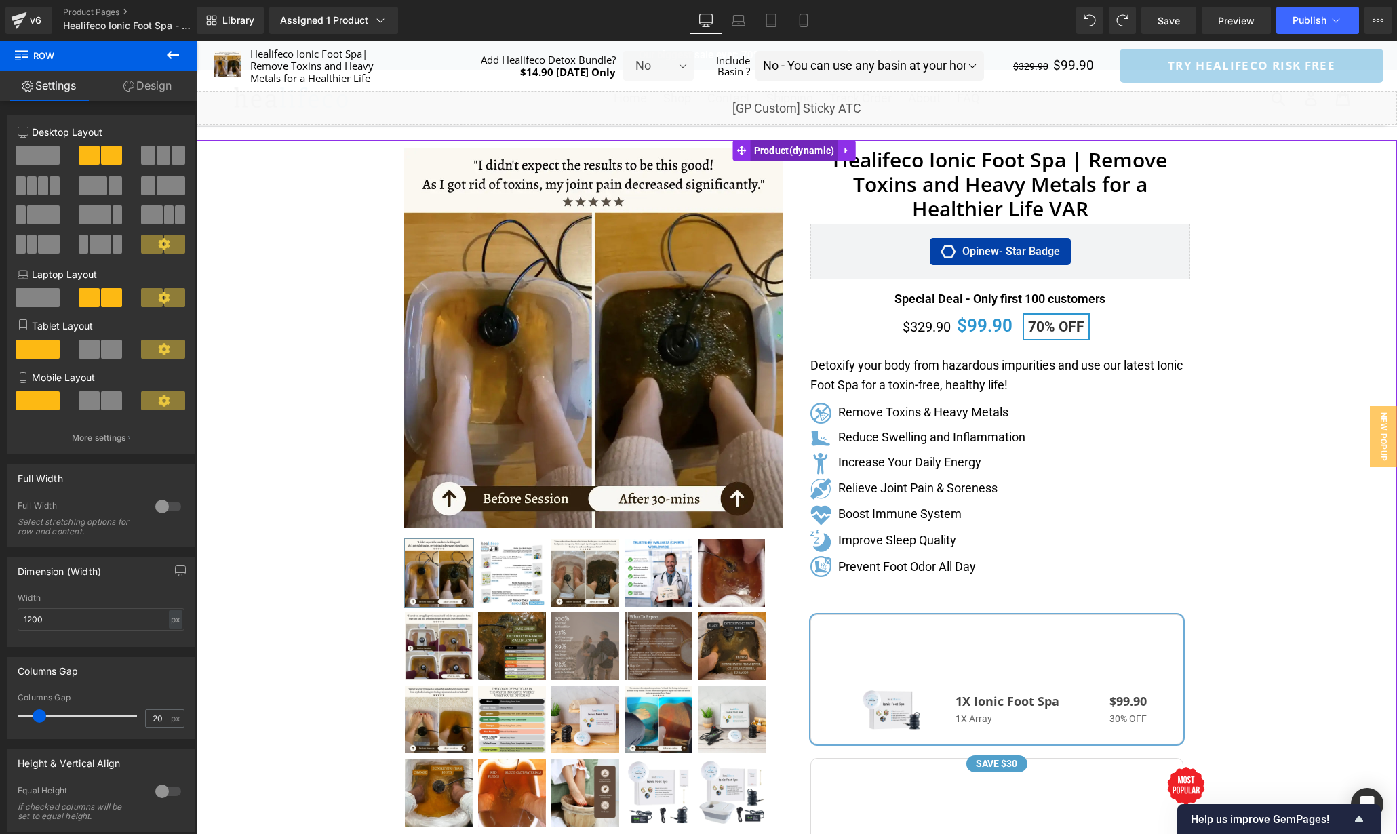
click at [771, 155] on span "Product" at bounding box center [795, 150] width 88 height 20
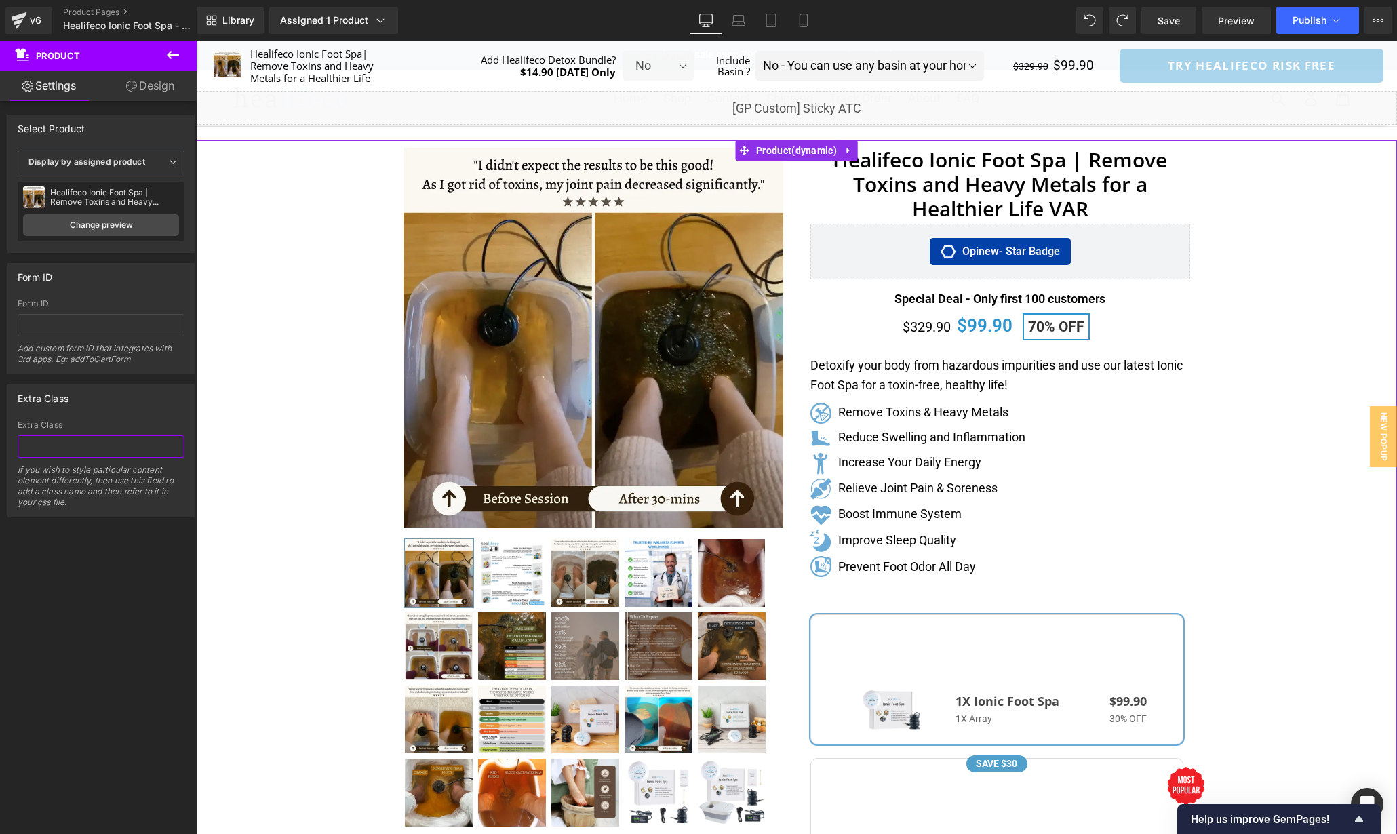
click at [44, 451] on input "text" at bounding box center [101, 446] width 167 height 22
type input "jh"
click at [83, 415] on div "Extra Class Extra Class jh If you wish to style particular content element diff…" at bounding box center [100, 451] width 187 height 133
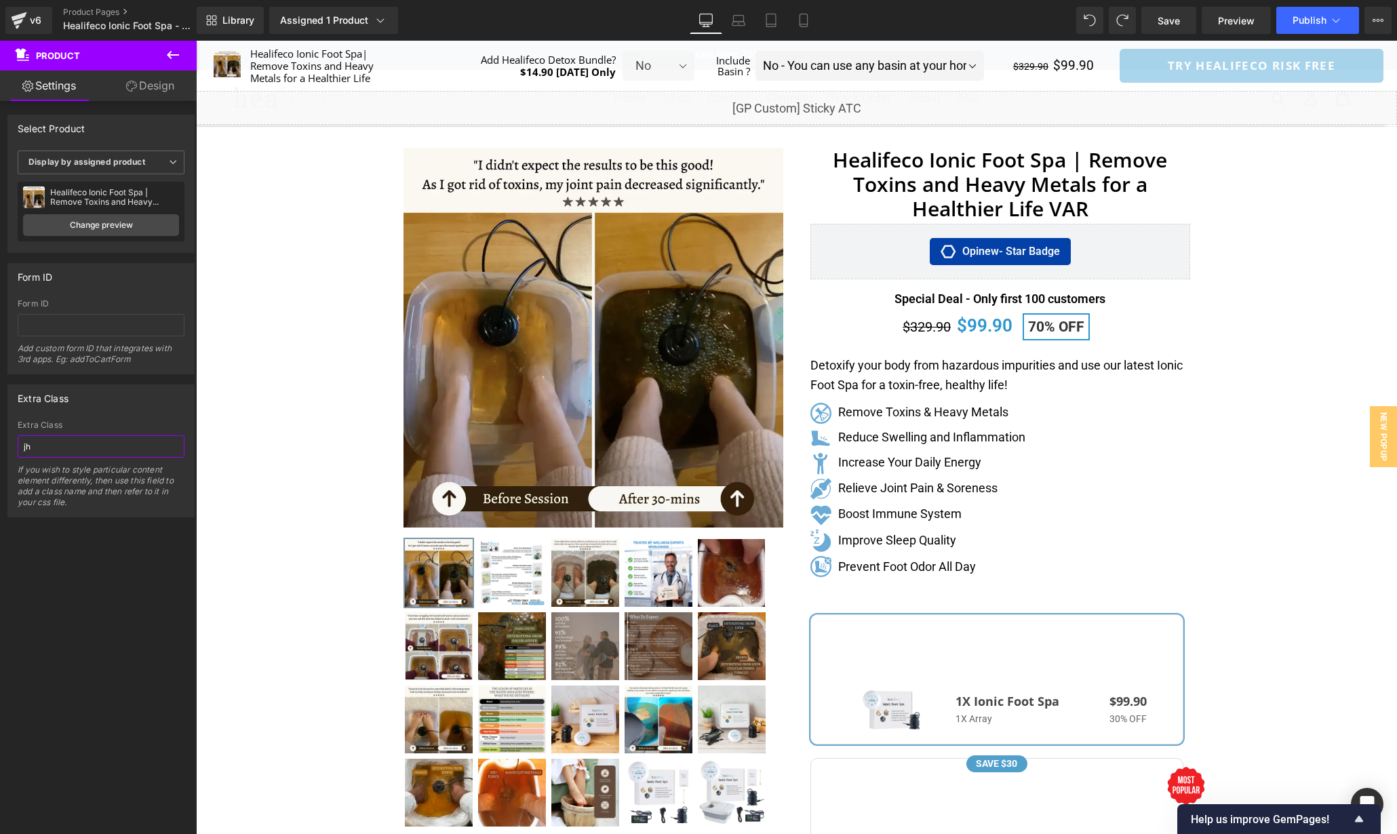
click at [44, 446] on input "jh" at bounding box center [101, 446] width 167 height 22
click at [67, 421] on div "Extra Class" at bounding box center [101, 425] width 167 height 9
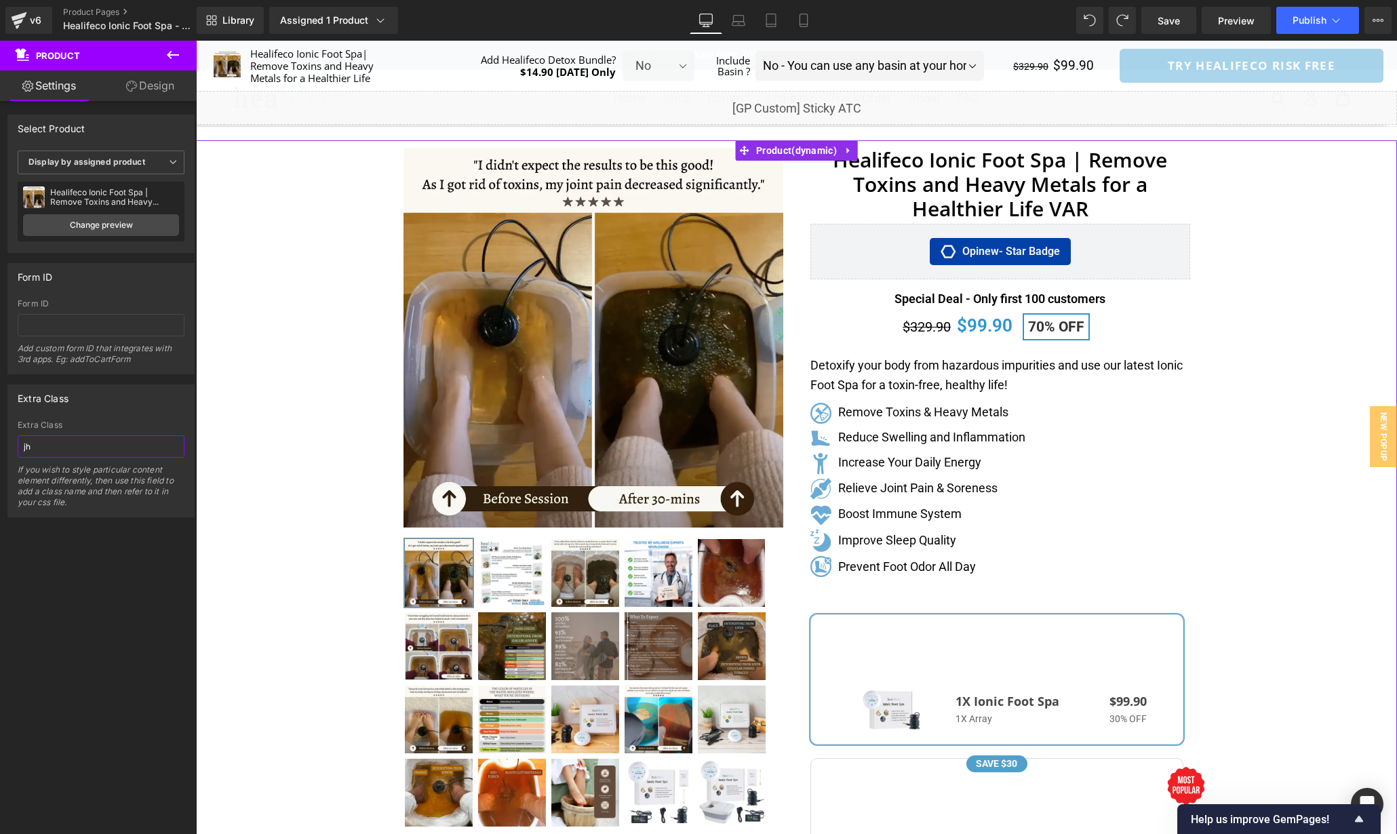
click at [66, 448] on input "jh" at bounding box center [101, 446] width 167 height 22
click at [93, 425] on div "Extra Class" at bounding box center [101, 425] width 167 height 9
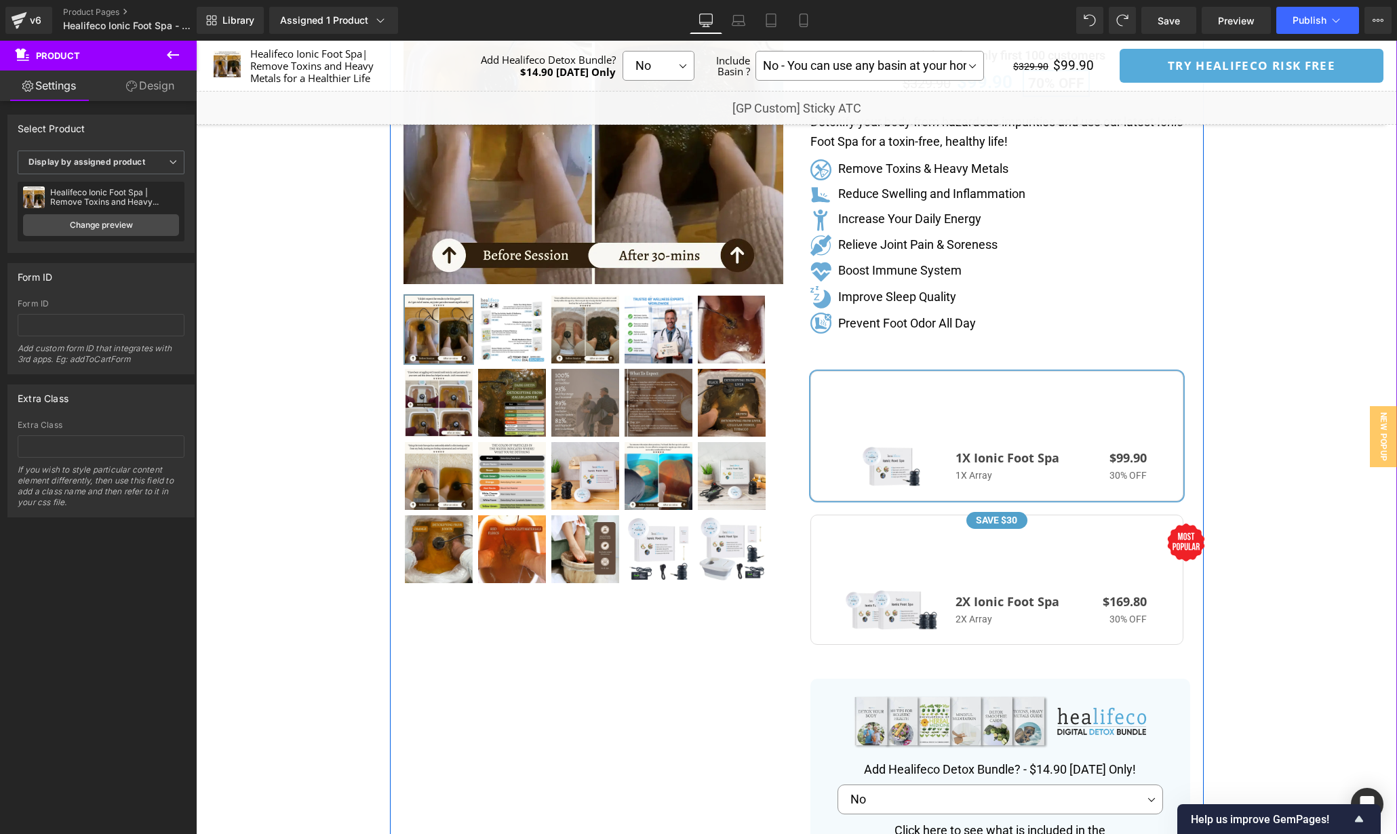
scroll to position [240, 0]
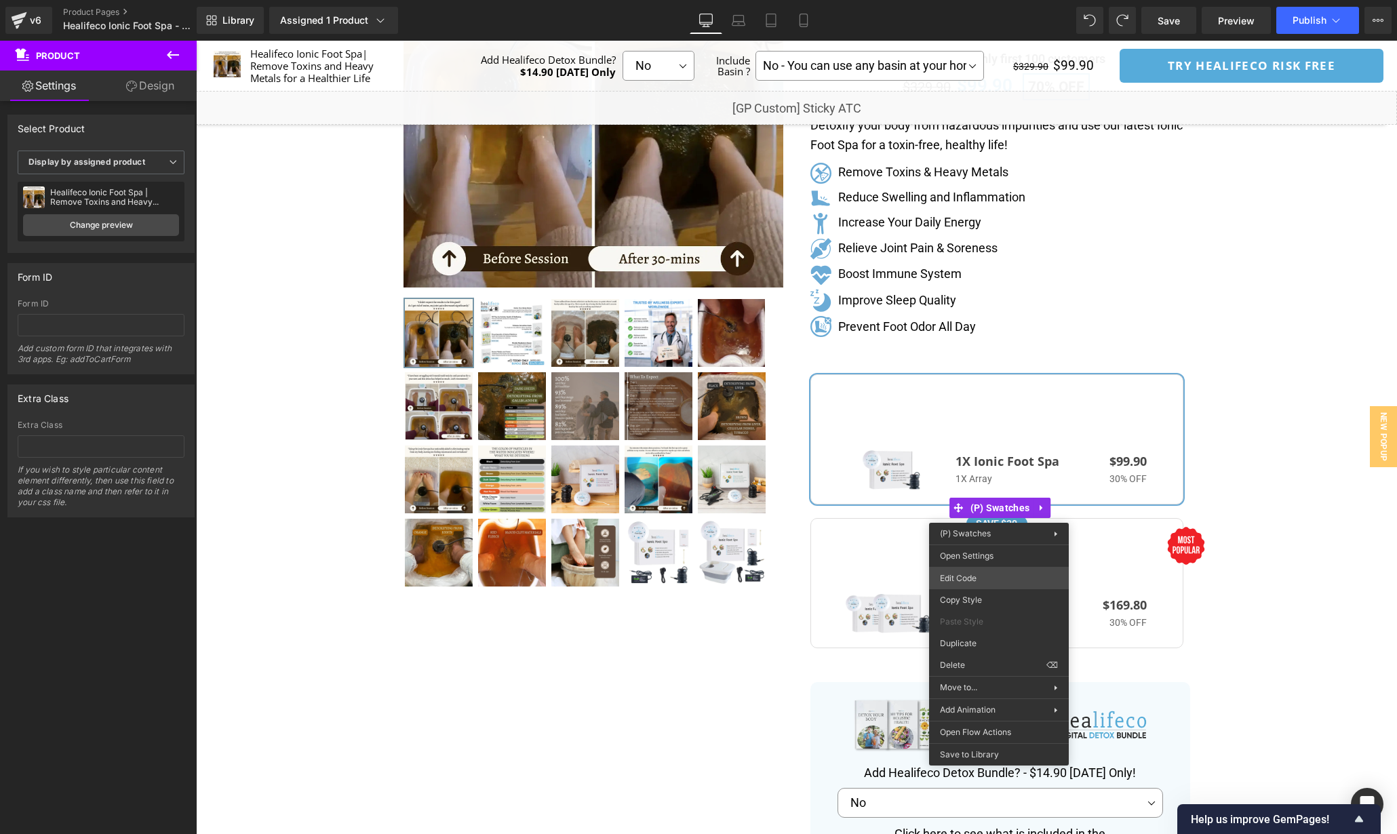
click at [1001, 0] on div "Product You are previewing how the will restyle your page. You can not edit Ele…" at bounding box center [698, 0] width 1397 height 0
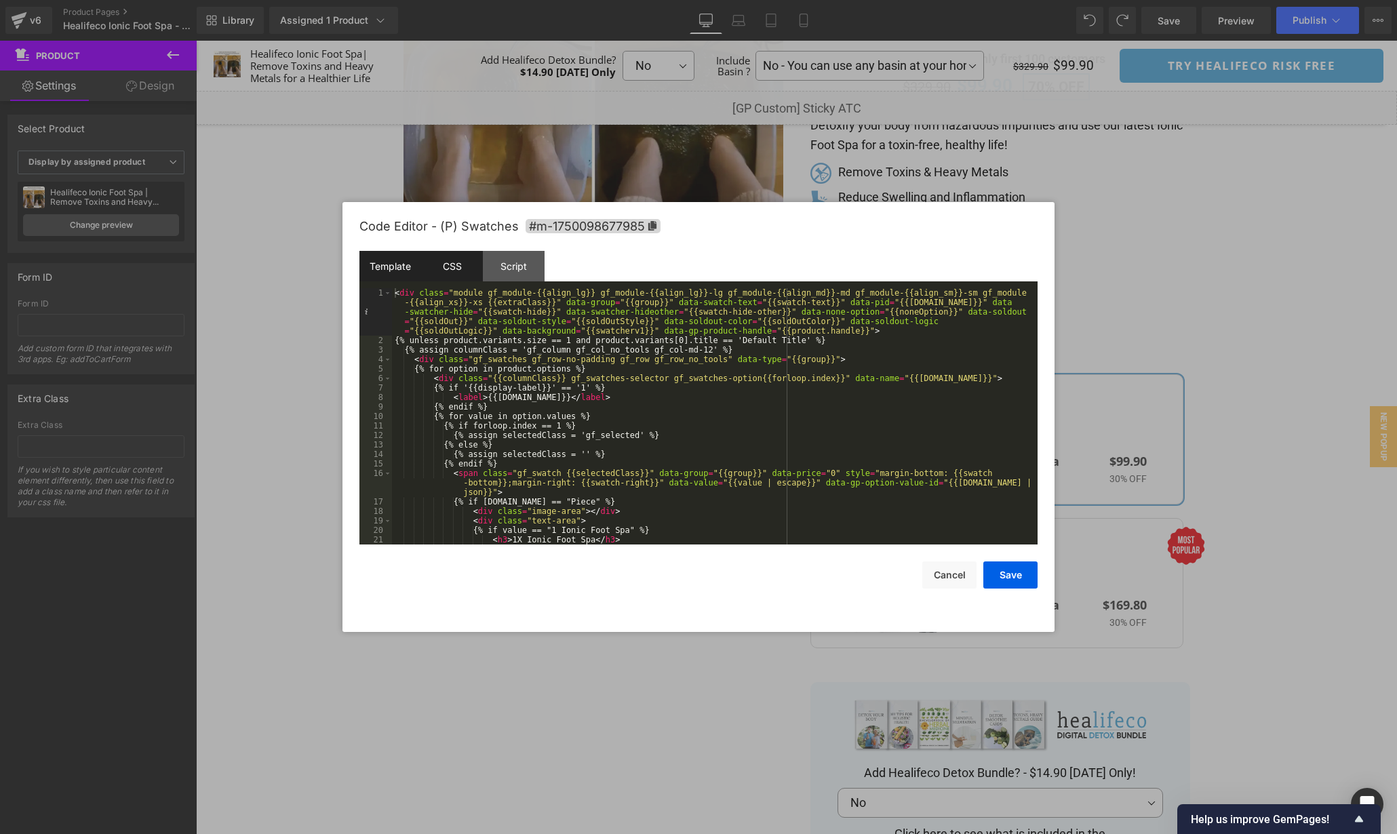
click at [447, 259] on div "CSS" at bounding box center [452, 266] width 62 height 31
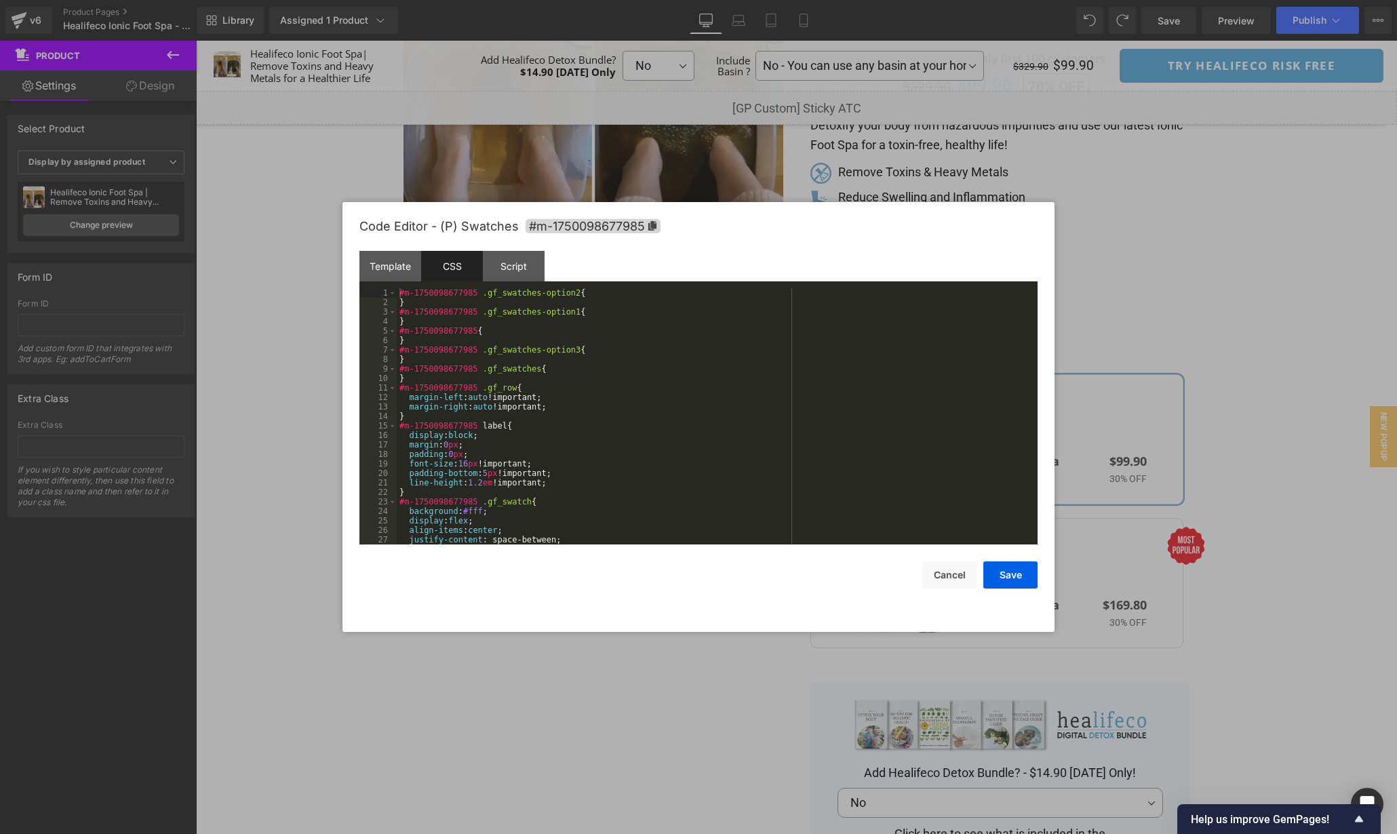
click at [691, 393] on div "#m-1750098677985 .gf_swatches-option2 { } #m-1750098677985 .gf_swatches-option1…" at bounding box center [715, 425] width 636 height 275
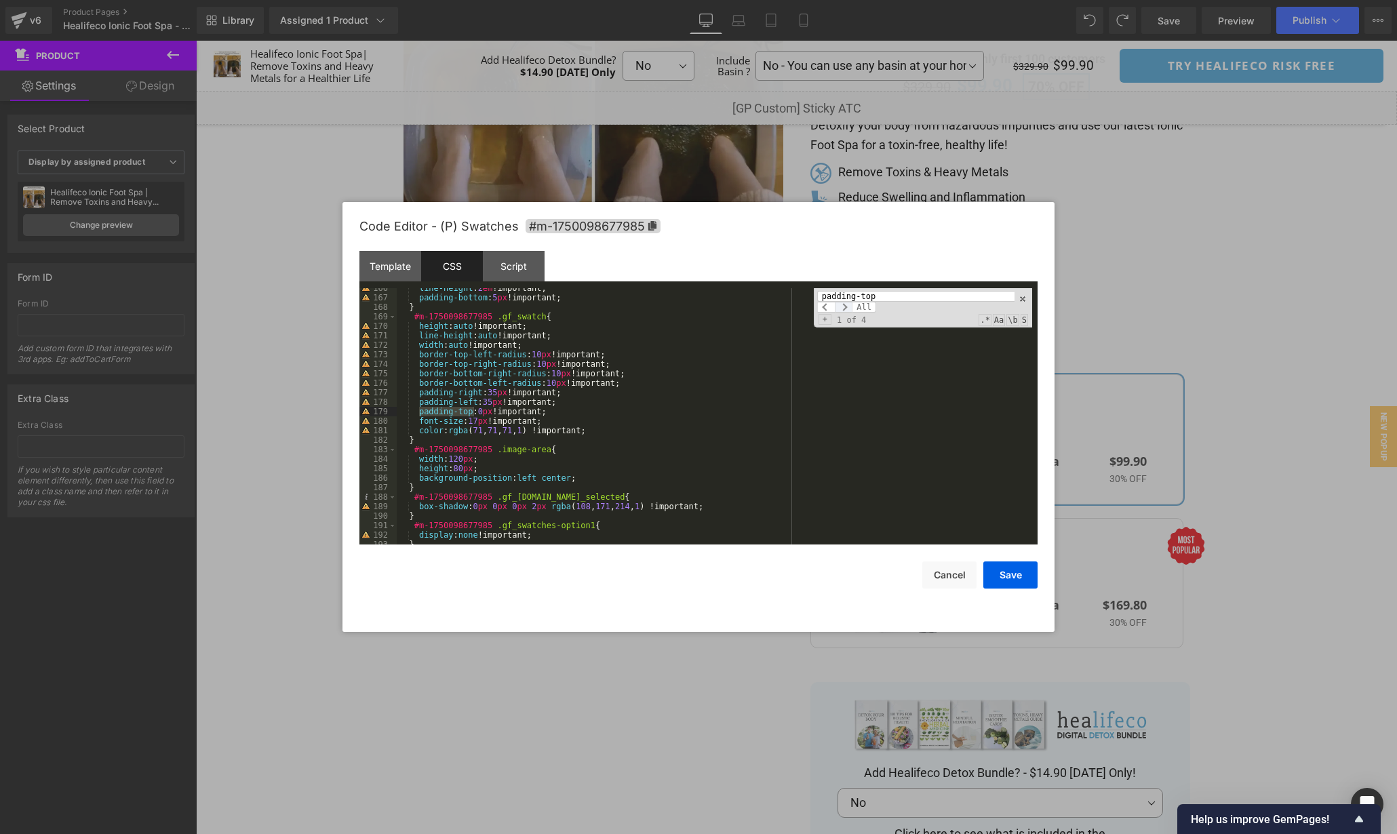
type input "padding-top"
click at [847, 305] on span at bounding box center [844, 307] width 18 height 11
drag, startPoint x: 497, startPoint y: 410, endPoint x: 484, endPoint y: 410, distance: 13.6
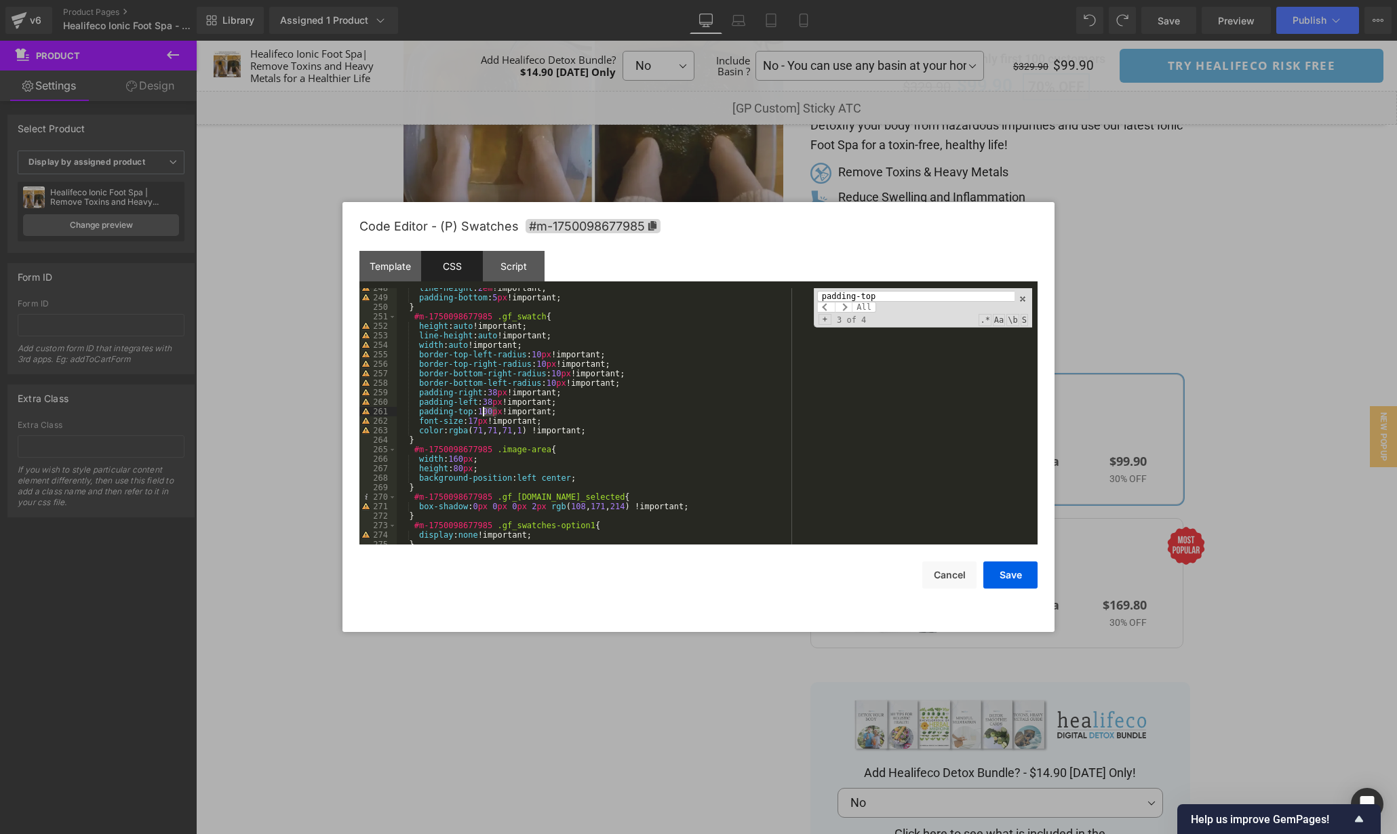
click at [484, 410] on div "line-height : 2 em !important; padding-bottom : 5 px !important; } #m-175009867…" at bounding box center [715, 421] width 636 height 275
click at [840, 311] on span at bounding box center [844, 307] width 18 height 11
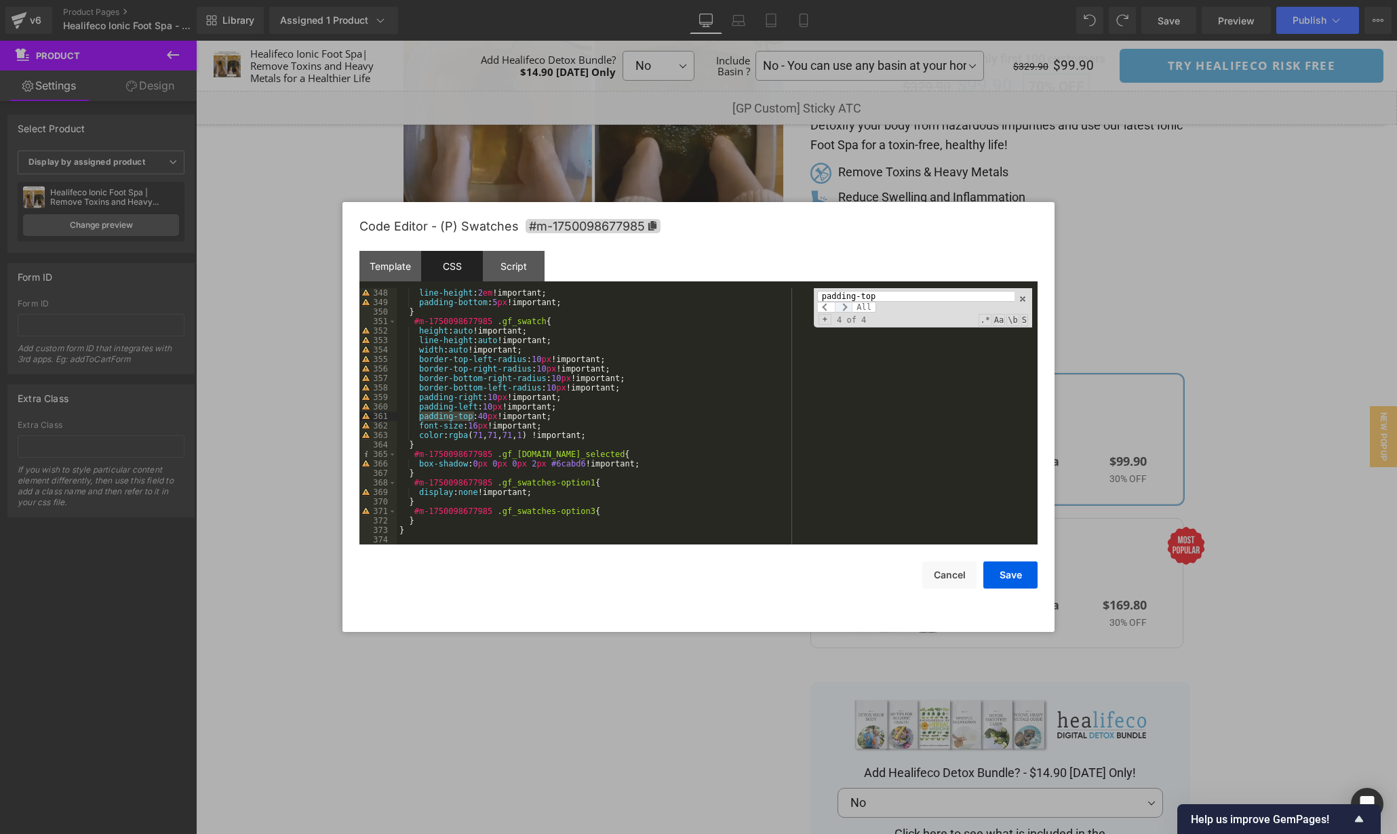
scroll to position [3314, 0]
drag, startPoint x: 490, startPoint y: 416, endPoint x: 480, endPoint y: 416, distance: 9.5
click at [480, 416] on div "line-height : 2 em !important; padding-bottom : 5 px !important; } #m-175009867…" at bounding box center [715, 425] width 636 height 275
click at [492, 418] on div "line-height : 2 em !important; padding-bottom : 5 px !important; } #m-175009867…" at bounding box center [715, 425] width 636 height 275
click at [994, 563] on button "Save" at bounding box center [1011, 575] width 54 height 27
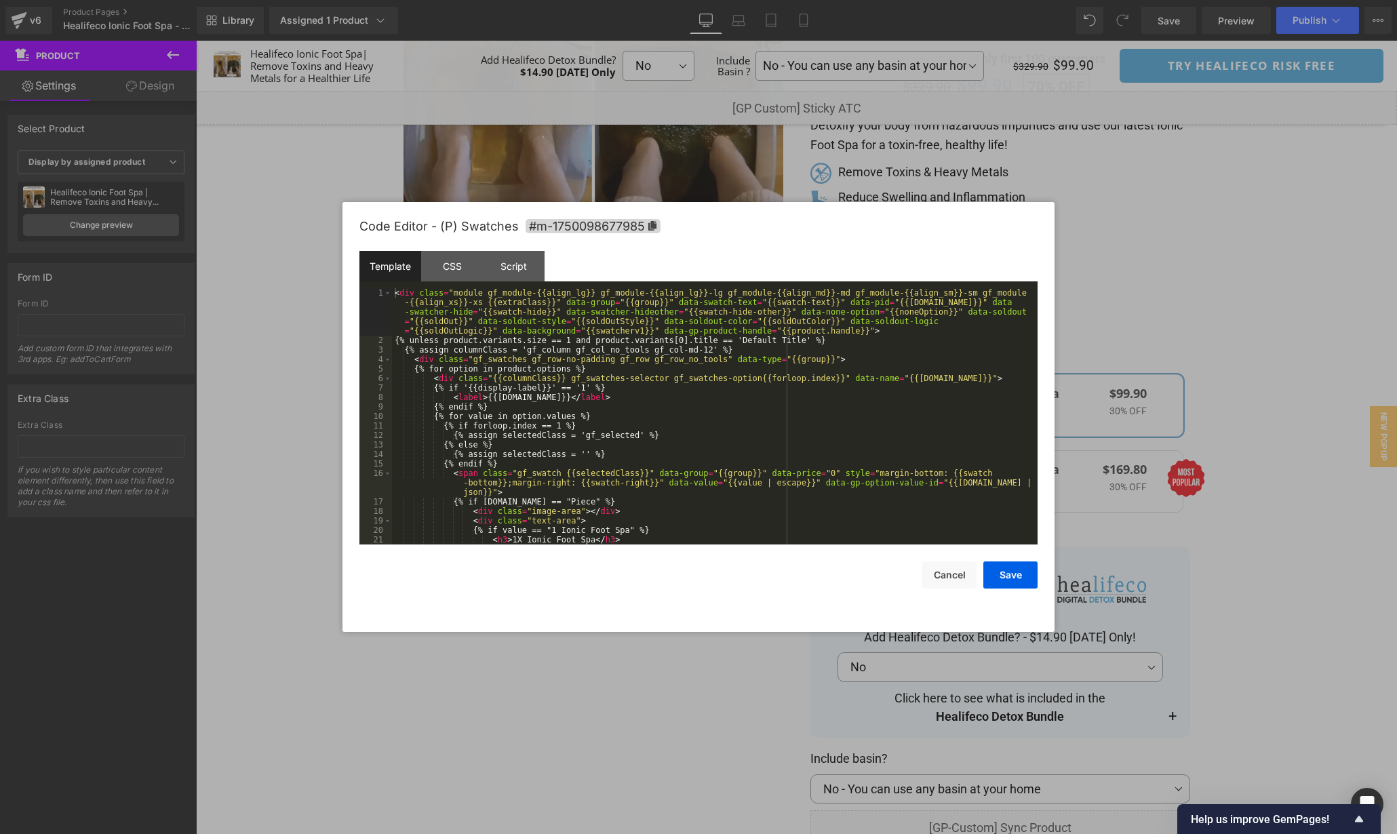
click at [984, 0] on div "Product You are previewing how the will restyle your page. You can not edit Ele…" at bounding box center [698, 0] width 1397 height 0
click at [447, 273] on div "CSS" at bounding box center [452, 266] width 62 height 31
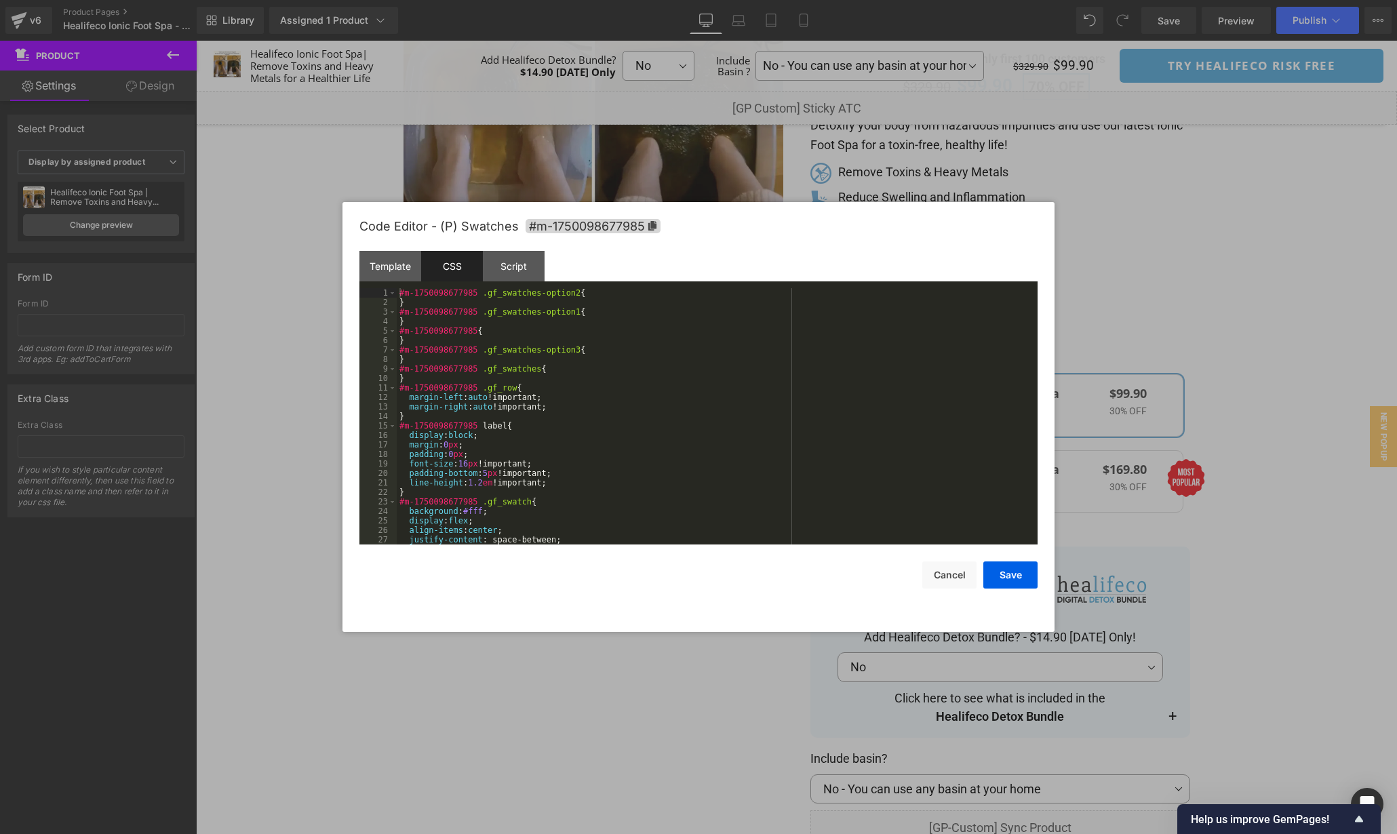
click at [874, 419] on div "#m-1750098677985 .gf_swatches-option2 { } #m-1750098677985 .gf_swatches-option1…" at bounding box center [715, 425] width 636 height 275
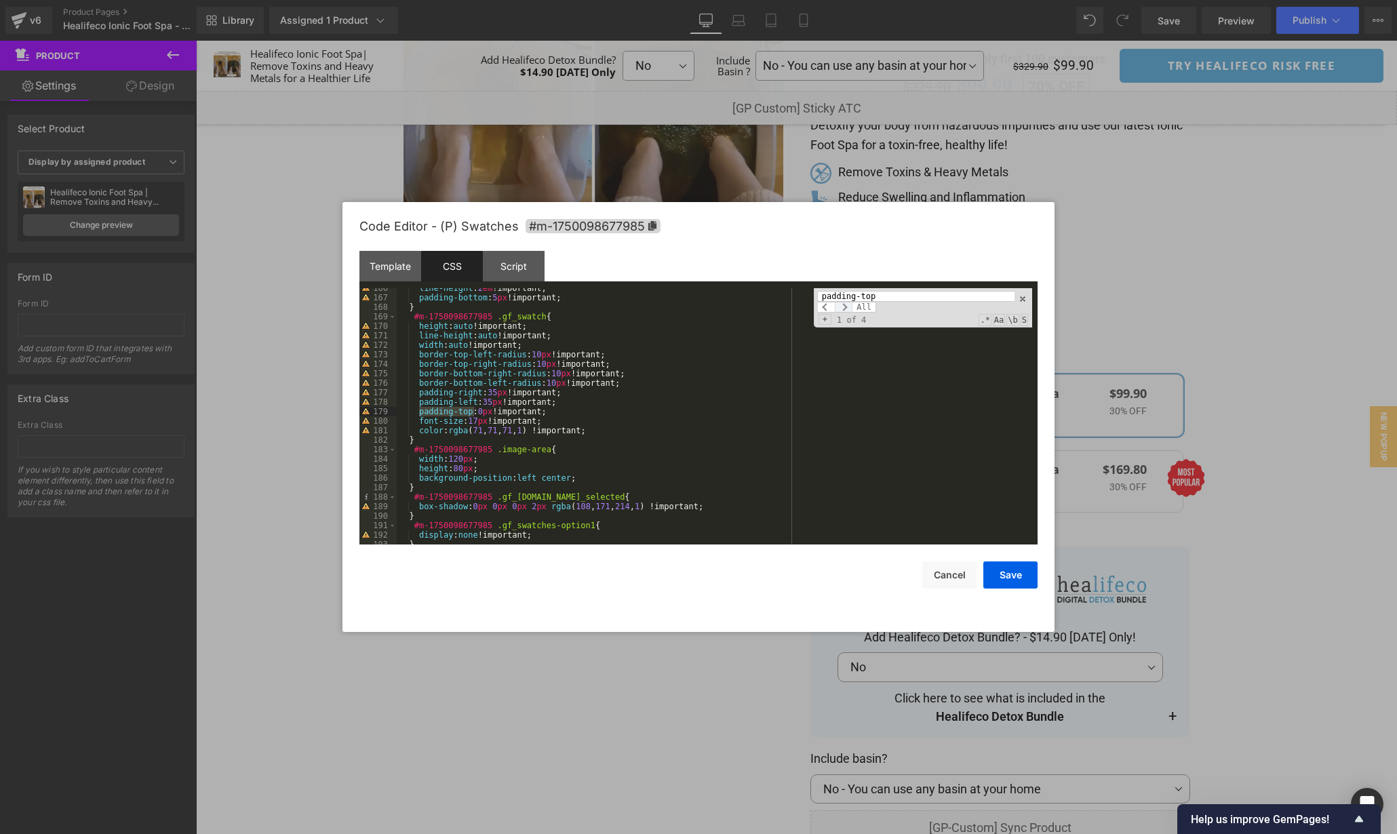
type input "padding-top"
click at [841, 309] on span at bounding box center [844, 307] width 18 height 11
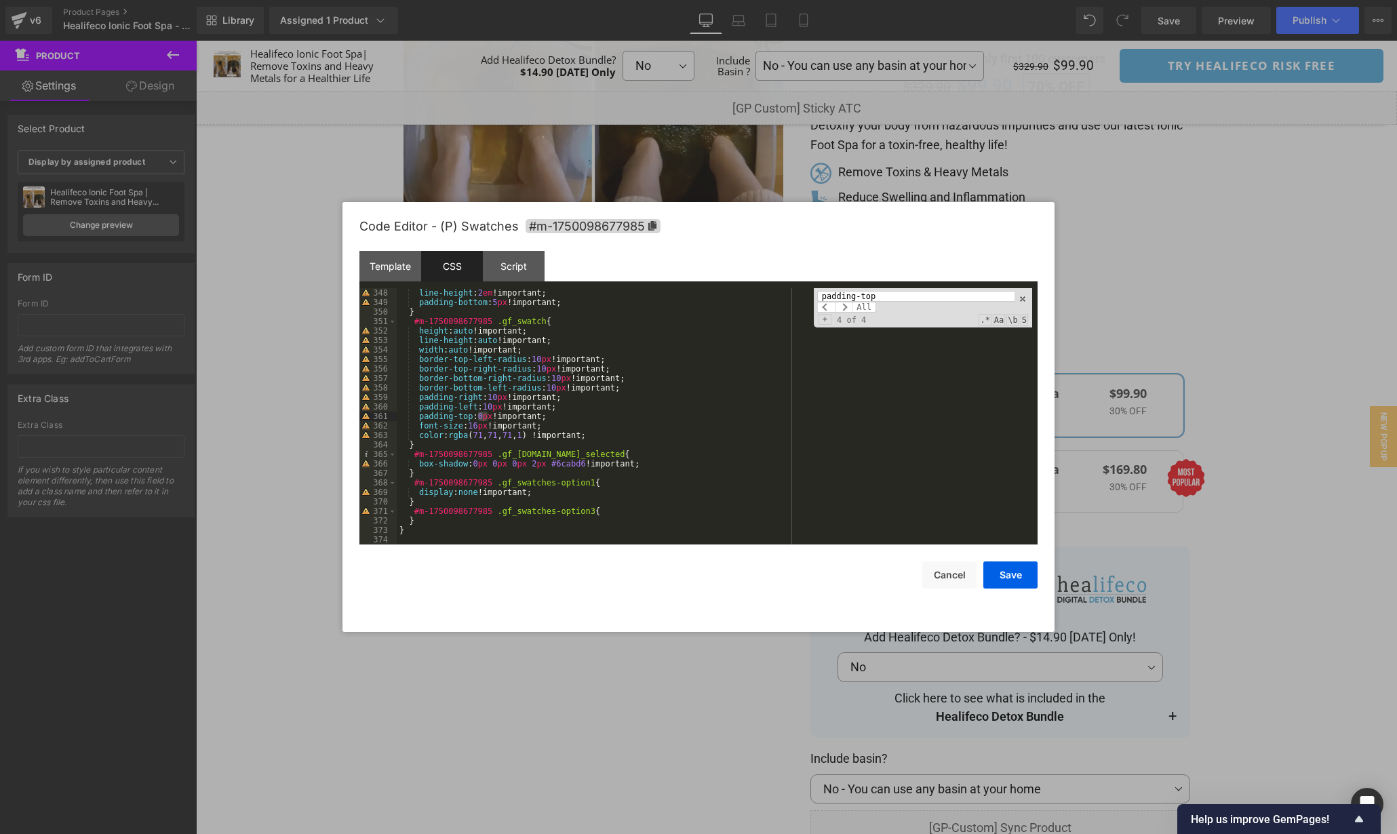
click at [480, 416] on div "line-height : 2 em !important; padding-bottom : 5 px !important; } #m-175009867…" at bounding box center [715, 425] width 636 height 275
click at [1022, 576] on button "Save" at bounding box center [1011, 575] width 54 height 27
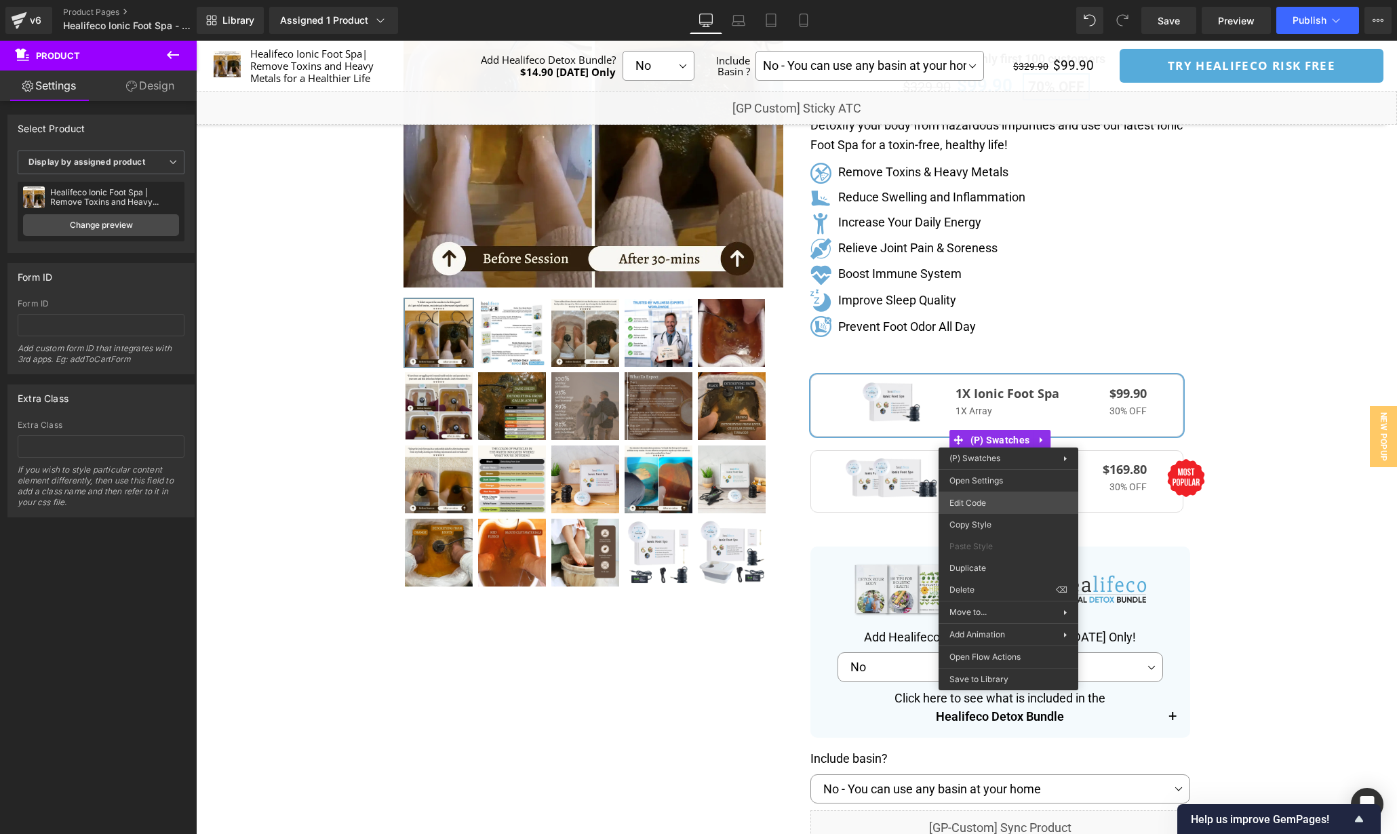
click at [1028, 0] on div "Product You are previewing how the will restyle your page. You can not edit Ele…" at bounding box center [698, 0] width 1397 height 0
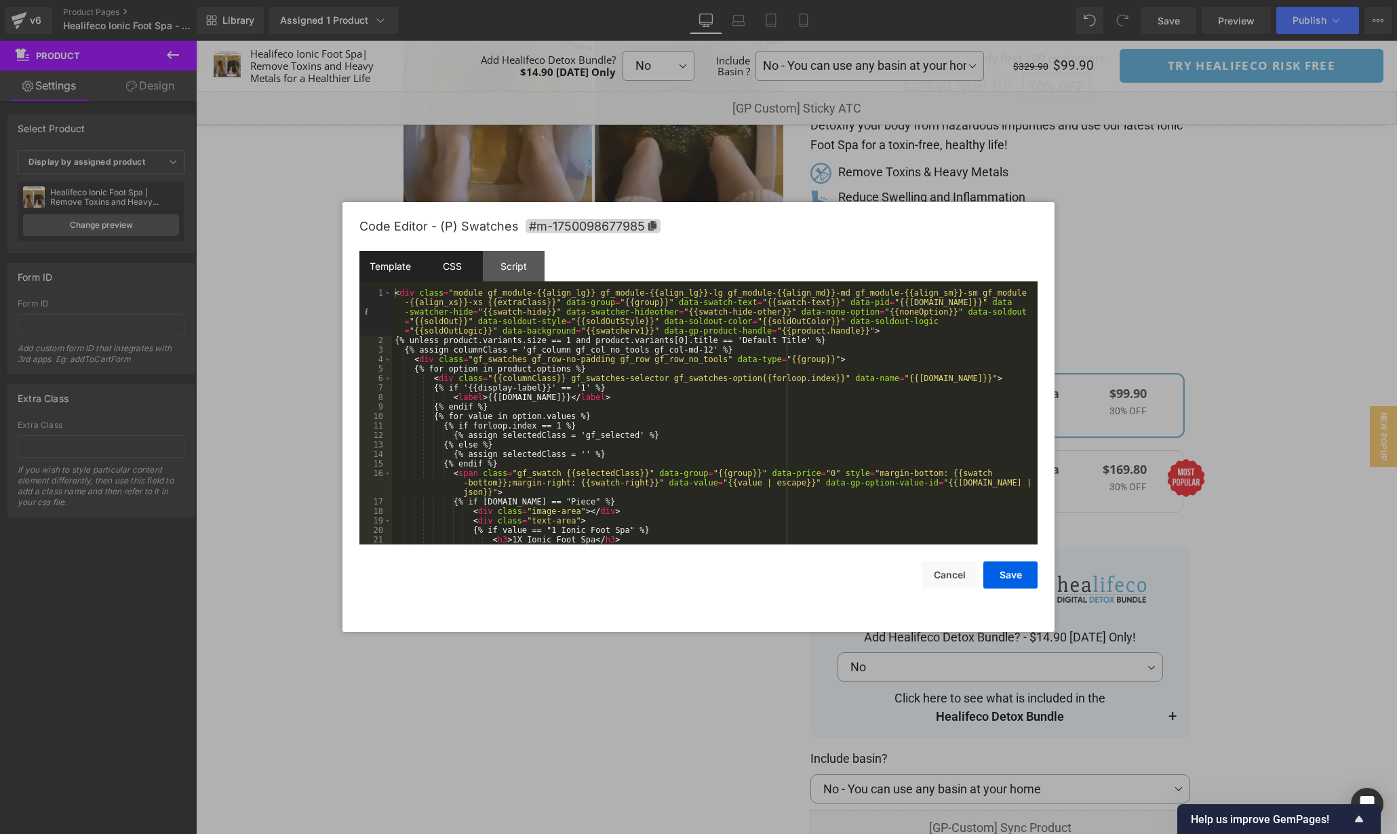
click at [448, 275] on div "CSS" at bounding box center [452, 266] width 62 height 31
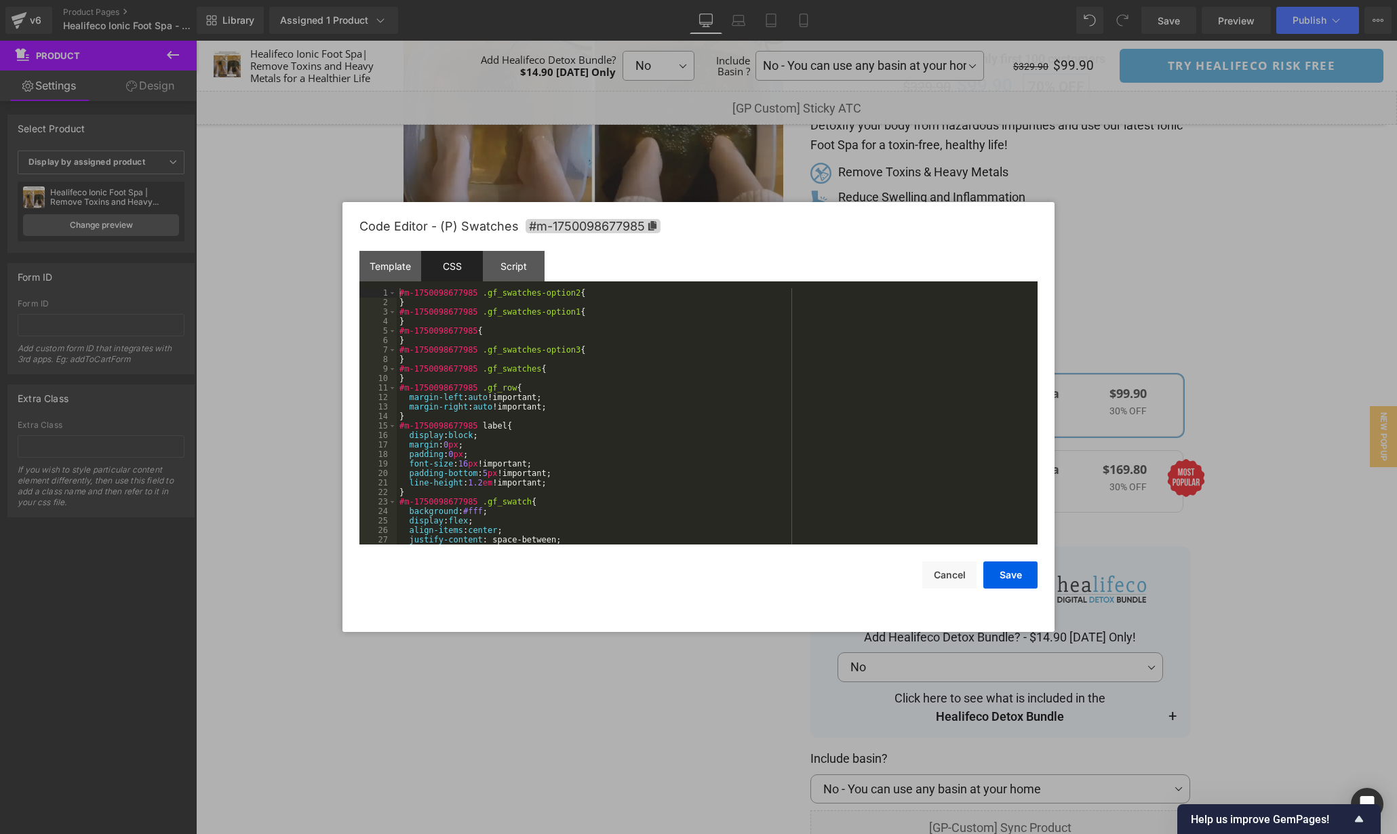
click at [755, 473] on div "#m-1750098677985 .gf_swatches-option2 { } #m-1750098677985 .gf_swatches-option1…" at bounding box center [715, 425] width 636 height 275
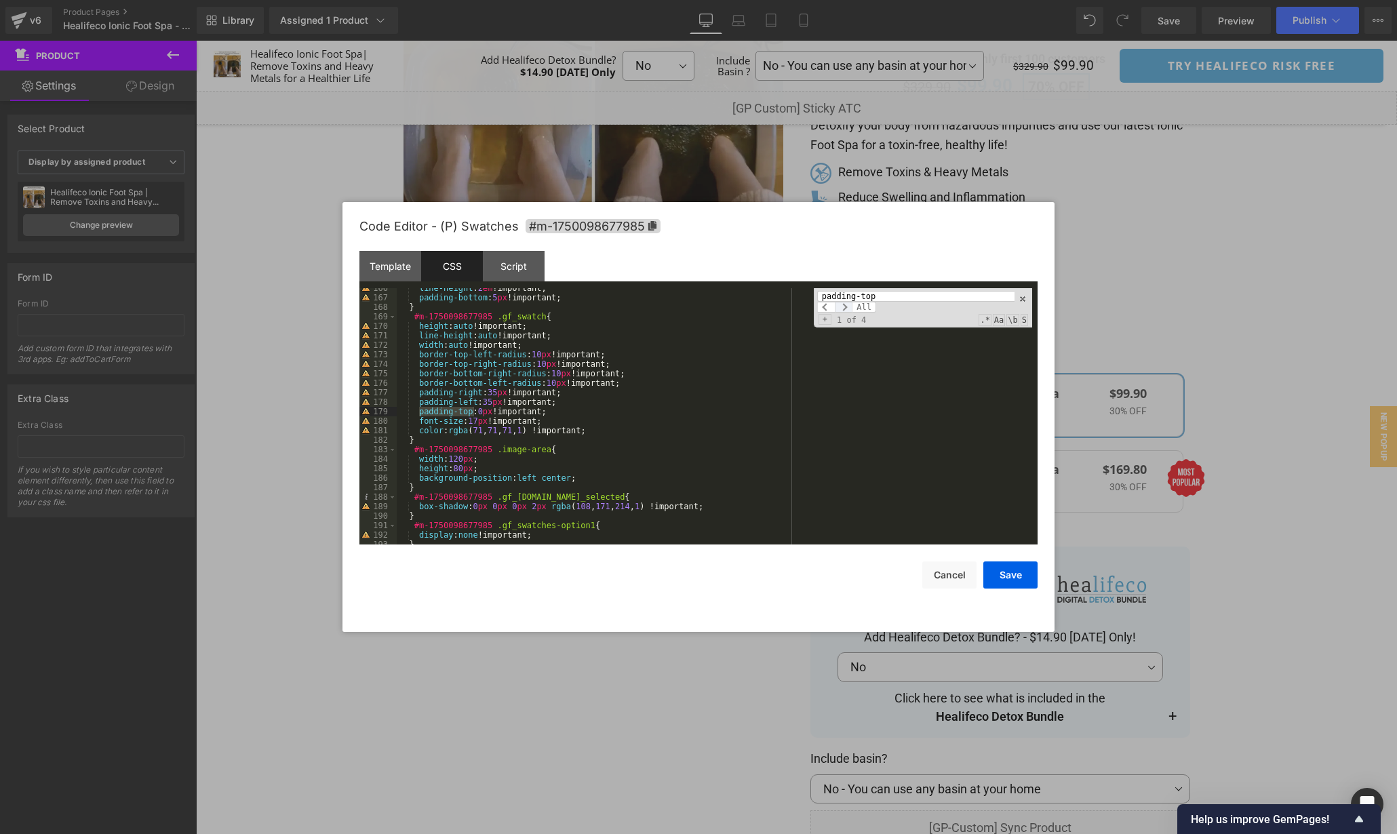
type input "padding-top"
click at [847, 305] on span at bounding box center [844, 307] width 18 height 11
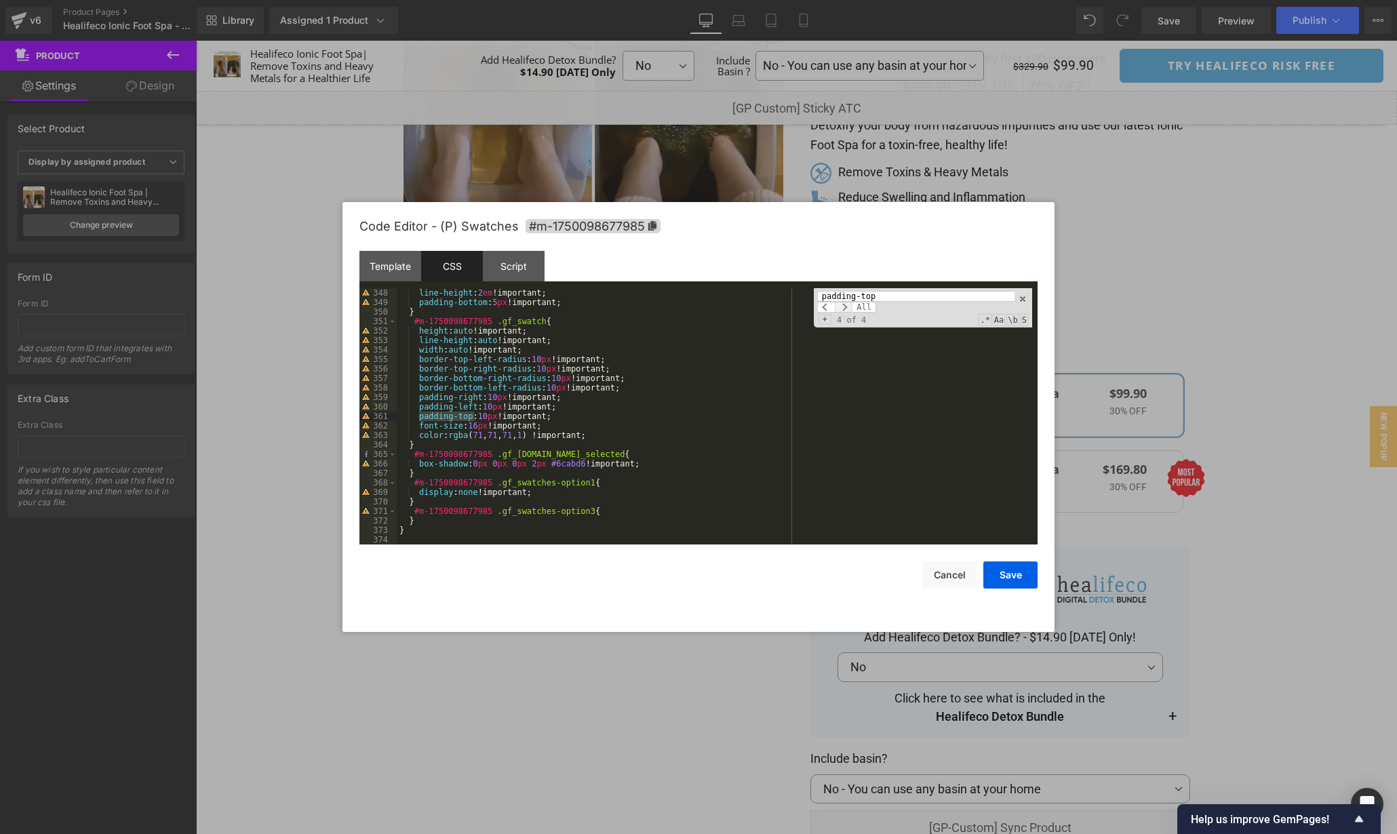
scroll to position [3314, 0]
drag, startPoint x: 484, startPoint y: 416, endPoint x: 493, endPoint y: 416, distance: 9.5
click at [494, 416] on div "line-height : 2 em !important; padding-bottom : 5 px !important; } #m-175009867…" at bounding box center [715, 425] width 636 height 275
click at [824, 311] on span at bounding box center [826, 307] width 18 height 11
click at [826, 307] on span at bounding box center [826, 307] width 18 height 11
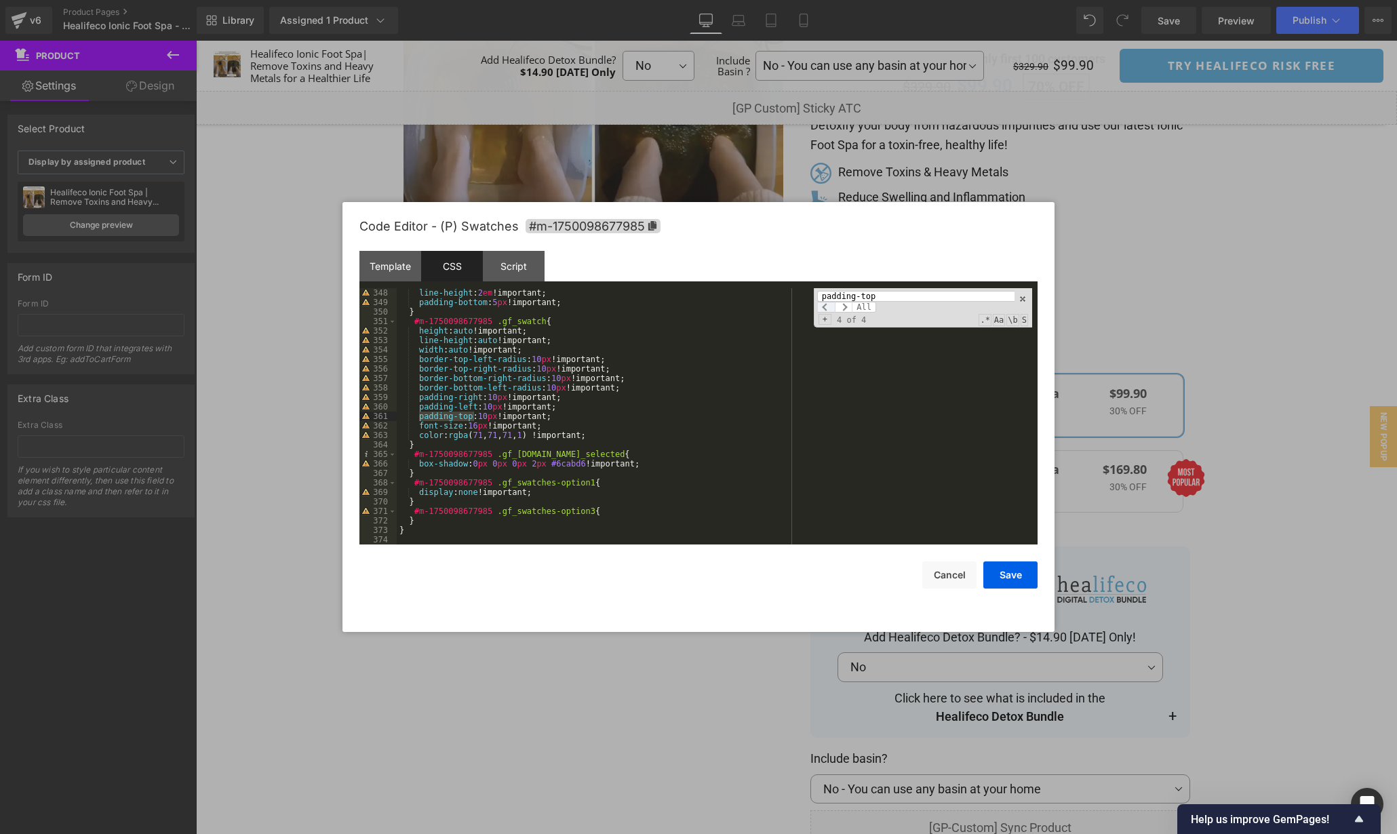
scroll to position [2360, 0]
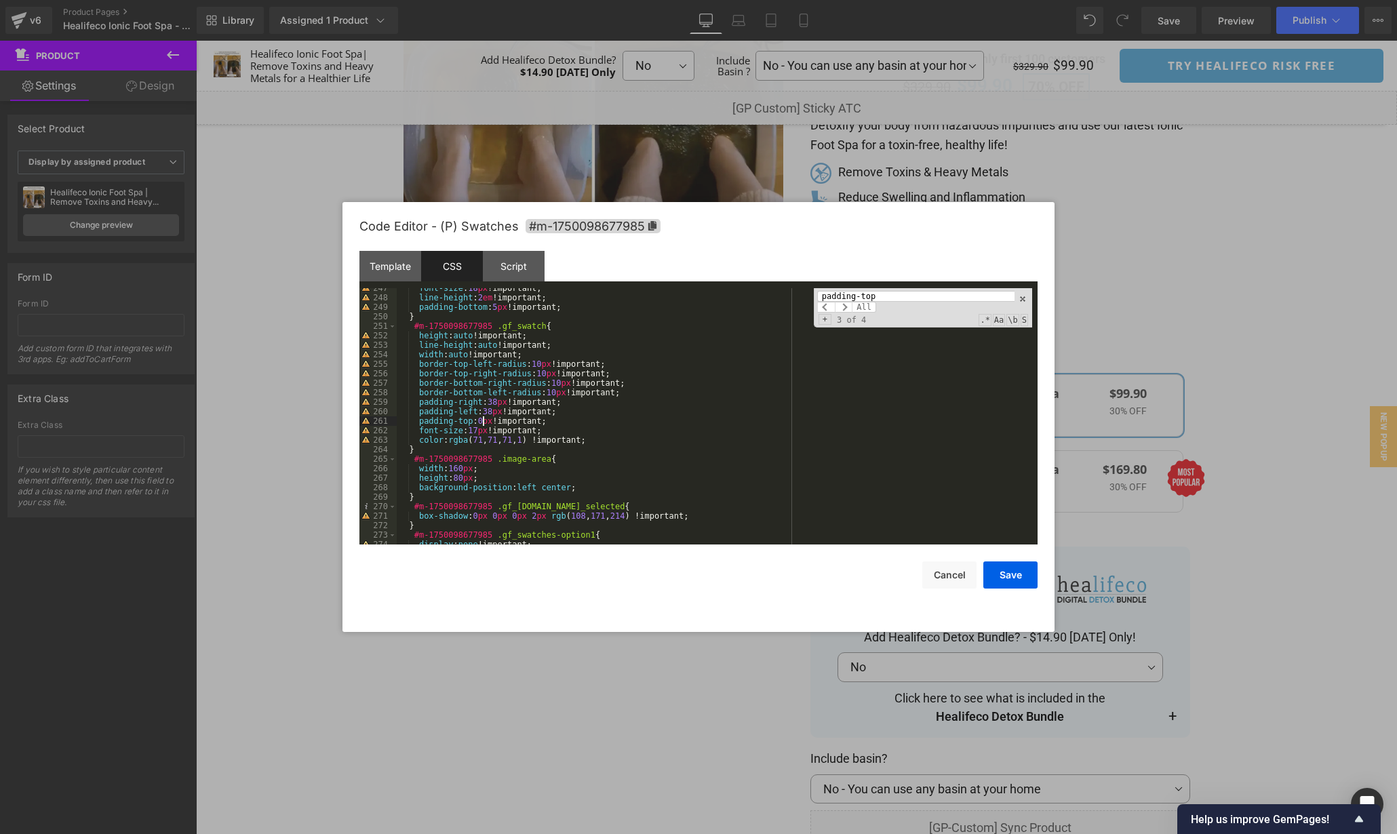
click at [484, 421] on div "font-size : 18 px !important; line-height : 2 em !important; padding-bottom : 5…" at bounding box center [715, 421] width 636 height 275
click at [831, 307] on span at bounding box center [826, 307] width 18 height 11
click at [828, 308] on span at bounding box center [826, 307] width 18 height 11
click at [483, 420] on div "font-size : 18 px !important; line-height : 2 em !important; padding-bottom : 5…" at bounding box center [715, 421] width 636 height 275
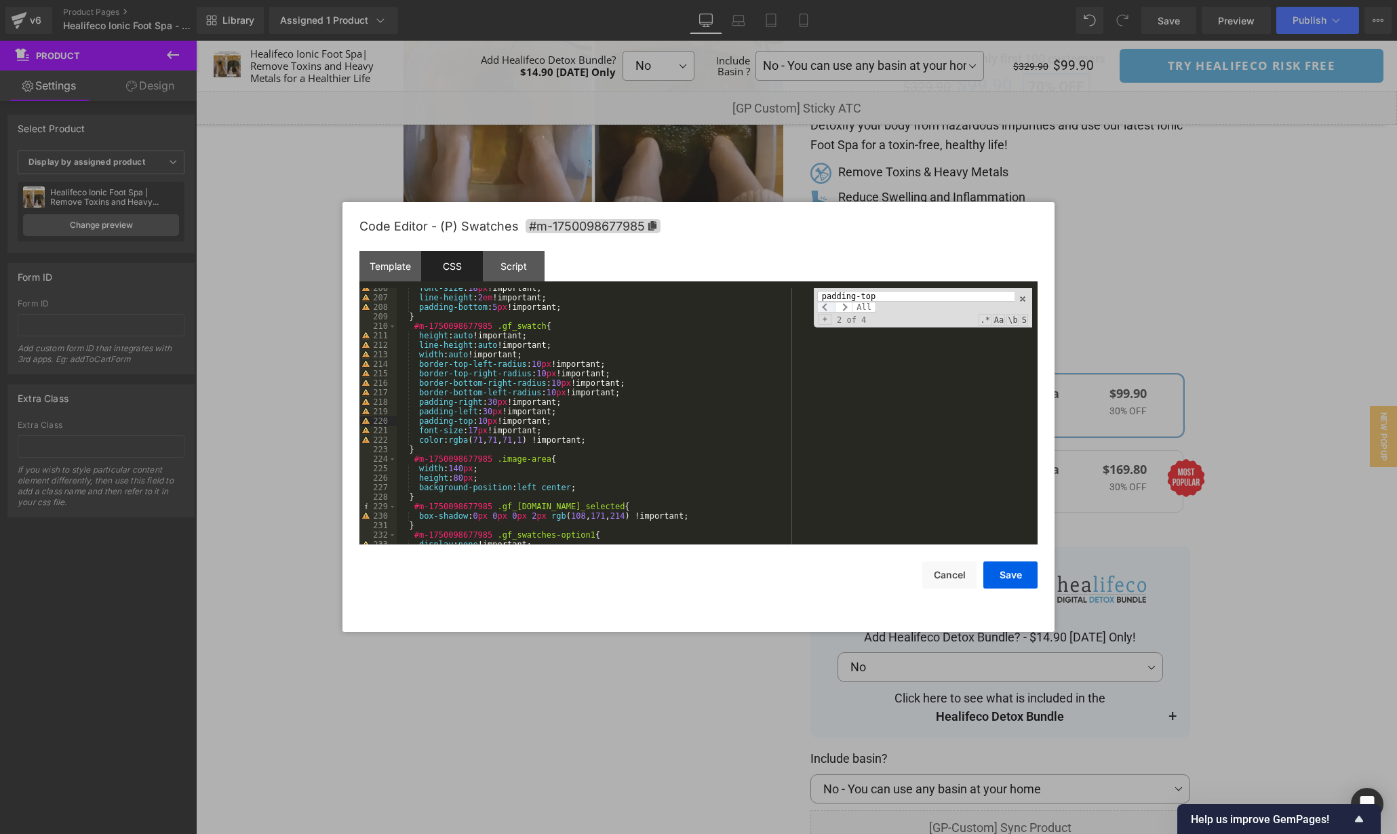
click at [826, 310] on span at bounding box center [826, 307] width 18 height 11
click at [825, 305] on span at bounding box center [826, 307] width 18 height 11
click at [482, 419] on div "font-size : 18 px !important; line-height : 2 em !important; padding-bottom : 5…" at bounding box center [715, 421] width 636 height 275
click at [1003, 572] on button "Save" at bounding box center [1011, 575] width 54 height 27
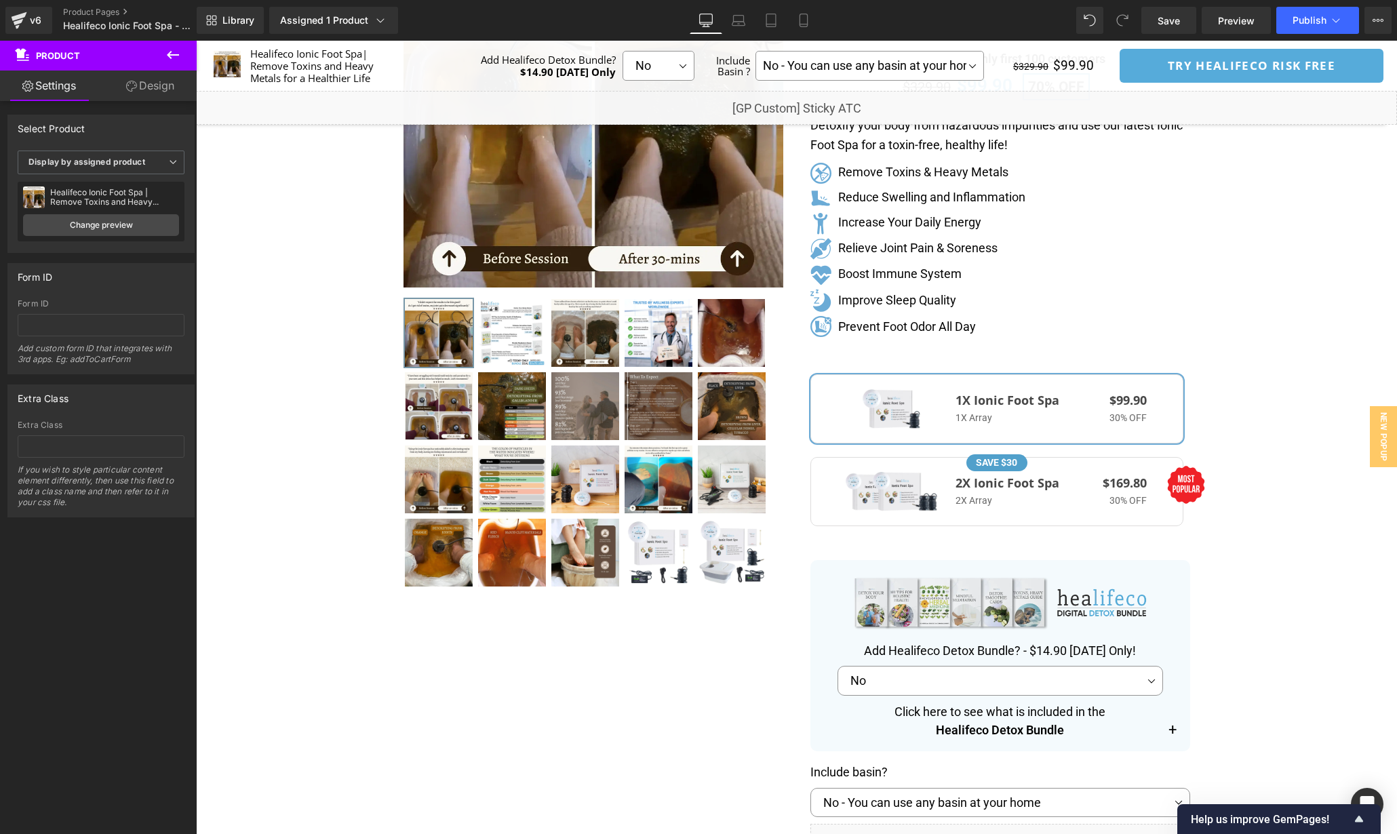
click at [1235, 425] on div "Separator" at bounding box center [796, 489] width 1201 height 1178
